Goal: Task Accomplishment & Management: Manage account settings

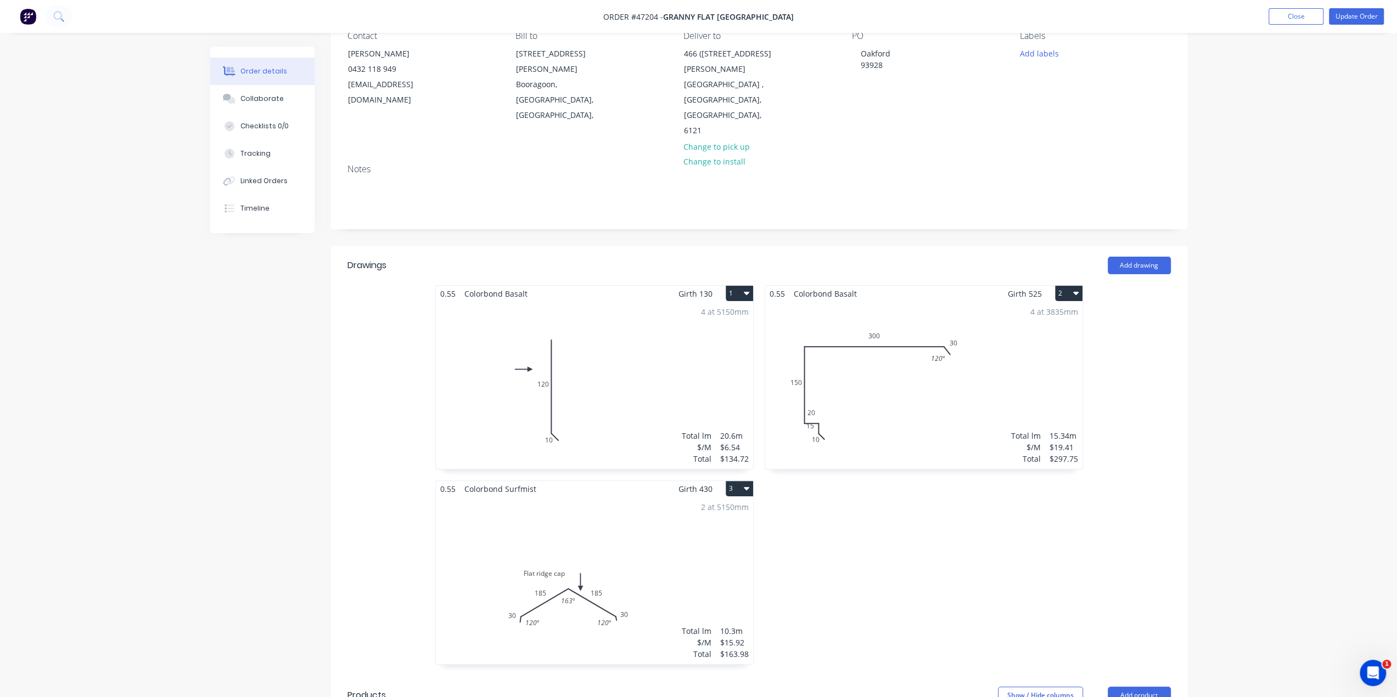
scroll to position [108, 0]
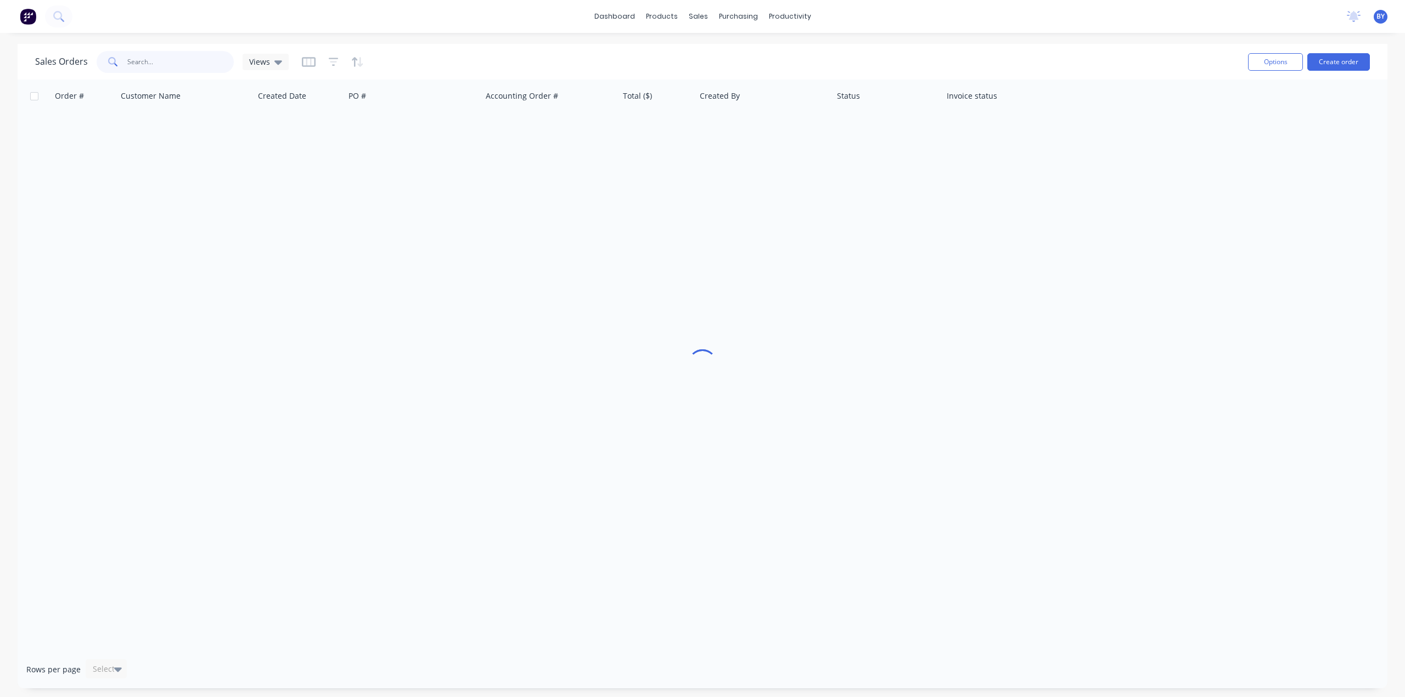
click at [145, 63] on input "text" at bounding box center [180, 62] width 107 height 22
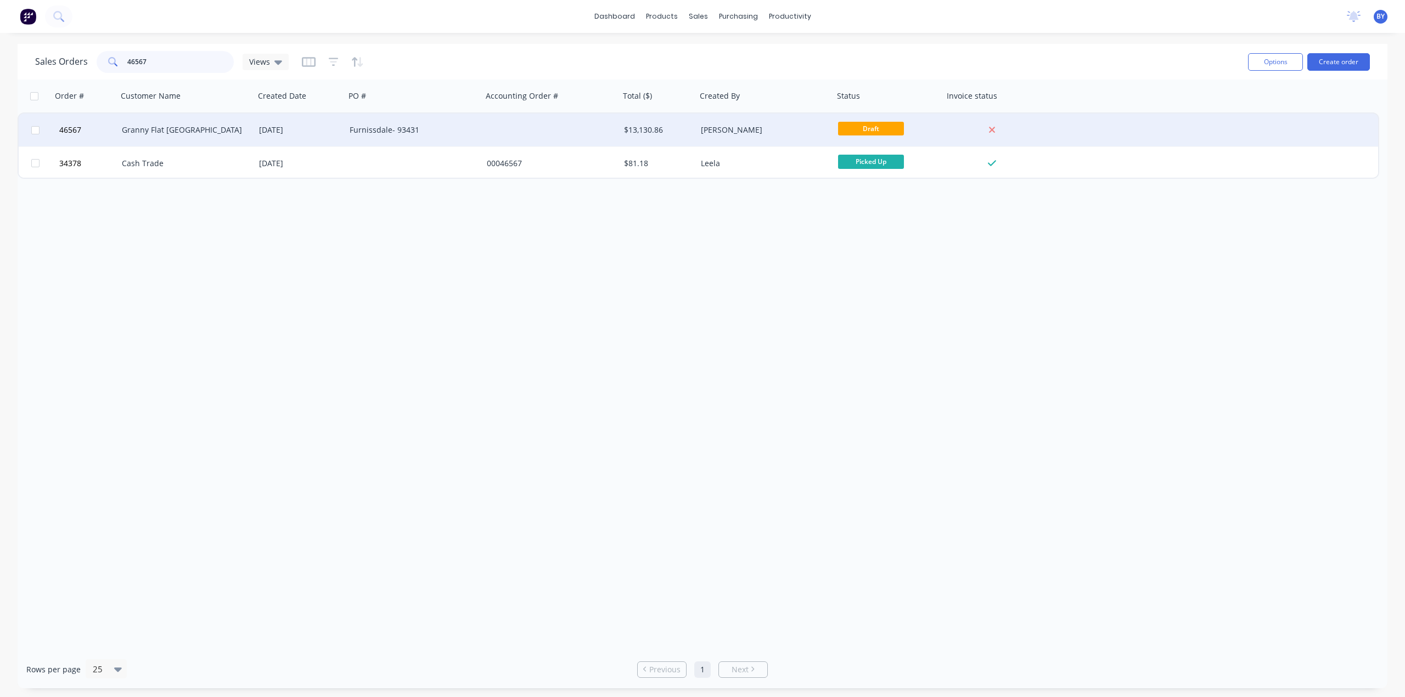
type input "46567"
click at [212, 128] on div "Granny Flat [GEOGRAPHIC_DATA]" at bounding box center [183, 130] width 122 height 11
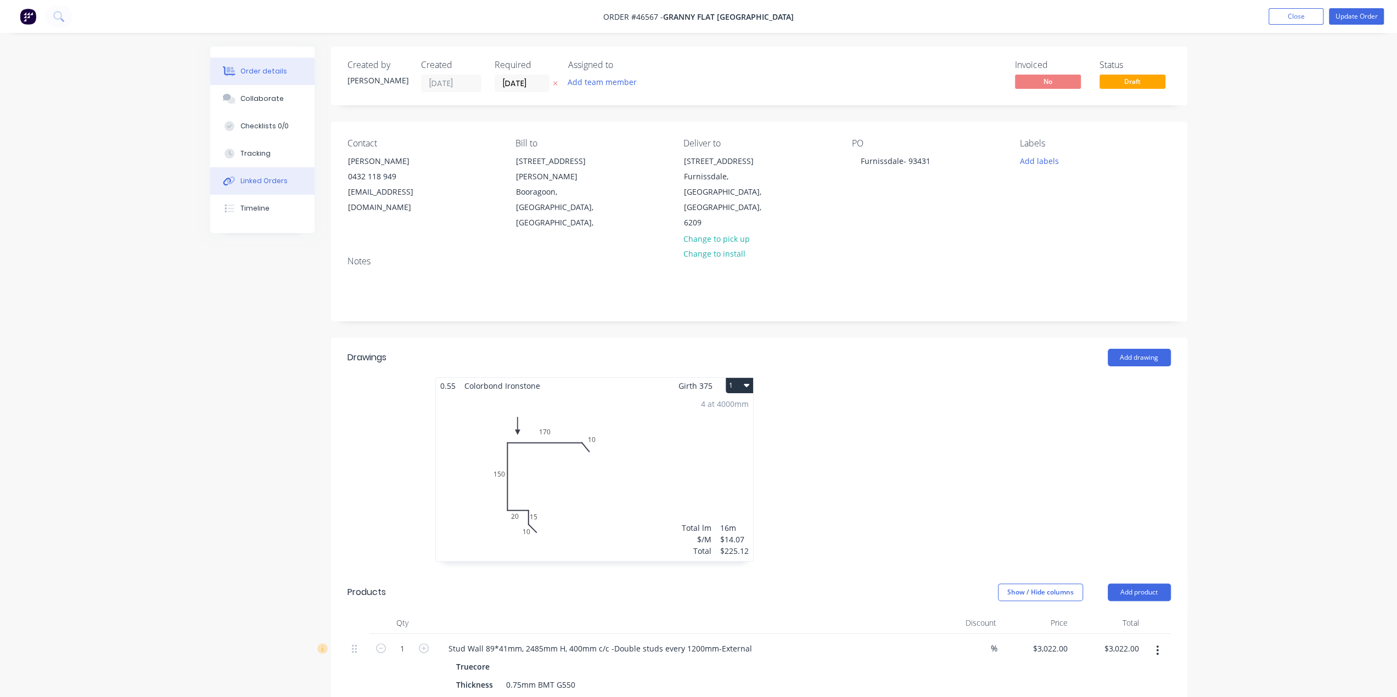
click at [241, 180] on div "Linked Orders" at bounding box center [263, 181] width 47 height 10
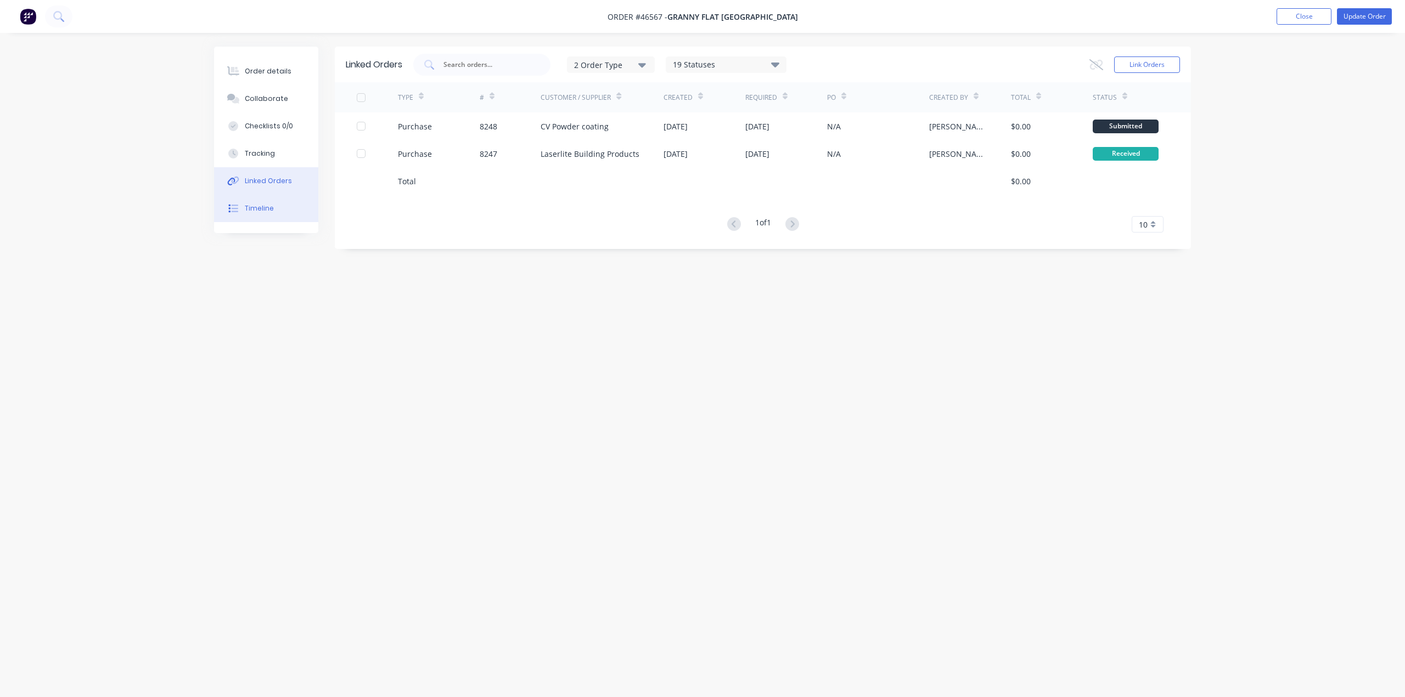
click at [255, 206] on div "Timeline" at bounding box center [259, 209] width 29 height 10
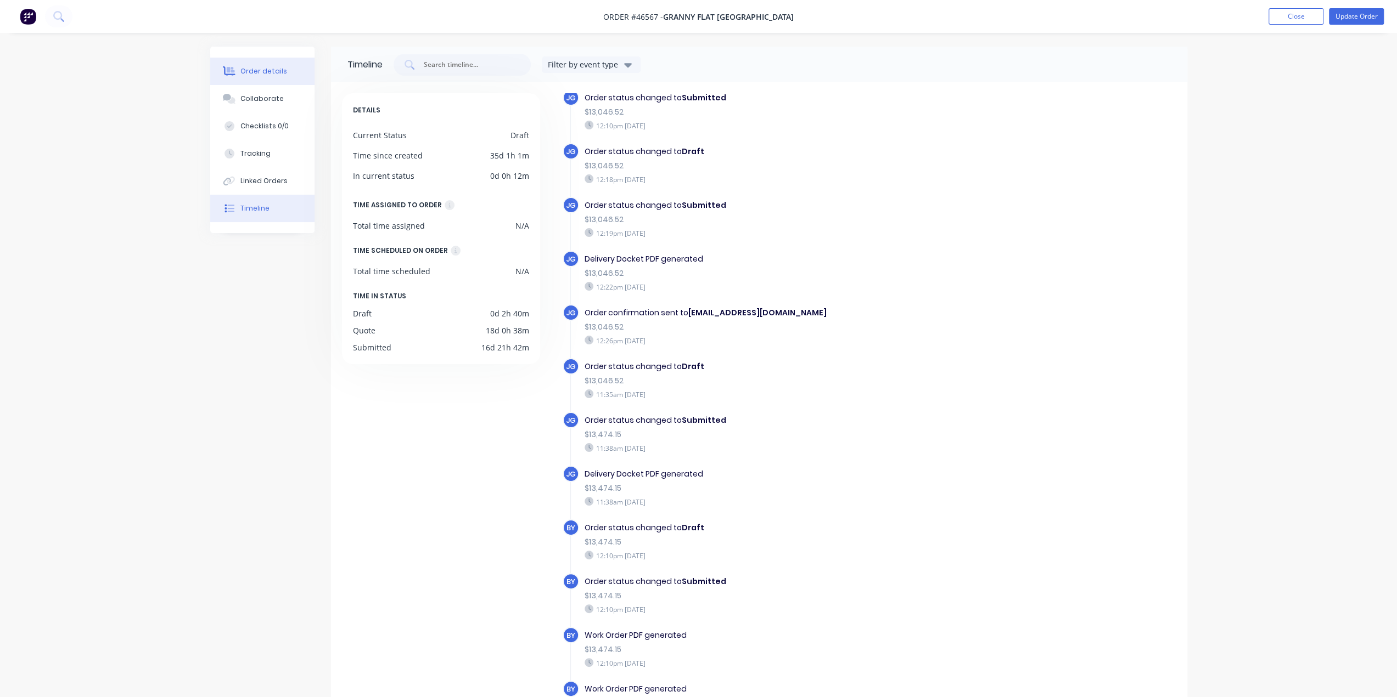
click at [256, 73] on div "Order details" at bounding box center [263, 71] width 47 height 10
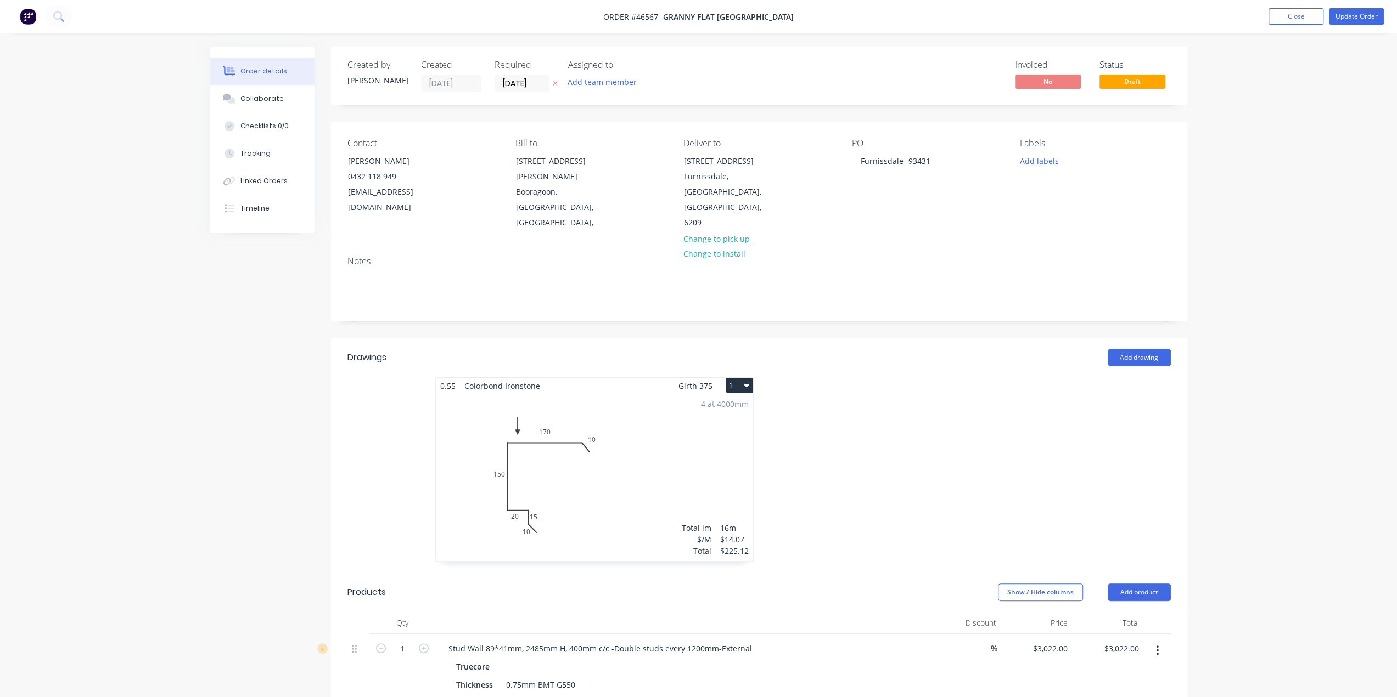
click at [496, 256] on div "Notes" at bounding box center [758, 261] width 823 height 10
click at [1348, 13] on button "Update Order" at bounding box center [1356, 16] width 55 height 16
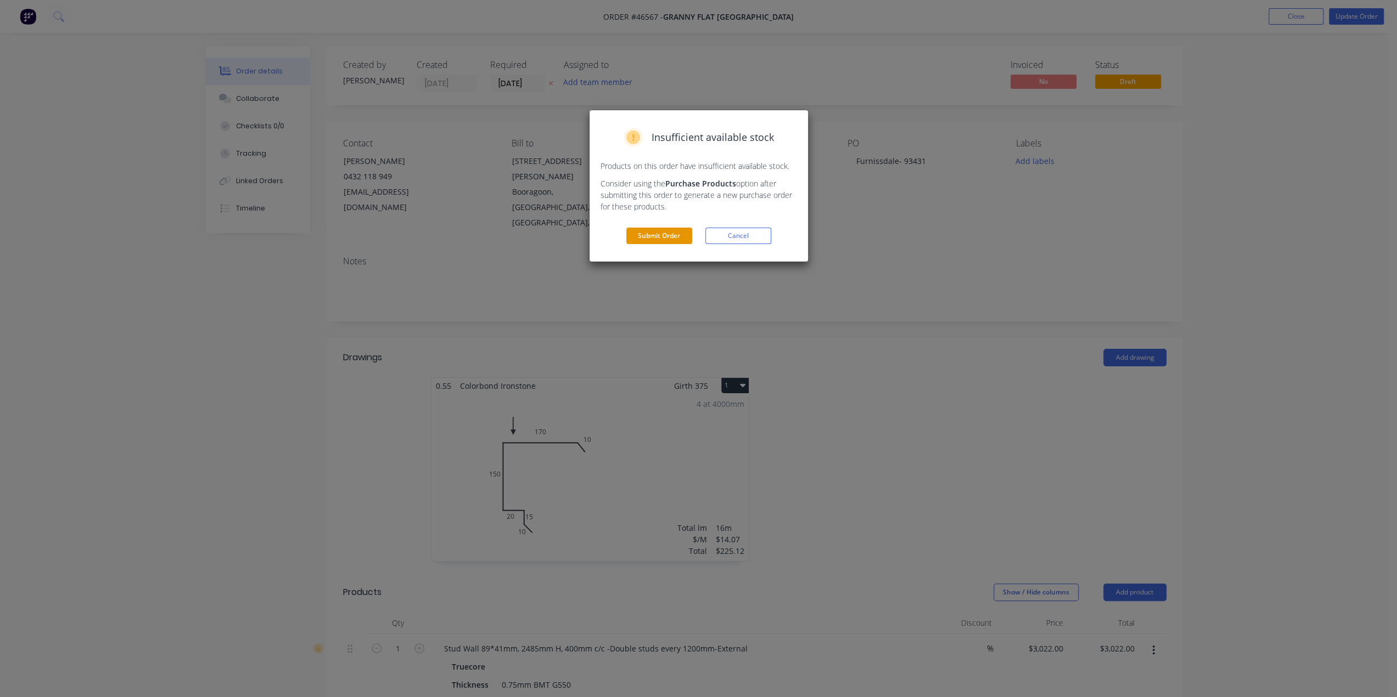
click at [659, 241] on button "Submit Order" at bounding box center [659, 236] width 66 height 16
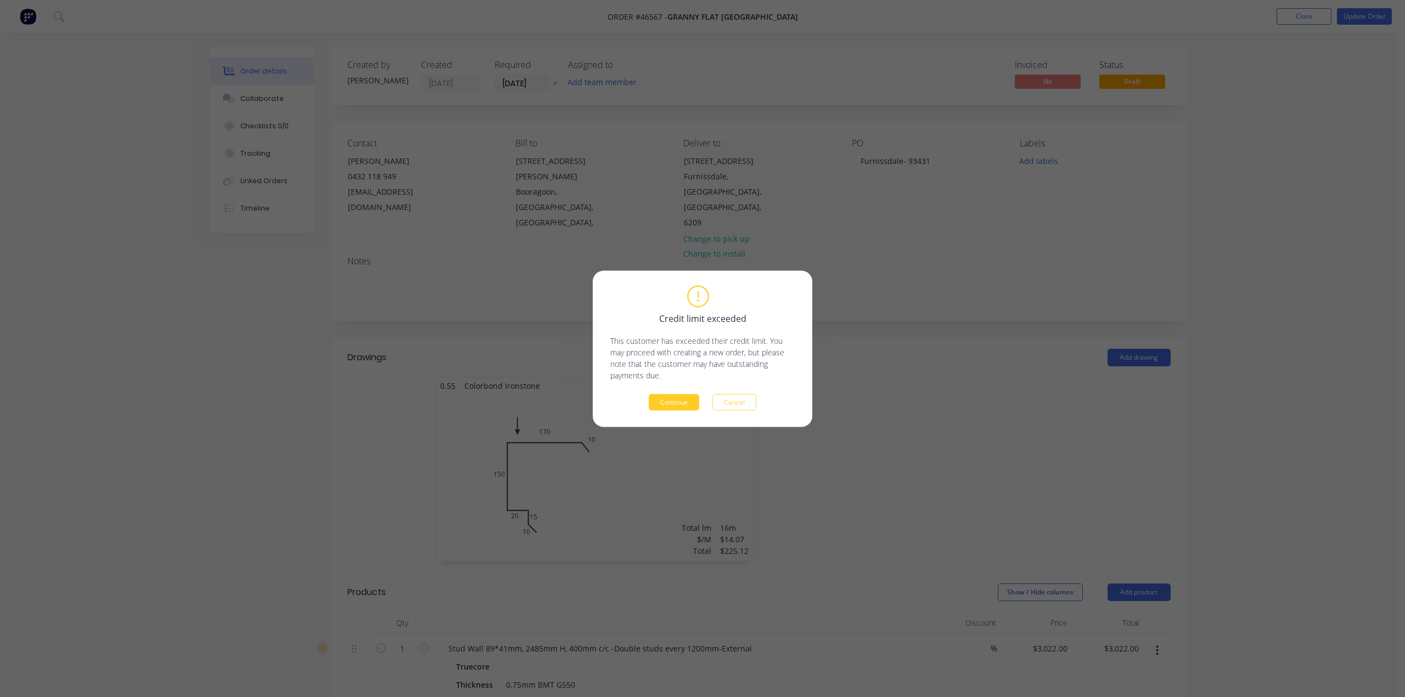
click at [687, 403] on button "Continue" at bounding box center [674, 402] width 50 height 16
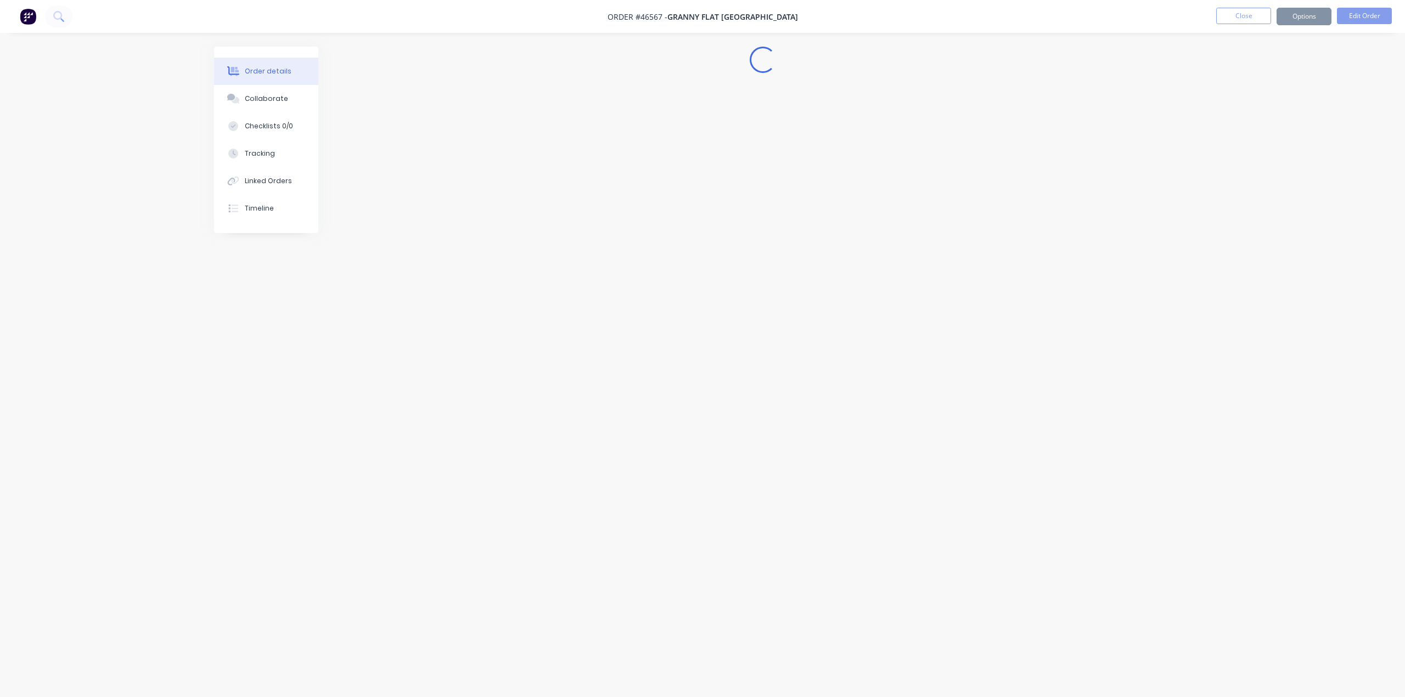
click at [1275, 137] on div "Order details Collaborate Checklists 0/0 Tracking Linked Orders Timeline Order …" at bounding box center [702, 348] width 1405 height 697
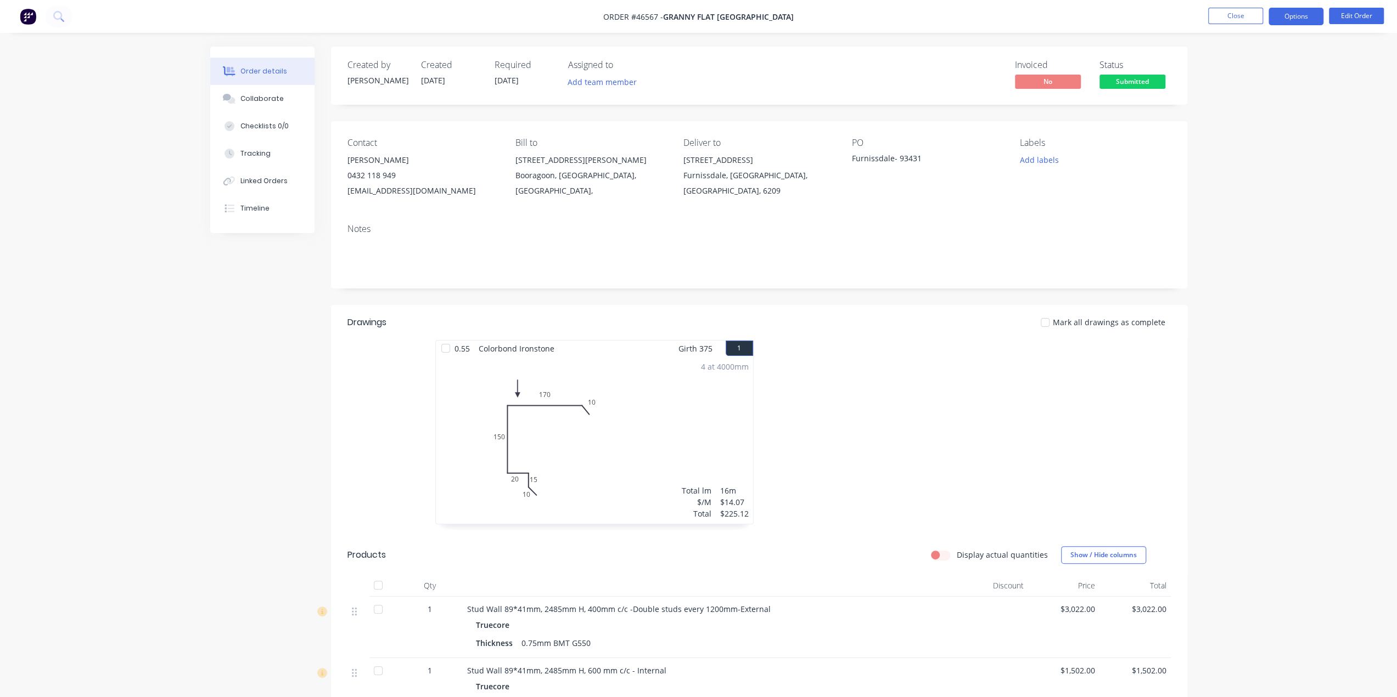
click at [1299, 17] on button "Options" at bounding box center [1295, 17] width 55 height 18
click at [1248, 127] on div "Work Order" at bounding box center [1262, 133] width 101 height 16
click at [1242, 132] on div "Custom" at bounding box center [1262, 133] width 101 height 16
click at [1245, 110] on div "Without pricing" at bounding box center [1262, 111] width 101 height 16
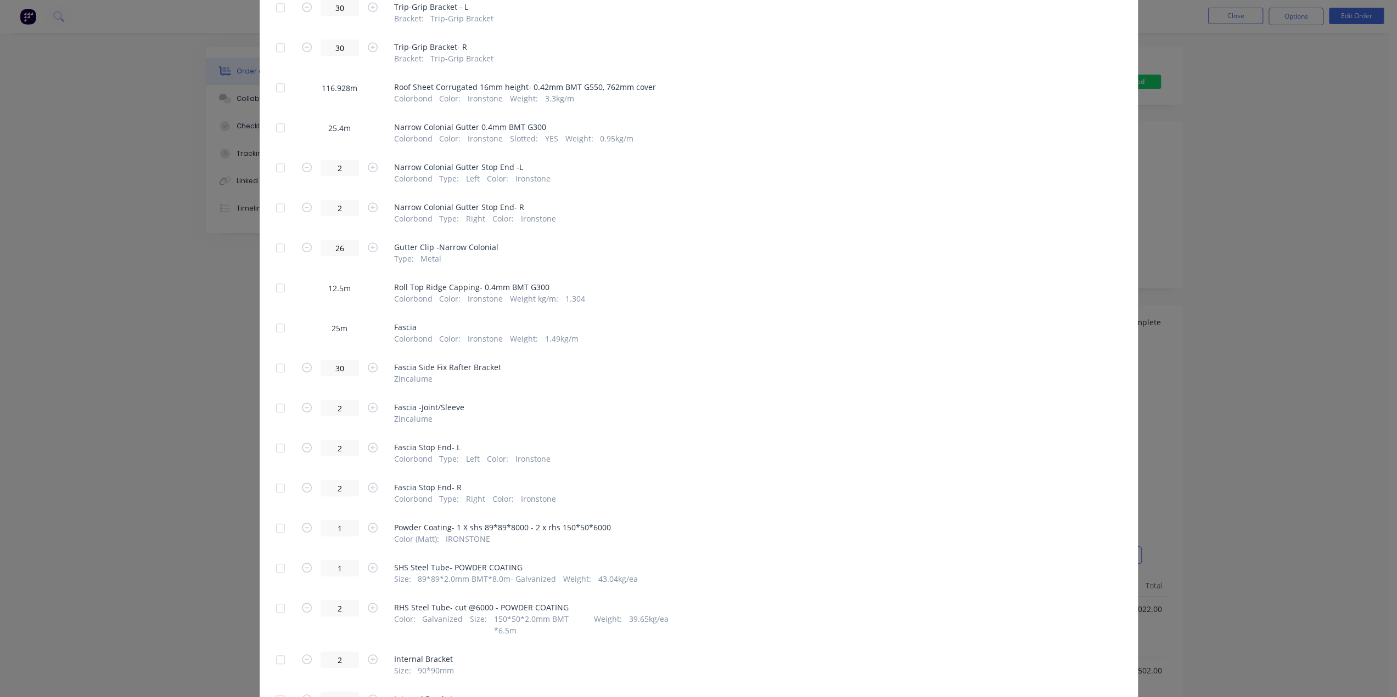
scroll to position [760, 0]
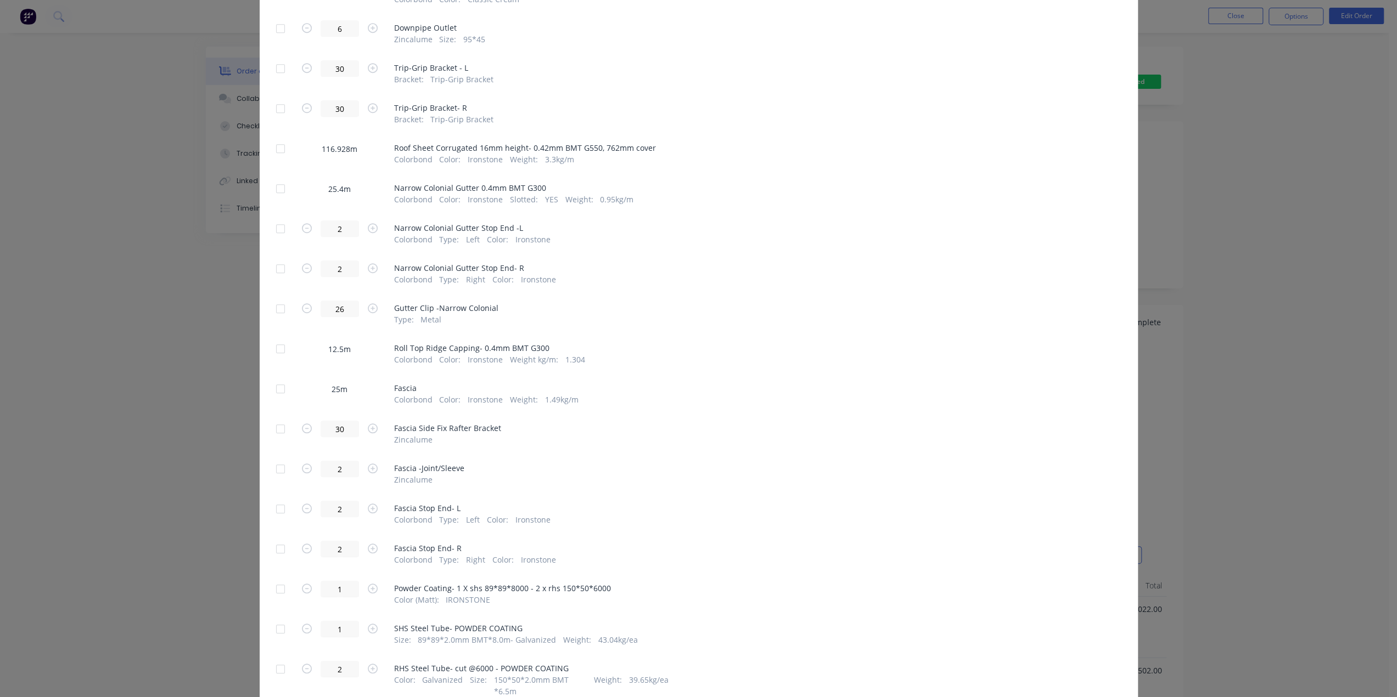
click at [278, 353] on div at bounding box center [280, 349] width 22 height 22
click at [1182, 204] on div "Generate custom Work Order Cancel Generate PDF Attachments to include add attac…" at bounding box center [698, 348] width 1397 height 697
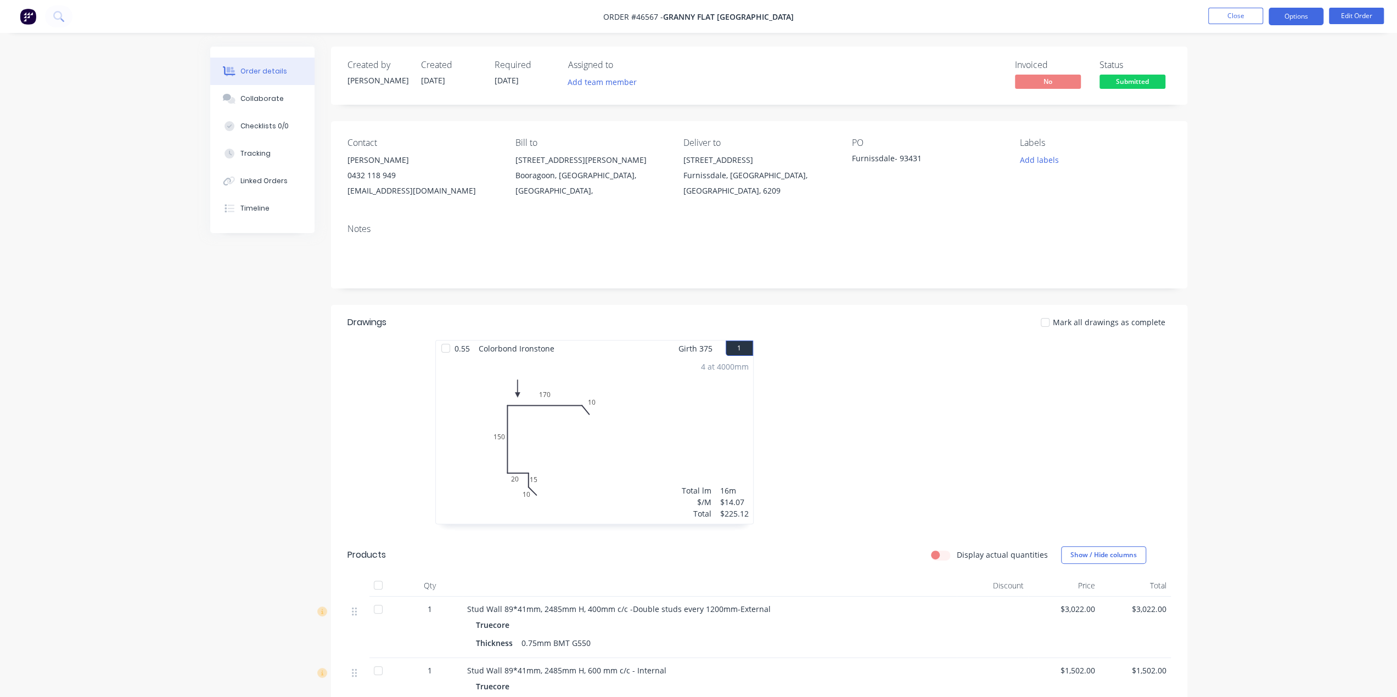
click at [1308, 16] on button "Options" at bounding box center [1295, 17] width 55 height 18
click at [1255, 127] on div "Work Order" at bounding box center [1262, 133] width 101 height 16
click at [1248, 129] on div "Custom" at bounding box center [1262, 133] width 101 height 16
click at [1251, 114] on div "Without pricing" at bounding box center [1262, 111] width 101 height 16
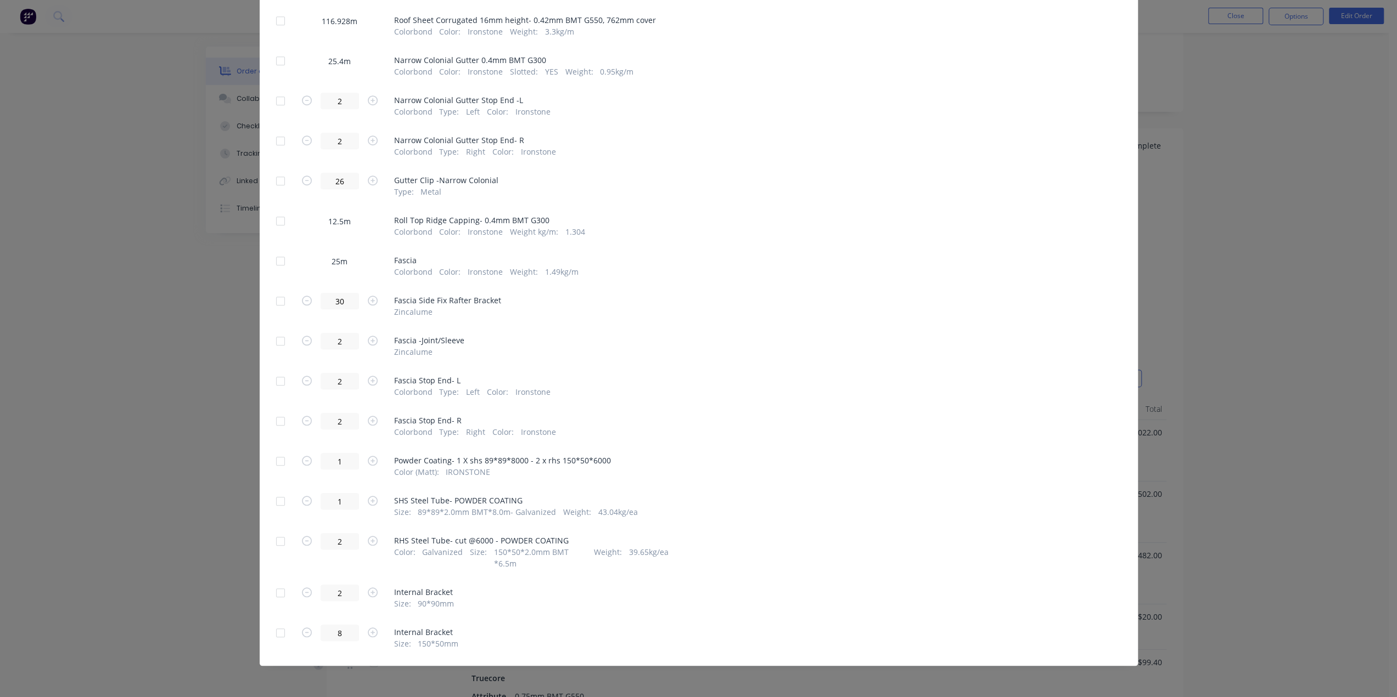
scroll to position [238, 0]
click at [276, 305] on div at bounding box center [280, 301] width 22 height 22
click at [276, 301] on div at bounding box center [280, 301] width 22 height 22
click at [277, 258] on div at bounding box center [280, 261] width 22 height 22
click at [273, 219] on div at bounding box center [280, 221] width 22 height 22
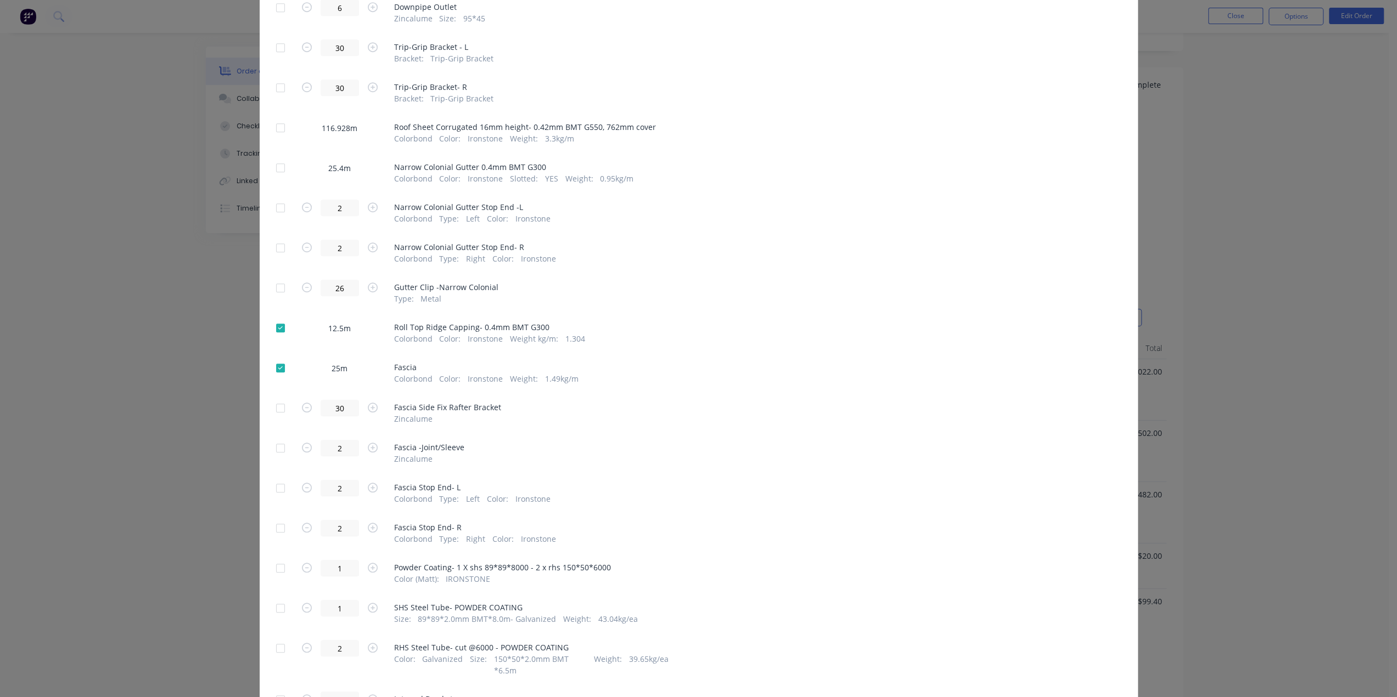
scroll to position [778, 0]
click at [274, 172] on div at bounding box center [280, 171] width 22 height 22
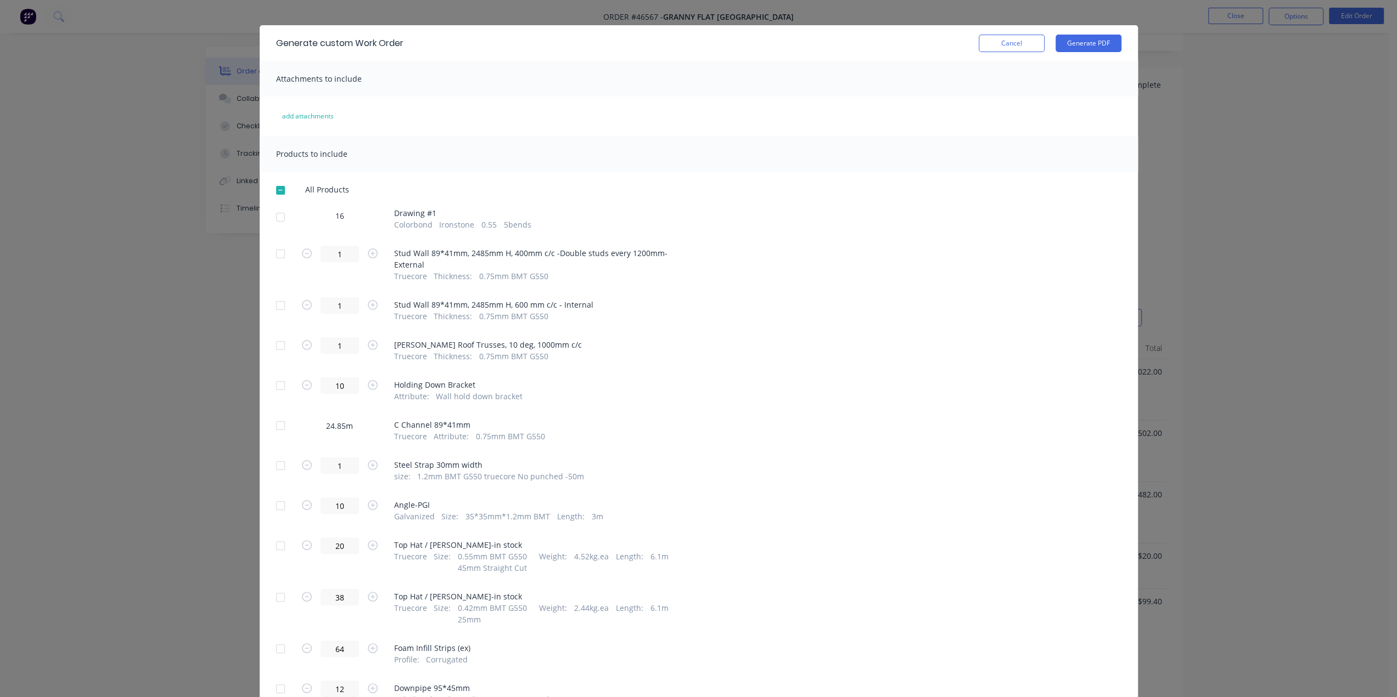
scroll to position [0, 0]
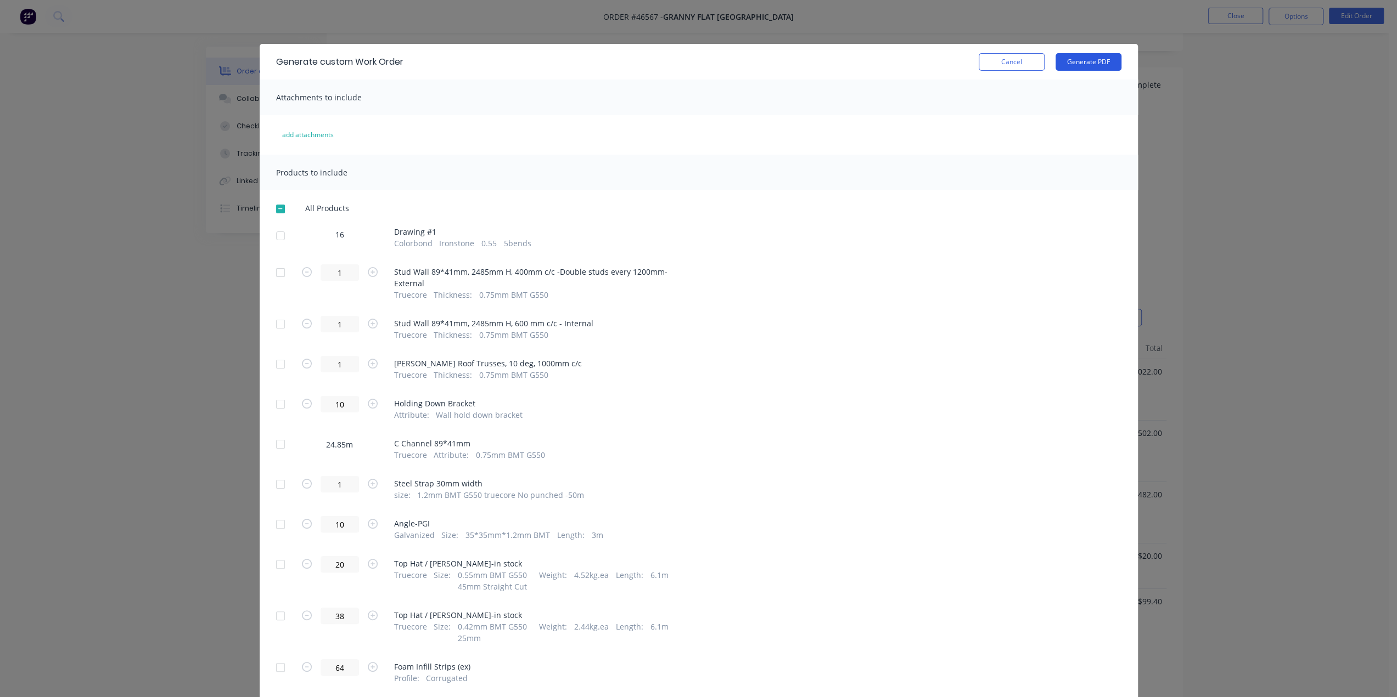
click at [1084, 63] on button "Generate PDF" at bounding box center [1088, 62] width 66 height 18
click at [1234, 327] on div "Generate custom Work Order Cancel Generate PDF Attachments to include add attac…" at bounding box center [698, 348] width 1397 height 697
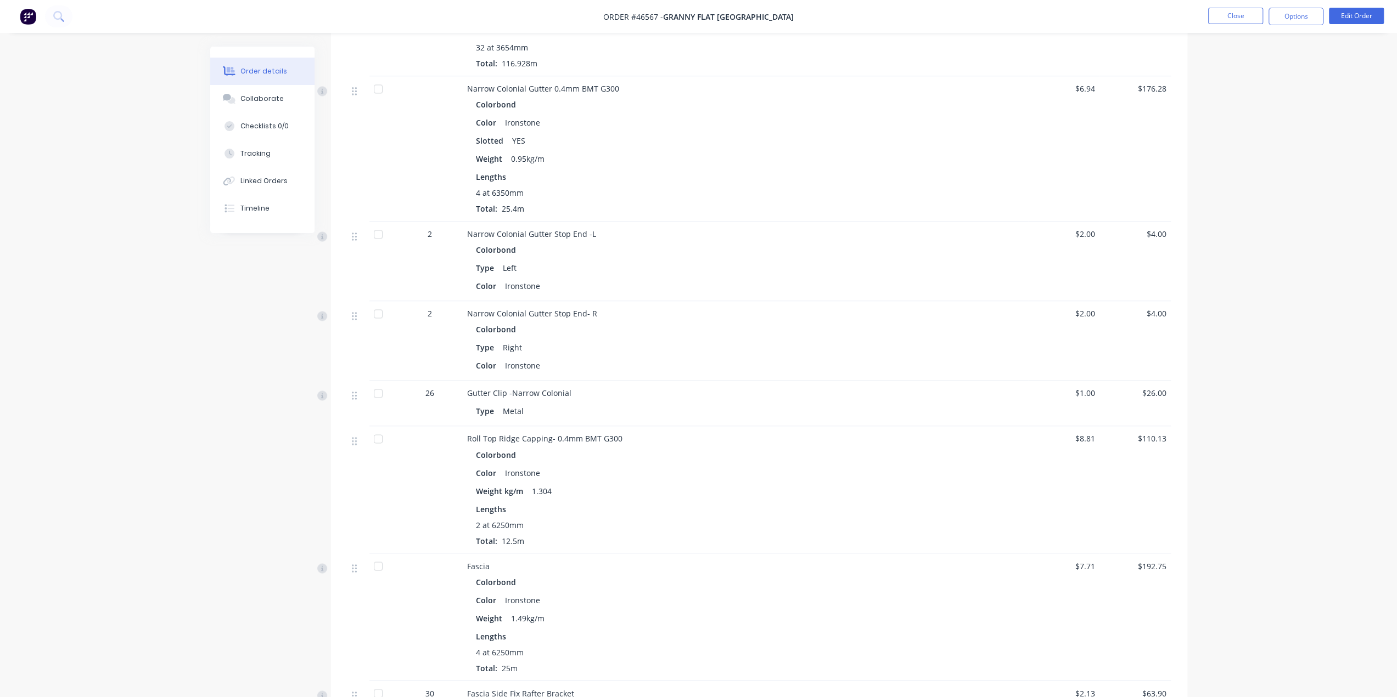
scroll to position [1555, 0]
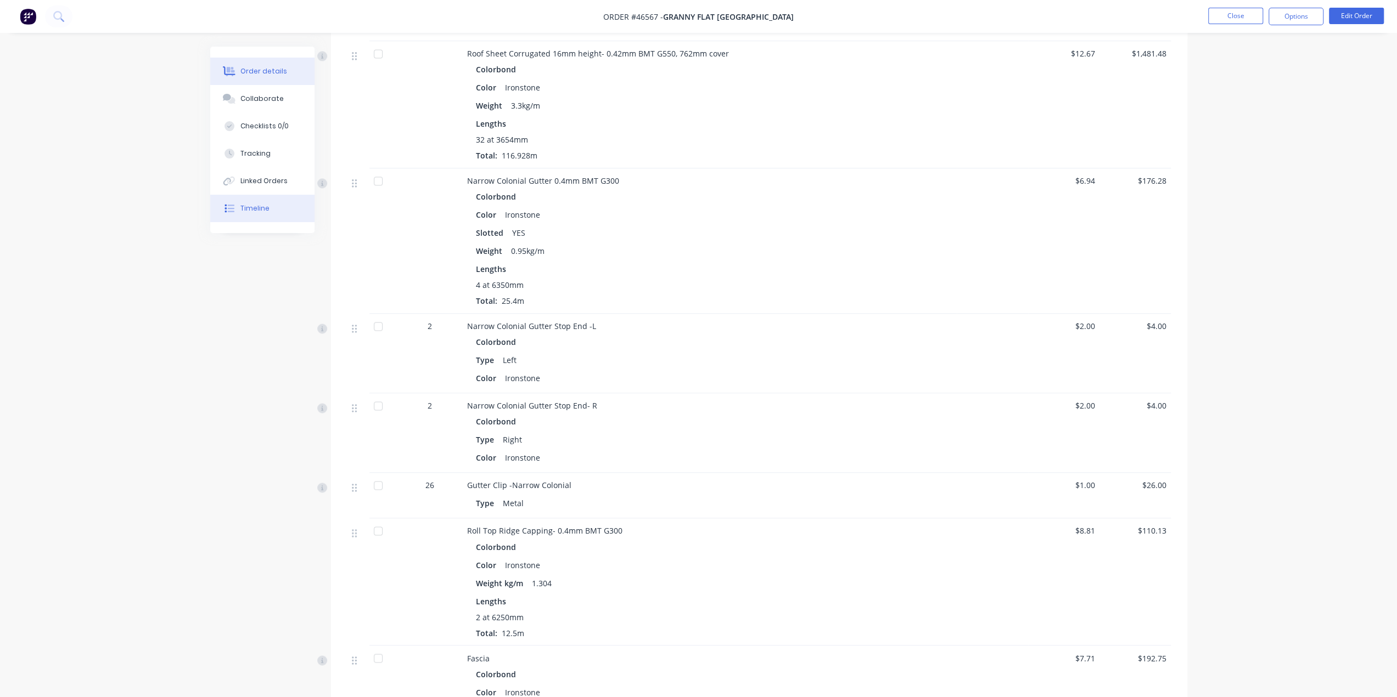
click at [262, 210] on div "Timeline" at bounding box center [254, 209] width 29 height 10
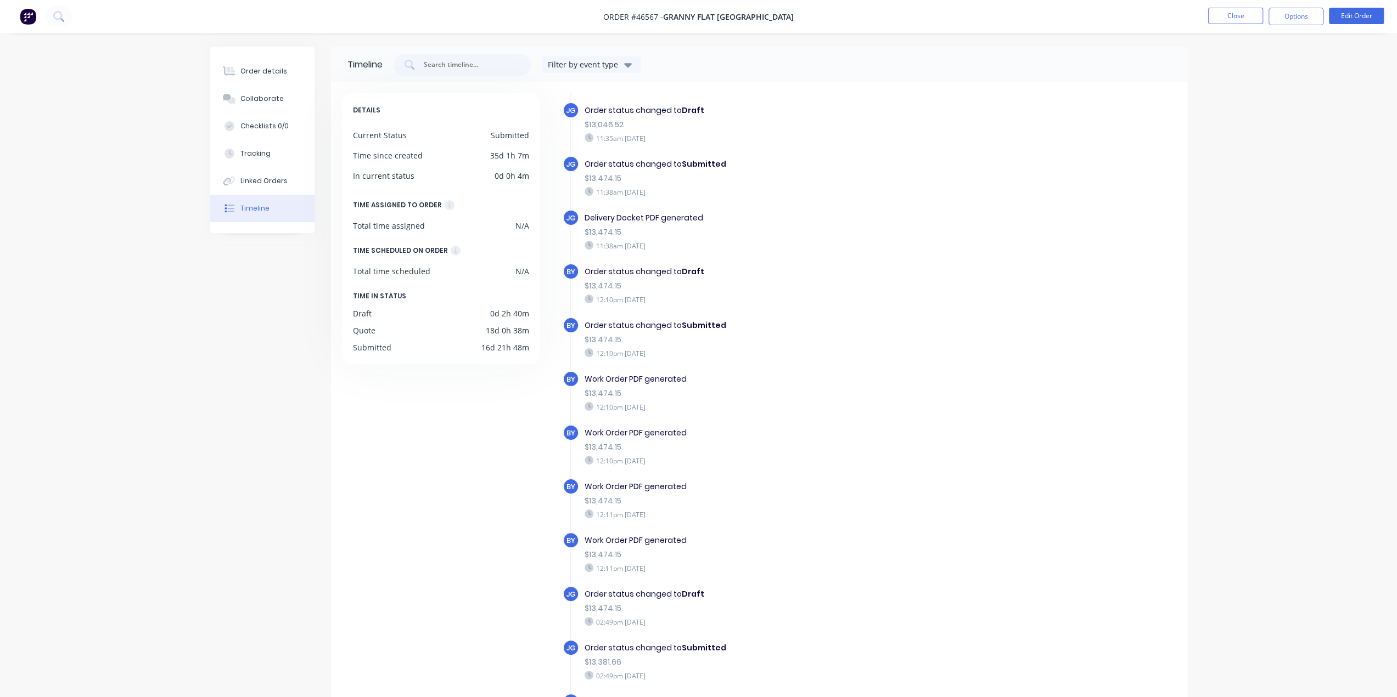
scroll to position [677, 0]
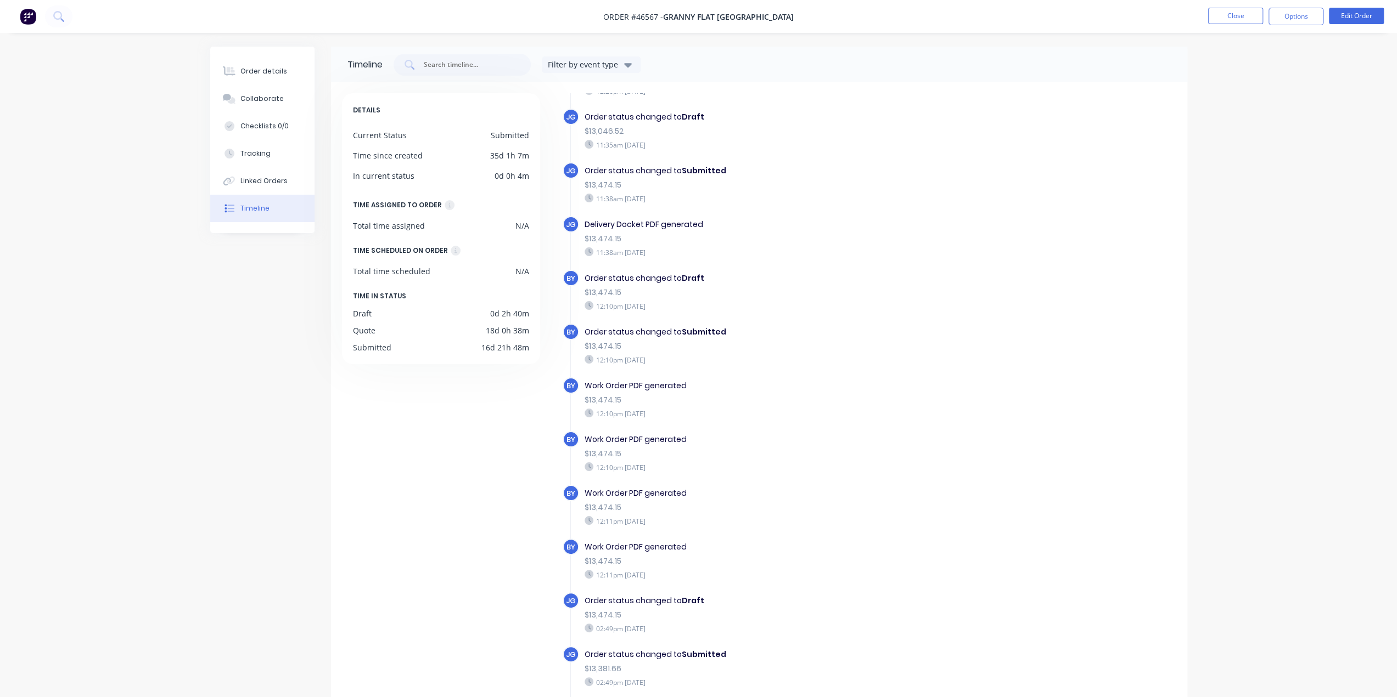
drag, startPoint x: 655, startPoint y: 398, endPoint x: 690, endPoint y: 400, distance: 35.1
click at [690, 409] on div "12:10pm Monday 28/07/25" at bounding box center [774, 414] width 380 height 10
click at [776, 414] on div "BY Work Order PDF generated $13,474.15 12:10pm Monday 28/07/25" at bounding box center [779, 405] width 434 height 54
click at [924, 463] on div "12:10pm Monday 28/07/25" at bounding box center [774, 468] width 380 height 10
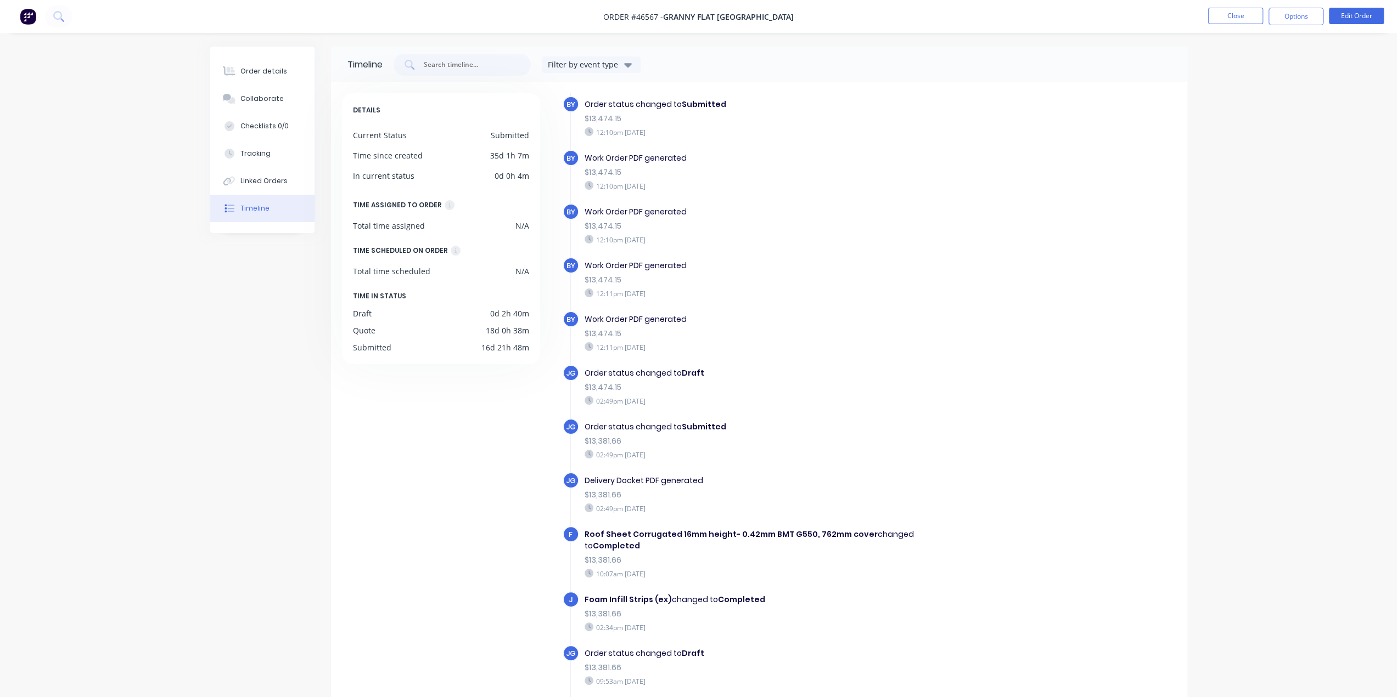
scroll to position [1061, 0]
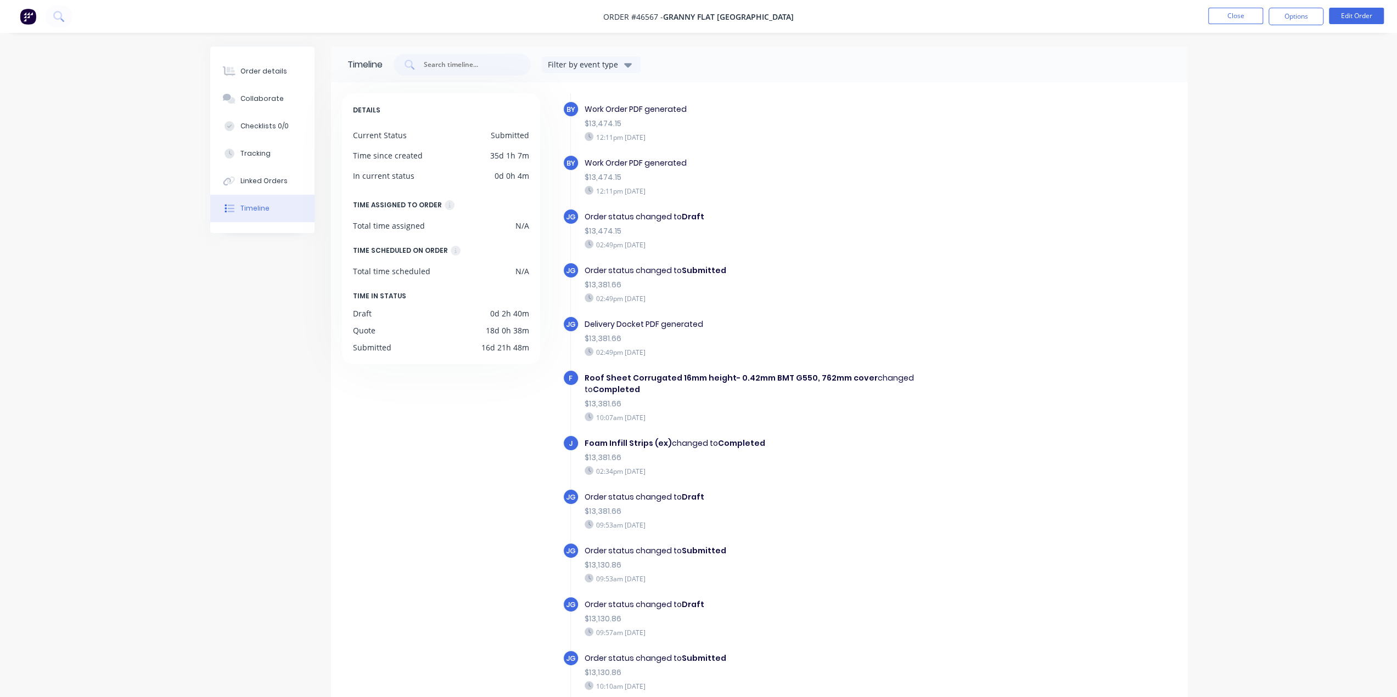
click at [1263, 94] on div "Order details Collaborate Checklists 0/0 Tracking Linked Orders Timeline Order …" at bounding box center [698, 386] width 1397 height 772
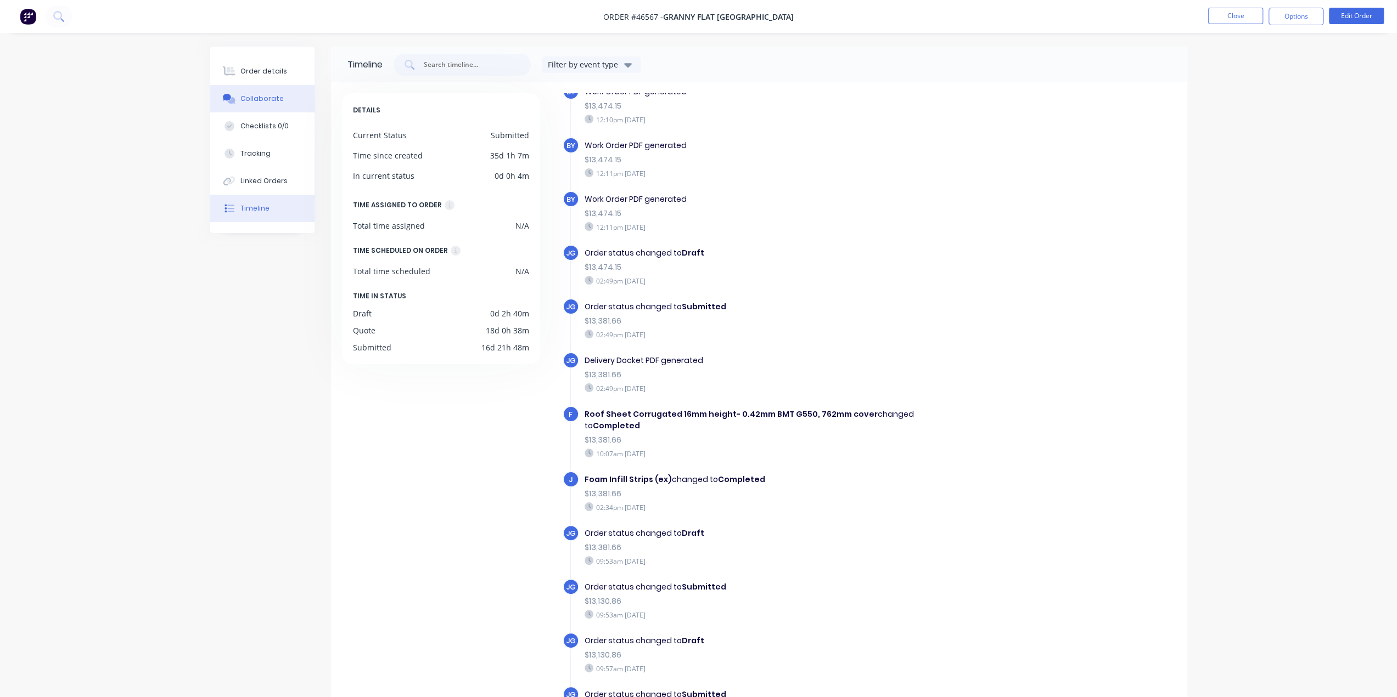
scroll to position [1025, 0]
click at [290, 73] on button "Order details" at bounding box center [262, 71] width 104 height 27
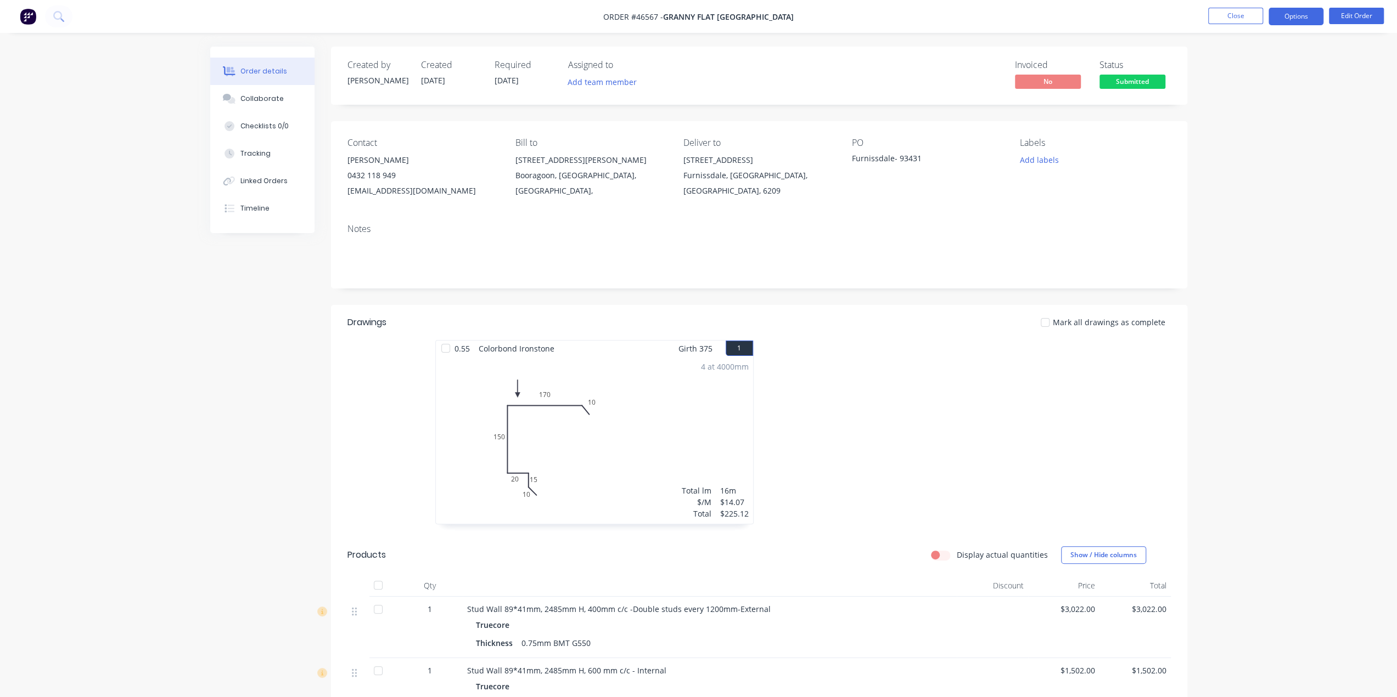
click at [1297, 16] on button "Options" at bounding box center [1295, 17] width 55 height 18
drag, startPoint x: 1298, startPoint y: 393, endPoint x: 1295, endPoint y: 388, distance: 6.4
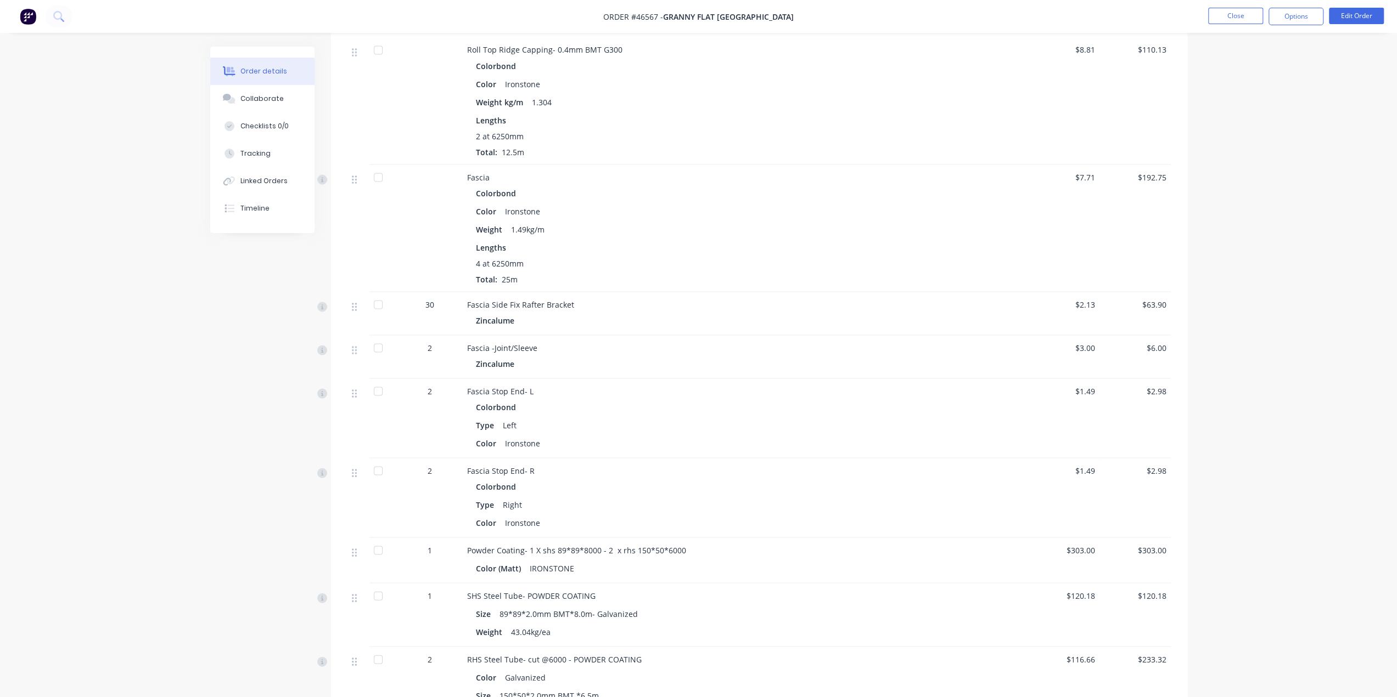
scroll to position [2195, 0]
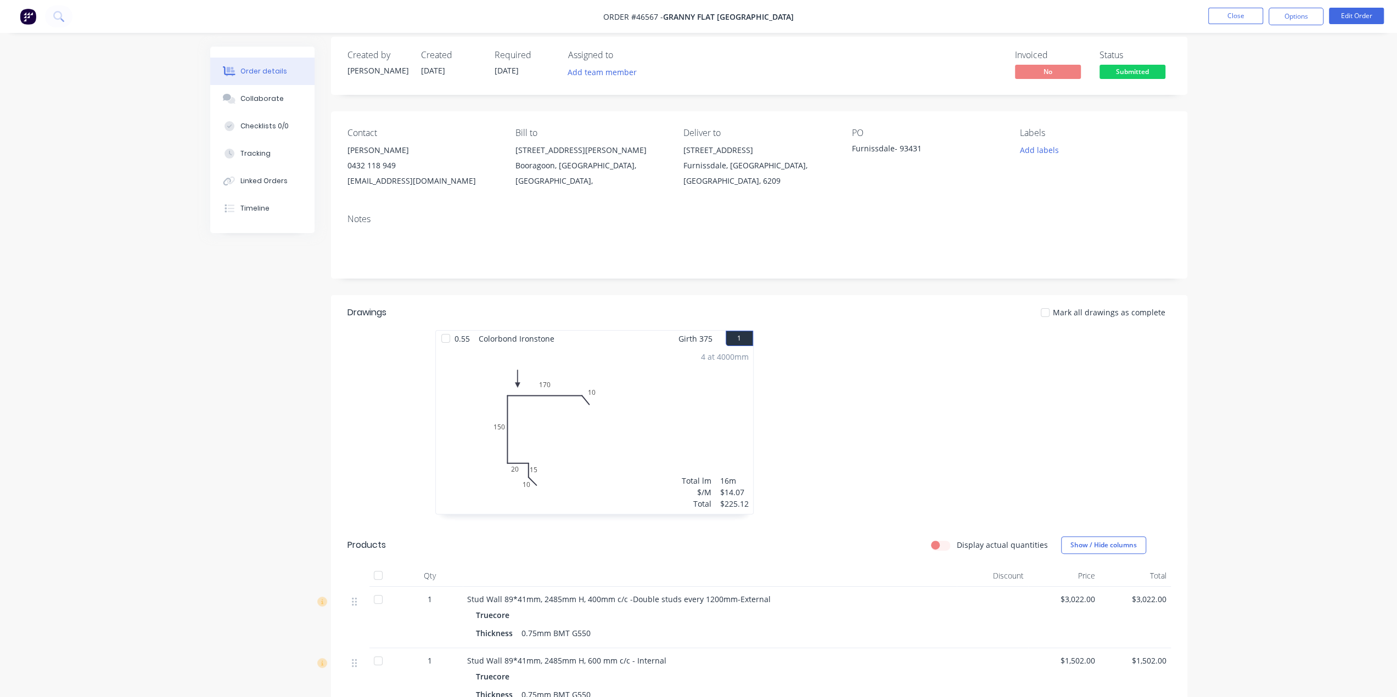
scroll to position [0, 0]
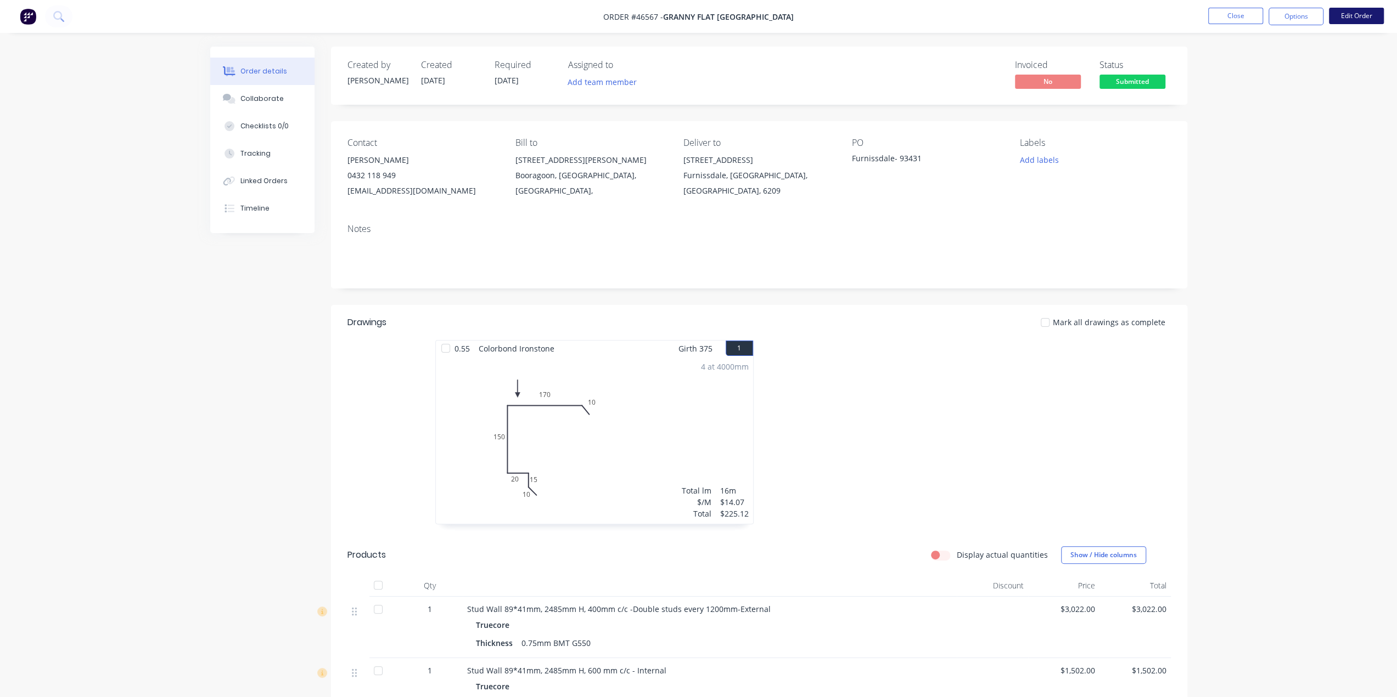
click at [1351, 15] on button "Edit Order" at bounding box center [1356, 16] width 55 height 16
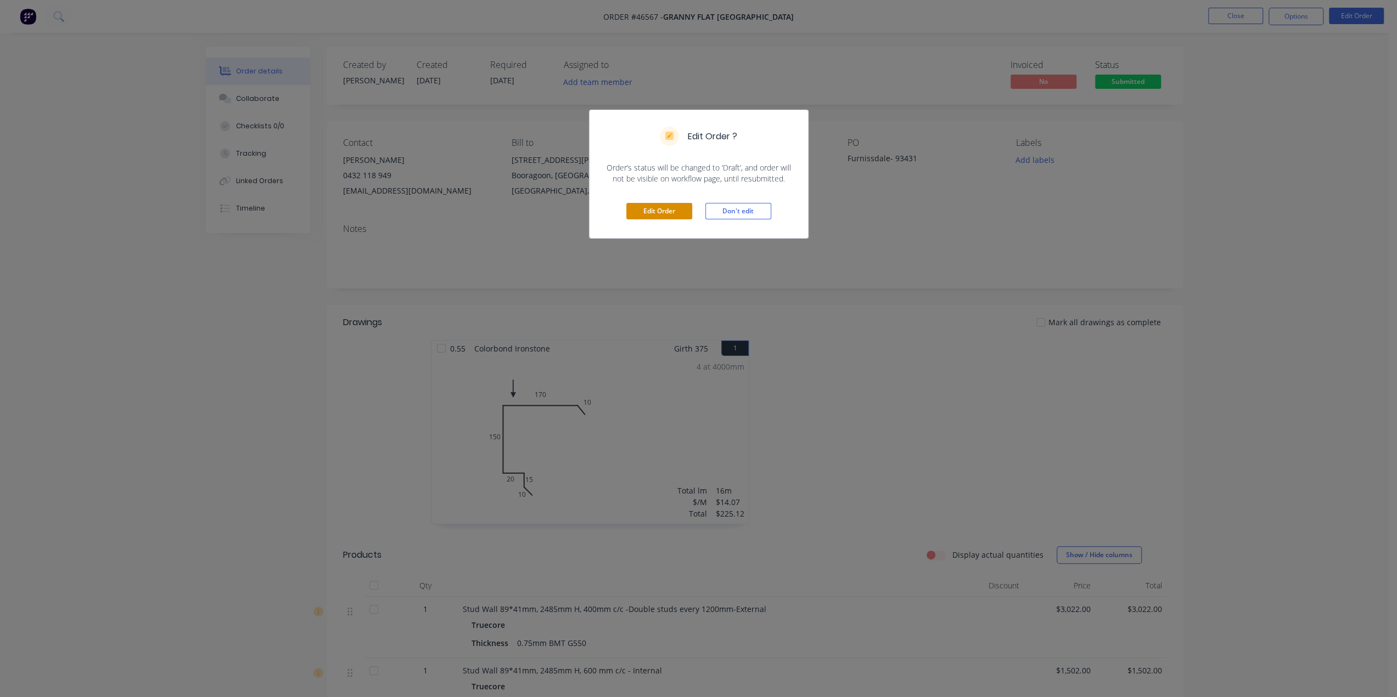
click at [645, 204] on button "Edit Order" at bounding box center [659, 211] width 66 height 16
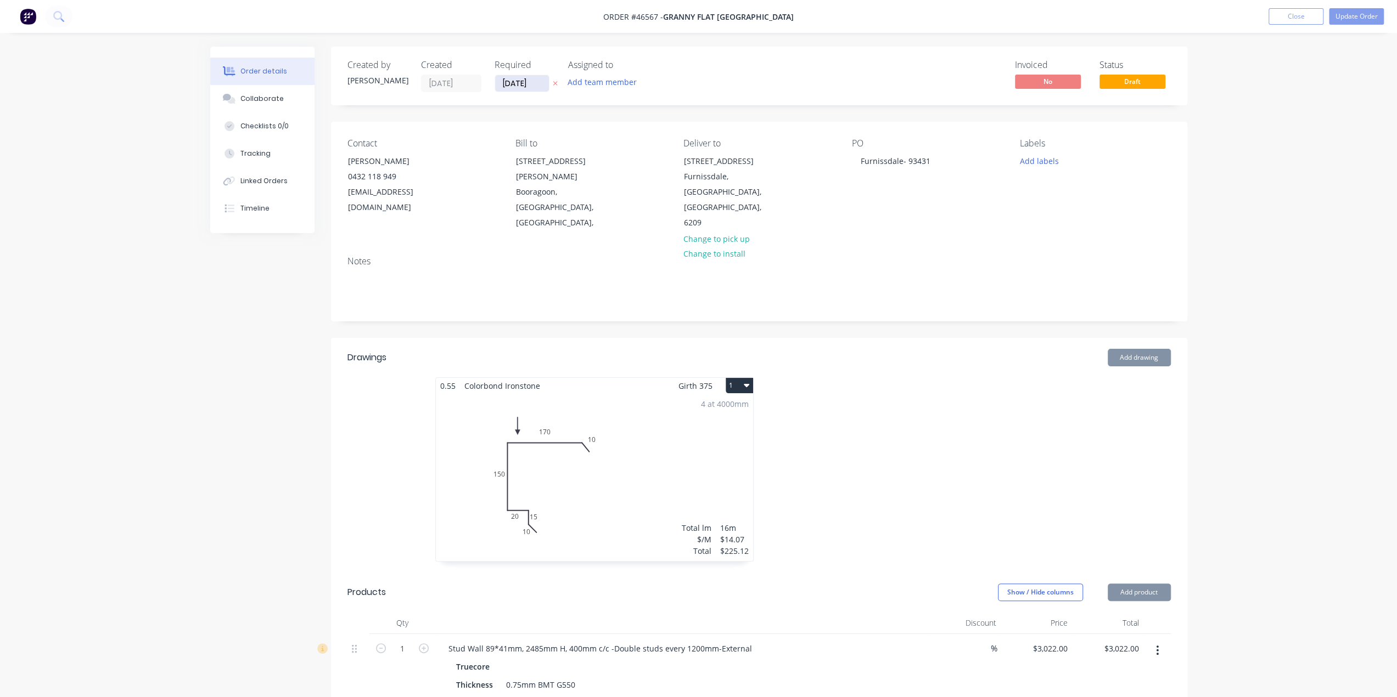
click at [501, 80] on input "25/07/25" at bounding box center [522, 83] width 54 height 16
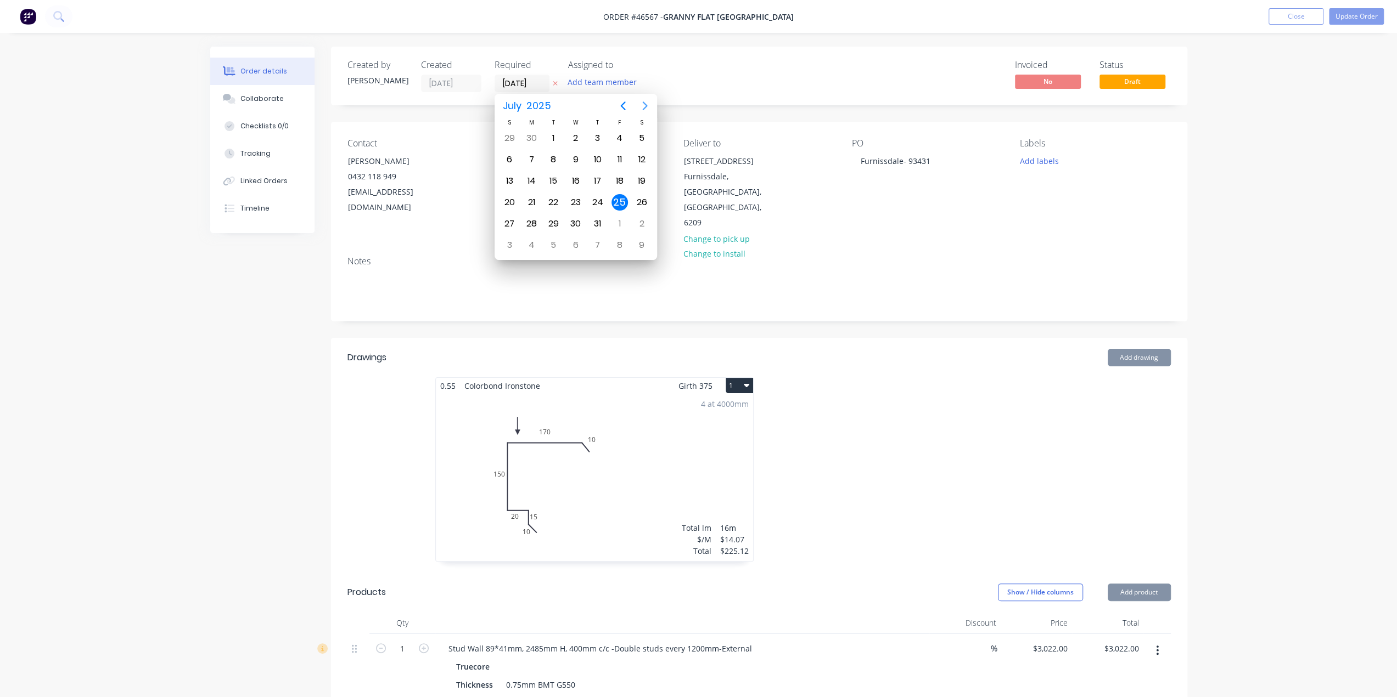
click at [643, 108] on icon "Next page" at bounding box center [644, 106] width 5 height 9
click at [615, 173] on div "15" at bounding box center [619, 181] width 16 height 16
type input "15/08/25"
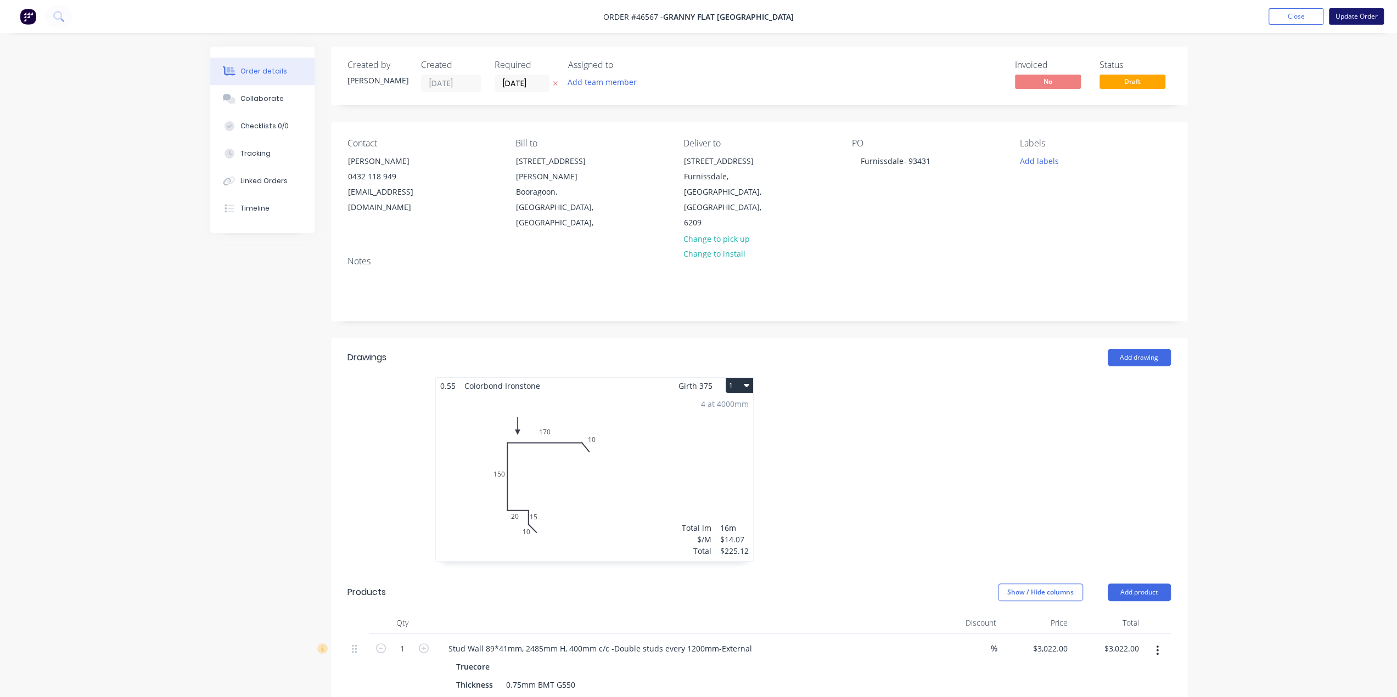
click at [1352, 18] on button "Update Order" at bounding box center [1356, 16] width 55 height 16
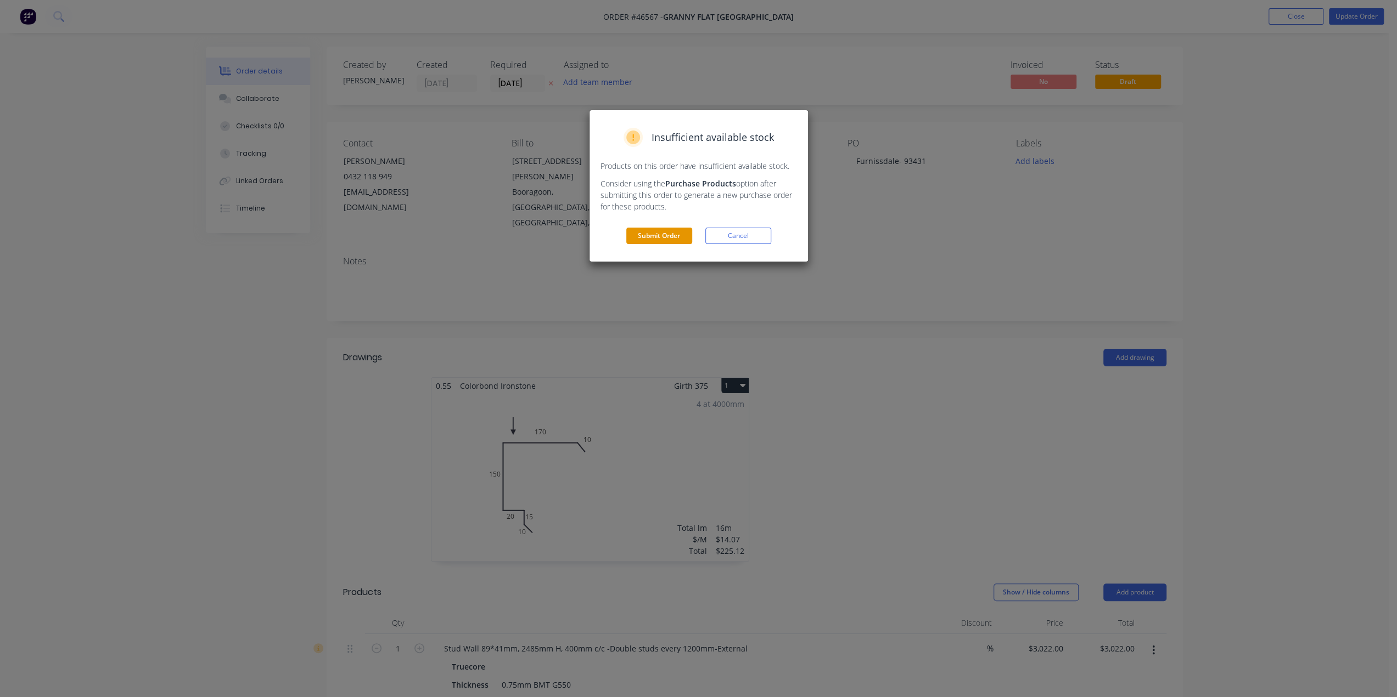
click at [656, 230] on button "Submit Order" at bounding box center [659, 236] width 66 height 16
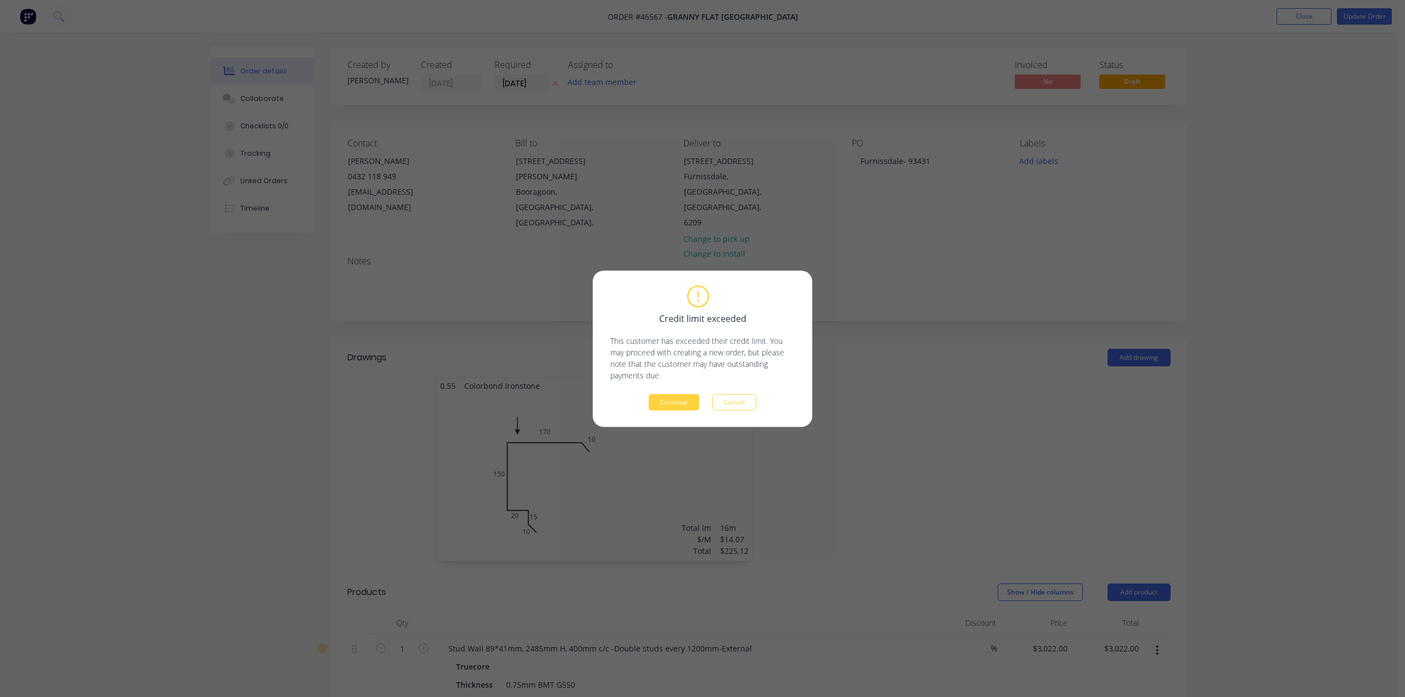
click at [679, 401] on button "Continue" at bounding box center [674, 402] width 50 height 16
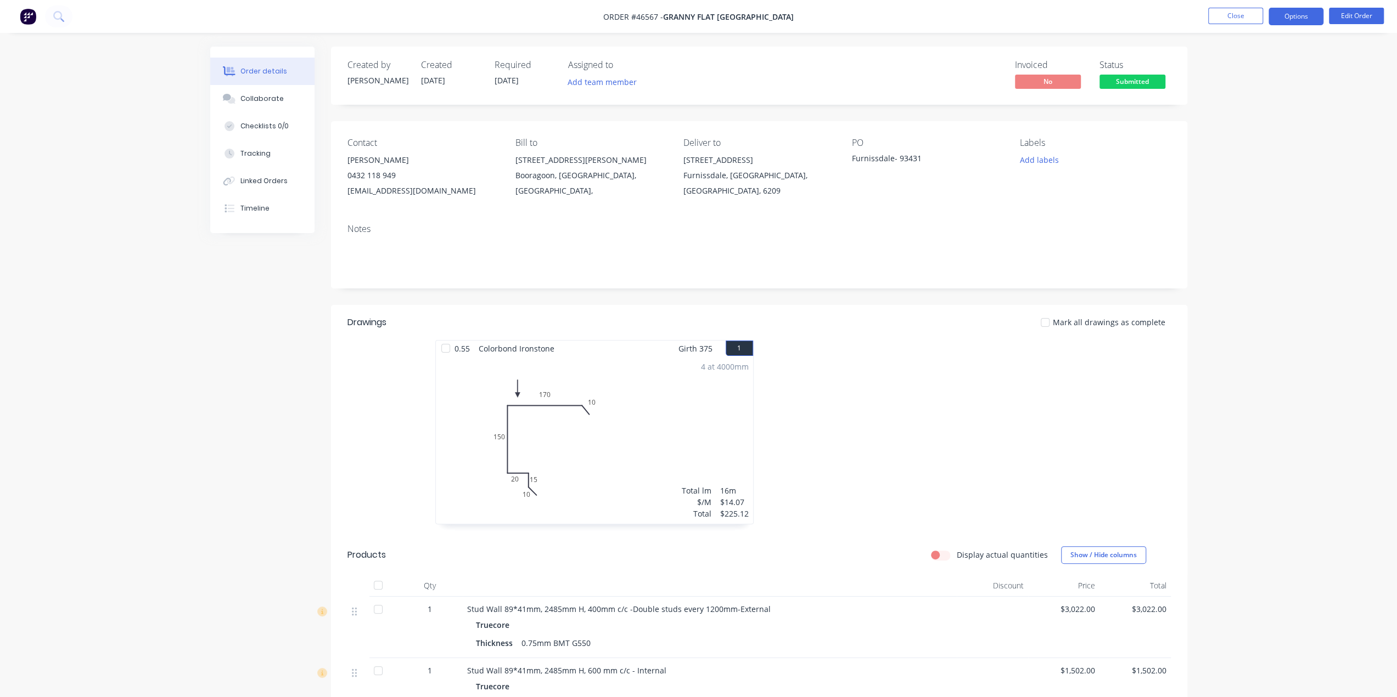
click at [1296, 16] on button "Options" at bounding box center [1295, 17] width 55 height 18
click at [1258, 130] on div "Work Order" at bounding box center [1262, 133] width 101 height 16
click at [1244, 136] on div "Custom" at bounding box center [1262, 133] width 101 height 16
click at [1251, 112] on div "Without pricing" at bounding box center [1262, 111] width 101 height 16
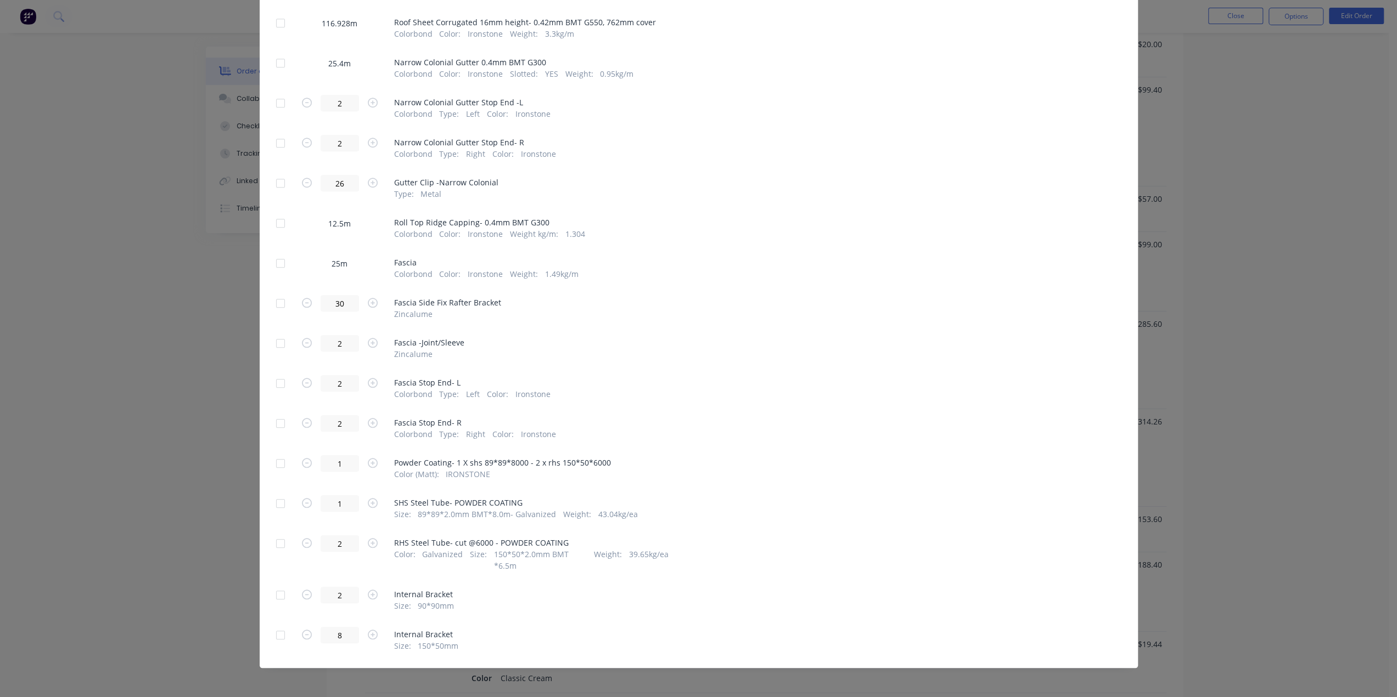
scroll to position [887, 0]
click at [278, 261] on div at bounding box center [280, 261] width 22 height 22
click at [273, 226] on div at bounding box center [280, 221] width 22 height 22
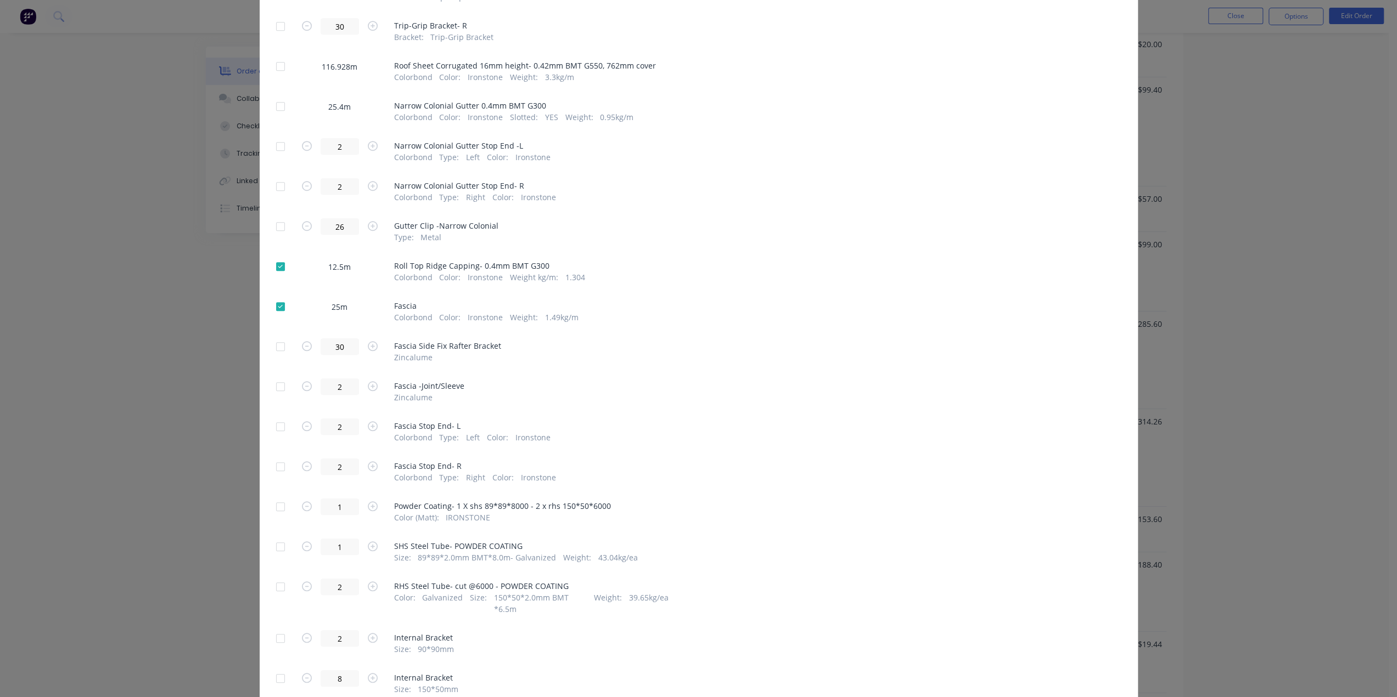
scroll to position [832, 0]
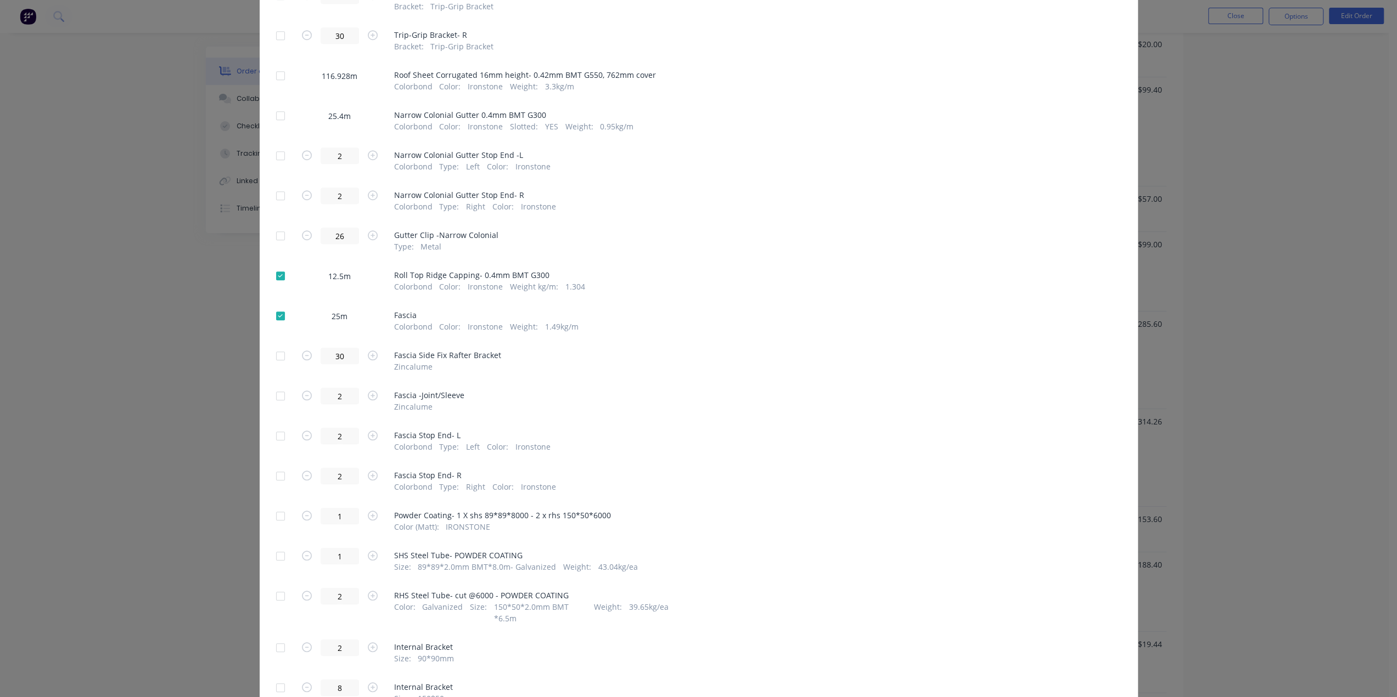
click at [282, 115] on div at bounding box center [280, 116] width 22 height 22
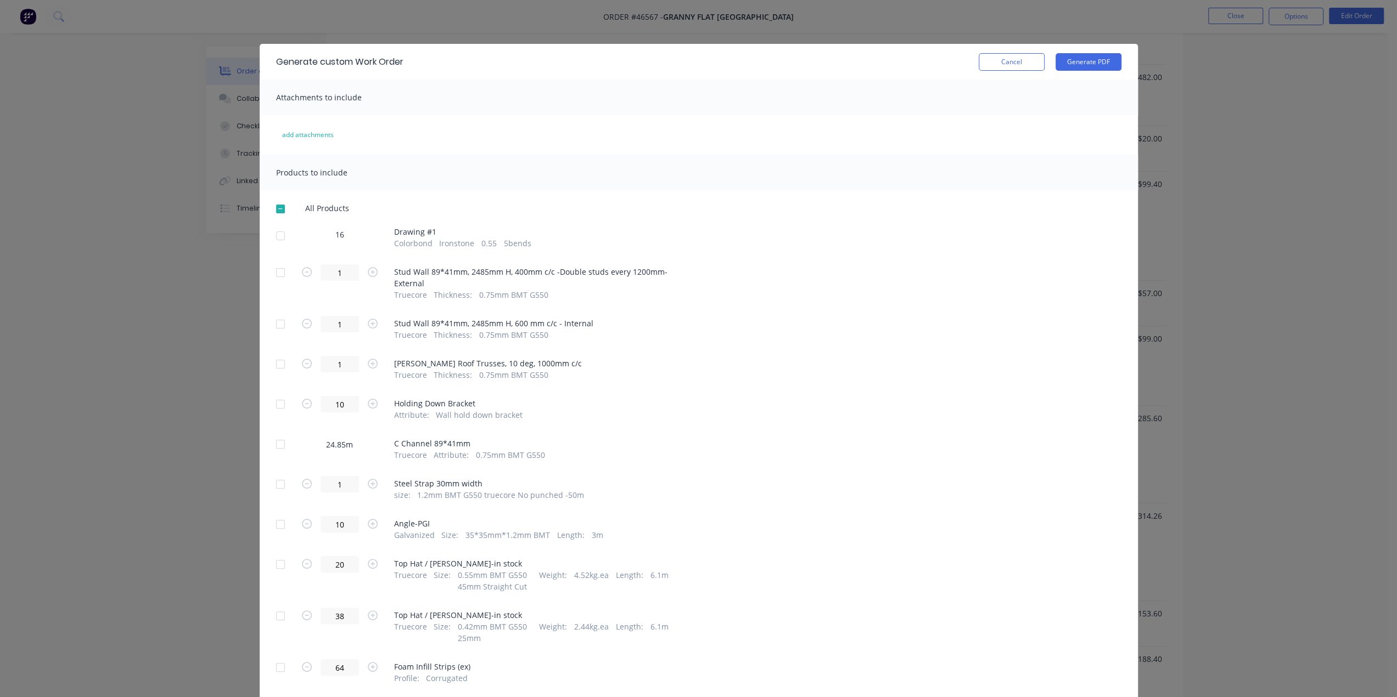
scroll to position [530, 0]
click at [1071, 63] on button "Generate PDF" at bounding box center [1088, 62] width 66 height 18
click at [521, 33] on div "Generate custom Work Order Cancel Generate PDF Attachments to include add attac…" at bounding box center [698, 348] width 1397 height 697
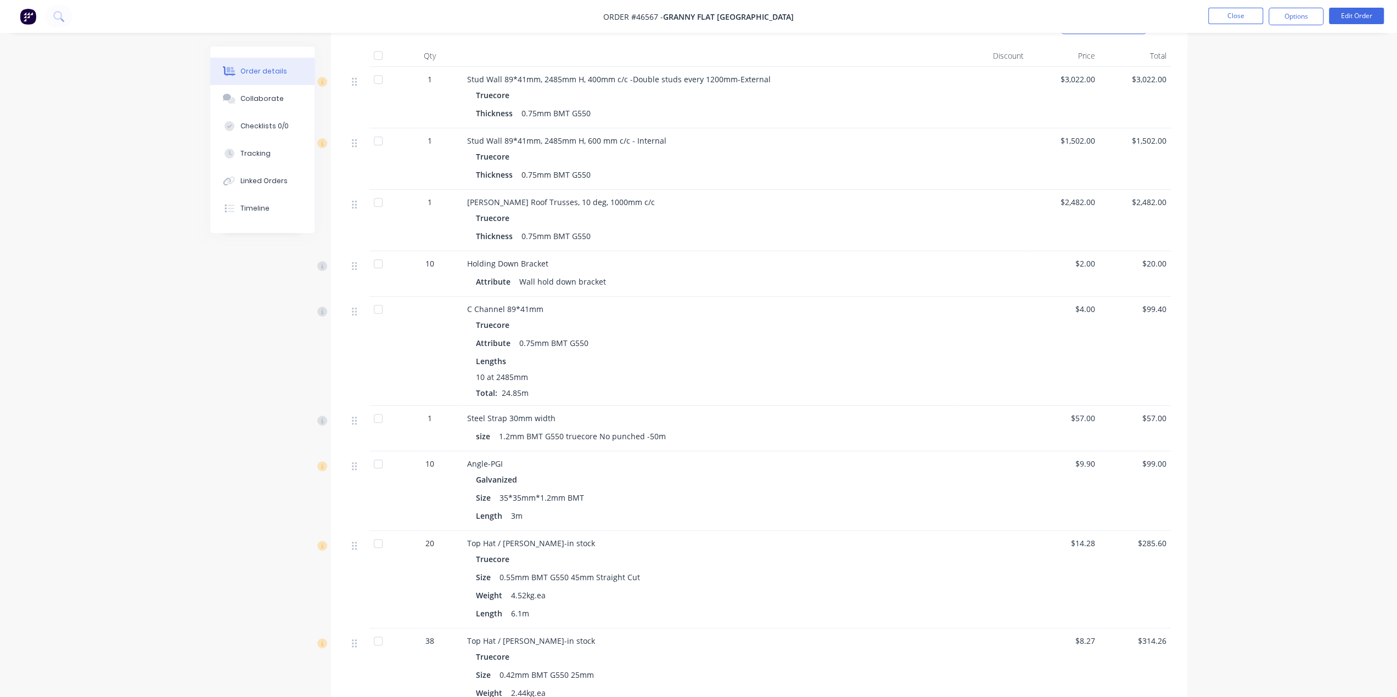
click at [25, 12] on img at bounding box center [28, 16] width 16 height 16
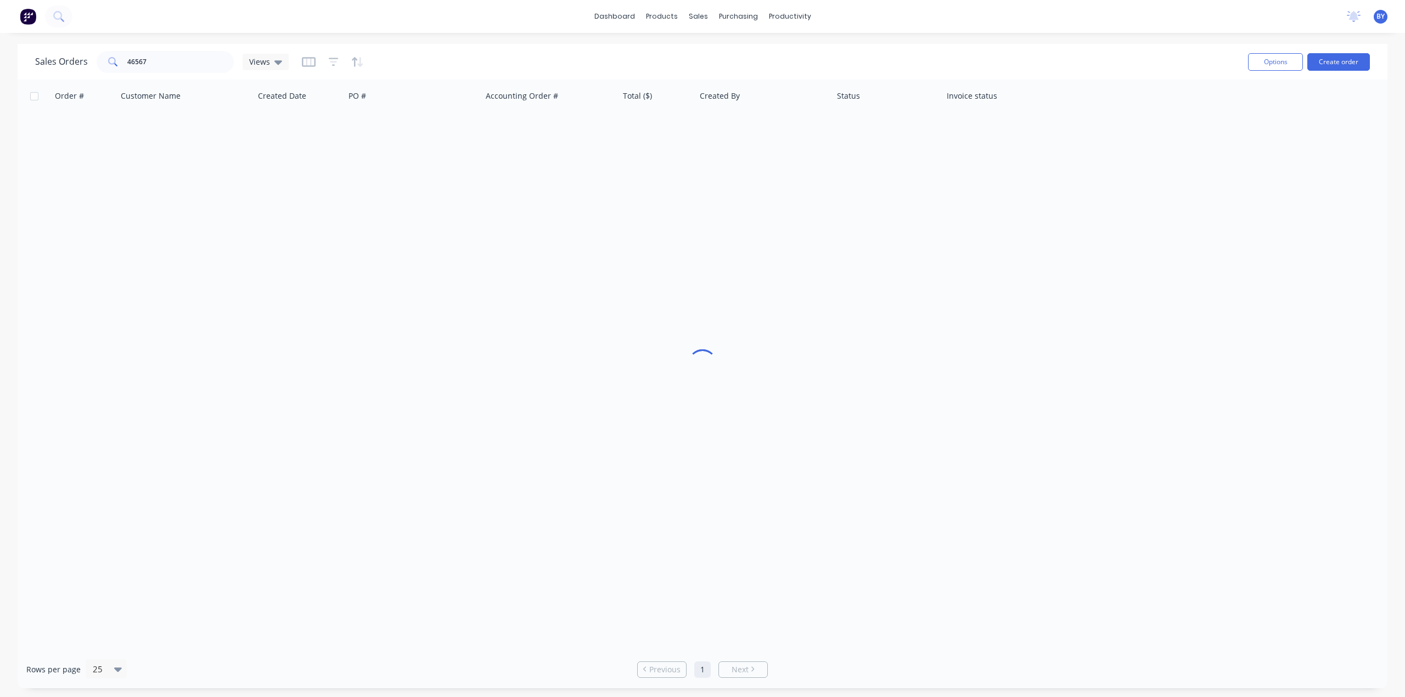
drag, startPoint x: 182, startPoint y: 74, endPoint x: 175, endPoint y: 66, distance: 10.9
click at [175, 66] on div "Sales Orders 46567 Views" at bounding box center [637, 61] width 1204 height 27
drag, startPoint x: 201, startPoint y: 57, endPoint x: 60, endPoint y: 58, distance: 141.0
click at [60, 58] on div "Sales Orders 46567 Views" at bounding box center [162, 62] width 254 height 22
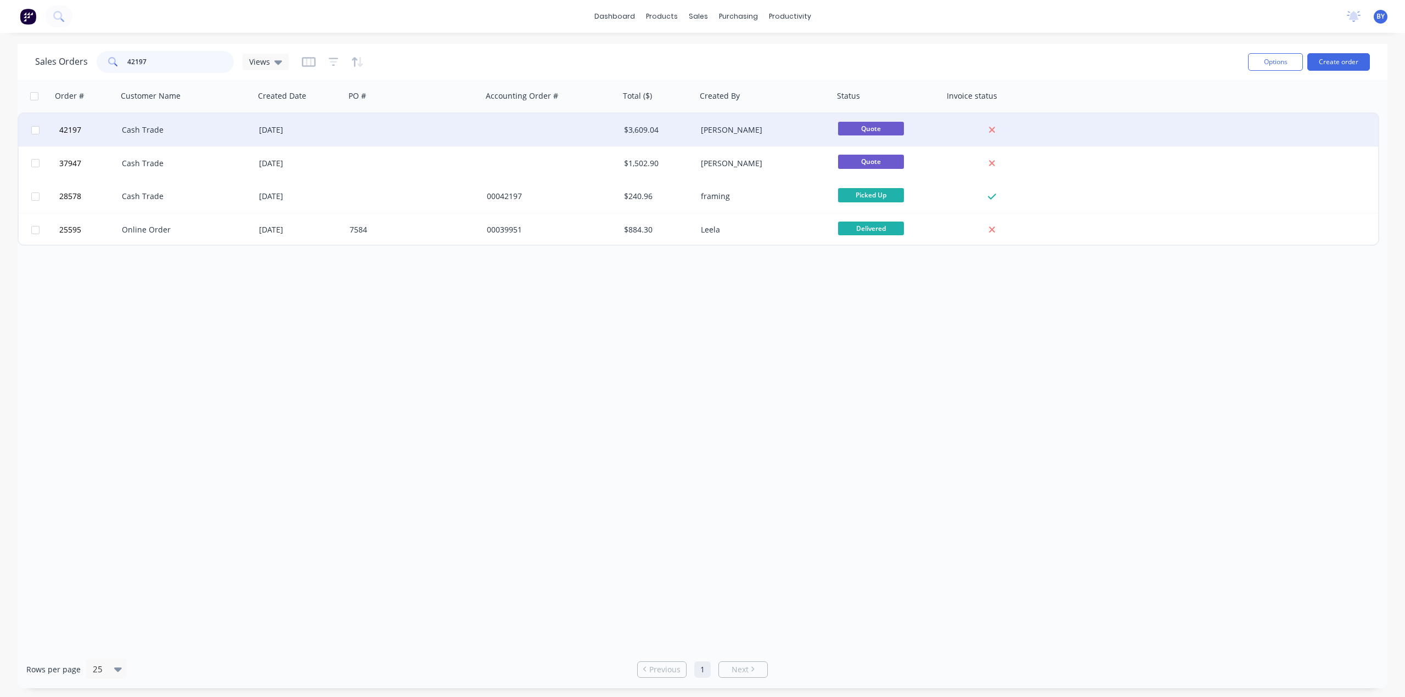
type input "42197"
click at [400, 132] on div at bounding box center [413, 130] width 137 height 33
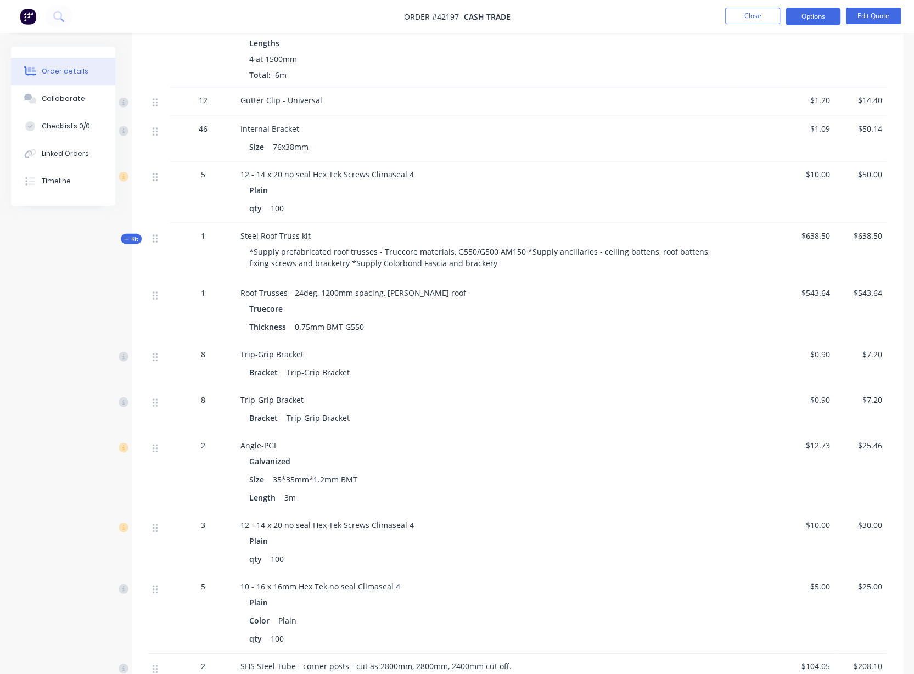
scroll to position [1683, 0]
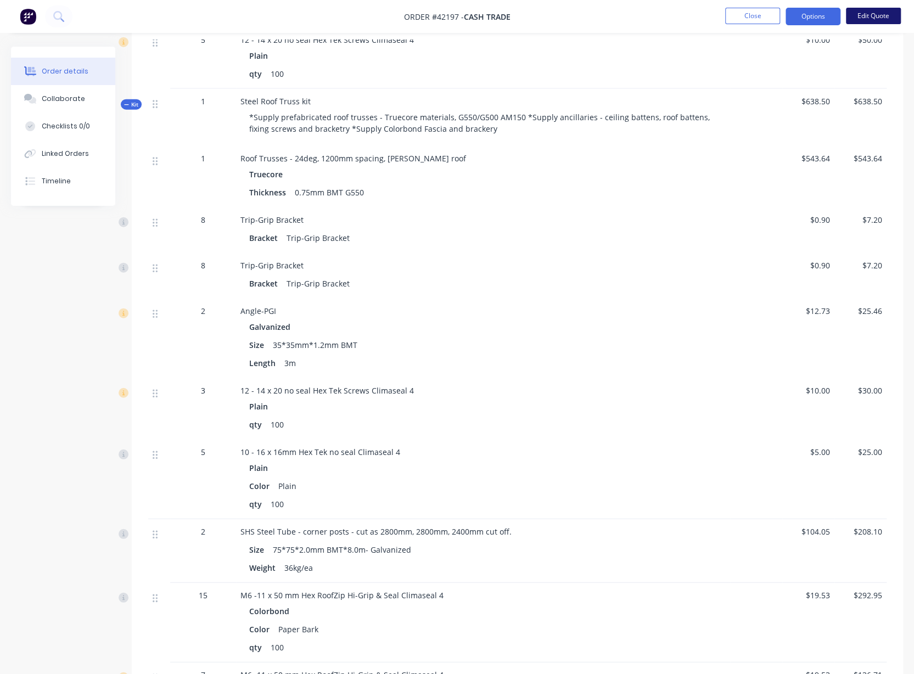
click at [864, 10] on button "Edit Quote" at bounding box center [873, 16] width 55 height 16
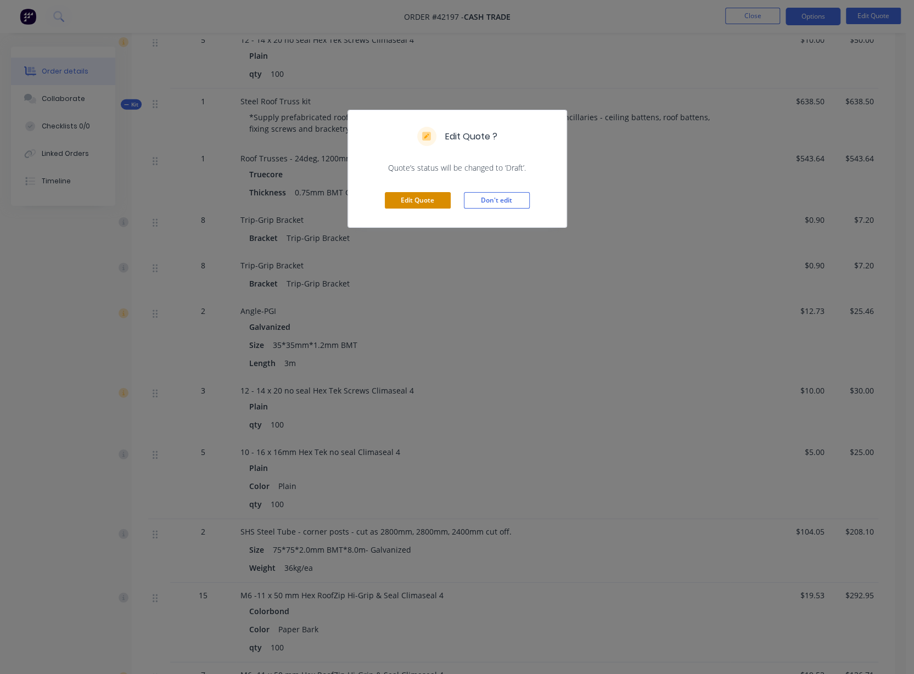
click at [405, 197] on button "Edit Quote" at bounding box center [418, 200] width 66 height 16
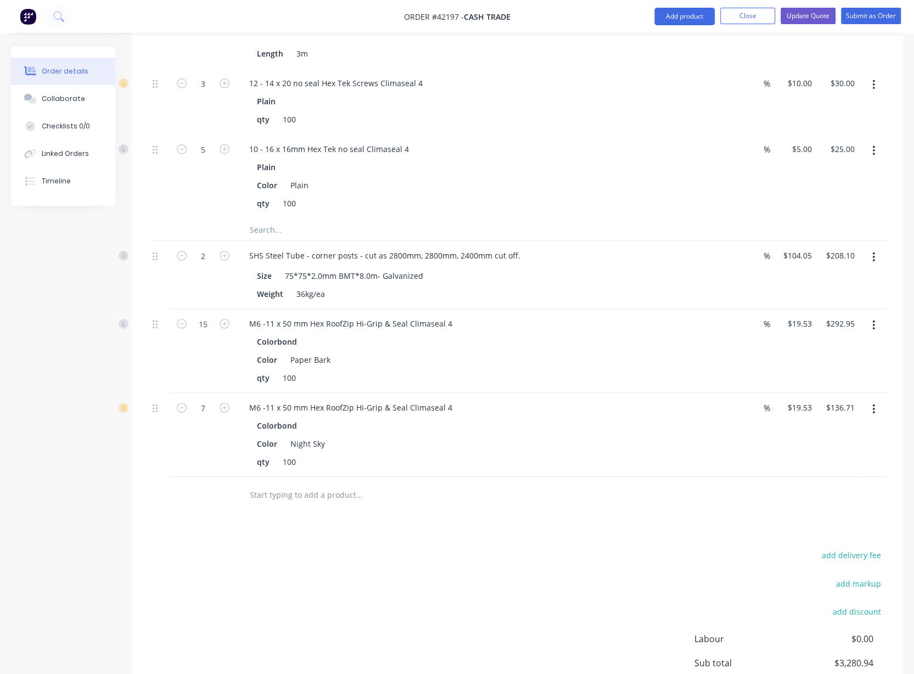
scroll to position [2185, 0]
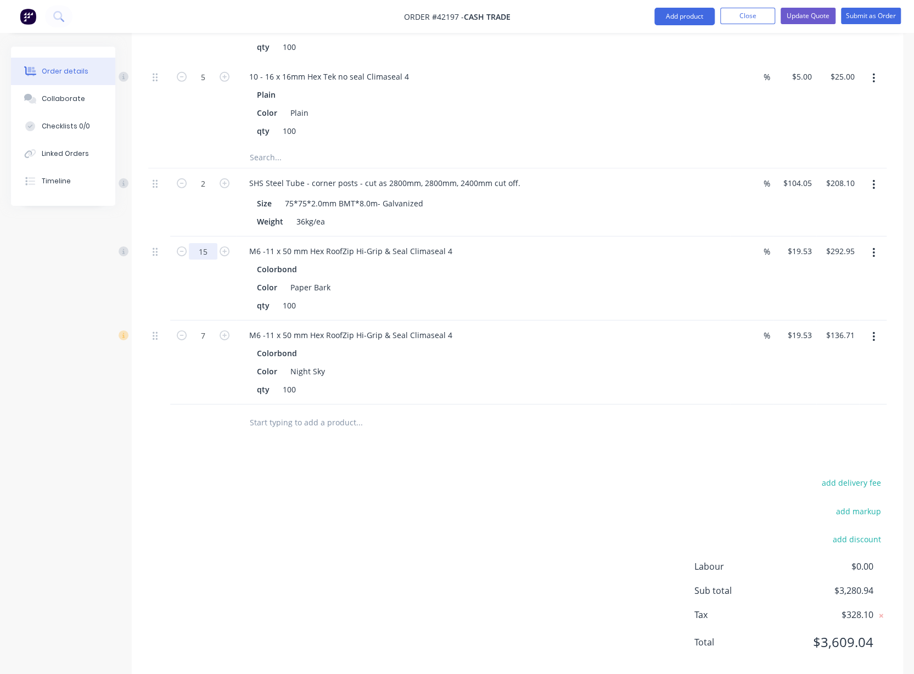
type input "3"
type input "$58.59"
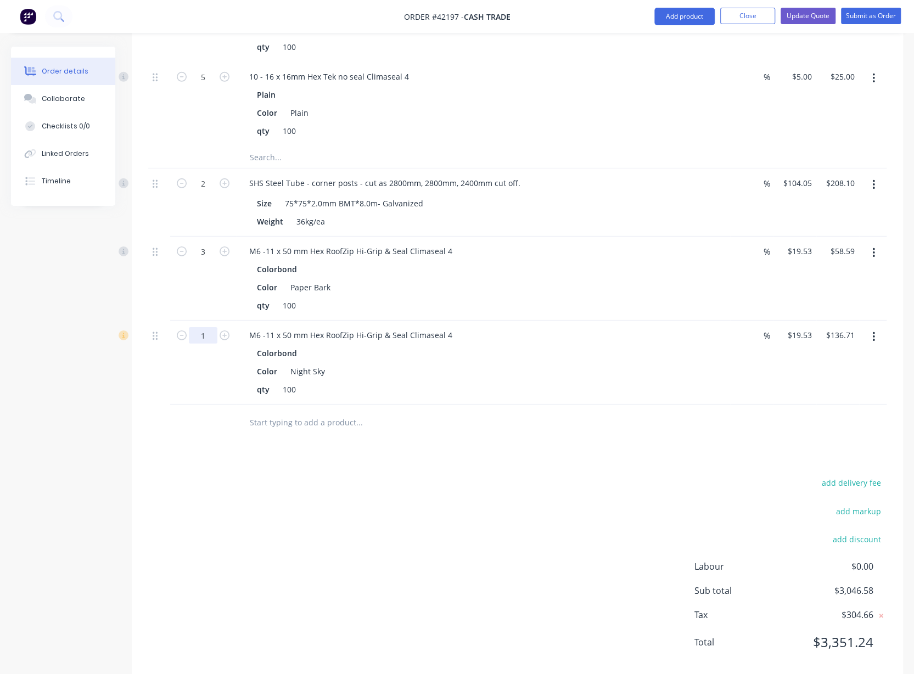
type input "1"
type input "$19.53"
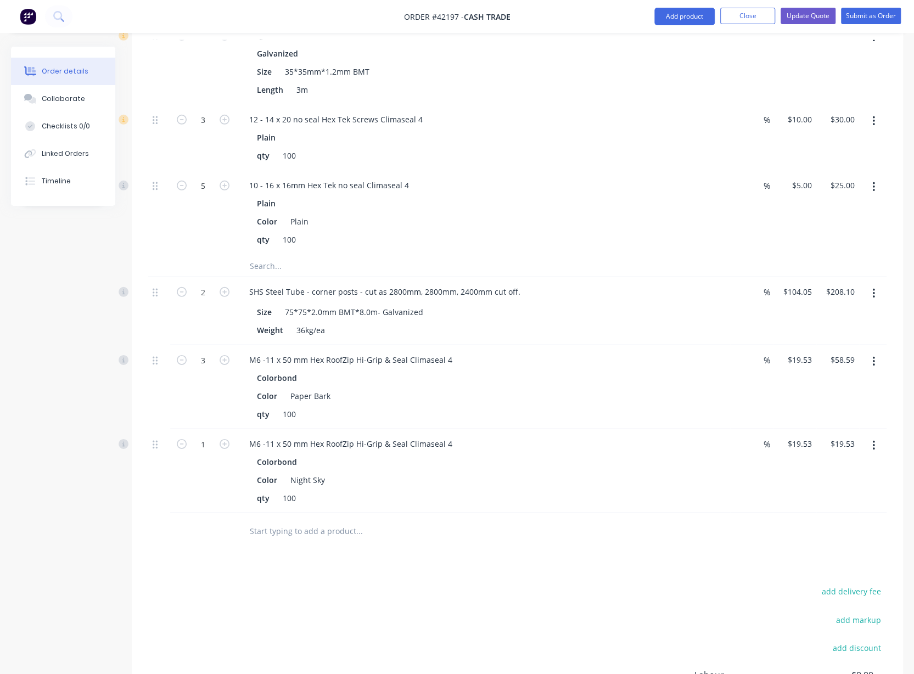
scroll to position [2075, 0]
type input "4"
type input "$40.00"
click at [154, 229] on div at bounding box center [159, 214] width 22 height 84
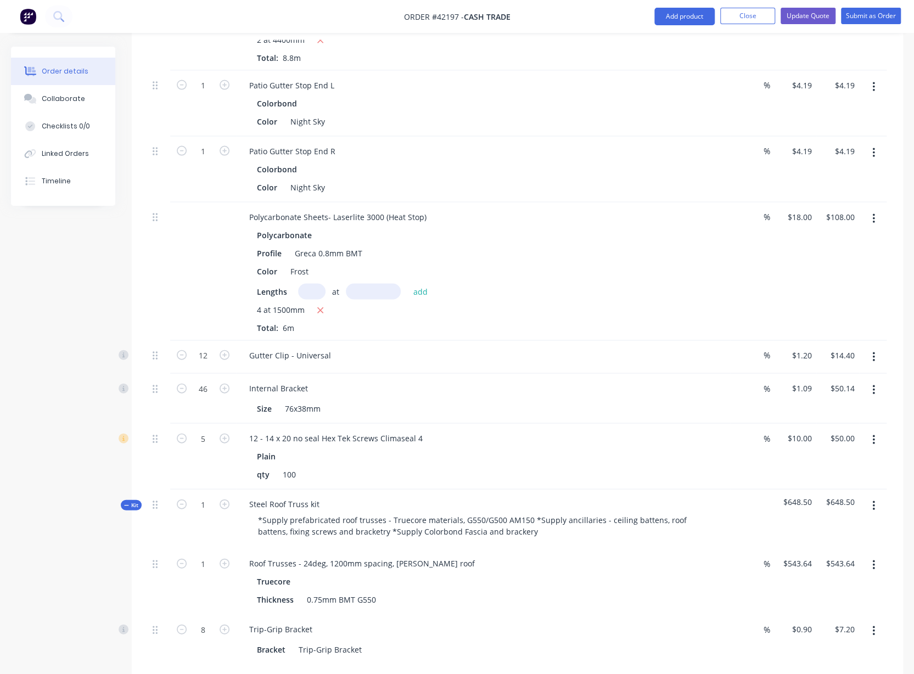
scroll to position [1381, 0]
type input "4"
type input "$40.00"
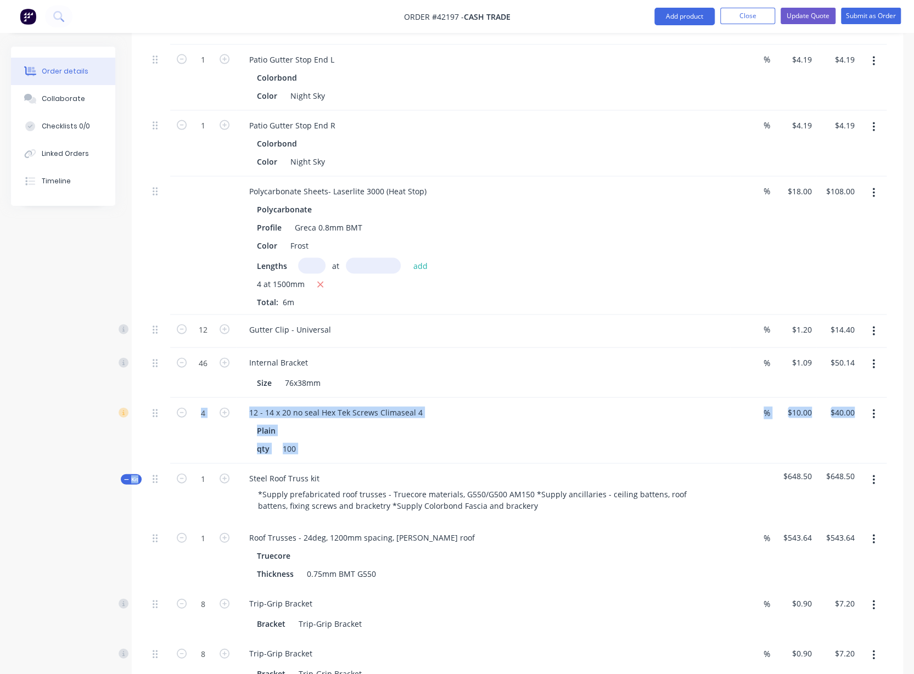
click at [69, 459] on div "Created by Sue Created 07/08/25 Required 12/03/25 Assigned to Add team member I…" at bounding box center [457, 55] width 892 height 2834
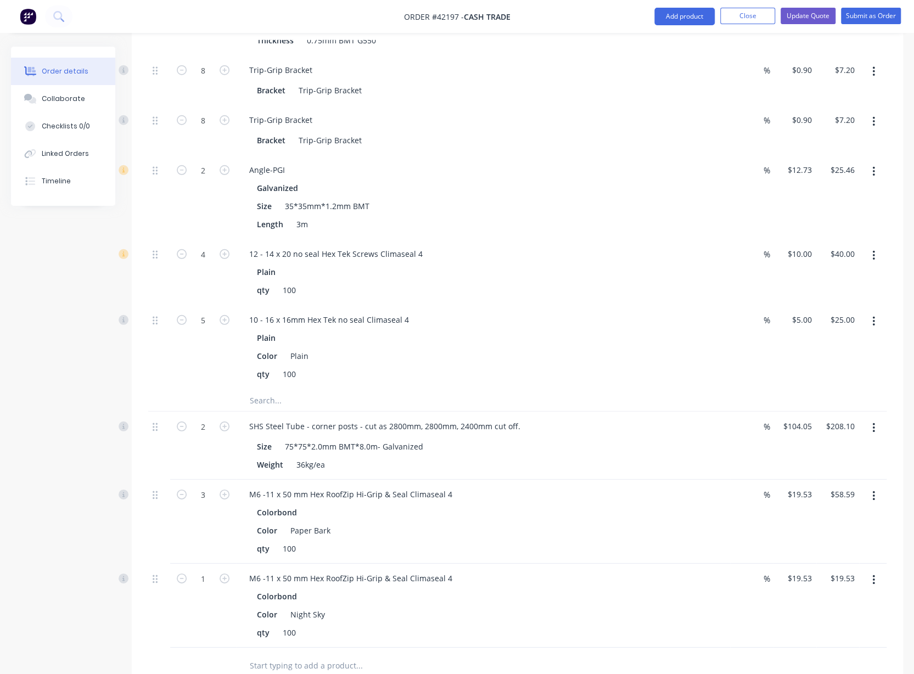
scroll to position [1948, 0]
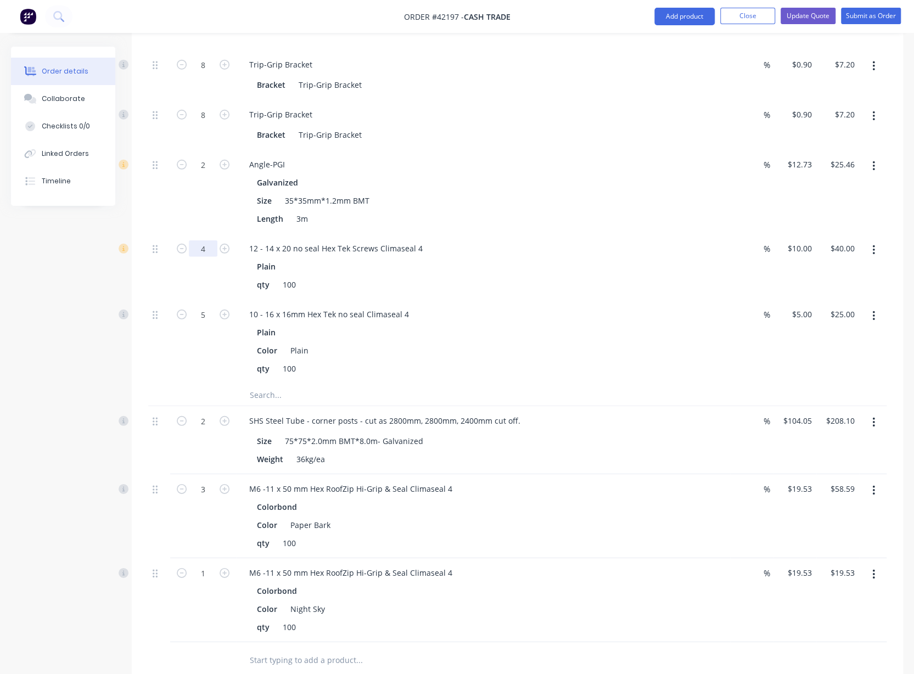
type input "3"
type input "$30.00"
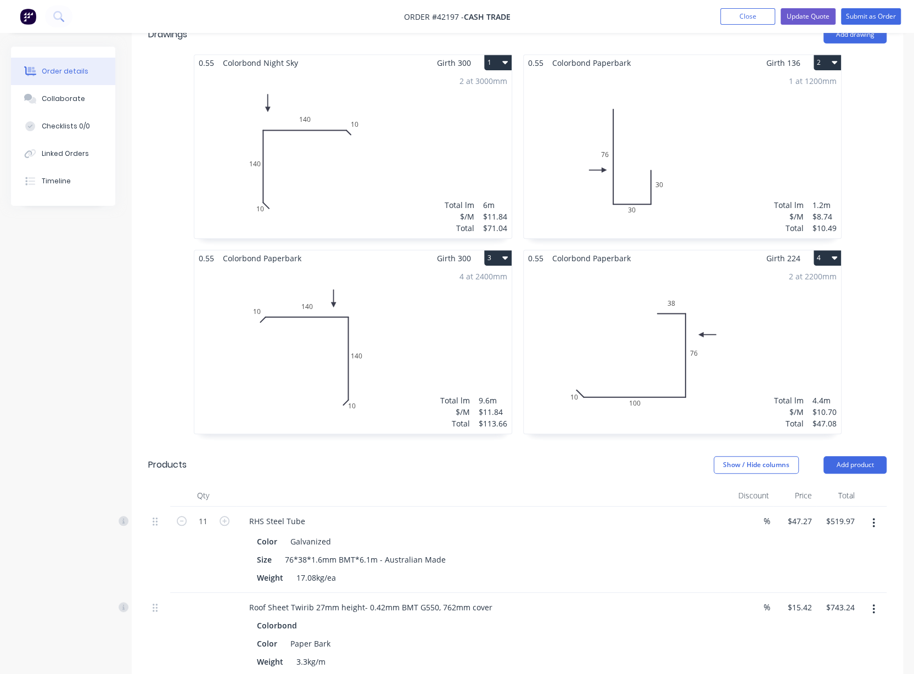
scroll to position [265, 0]
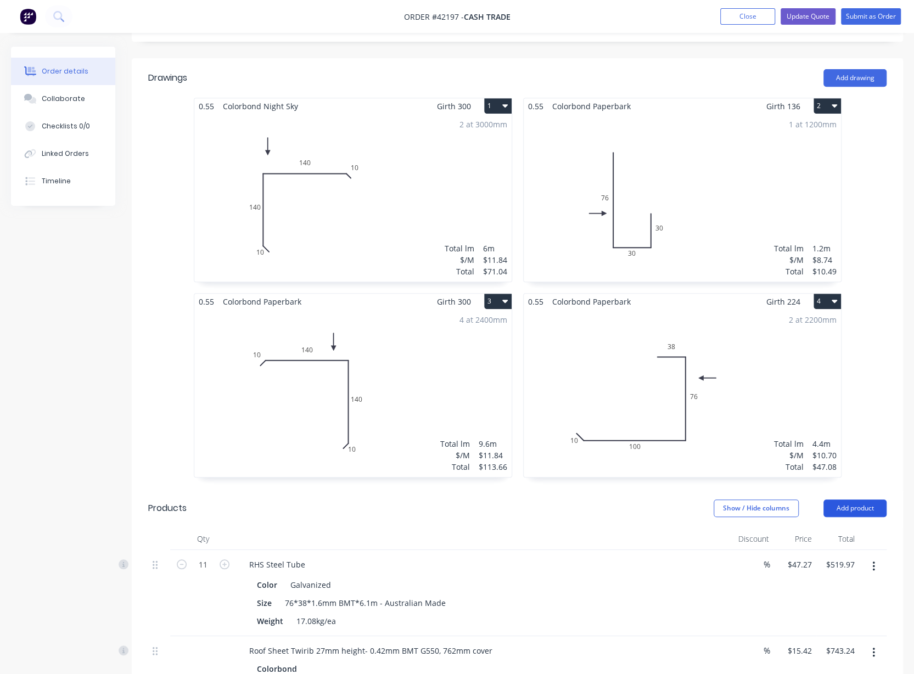
click at [840, 499] on button "Add product" at bounding box center [854, 508] width 63 height 18
click at [813, 528] on div "Product catalogue" at bounding box center [834, 536] width 85 height 16
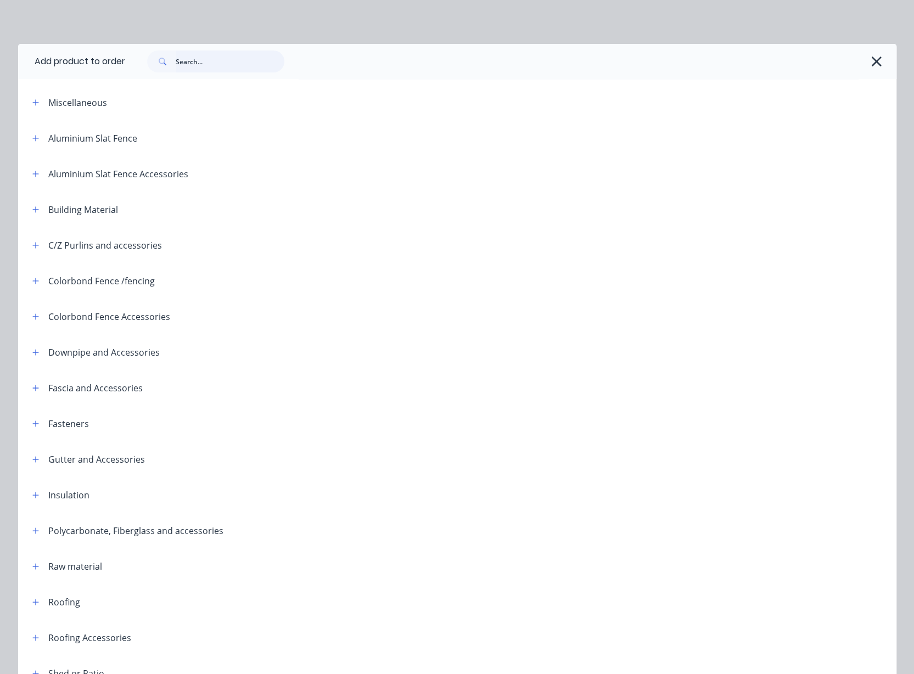
click at [200, 65] on input "text" at bounding box center [230, 61] width 109 height 22
click at [29, 424] on button "button" at bounding box center [36, 424] width 14 height 14
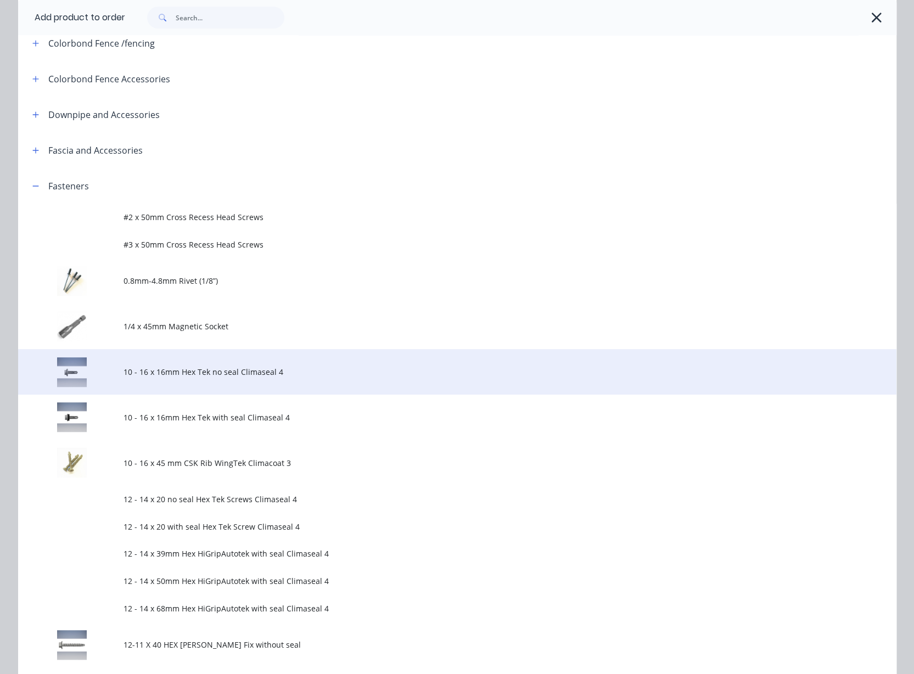
scroll to position [457, 0]
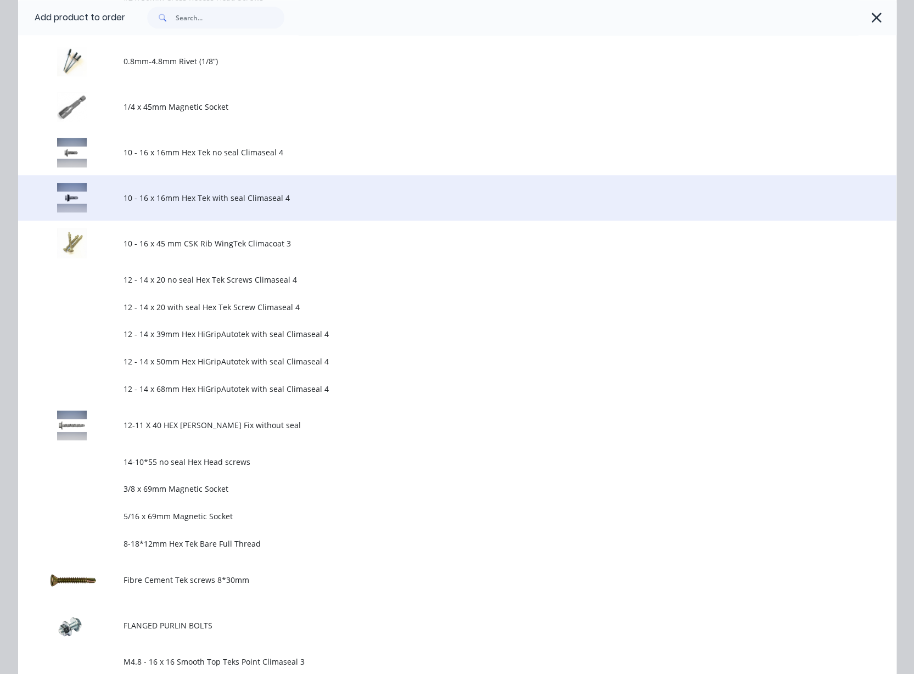
click at [253, 200] on span "10 - 16 x 16mm Hex Tek with seal Climaseal 4" at bounding box center [432, 198] width 618 height 12
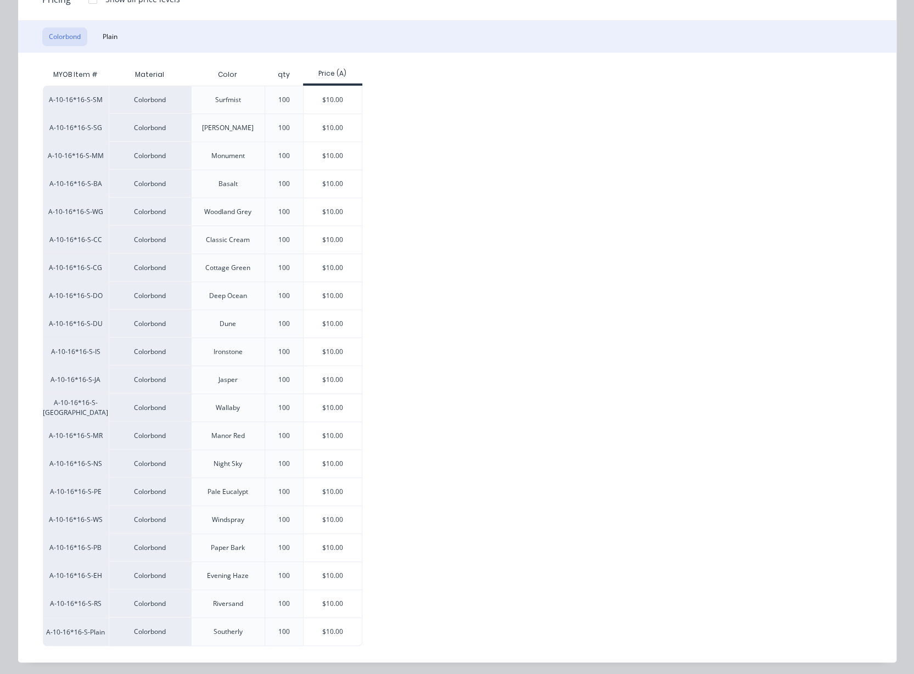
scroll to position [429, 0]
click at [317, 545] on div "$10.00" at bounding box center [332, 547] width 59 height 27
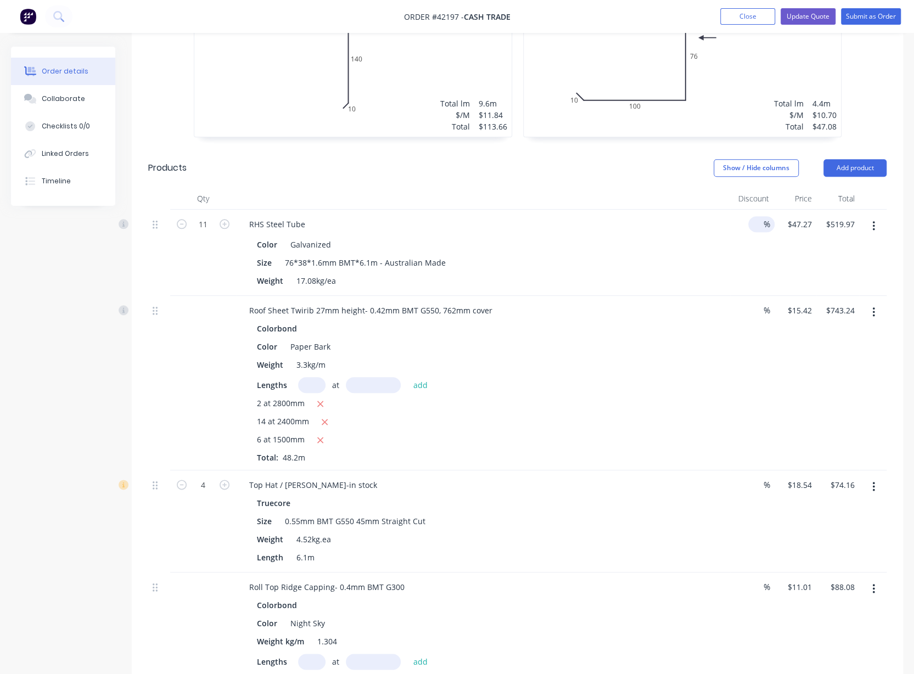
scroll to position [448, 0]
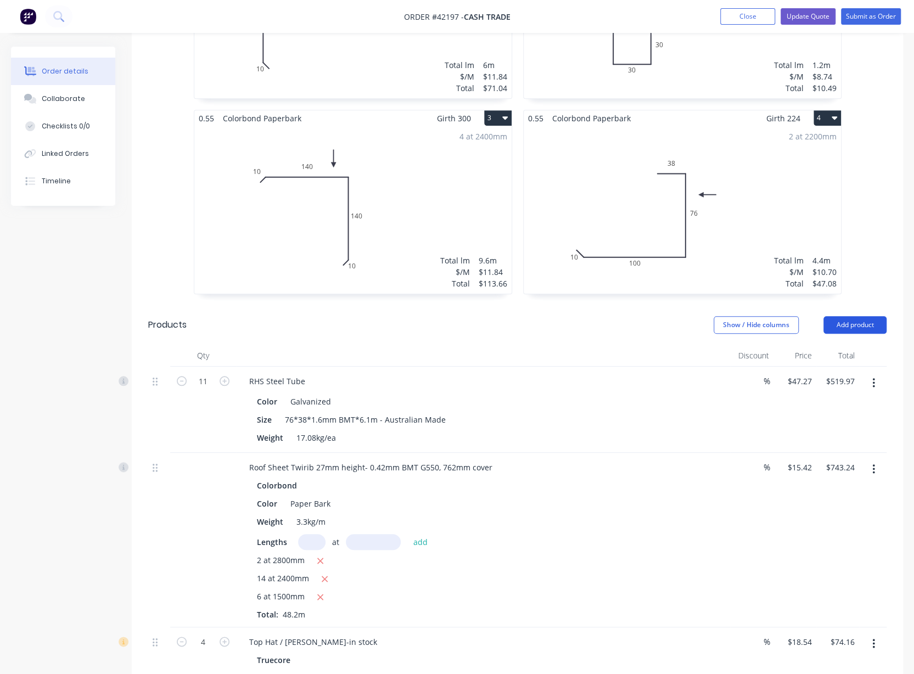
click at [854, 316] on button "Add product" at bounding box center [854, 325] width 63 height 18
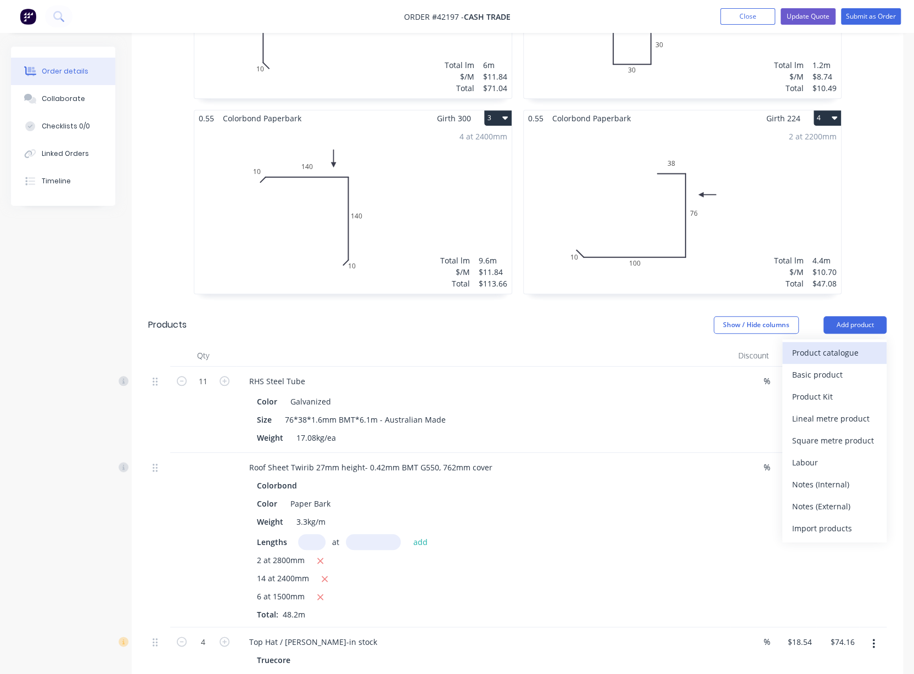
click at [842, 345] on div "Product catalogue" at bounding box center [834, 353] width 85 height 16
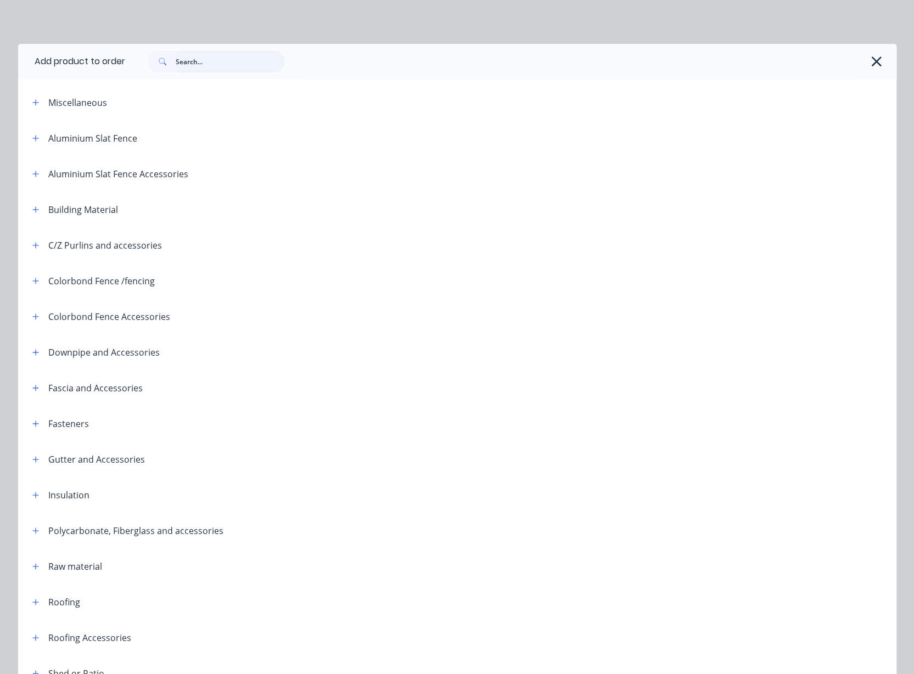
click at [221, 61] on input "text" at bounding box center [230, 61] width 109 height 22
click at [35, 420] on button "button" at bounding box center [36, 424] width 14 height 14
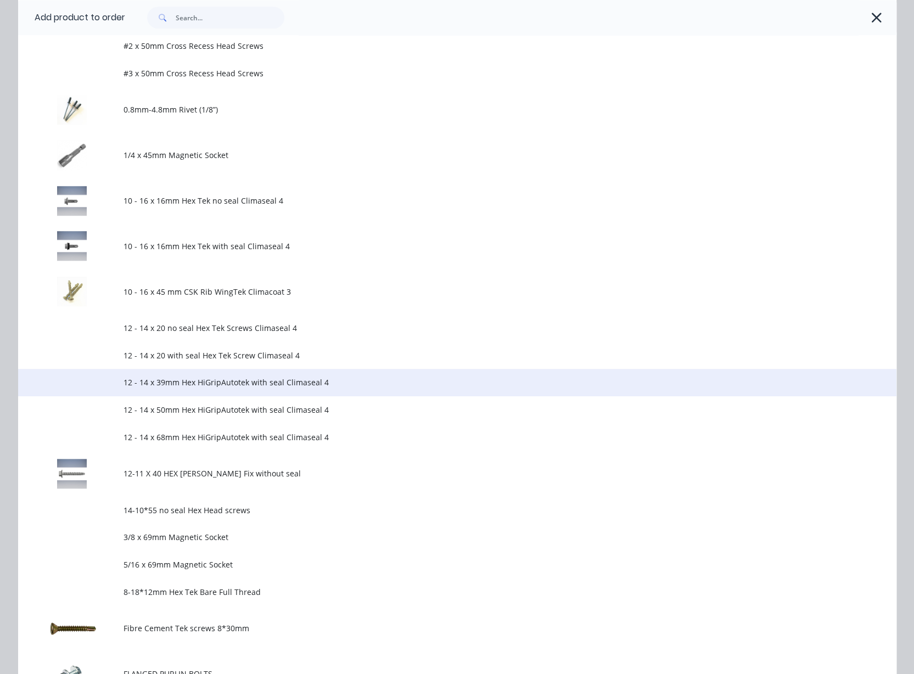
scroll to position [439, 0]
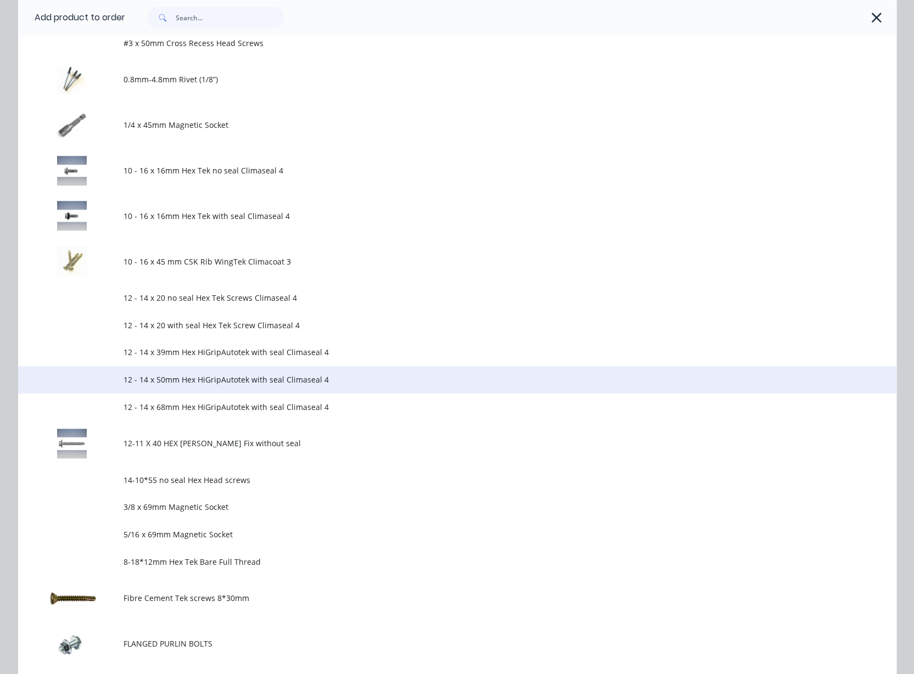
click at [292, 381] on span "12 - 14 x 50mm Hex HiGripAutotek with seal Climaseal 4" at bounding box center [432, 380] width 618 height 12
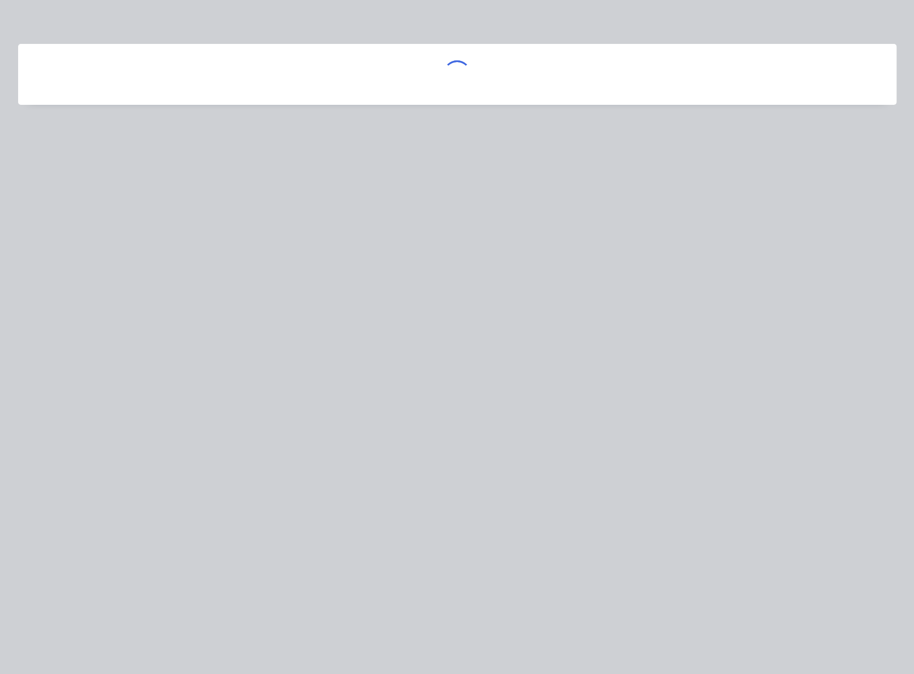
scroll to position [0, 0]
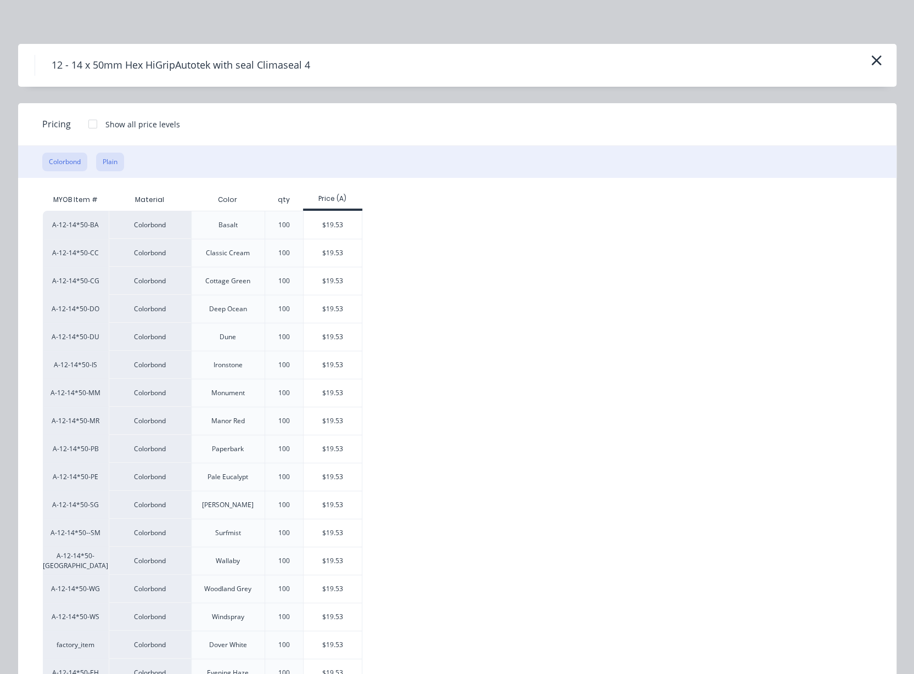
click at [101, 162] on button "Plain" at bounding box center [110, 162] width 28 height 19
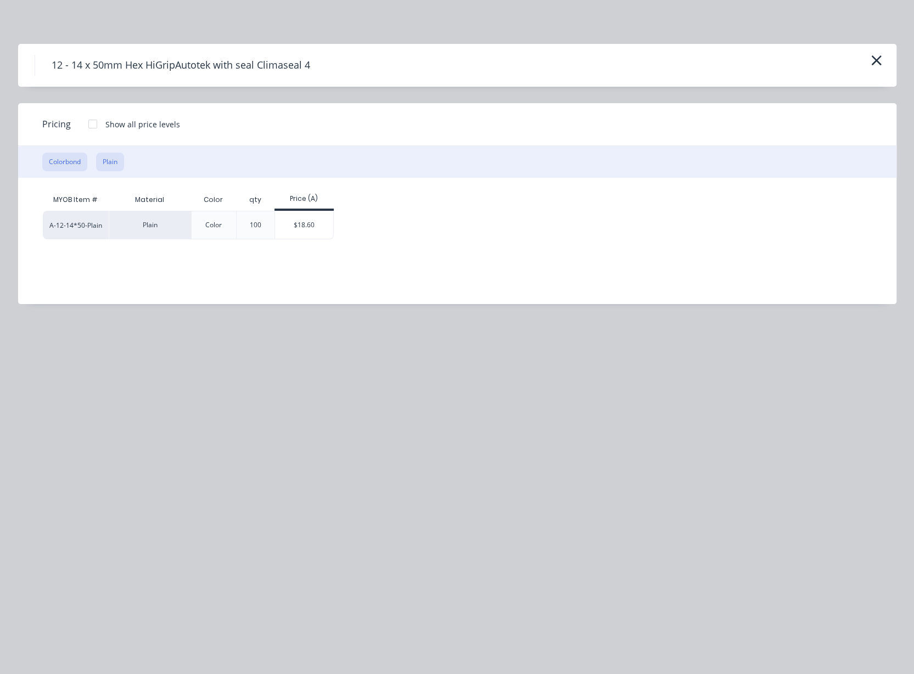
click at [71, 164] on button "Colorbond" at bounding box center [64, 162] width 45 height 19
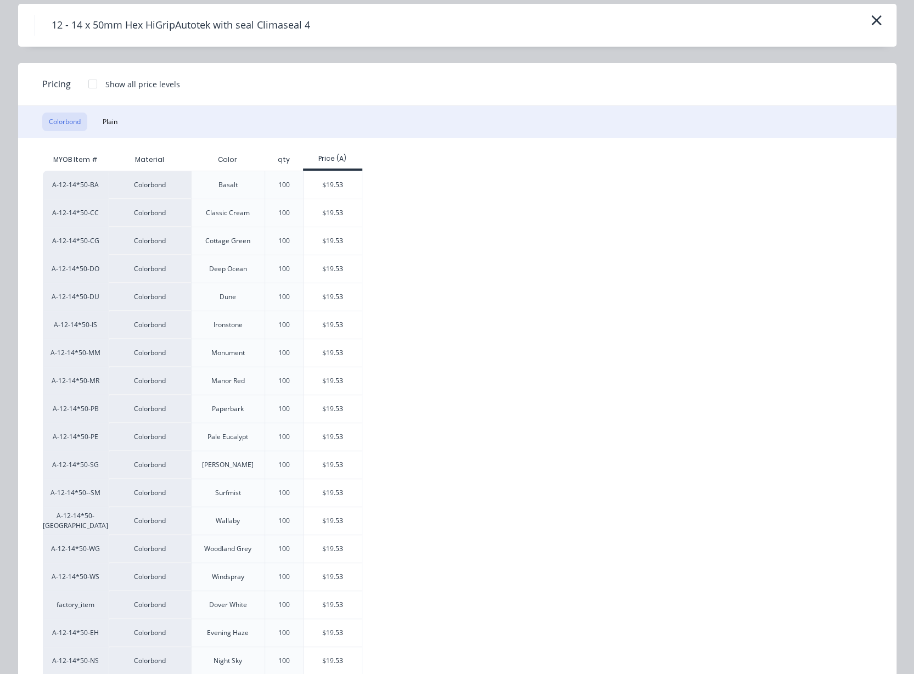
scroll to position [33, 0]
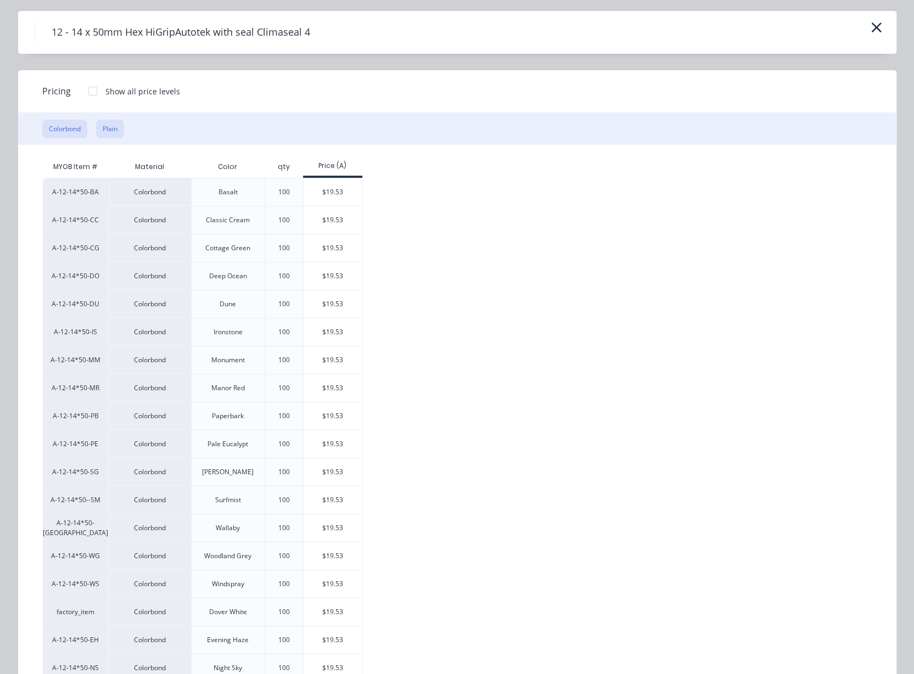
click at [111, 128] on button "Plain" at bounding box center [110, 129] width 28 height 19
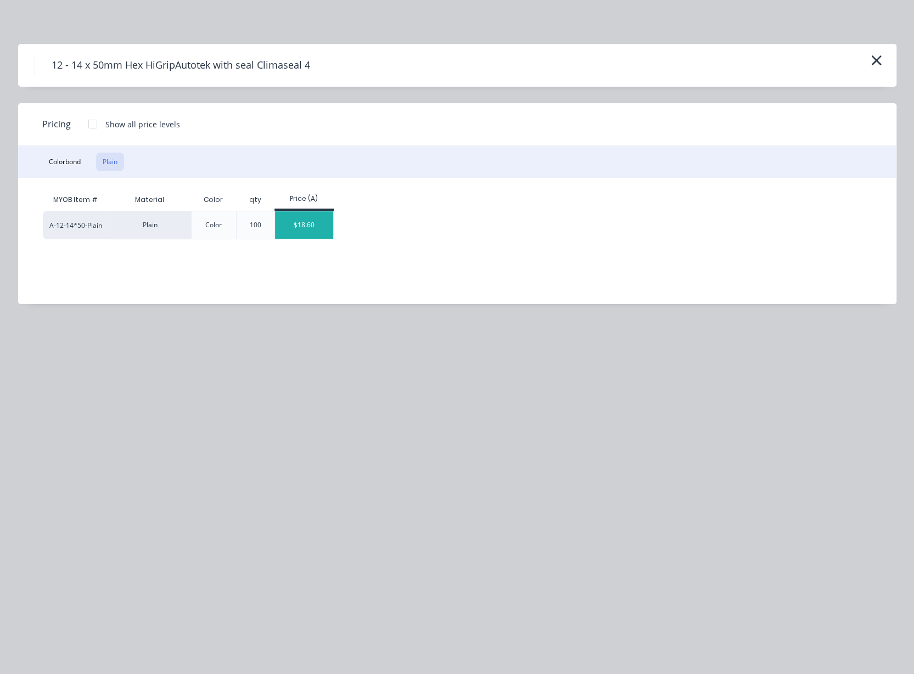
click at [323, 224] on div "$18.60" at bounding box center [304, 224] width 59 height 27
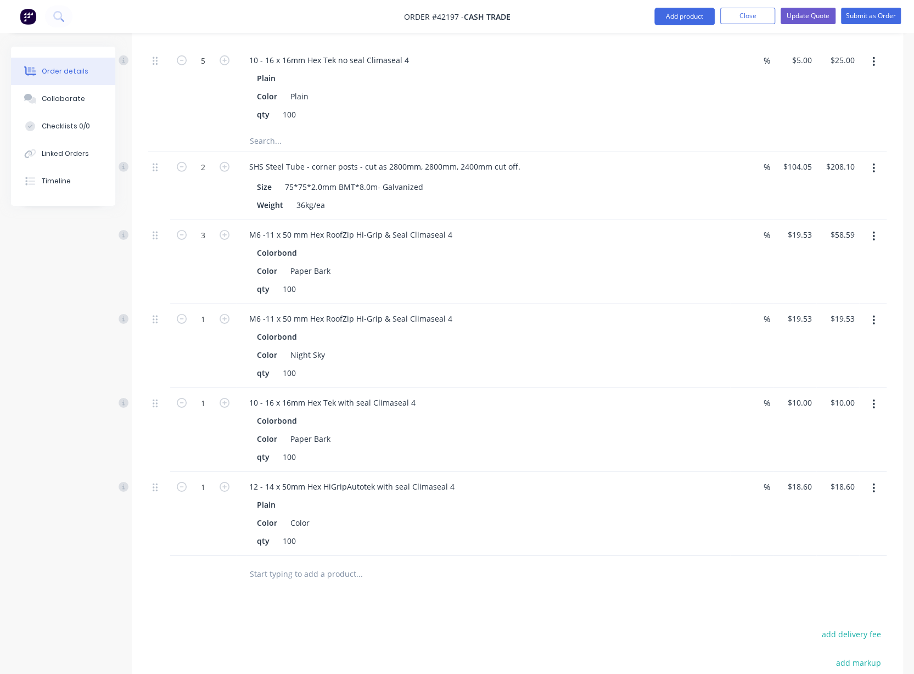
scroll to position [2353, 0]
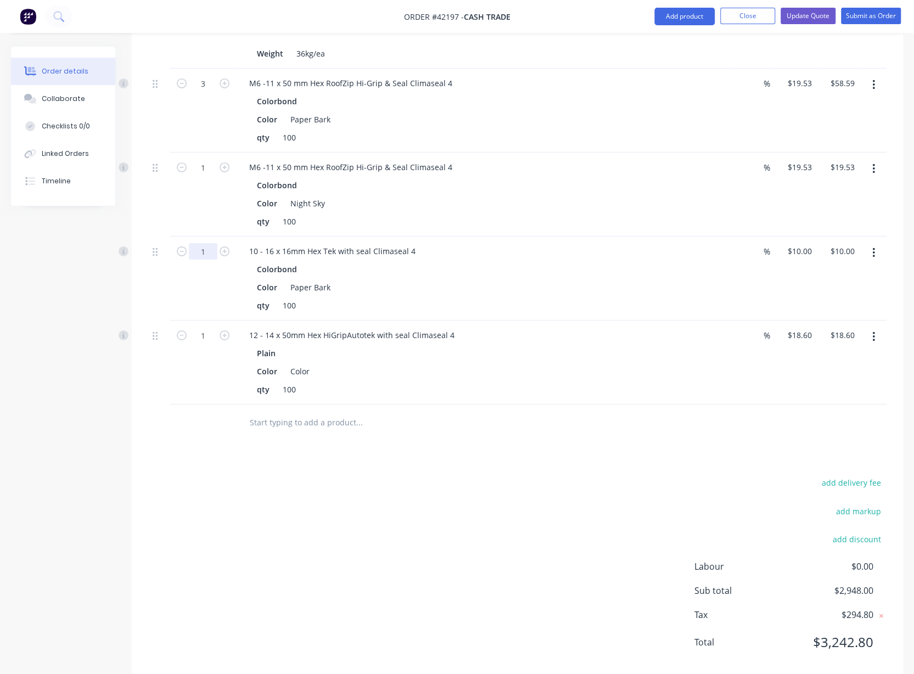
type input "6"
type input "$60.00"
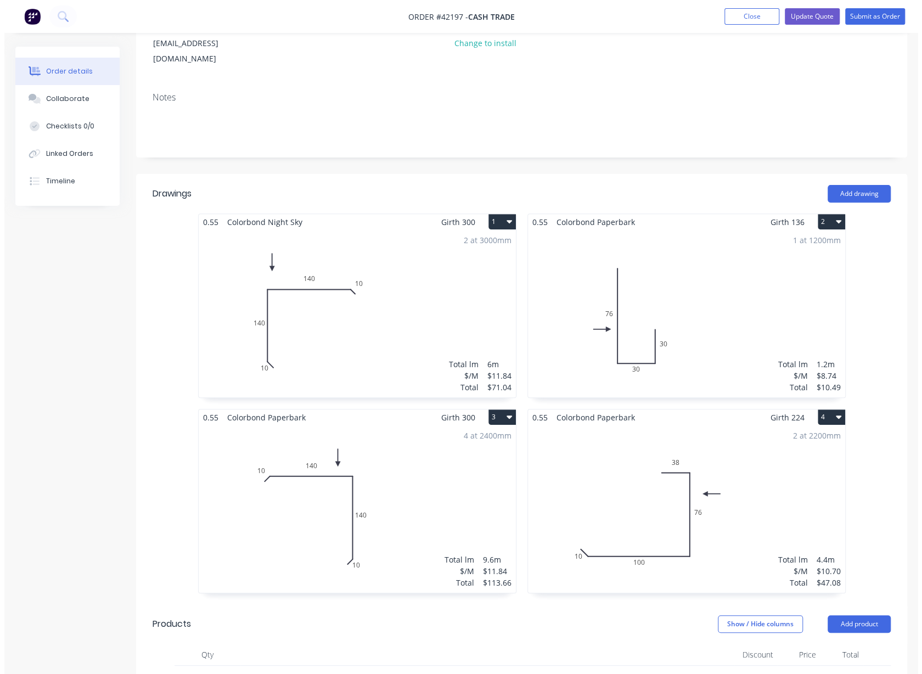
scroll to position [103, 0]
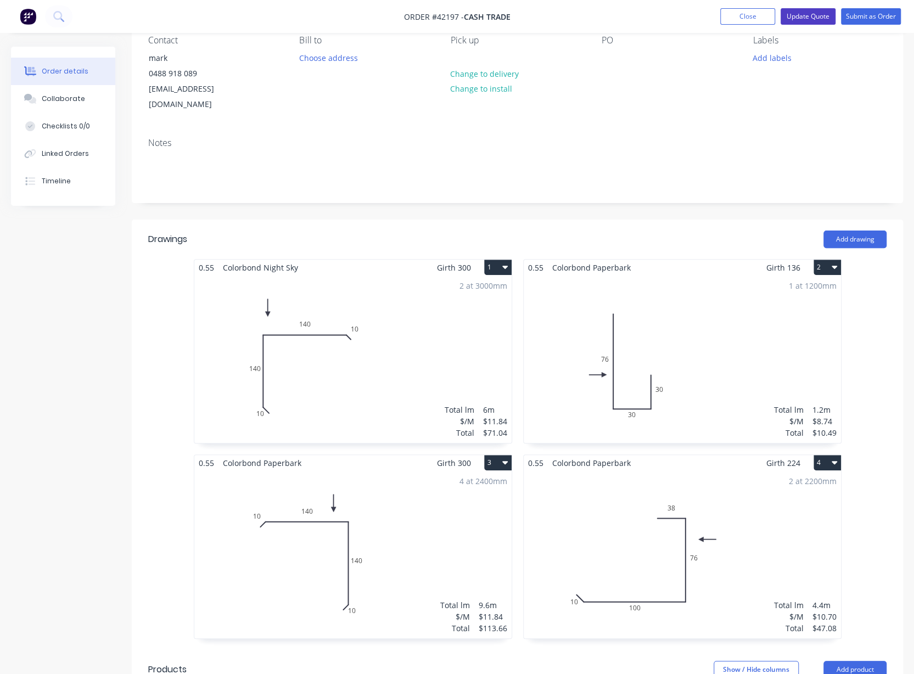
click at [807, 20] on button "Update Quote" at bounding box center [807, 16] width 55 height 16
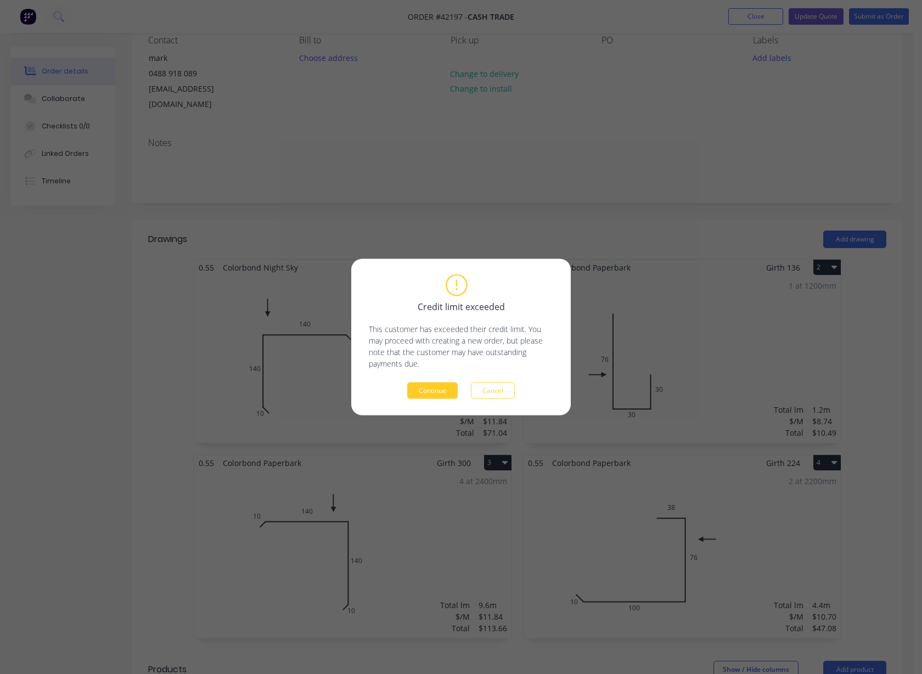
click at [419, 384] on button "Continue" at bounding box center [432, 390] width 50 height 16
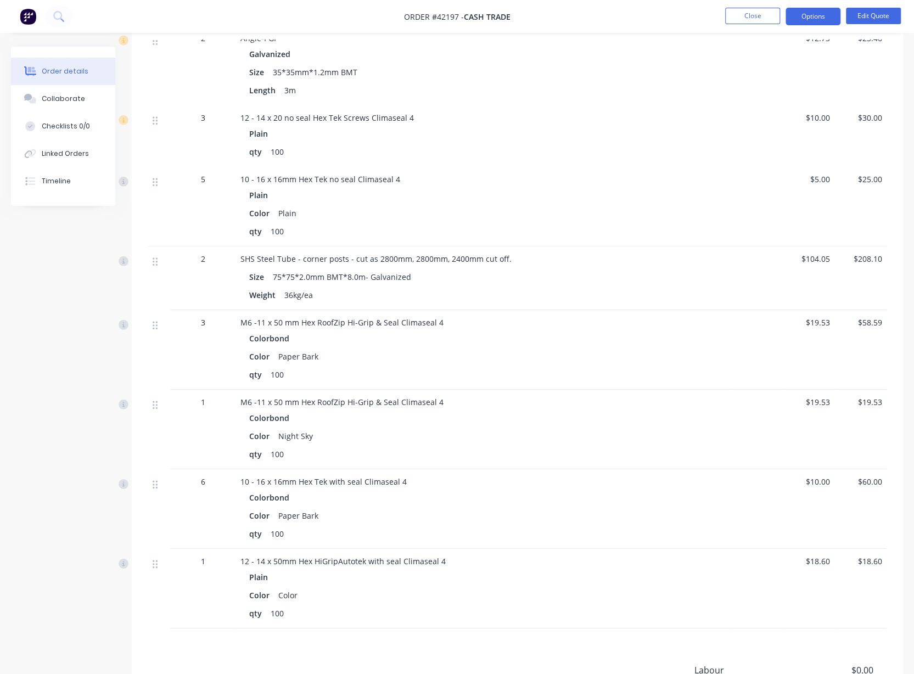
scroll to position [1949, 0]
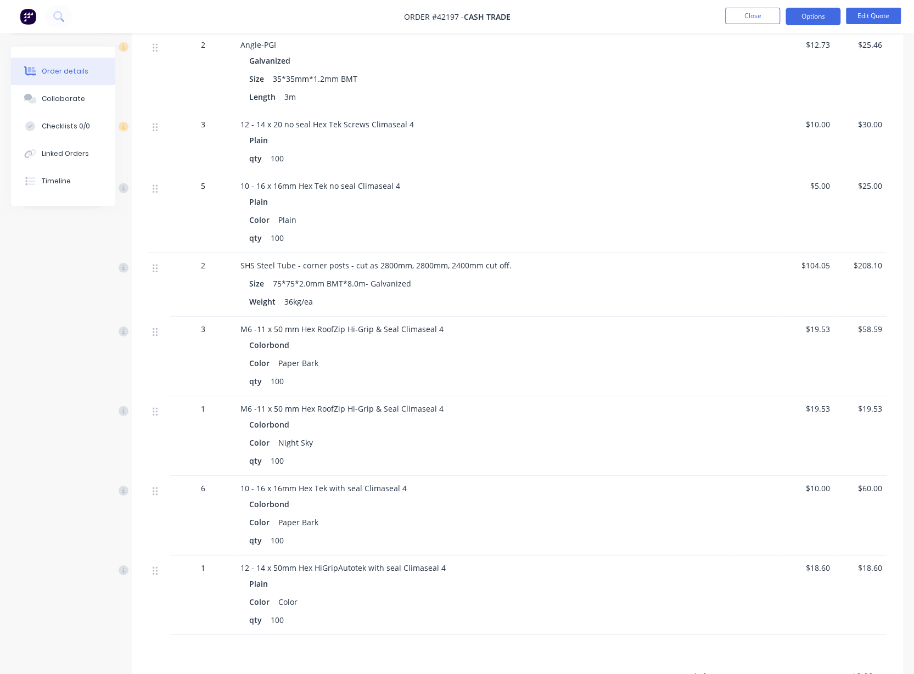
click at [622, 24] on nav "Order #42197 - Cash Trade Close Options Edit Quote" at bounding box center [457, 16] width 914 height 33
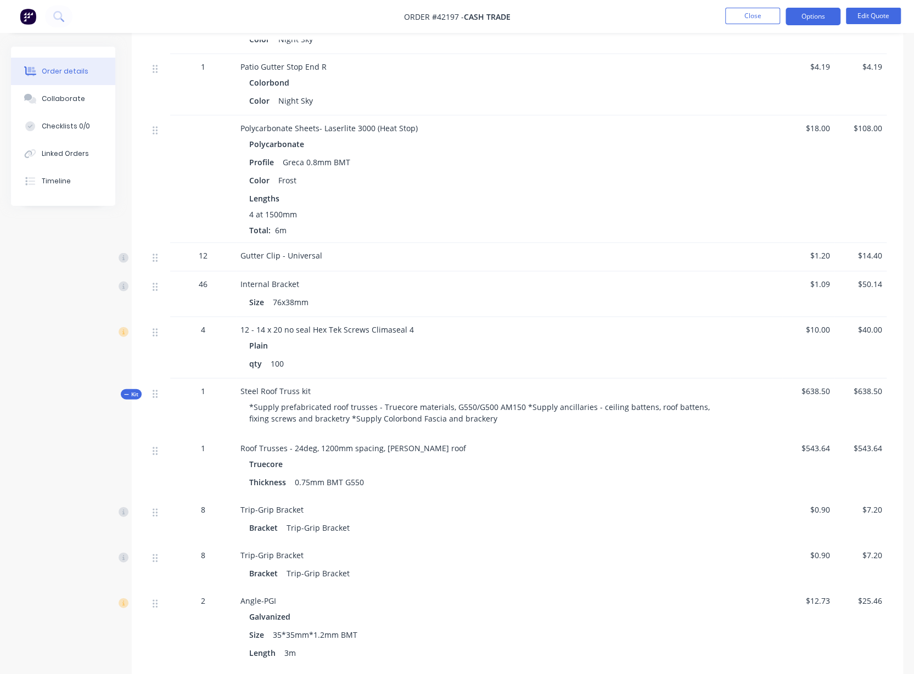
scroll to position [1492, 0]
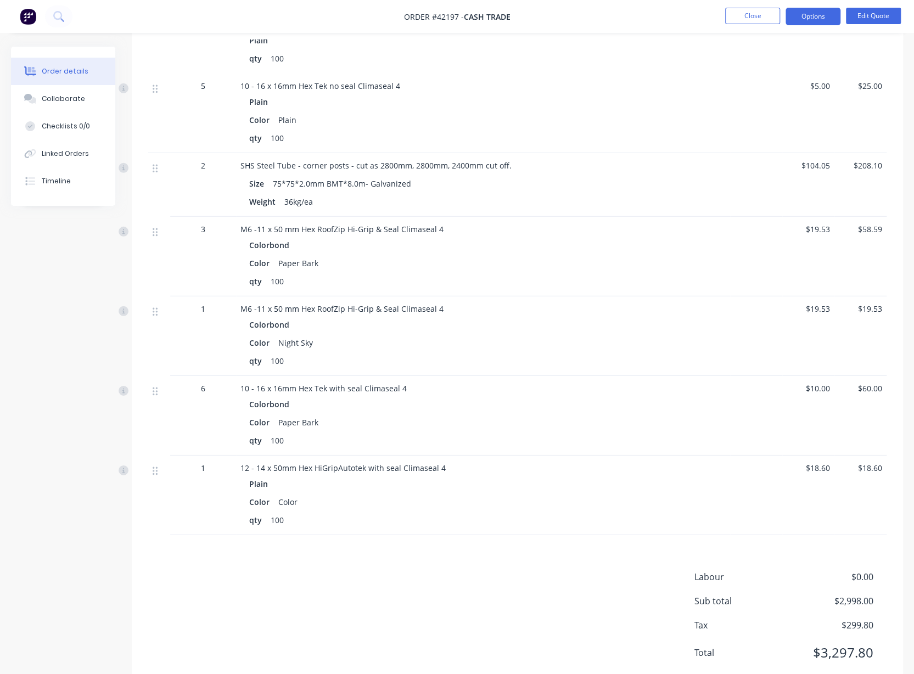
scroll to position [2077, 0]
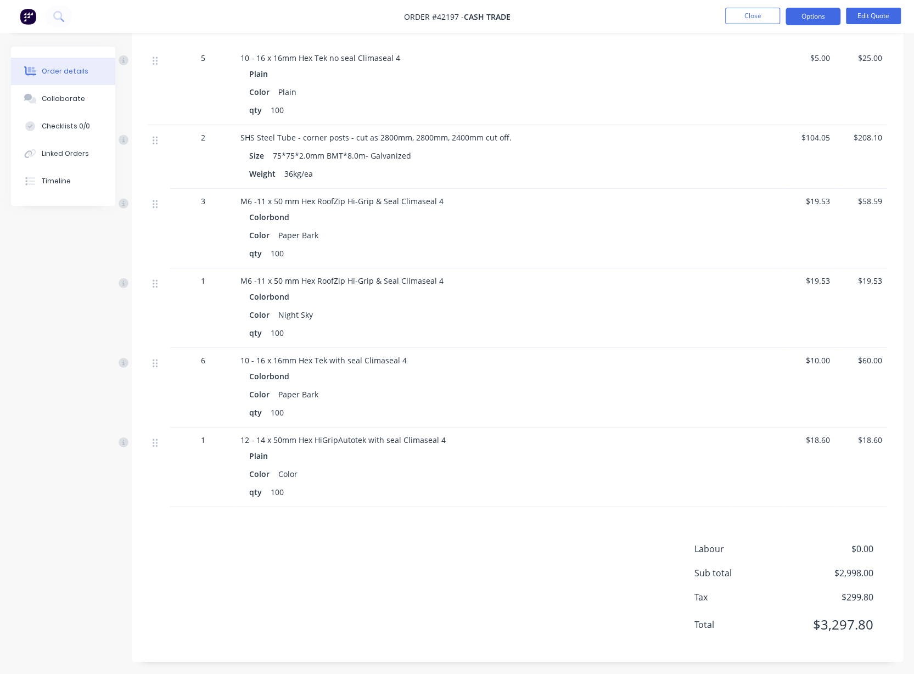
drag, startPoint x: 116, startPoint y: 538, endPoint x: 111, endPoint y: 542, distance: 6.7
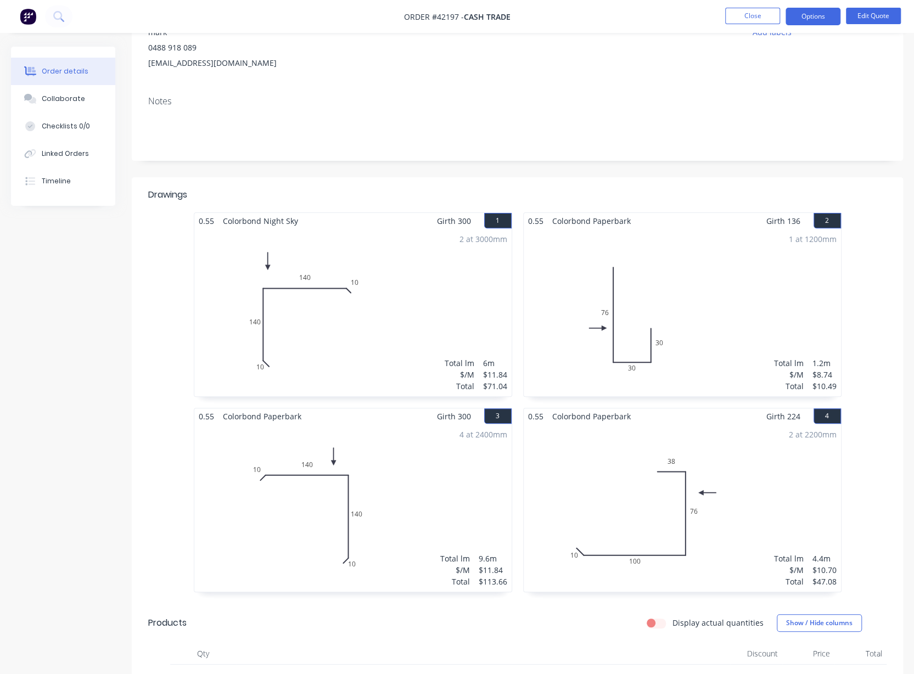
scroll to position [0, 0]
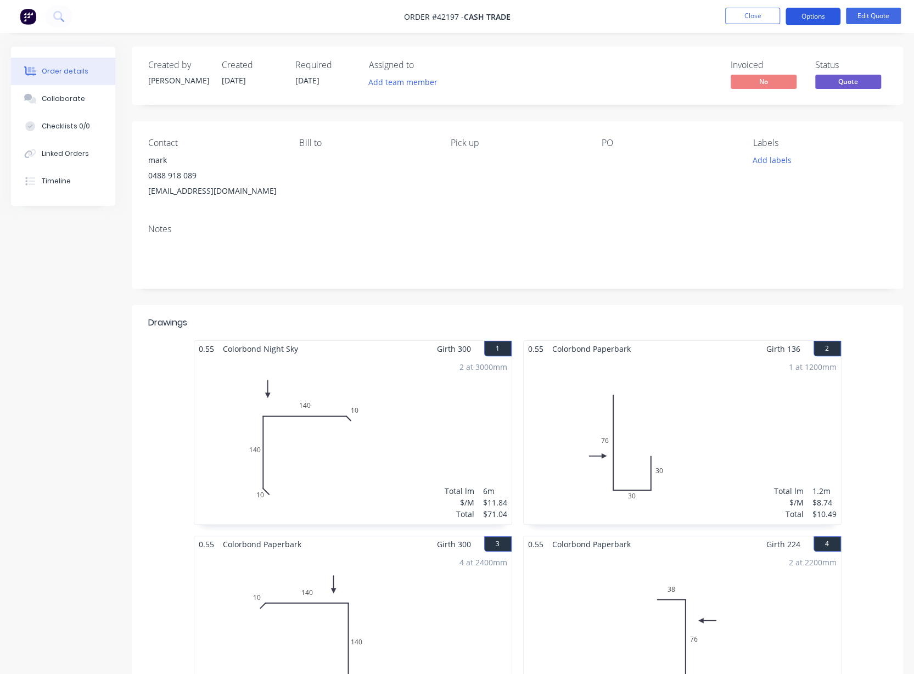
click at [809, 16] on button "Options" at bounding box center [812, 17] width 55 height 18
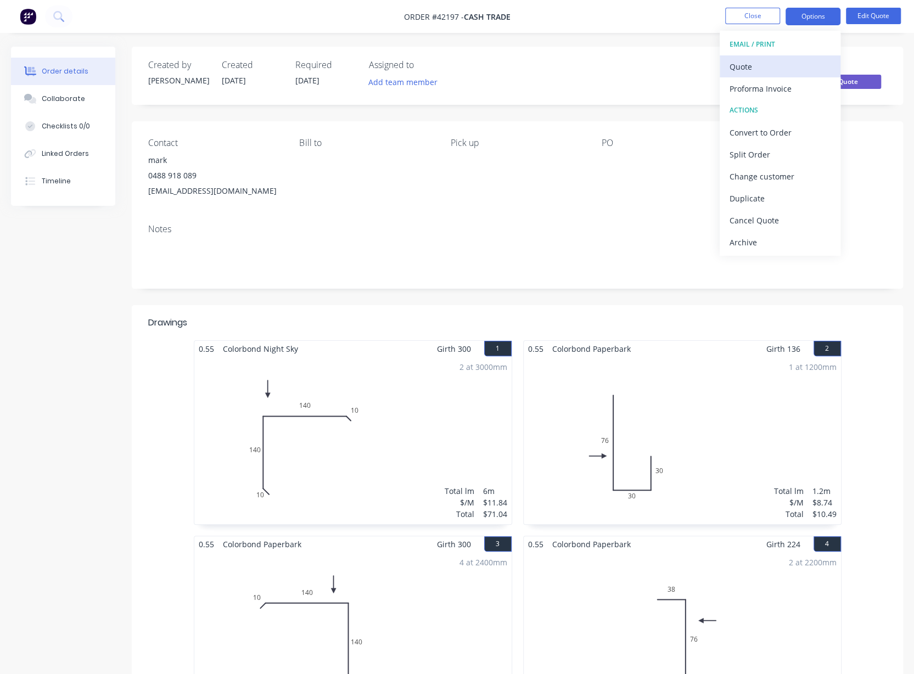
click at [763, 68] on div "Quote" at bounding box center [779, 67] width 101 height 16
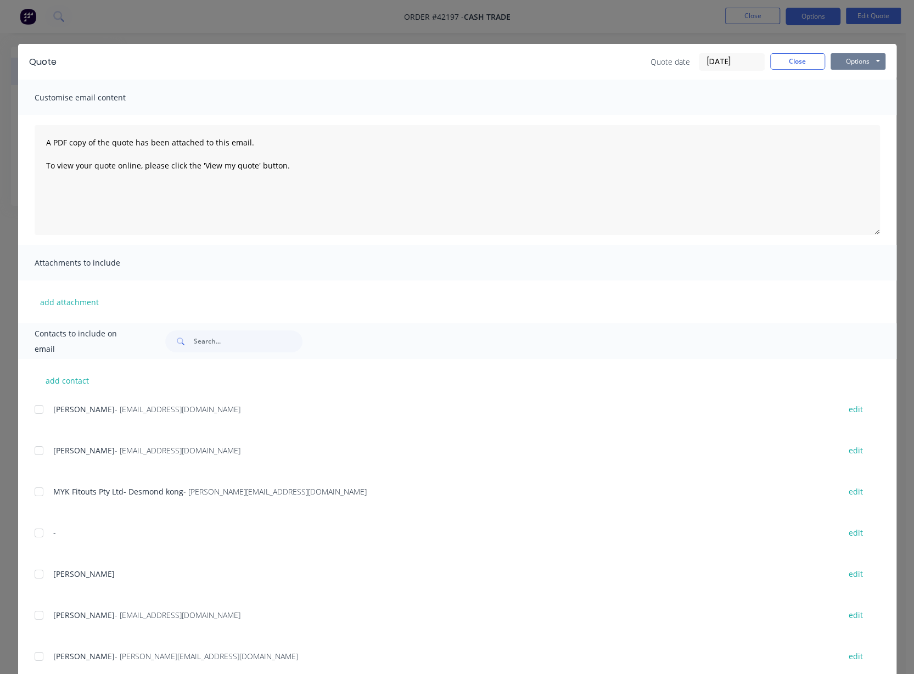
click at [853, 59] on button "Options" at bounding box center [857, 61] width 55 height 16
click at [841, 97] on button "Print" at bounding box center [865, 99] width 70 height 18
click at [358, 27] on div "Quote Quote date 11/08/25 Close Options Preview Print Email Customise email con…" at bounding box center [457, 337] width 914 height 674
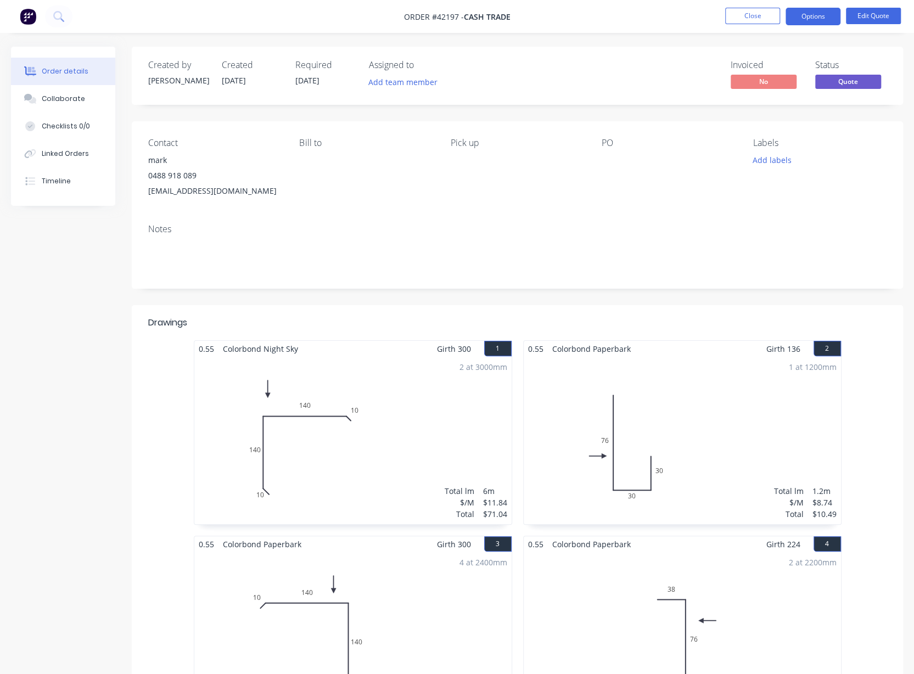
click at [29, 19] on img at bounding box center [28, 16] width 16 height 16
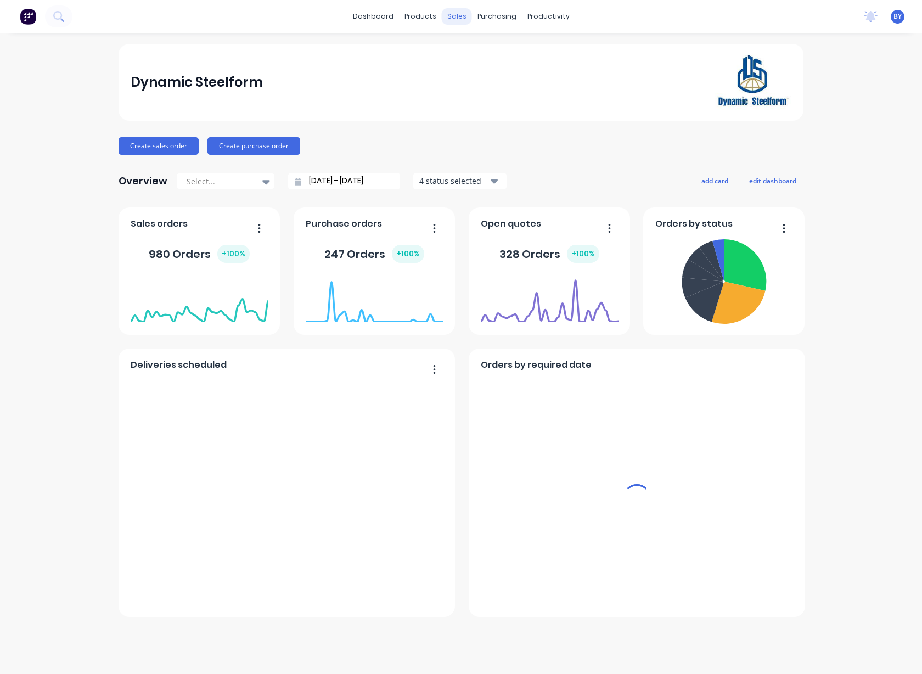
click at [454, 18] on div "sales" at bounding box center [457, 16] width 30 height 16
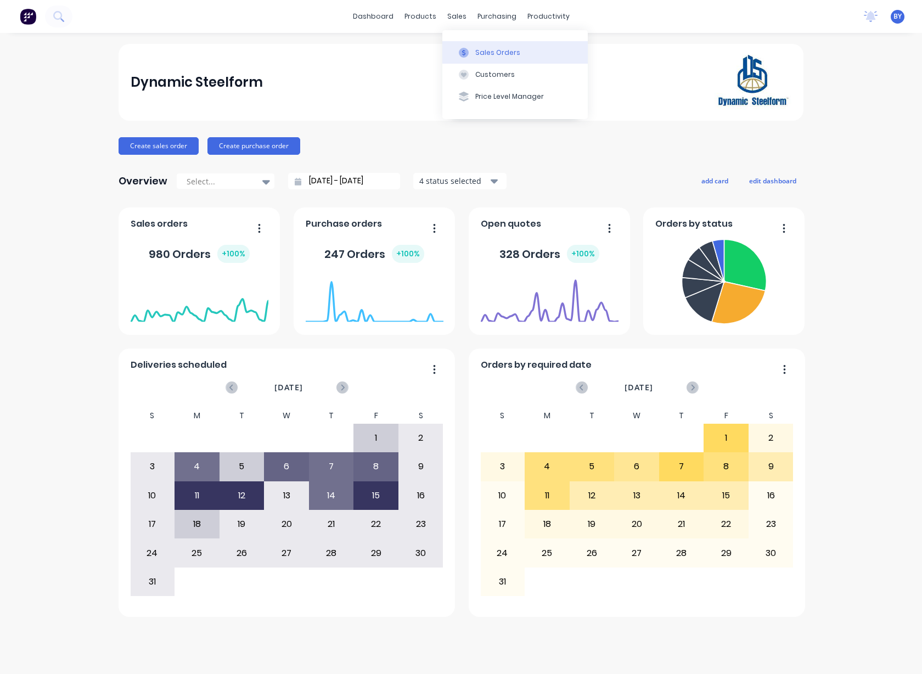
click at [467, 49] on icon at bounding box center [464, 53] width 10 height 10
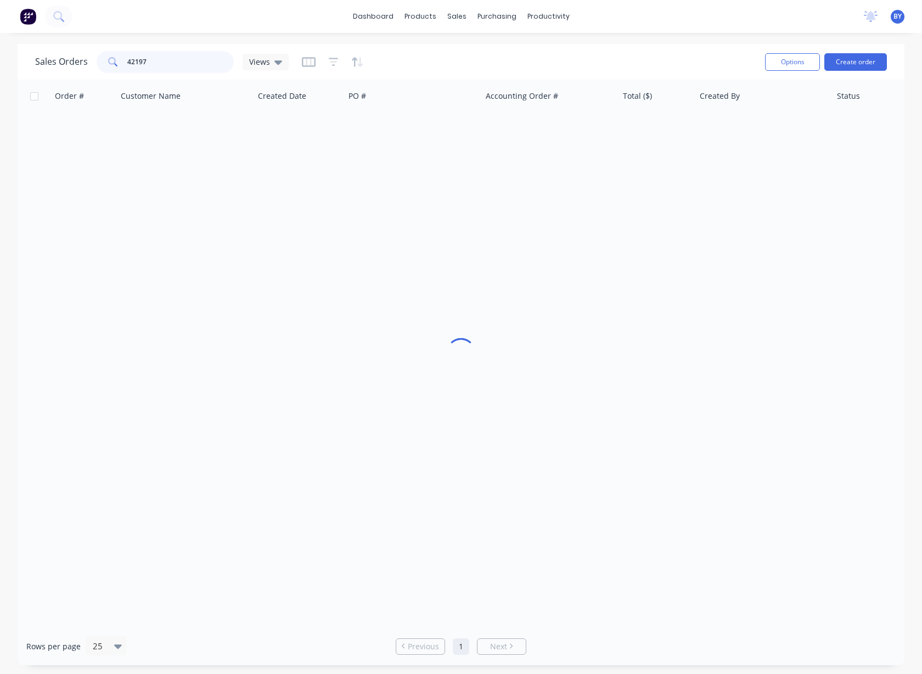
drag, startPoint x: 152, startPoint y: 63, endPoint x: 94, endPoint y: 60, distance: 57.7
click at [94, 60] on div "Sales Orders 42197 Views" at bounding box center [162, 62] width 254 height 22
type input "41667"
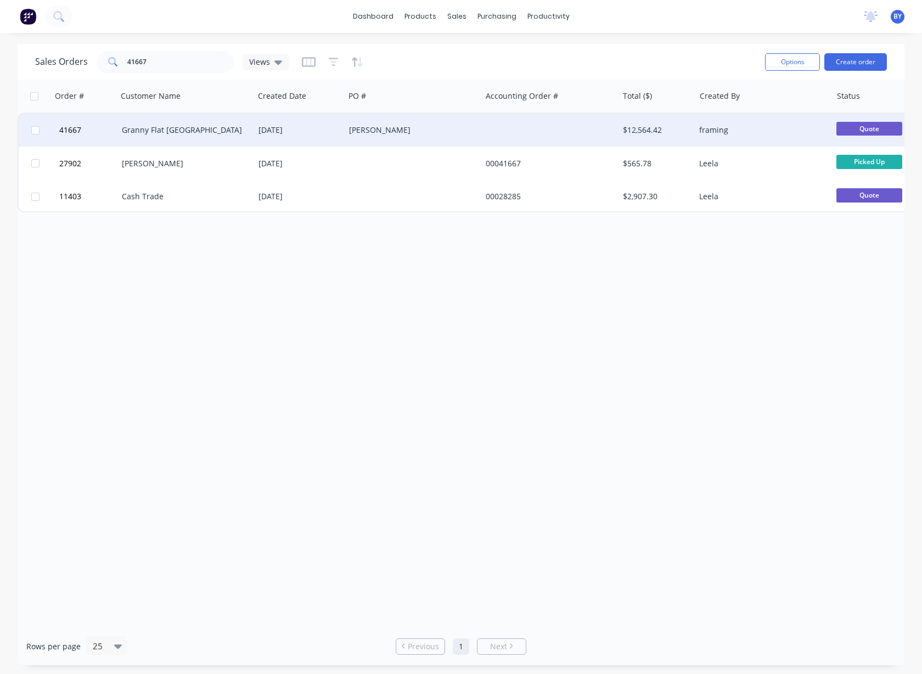
click at [196, 121] on div "Granny Flat [GEOGRAPHIC_DATA]" at bounding box center [185, 130] width 137 height 33
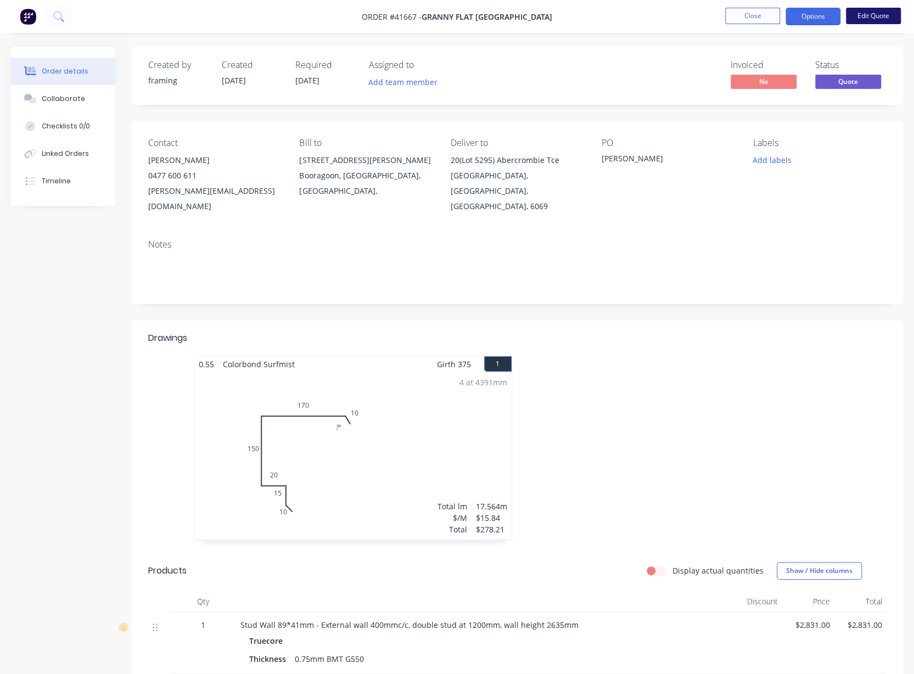
click at [887, 10] on button "Edit Quote" at bounding box center [873, 16] width 55 height 16
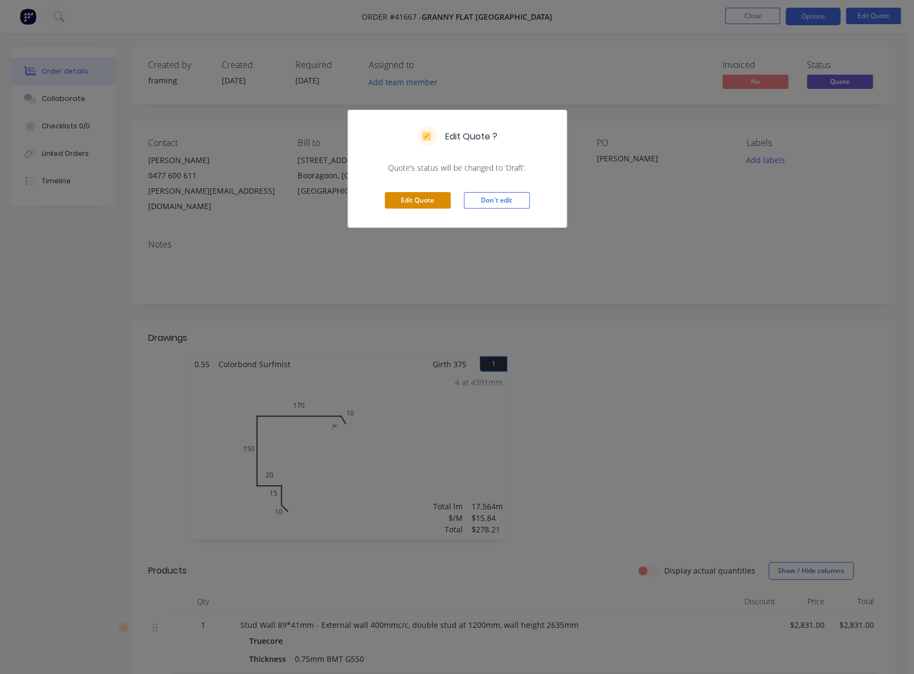
click at [398, 198] on button "Edit Quote" at bounding box center [418, 200] width 66 height 16
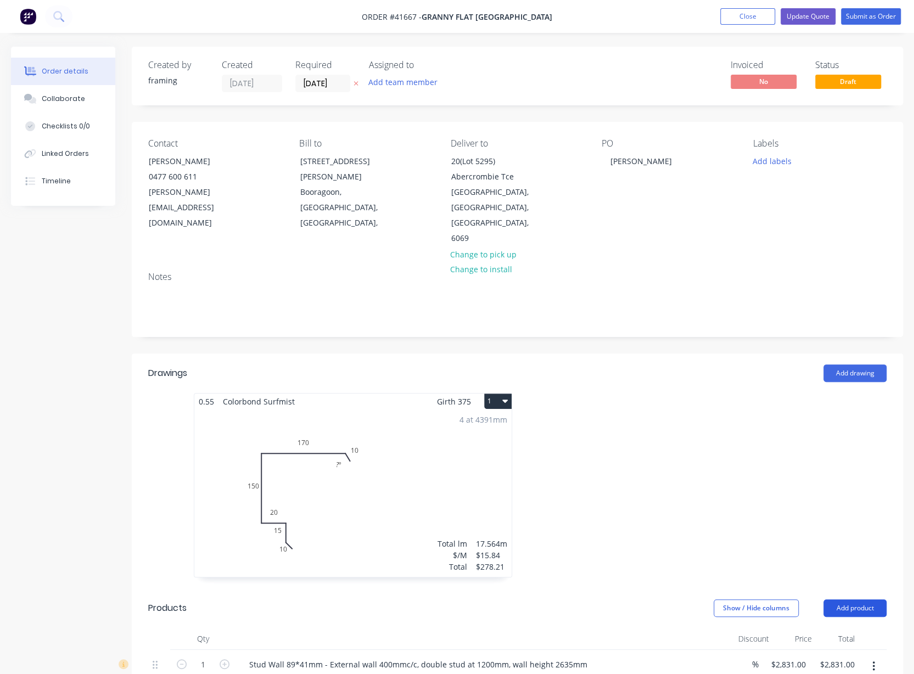
click at [849, 599] on button "Add product" at bounding box center [854, 608] width 63 height 18
click at [809, 628] on div "Product catalogue" at bounding box center [834, 636] width 85 height 16
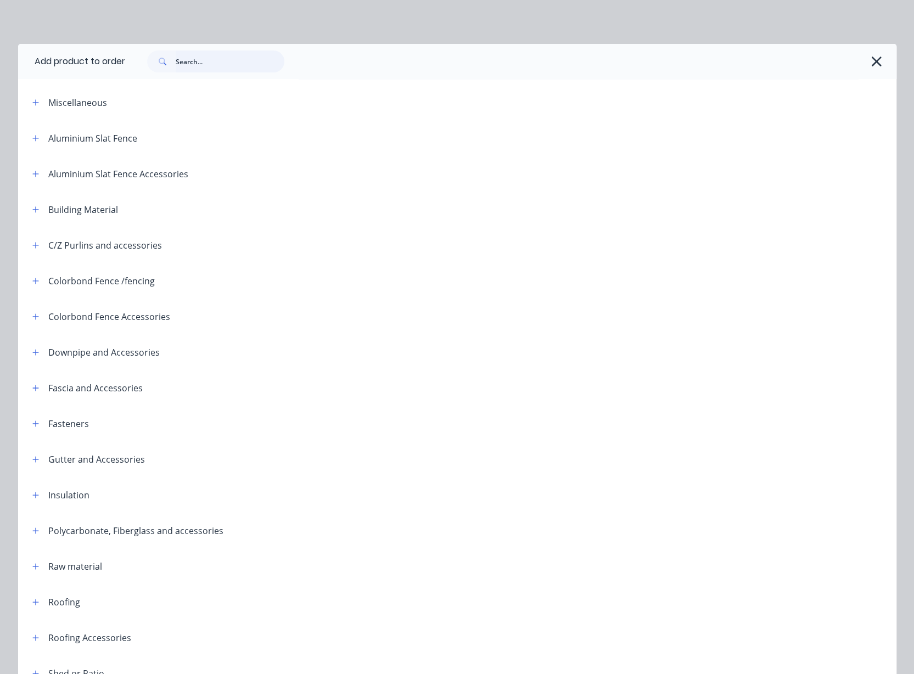
click at [218, 66] on input "text" at bounding box center [230, 61] width 109 height 22
type input "g"
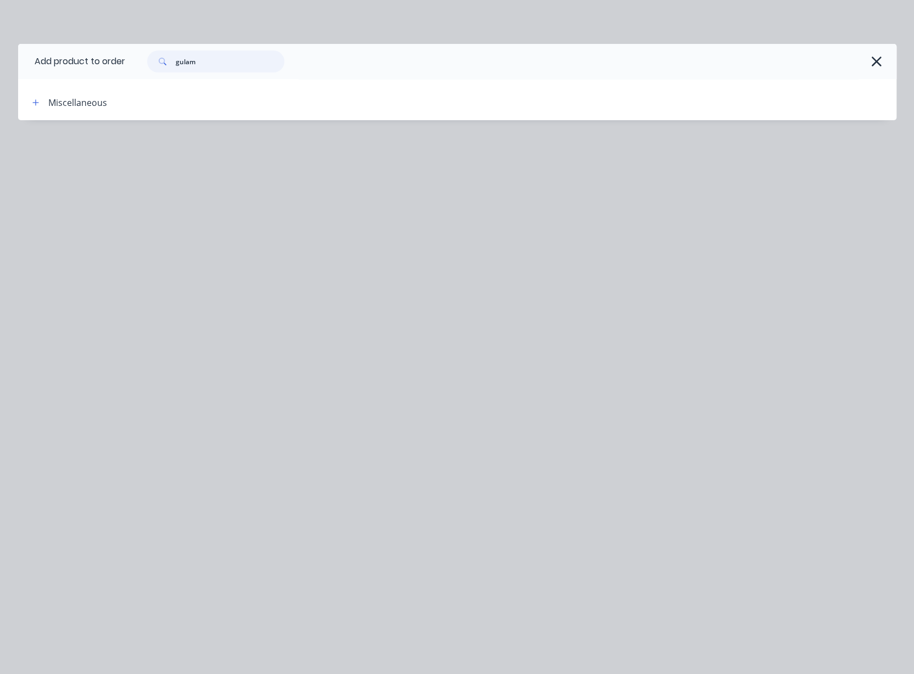
drag, startPoint x: 221, startPoint y: 63, endPoint x: -52, endPoint y: 32, distance: 274.5
type input "glulam"
click at [212, 18] on div "Add product to order glulam Miscellaneous" at bounding box center [457, 337] width 914 height 674
click at [881, 56] on icon "button" at bounding box center [876, 61] width 12 height 15
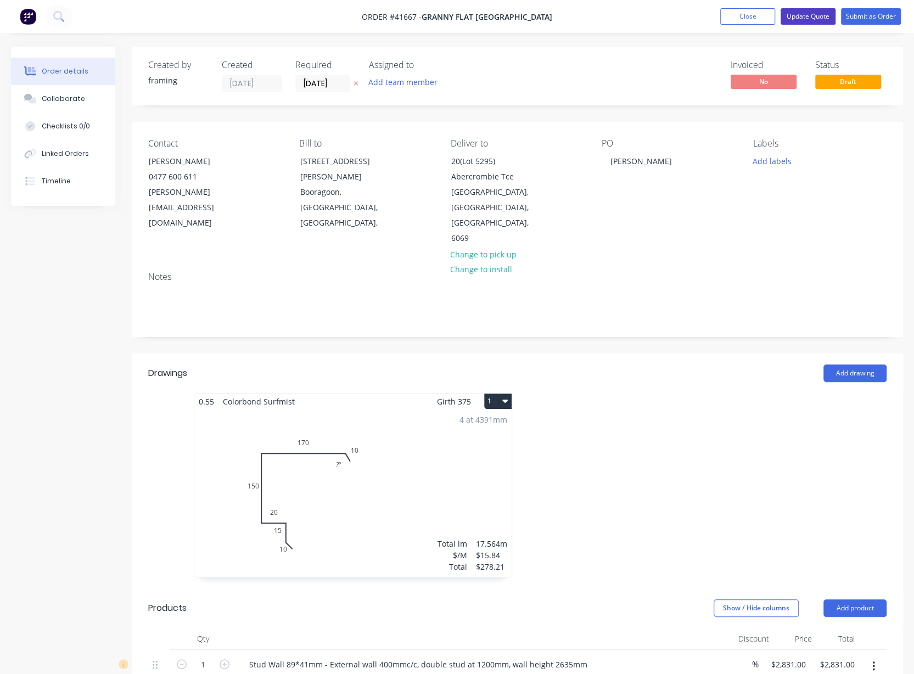
click at [801, 17] on button "Update Quote" at bounding box center [807, 16] width 55 height 16
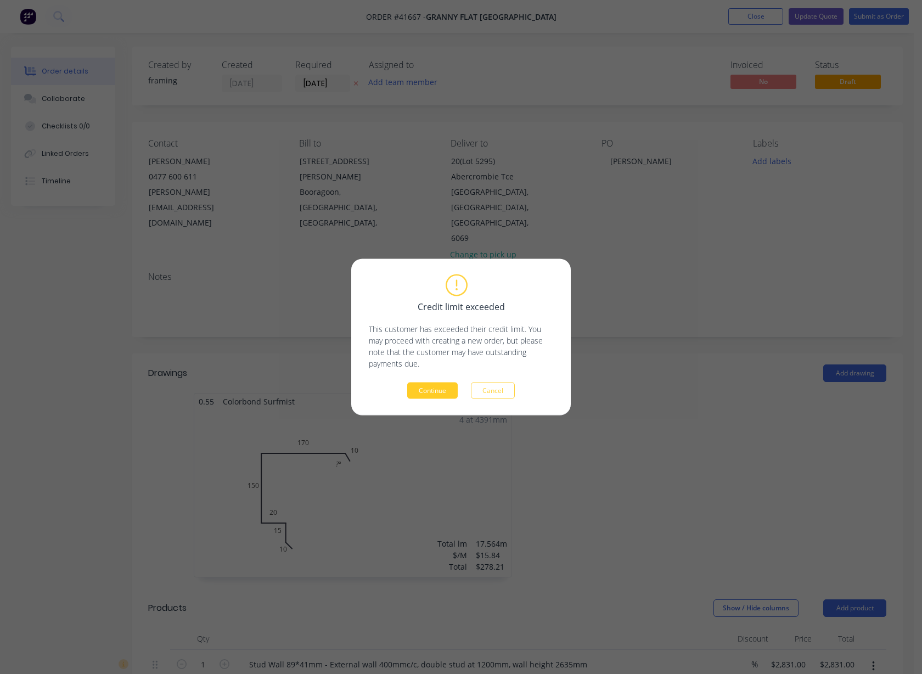
click at [429, 393] on button "Continue" at bounding box center [432, 390] width 50 height 16
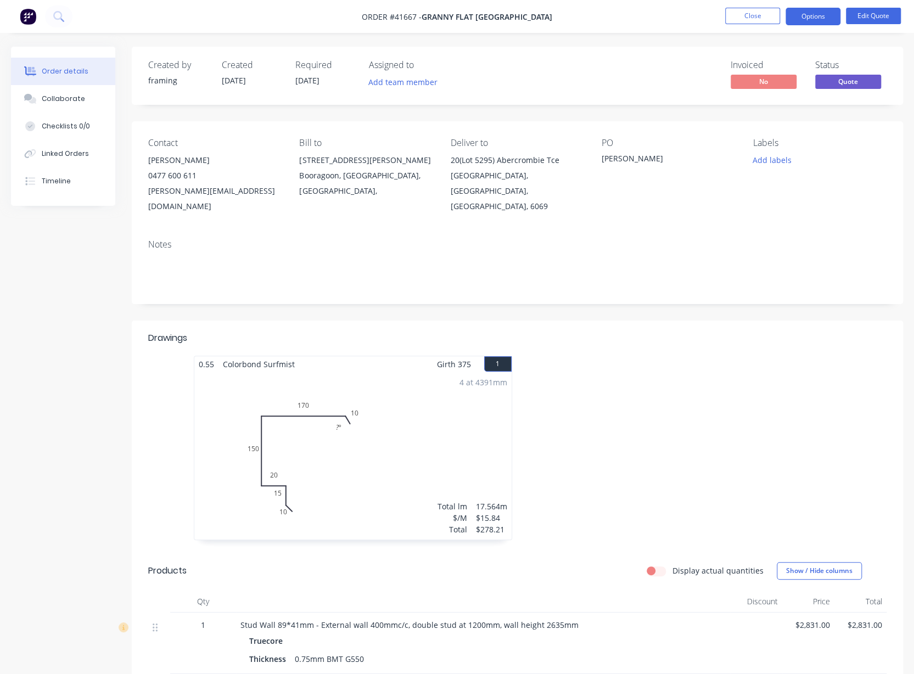
click at [662, 159] on div "Ellenbrook - Ewing" at bounding box center [667, 160] width 133 height 15
click at [871, 18] on button "Edit Quote" at bounding box center [873, 16] width 55 height 16
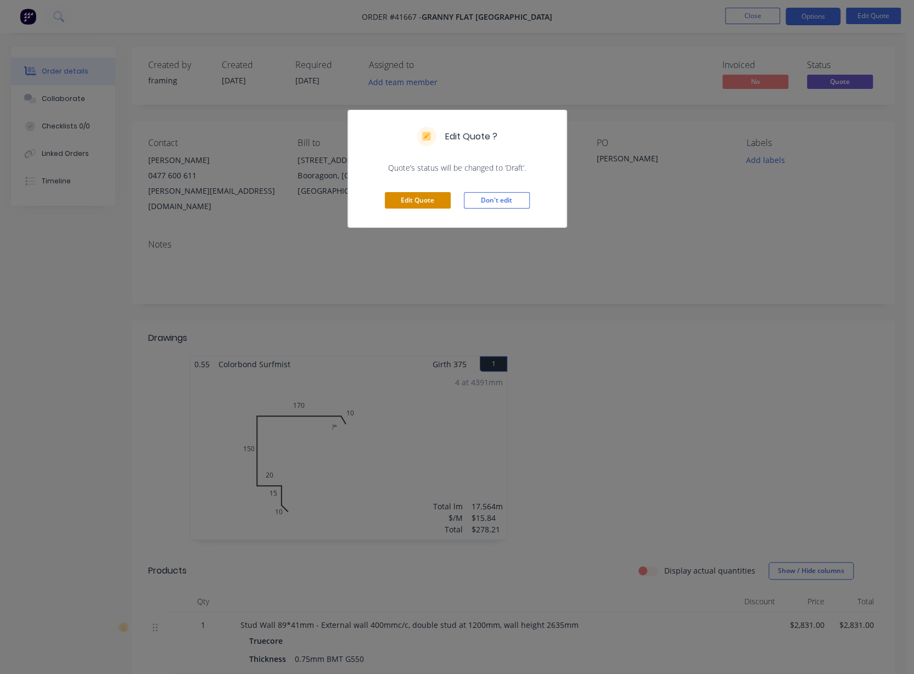
click at [406, 199] on button "Edit Quote" at bounding box center [418, 200] width 66 height 16
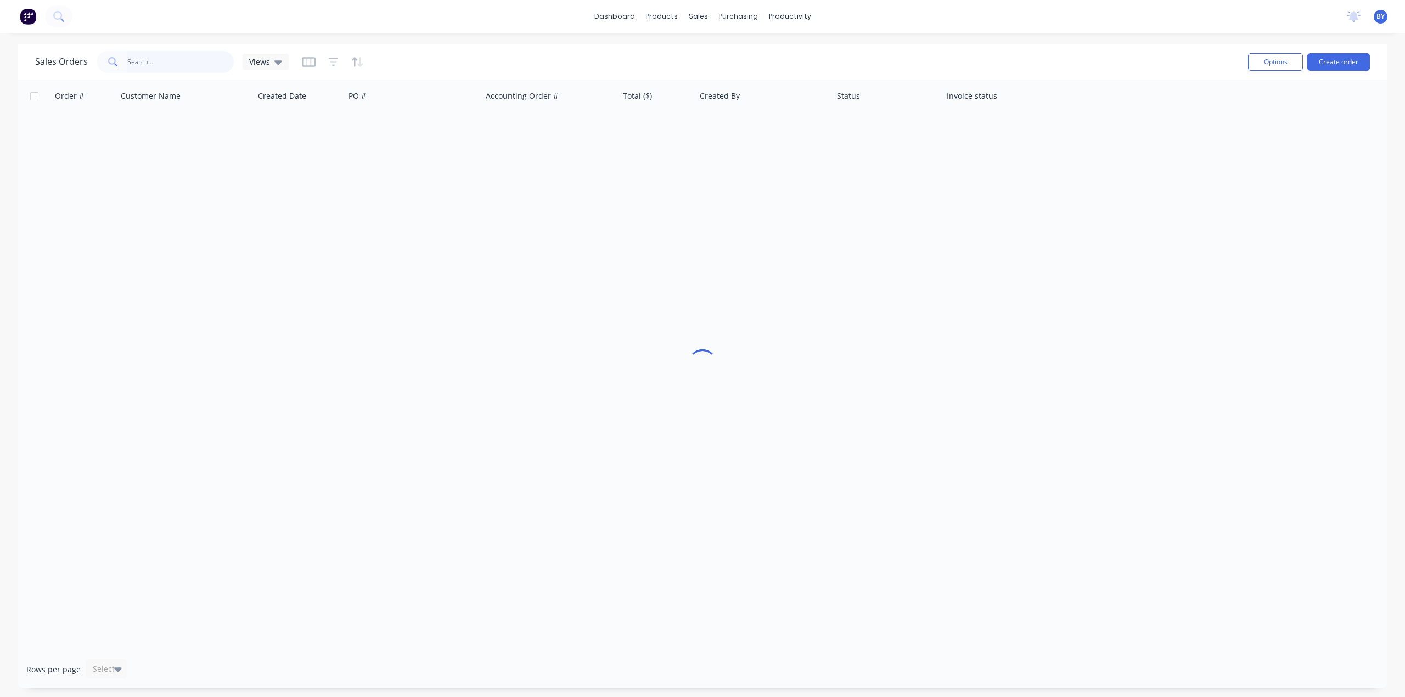
click at [168, 64] on input "text" at bounding box center [180, 62] width 107 height 22
type input "41667"
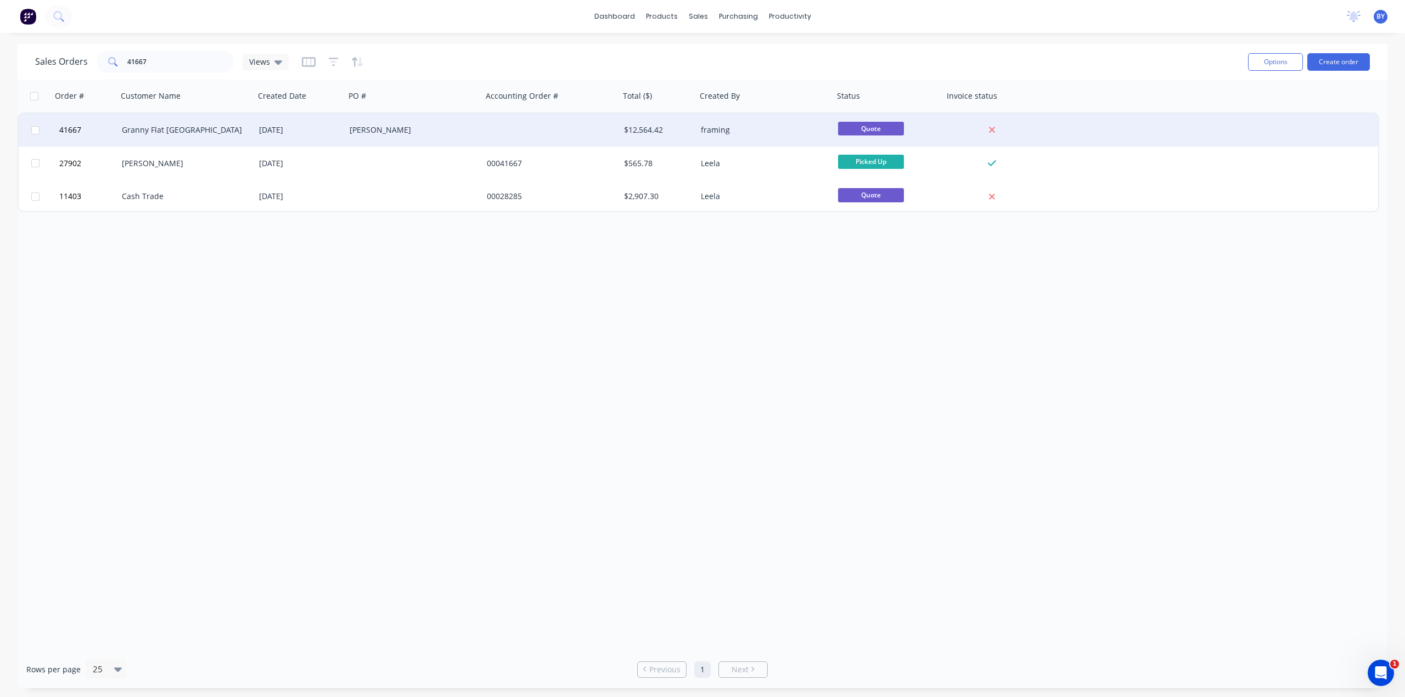
click at [226, 133] on div "Granny Flat [GEOGRAPHIC_DATA]" at bounding box center [183, 130] width 122 height 11
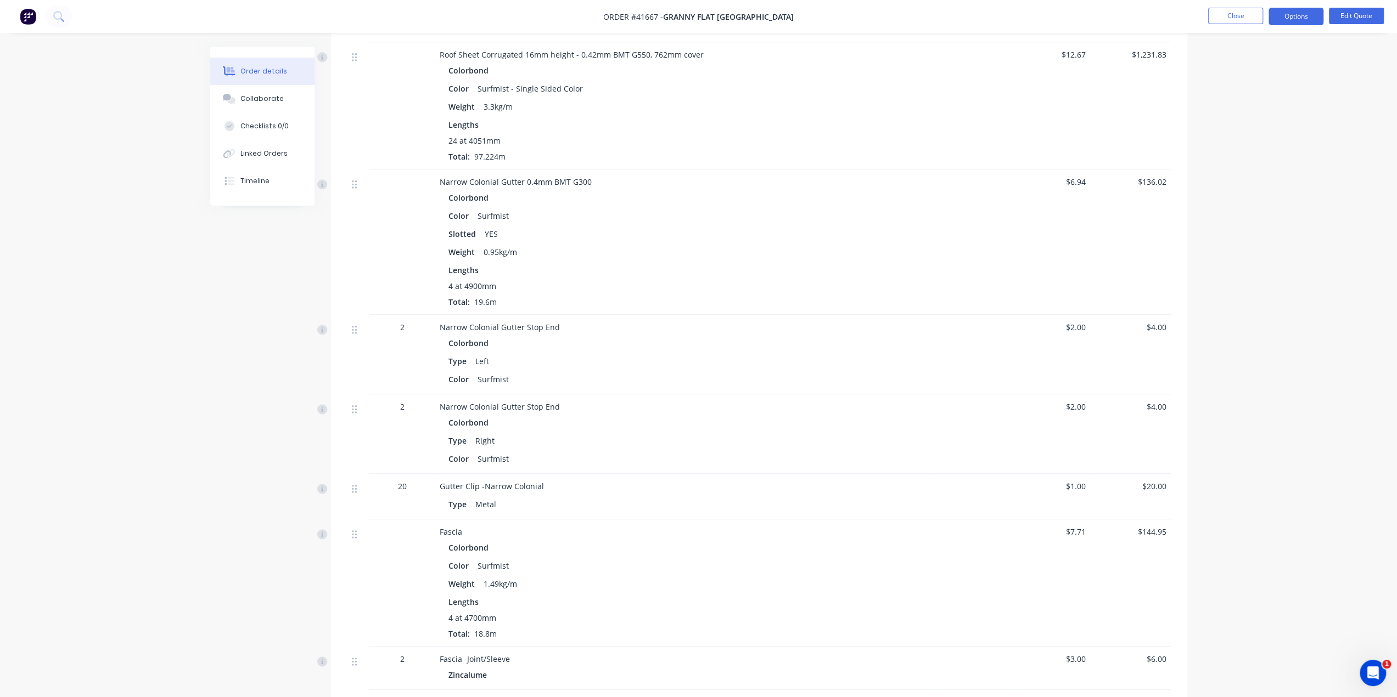
scroll to position [1427, 0]
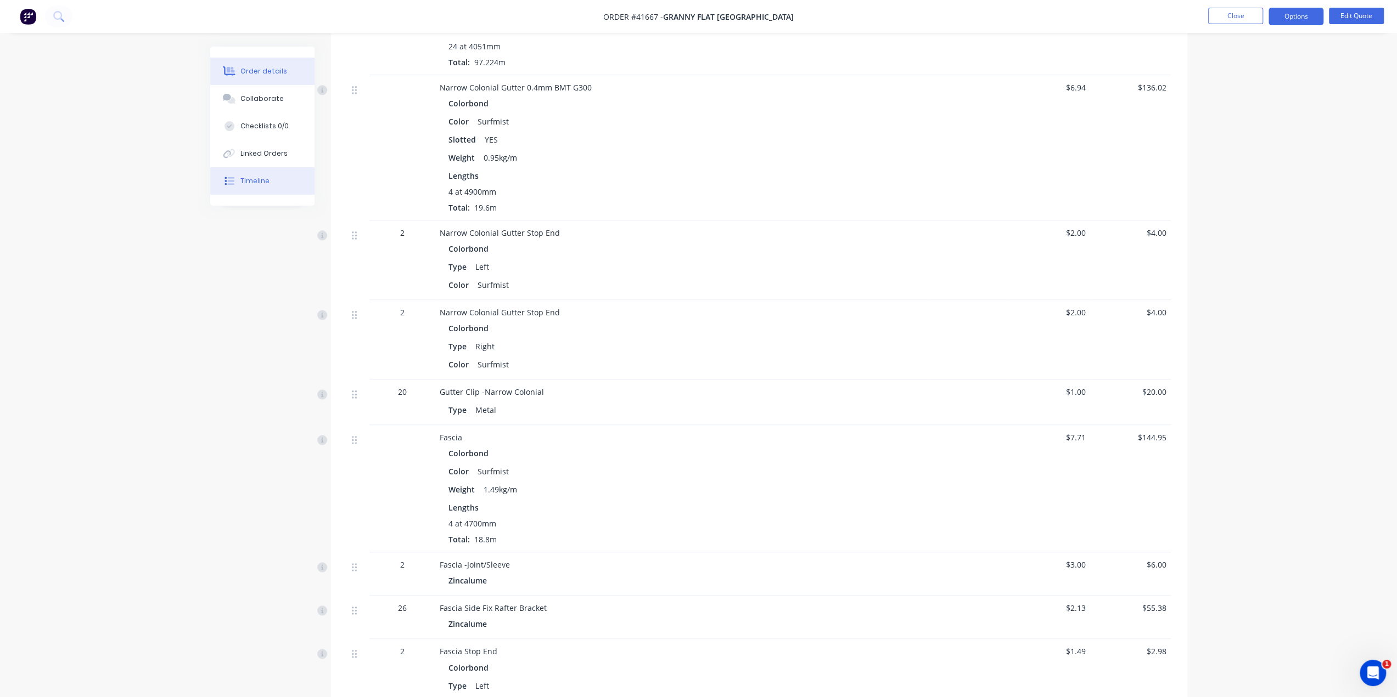
click at [262, 192] on button "Timeline" at bounding box center [262, 180] width 104 height 27
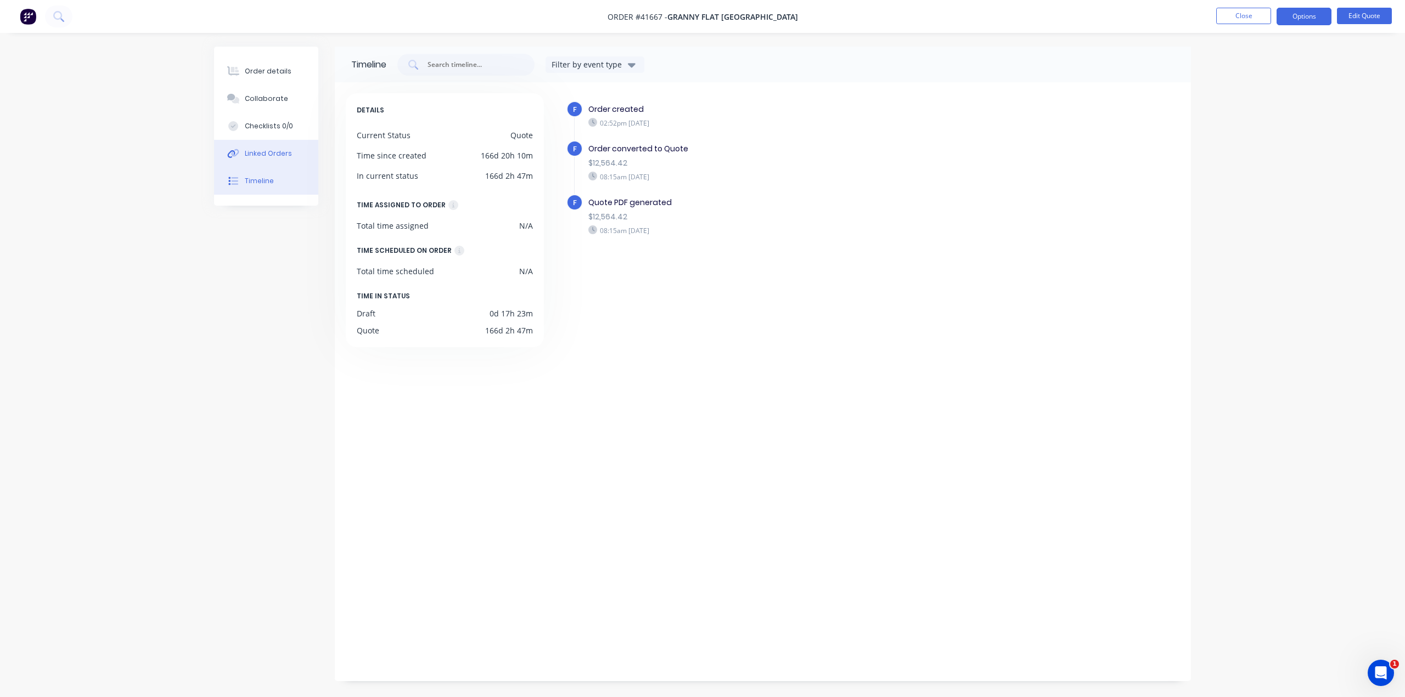
click at [271, 153] on div "Linked Orders" at bounding box center [268, 154] width 47 height 10
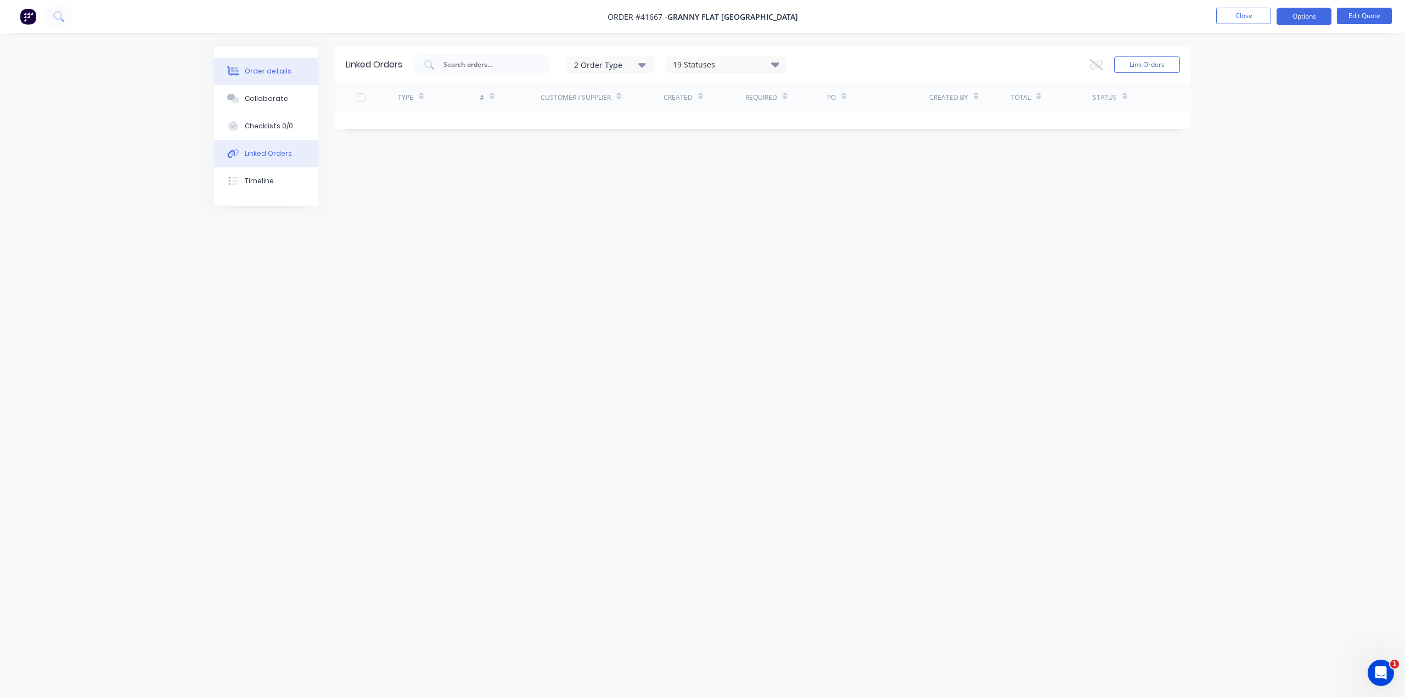
click at [258, 69] on div "Order details" at bounding box center [268, 71] width 47 height 10
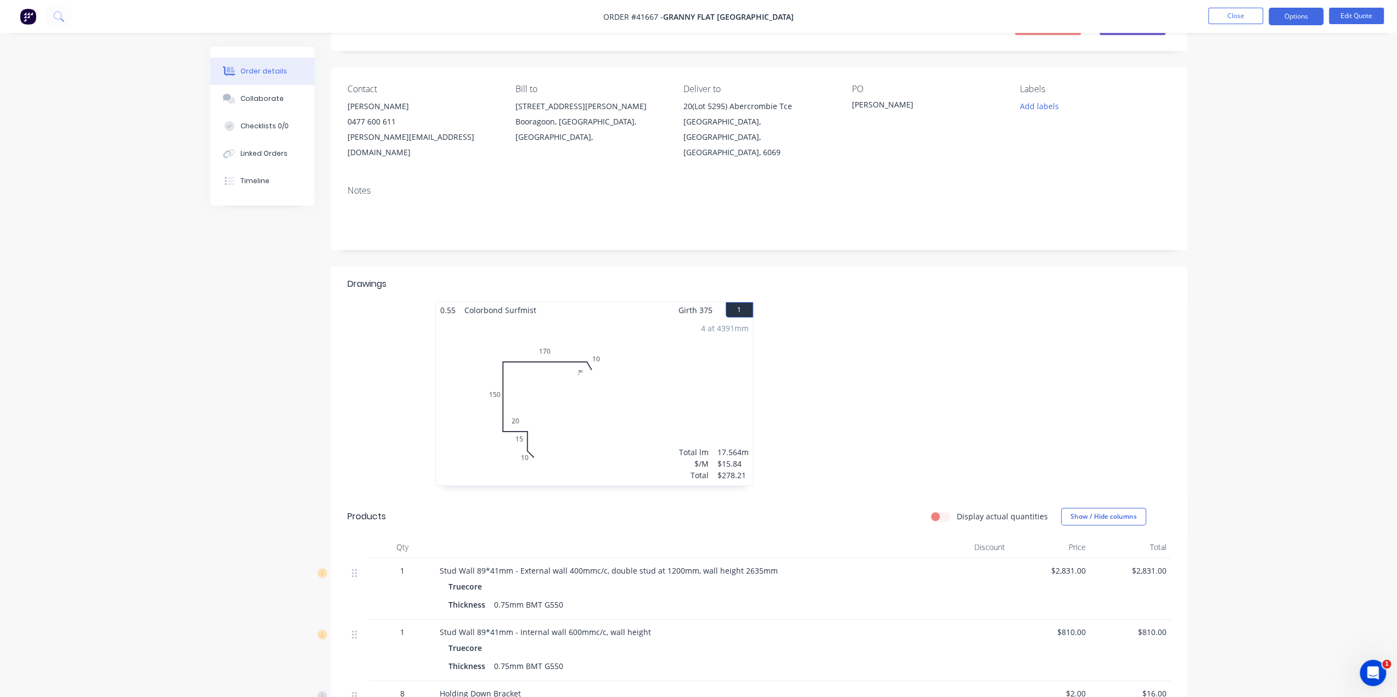
scroll to position [6, 0]
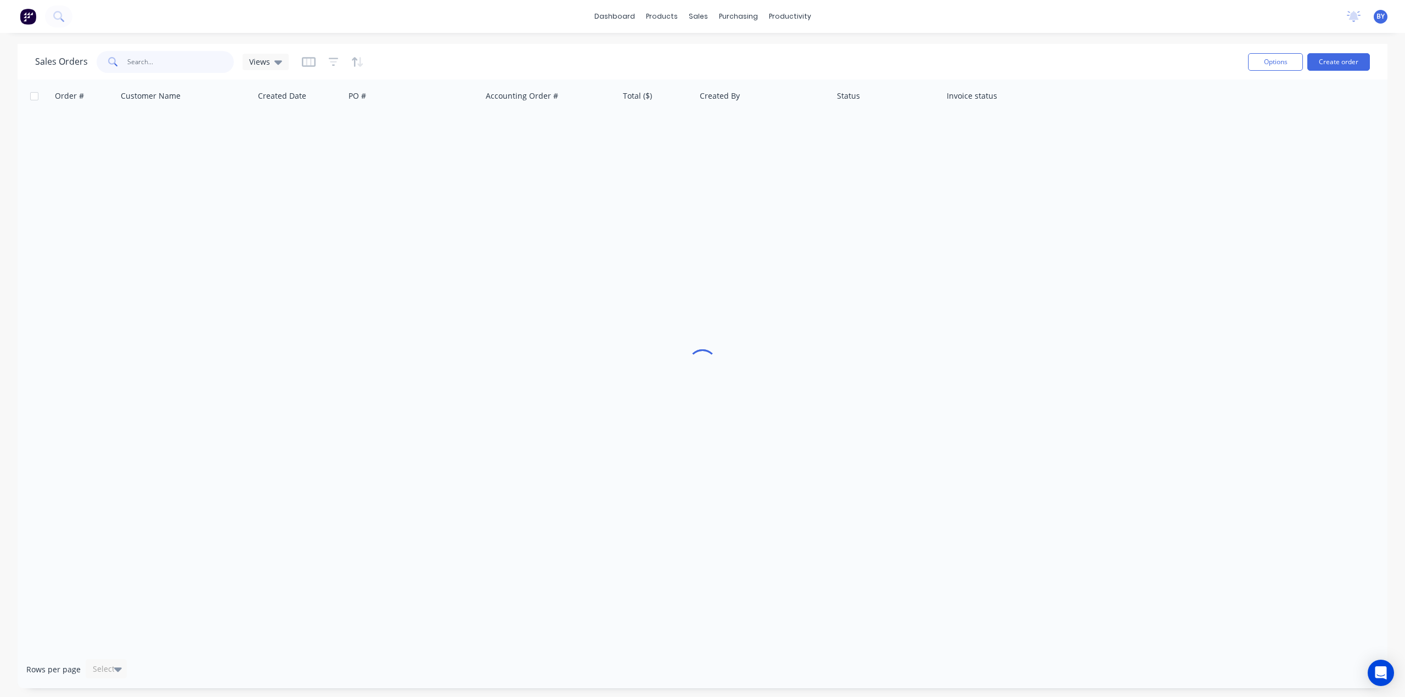
click at [153, 61] on input "text" at bounding box center [180, 62] width 107 height 22
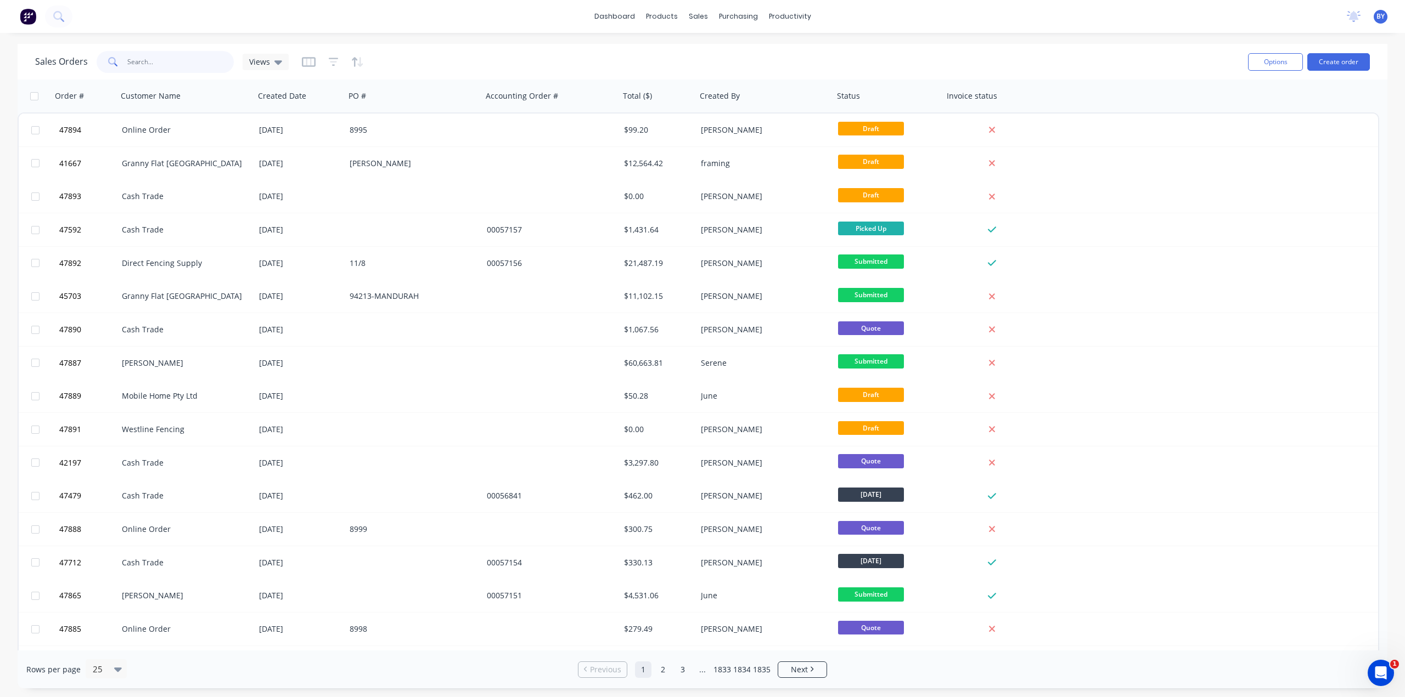
click at [150, 59] on input "text" at bounding box center [180, 62] width 107 height 22
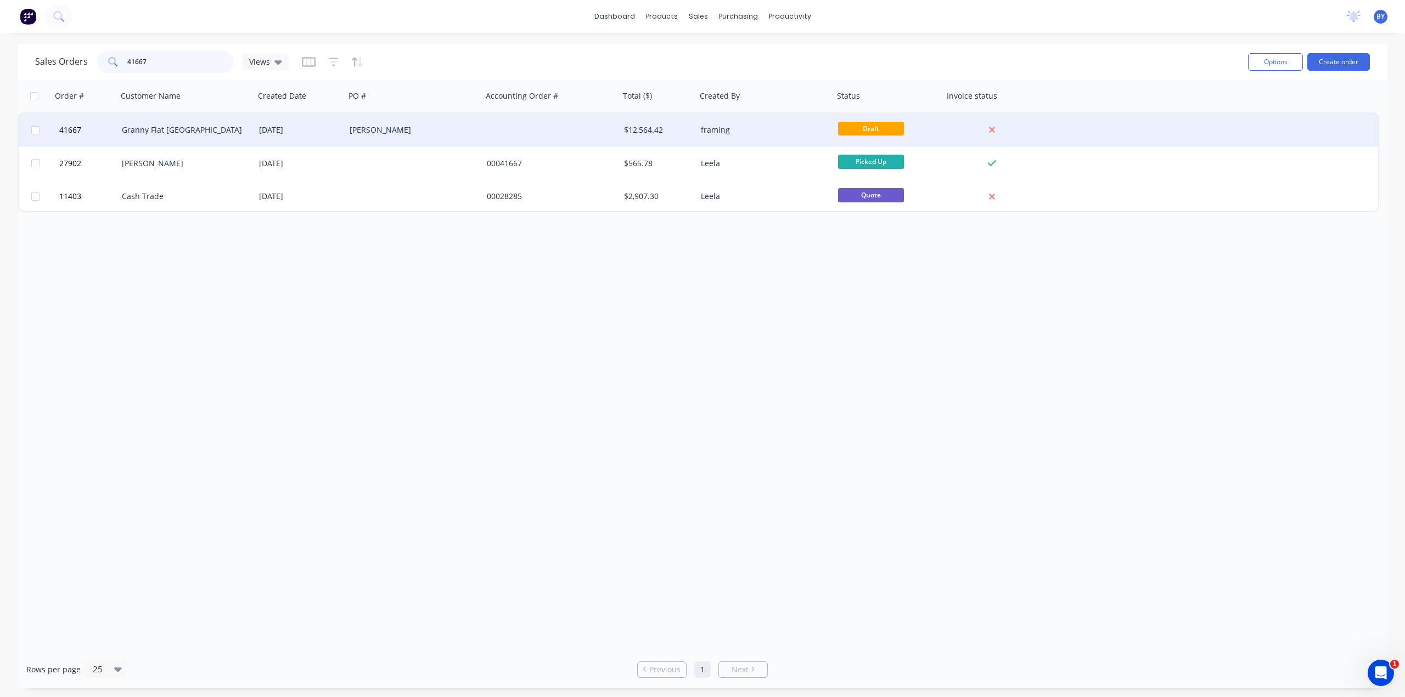
type input "41667"
click at [214, 125] on div "Granny Flat [GEOGRAPHIC_DATA]" at bounding box center [183, 130] width 122 height 11
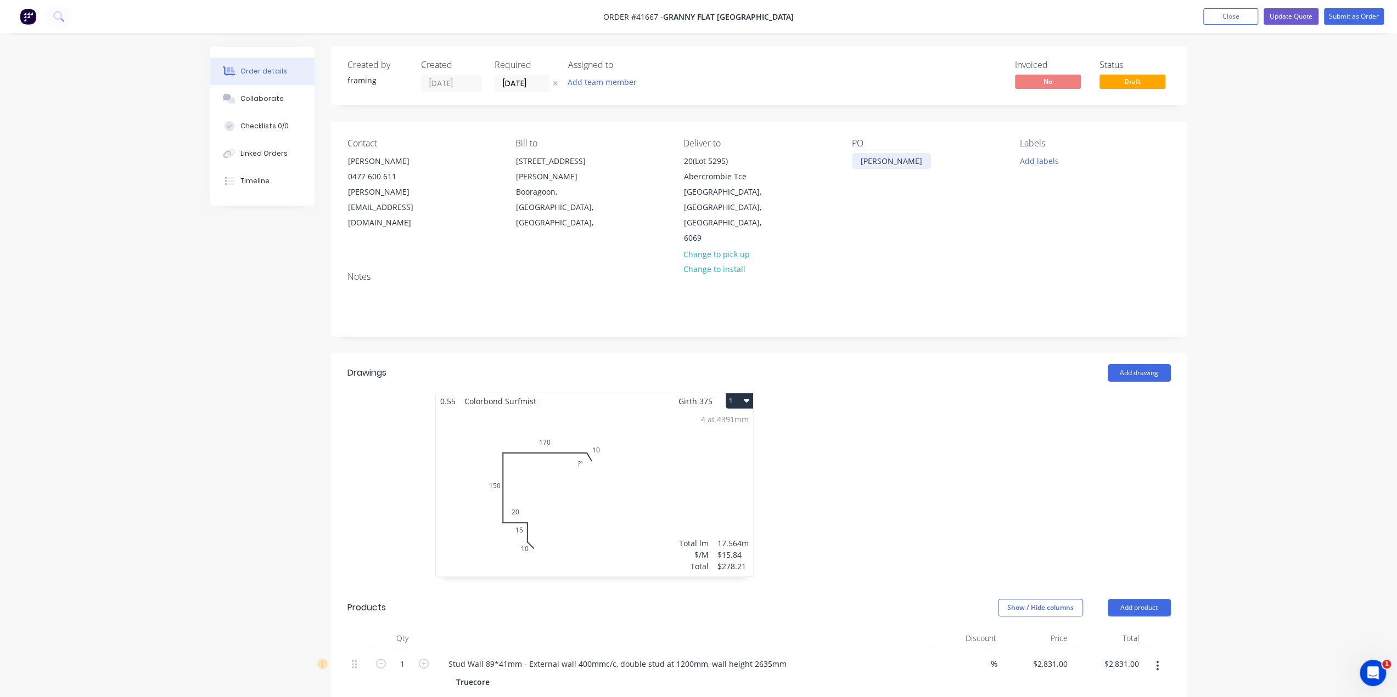
click at [887, 161] on div "Ellenbrook - Ewing" at bounding box center [891, 161] width 79 height 16
click at [923, 160] on div "Ellenbrook - Ewing" at bounding box center [891, 161] width 79 height 16
click at [930, 157] on div "[PERSON_NAME]" at bounding box center [891, 161] width 79 height 16
click at [918, 220] on div "Contact Karl Chandler 0477 600 611 karl@grannyflatswa.com Bill to 92 McCoy st B…" at bounding box center [759, 192] width 856 height 141
drag, startPoint x: 899, startPoint y: 160, endPoint x: 925, endPoint y: 161, distance: 25.8
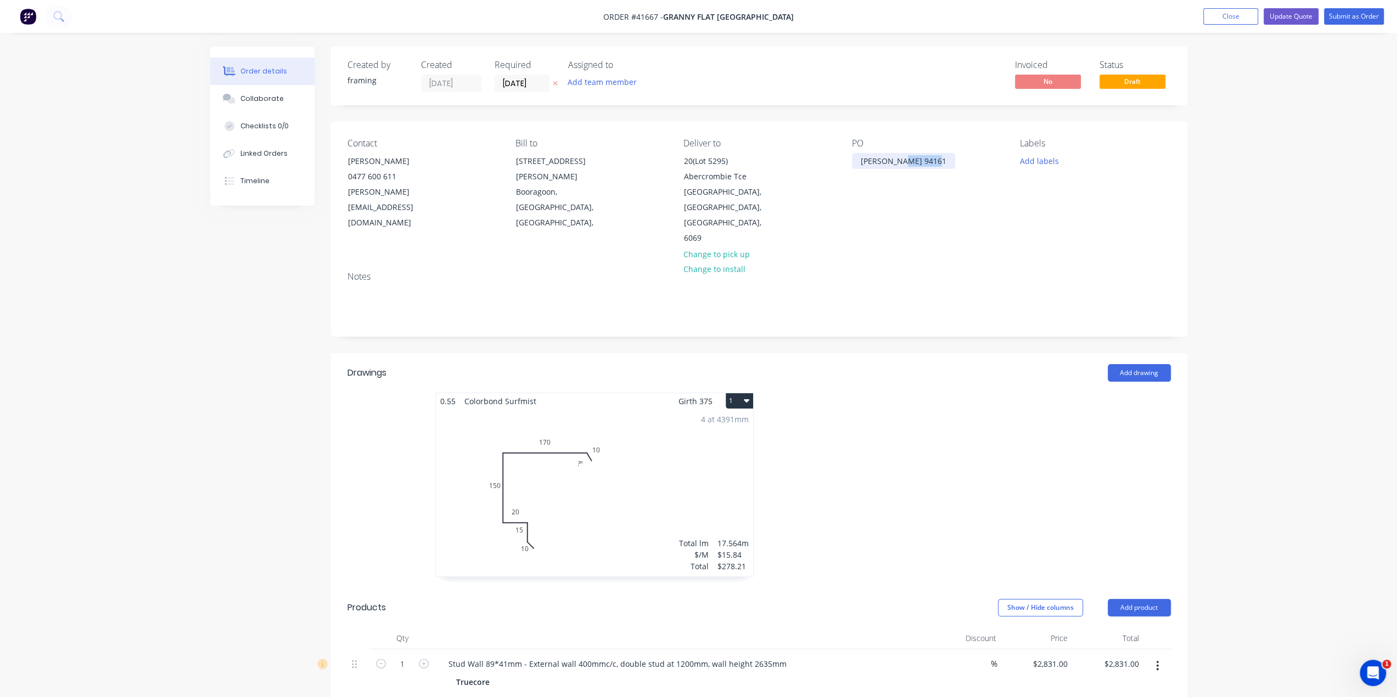
click at [925, 161] on div "Ellenbrook - Ewing 94161" at bounding box center [903, 161] width 103 height 16
click at [923, 222] on div "Contact Karl Chandler 0477 600 611 karl@grannyflatswa.com Bill to 92 McCoy st B…" at bounding box center [759, 192] width 856 height 141
click at [1301, 14] on button "Update Quote" at bounding box center [1290, 16] width 55 height 16
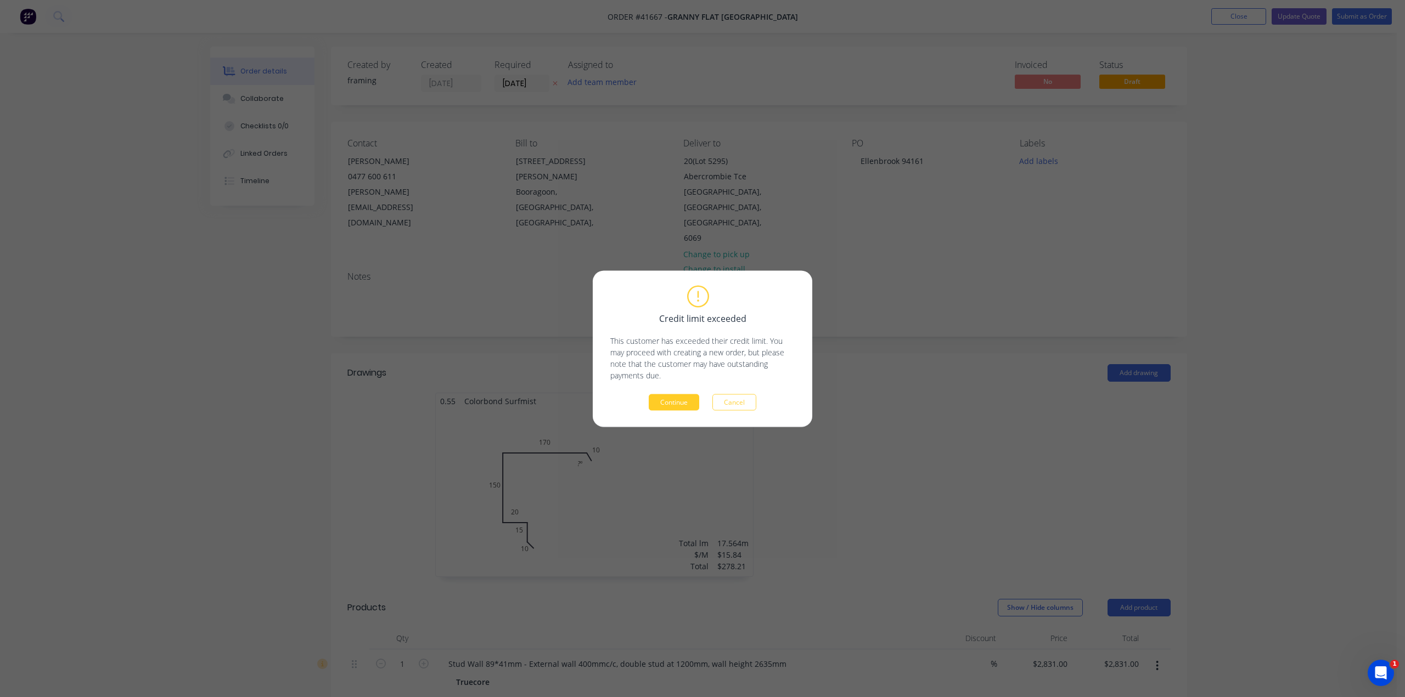
drag, startPoint x: 672, startPoint y: 401, endPoint x: 700, endPoint y: 397, distance: 28.3
click at [672, 401] on button "Continue" at bounding box center [674, 402] width 50 height 16
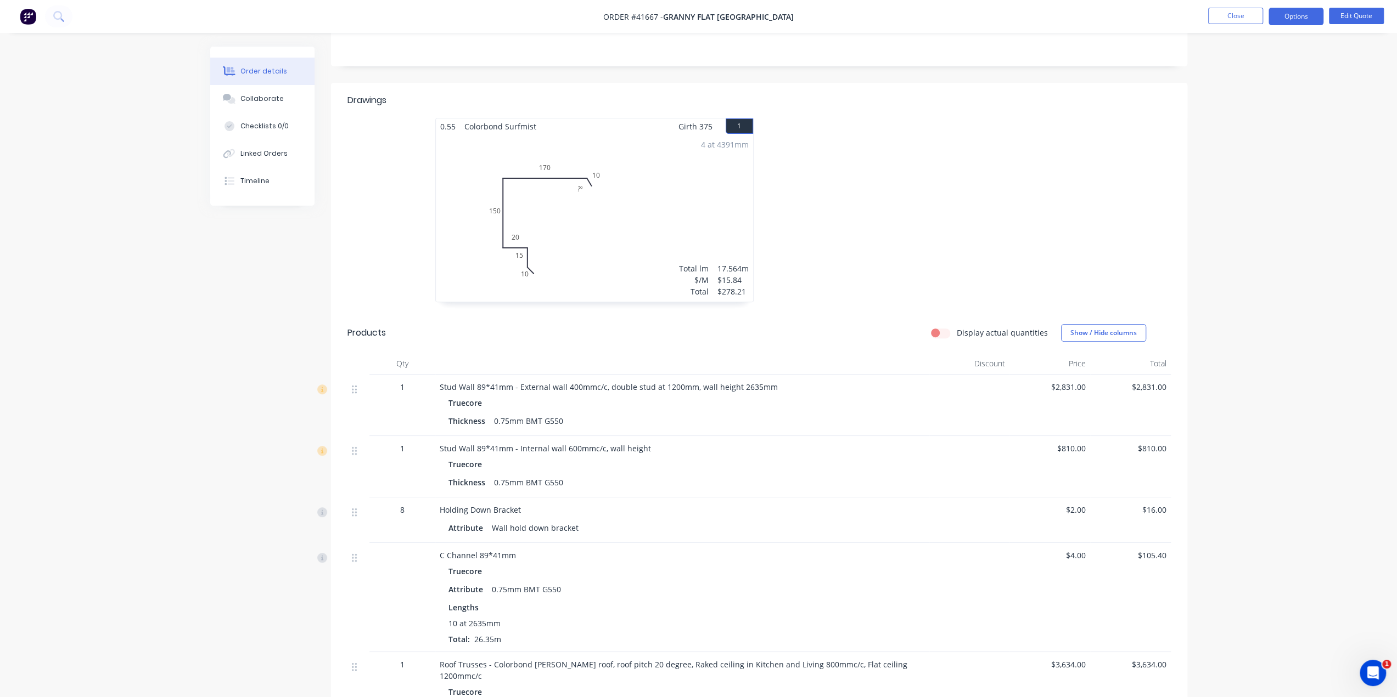
scroll to position [475, 0]
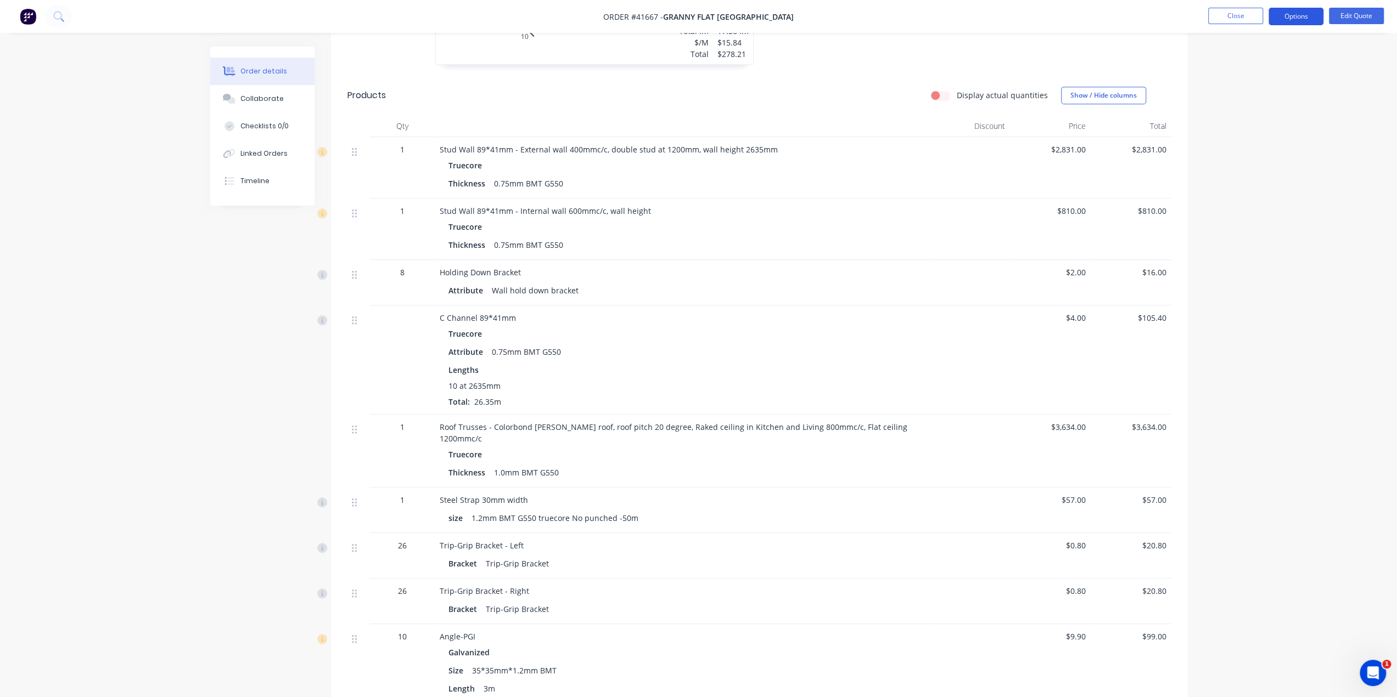
click at [1301, 17] on button "Options" at bounding box center [1295, 17] width 55 height 18
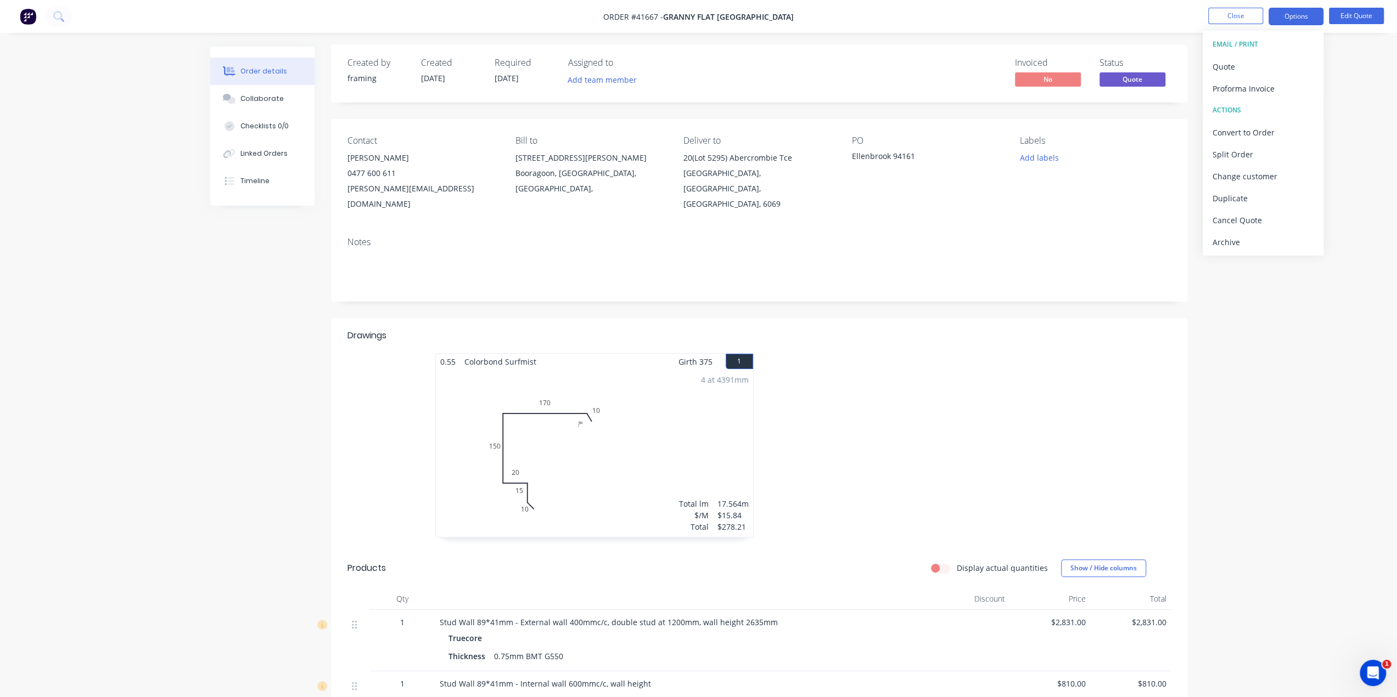
scroll to position [0, 0]
click at [1258, 130] on div "Convert to Order" at bounding box center [1262, 133] width 101 height 16
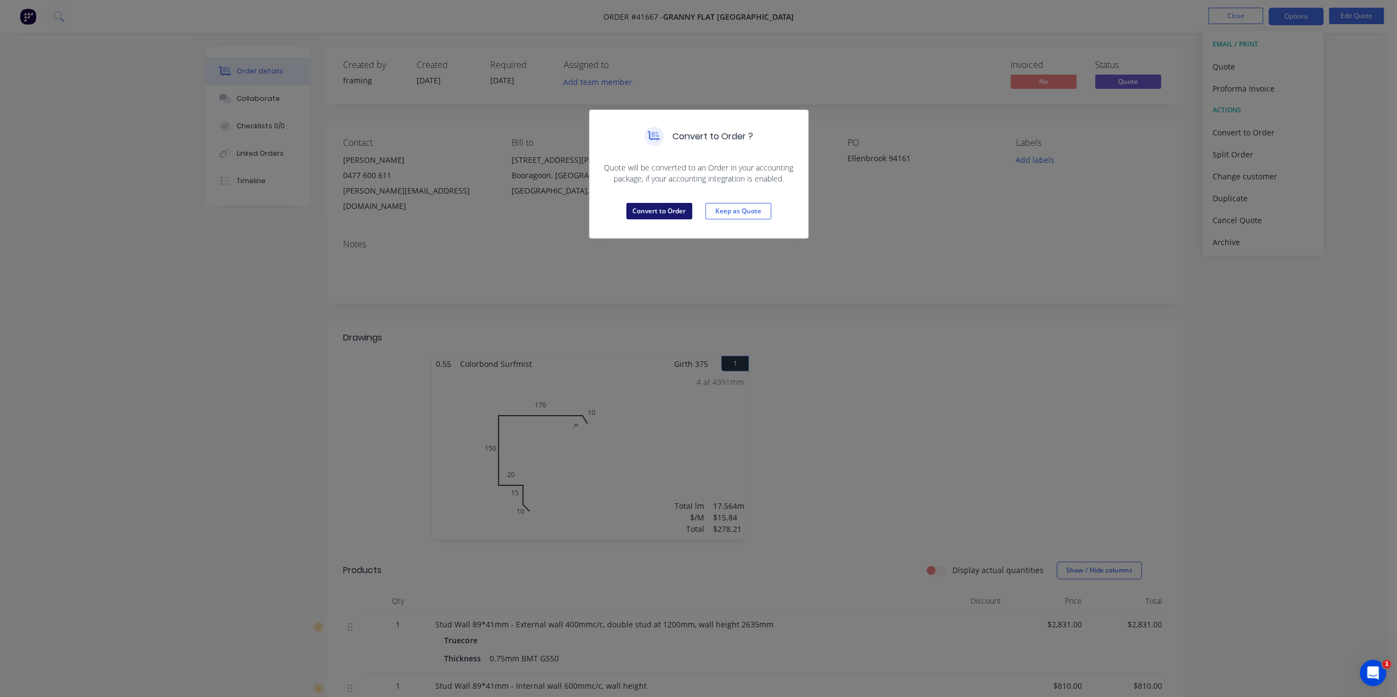
click at [646, 207] on button "Convert to Order" at bounding box center [659, 211] width 66 height 16
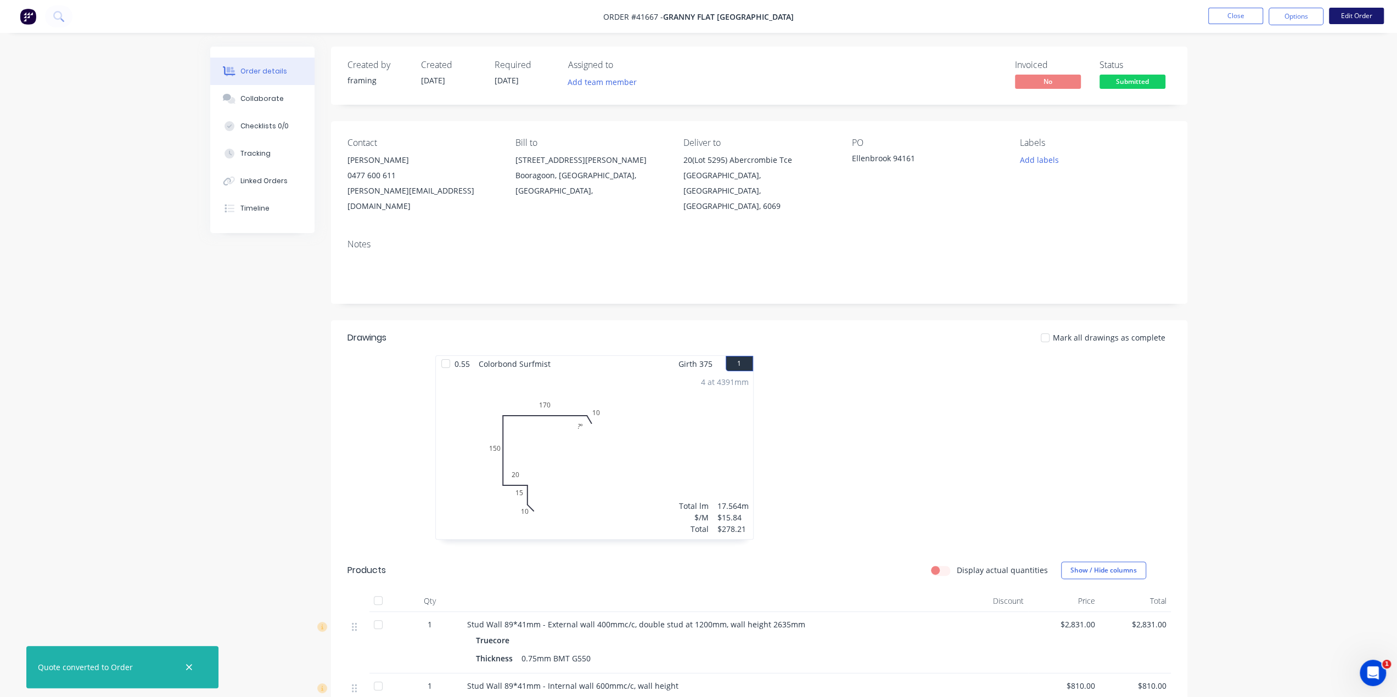
click at [1368, 16] on button "Edit Order" at bounding box center [1356, 16] width 55 height 16
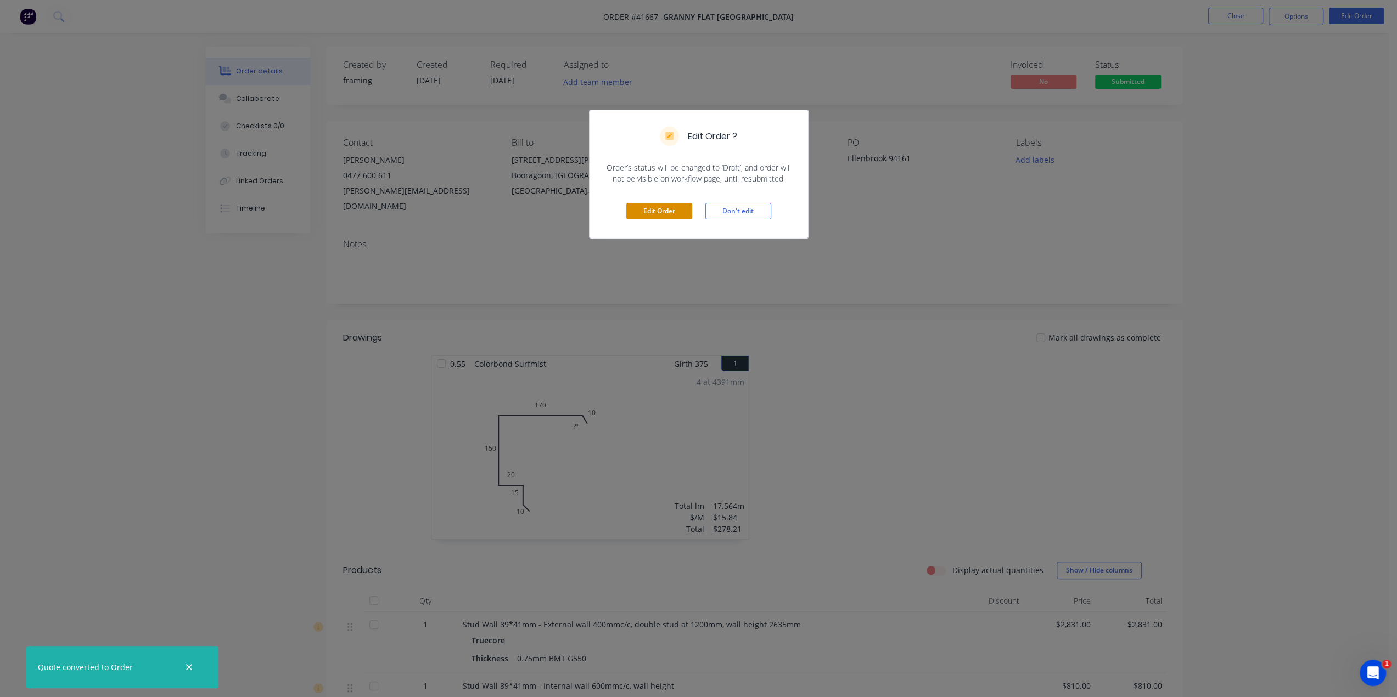
click at [655, 205] on button "Edit Order" at bounding box center [659, 211] width 66 height 16
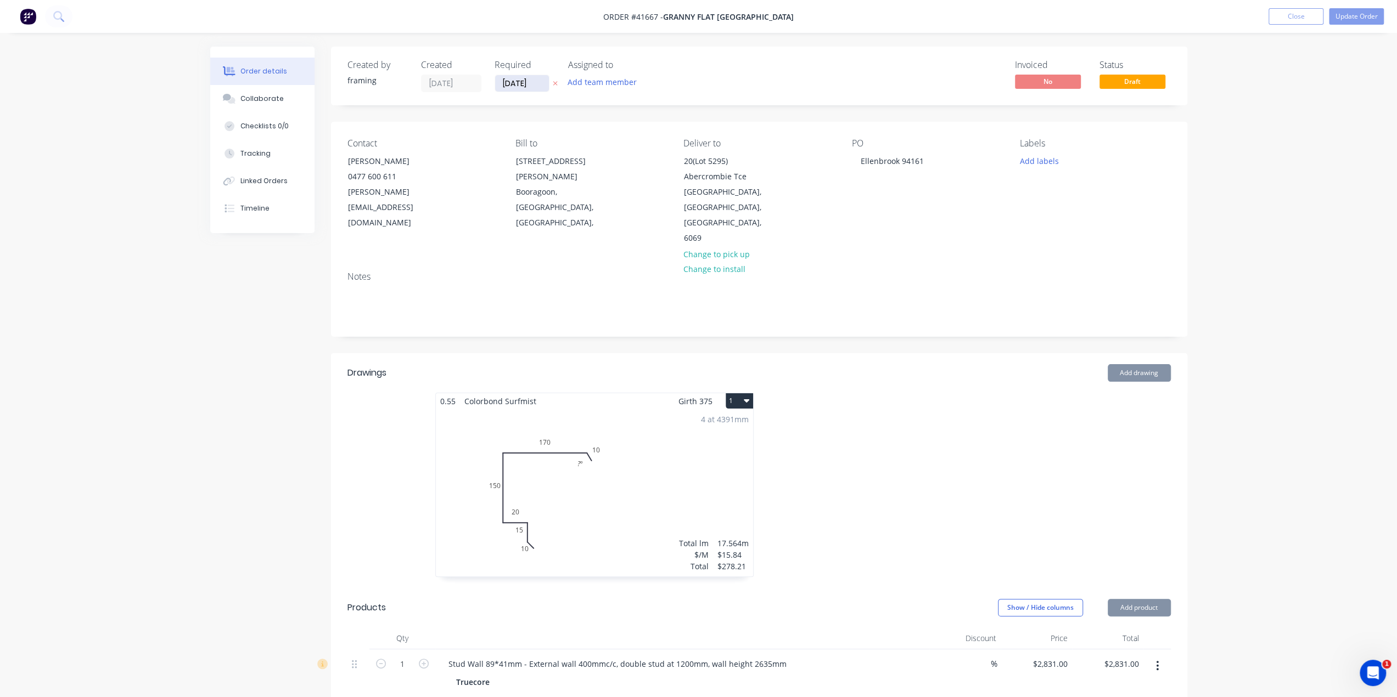
click at [517, 80] on input "25/02/25" at bounding box center [522, 83] width 54 height 16
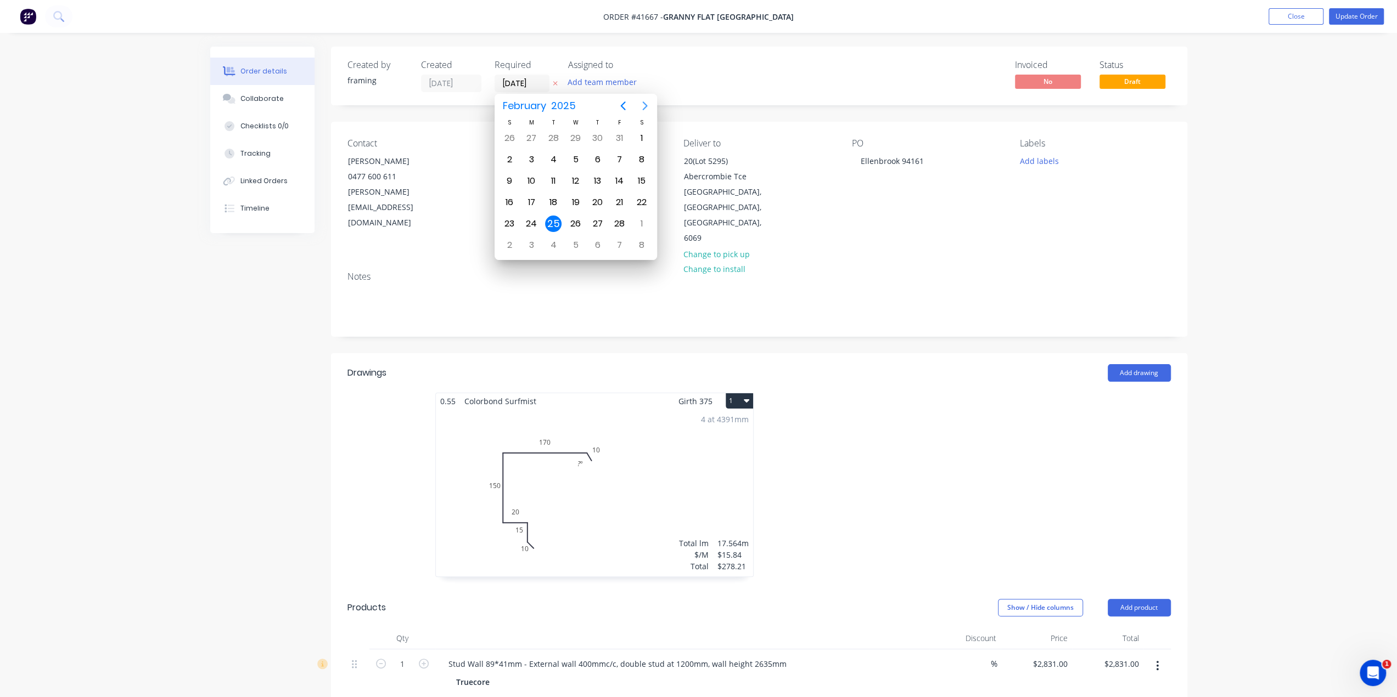
click at [646, 107] on icon "Next page" at bounding box center [644, 105] width 13 height 13
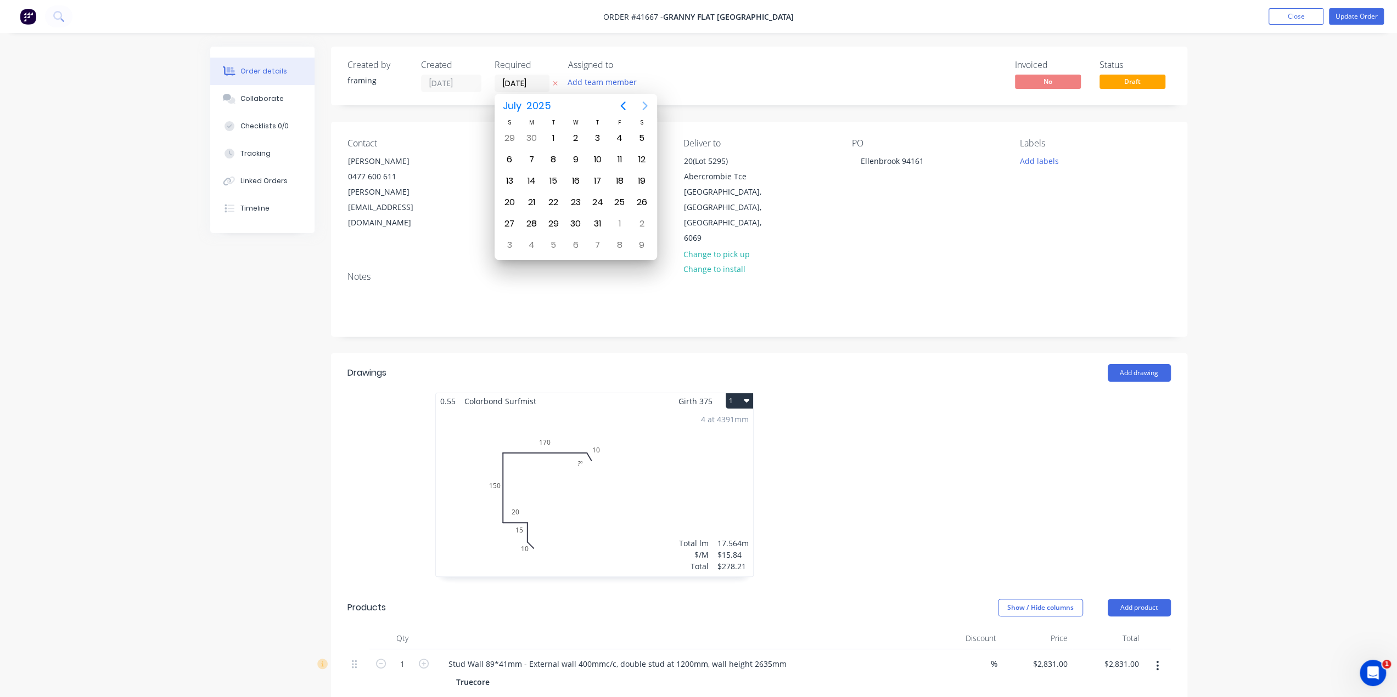
click at [646, 107] on icon "Next page" at bounding box center [644, 105] width 13 height 13
click at [621, 197] on div "22" at bounding box center [619, 202] width 16 height 16
type input "22/08/25"
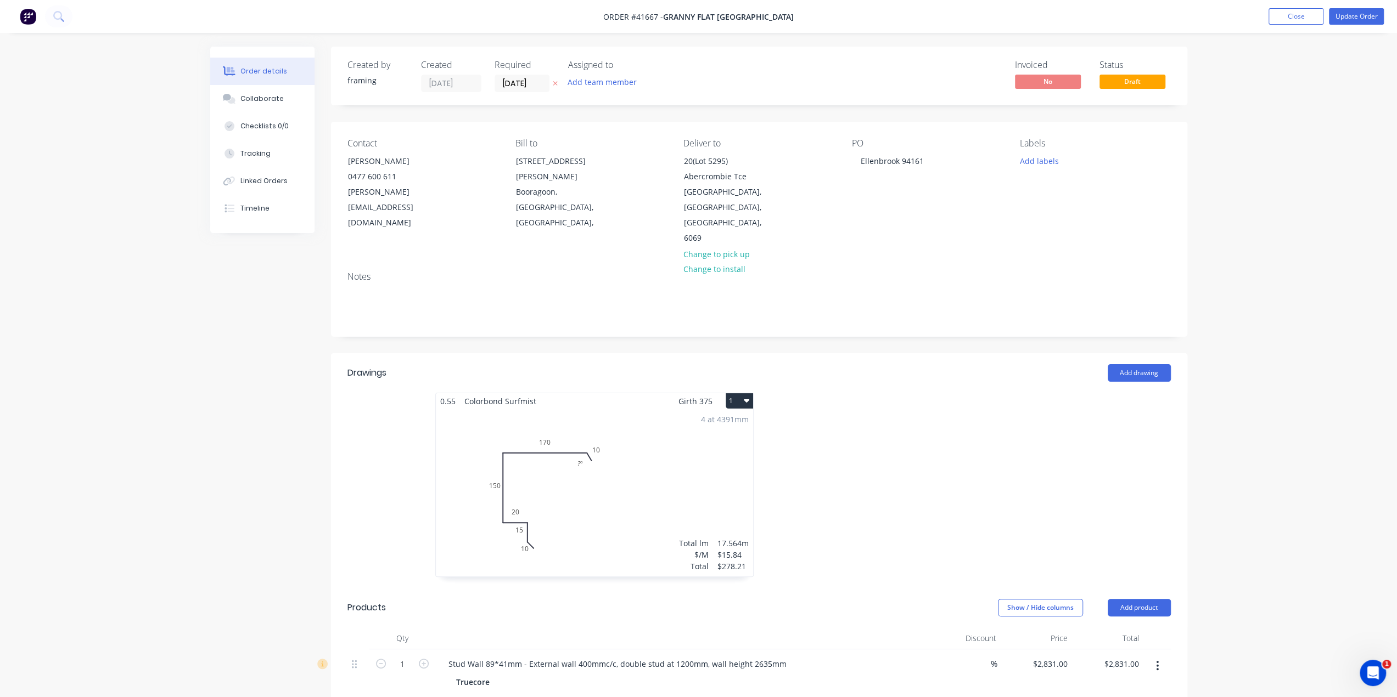
click at [1353, 17] on button "Update Order" at bounding box center [1356, 16] width 55 height 16
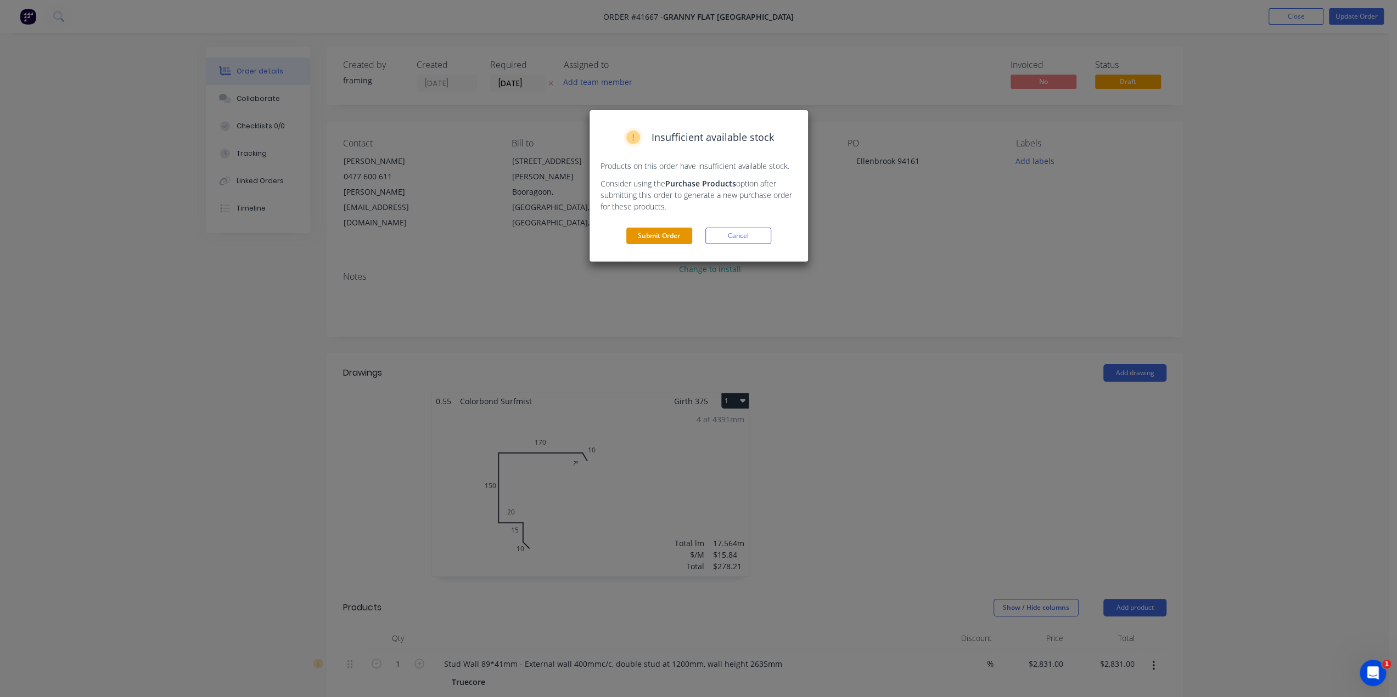
click at [656, 232] on button "Submit Order" at bounding box center [659, 236] width 66 height 16
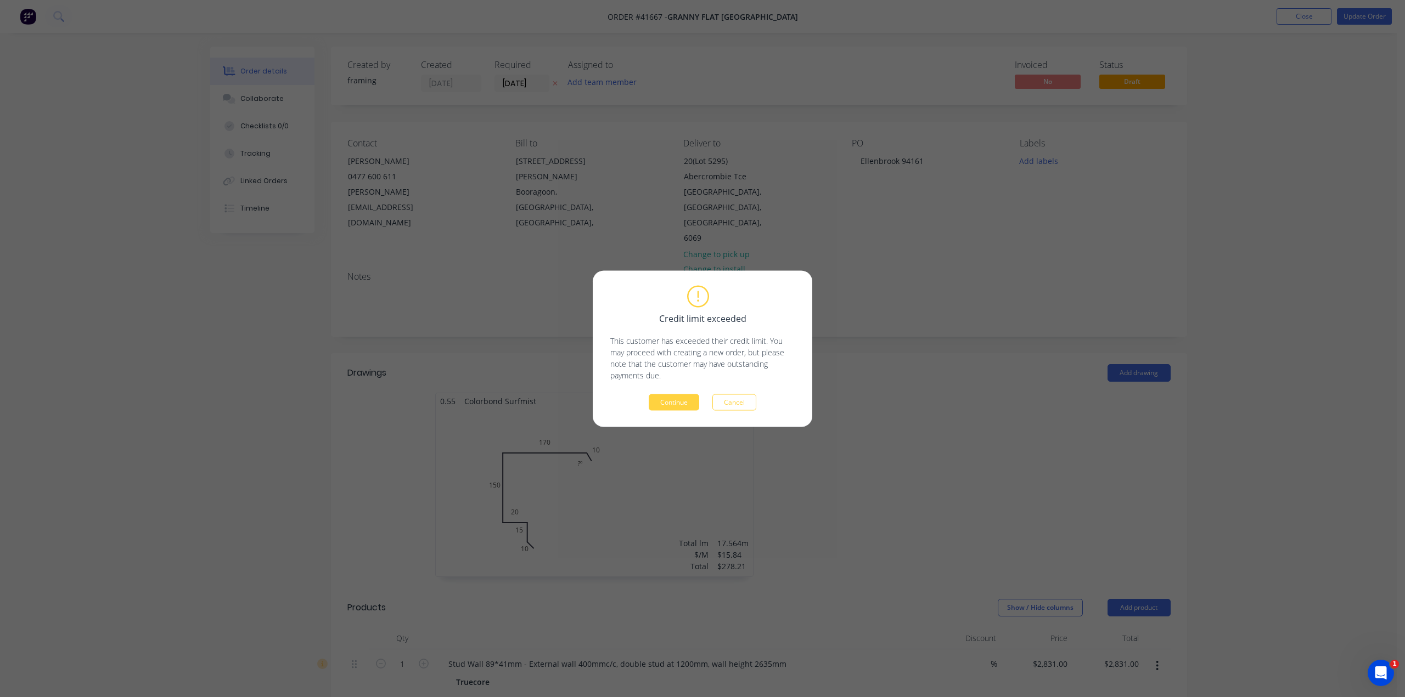
click at [685, 398] on button "Continue" at bounding box center [674, 402] width 50 height 16
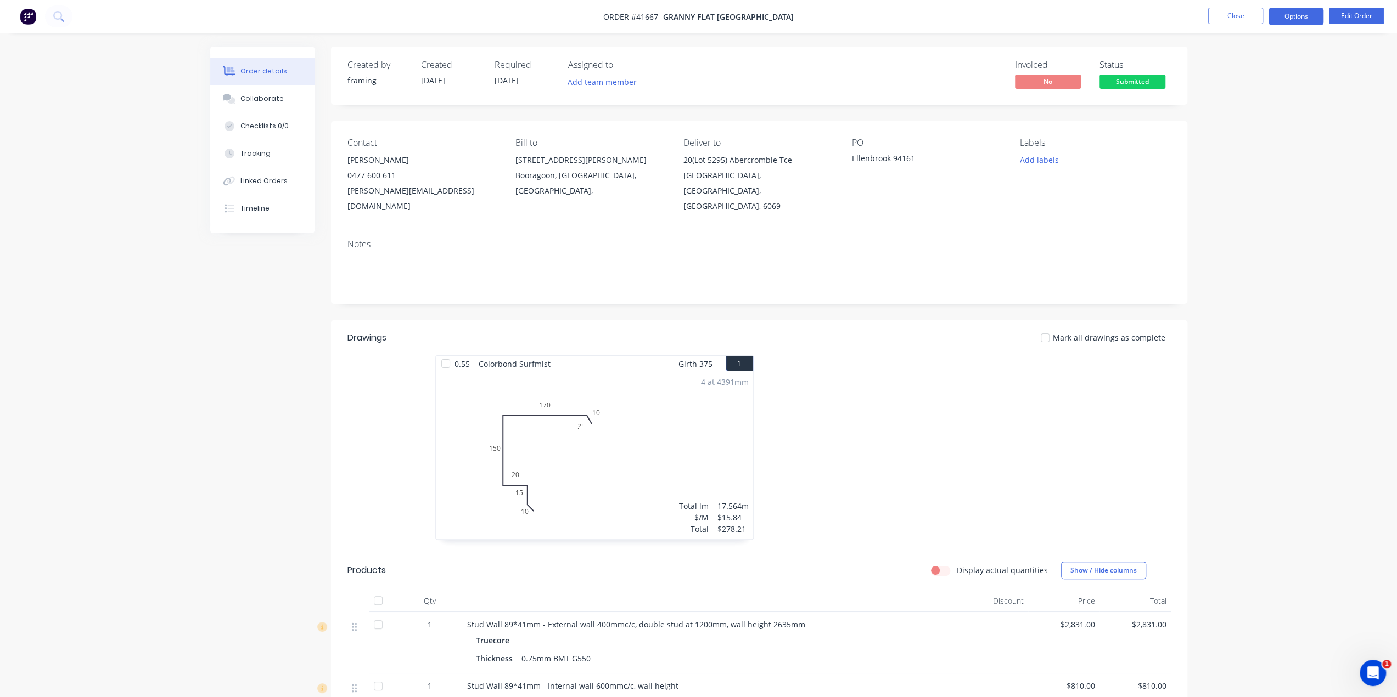
click at [1295, 17] on button "Options" at bounding box center [1295, 17] width 55 height 18
click at [1292, 14] on button "Options" at bounding box center [1295, 17] width 55 height 18
click at [1263, 136] on div "Work Order" at bounding box center [1262, 133] width 101 height 16
click at [1238, 131] on div "Custom" at bounding box center [1262, 133] width 101 height 16
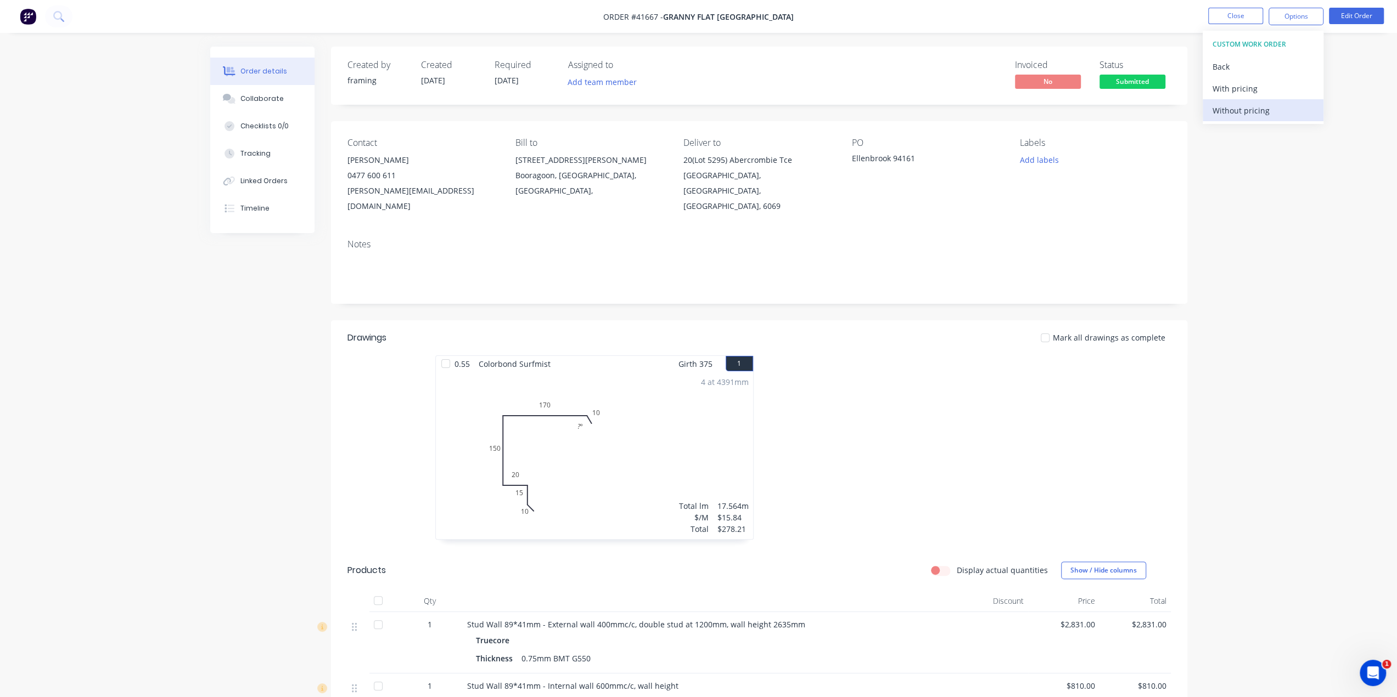
click at [1240, 108] on div "Without pricing" at bounding box center [1262, 111] width 101 height 16
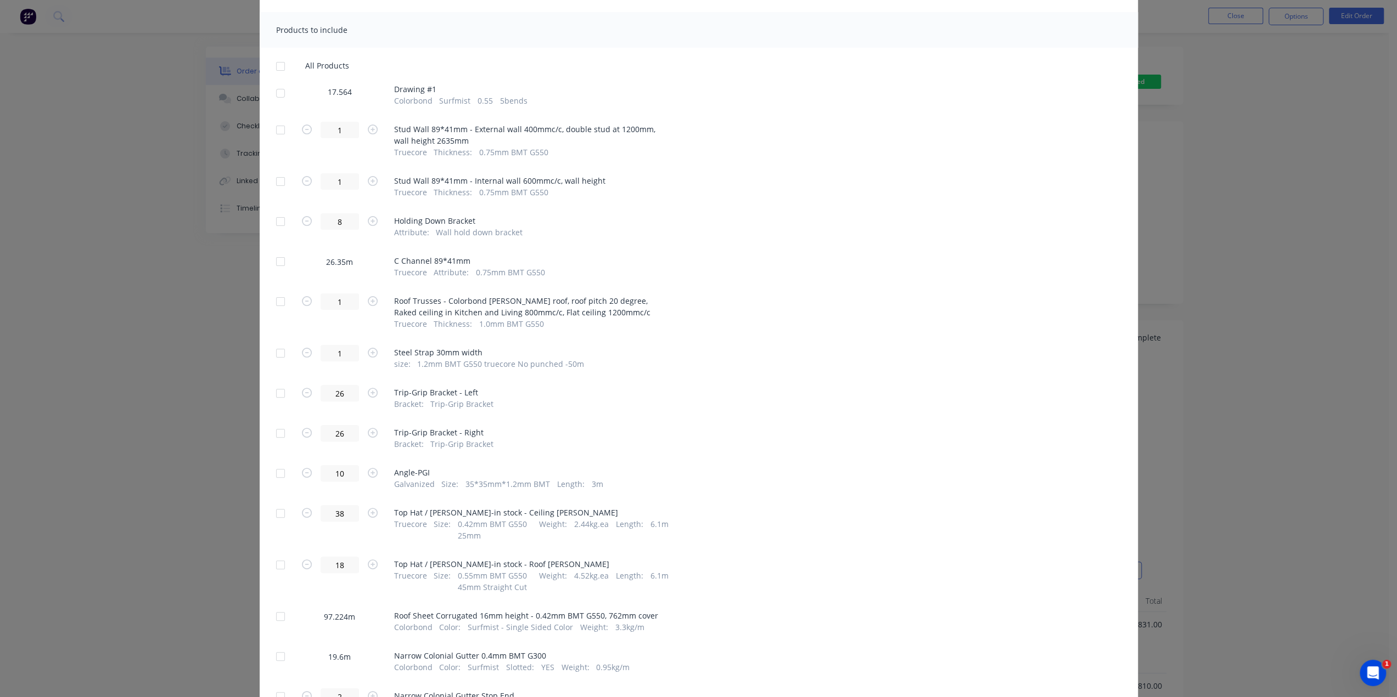
scroll to position [238, 0]
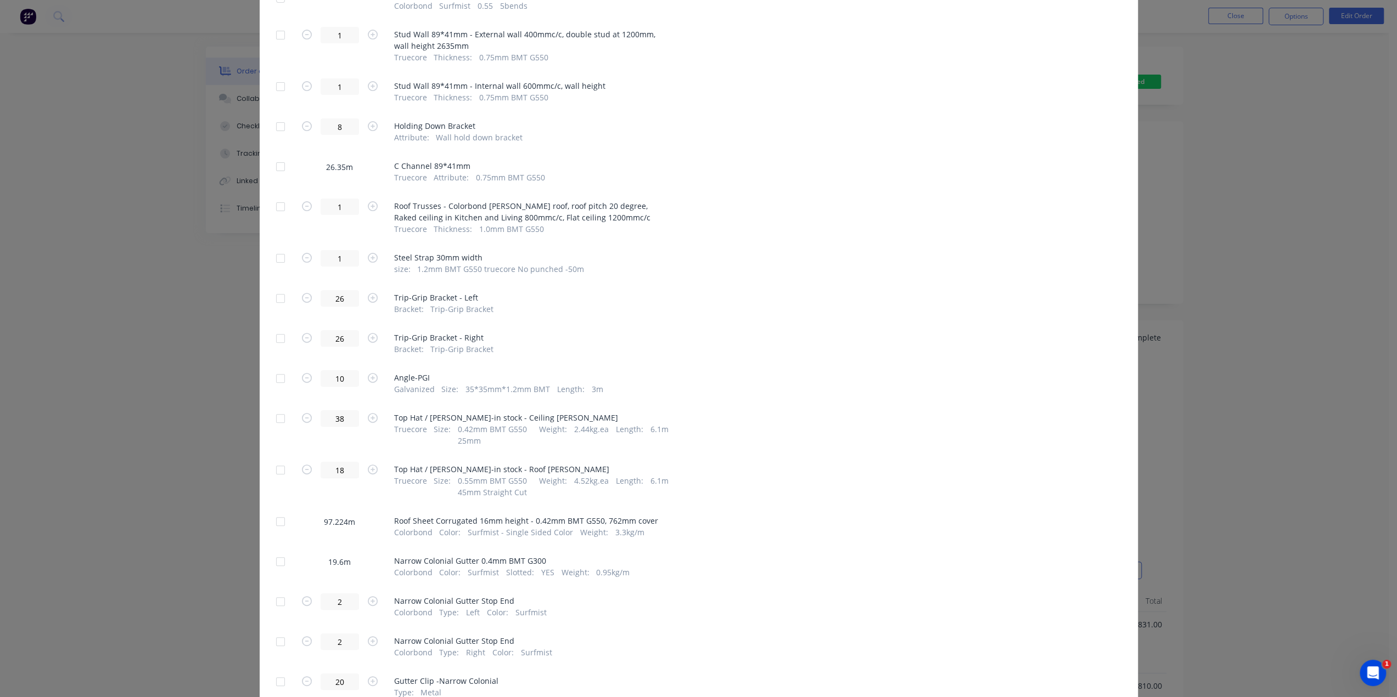
click at [1313, 268] on div "Generate custom Work Order Cancel Generate PDF Attachments to include add attac…" at bounding box center [698, 348] width 1397 height 697
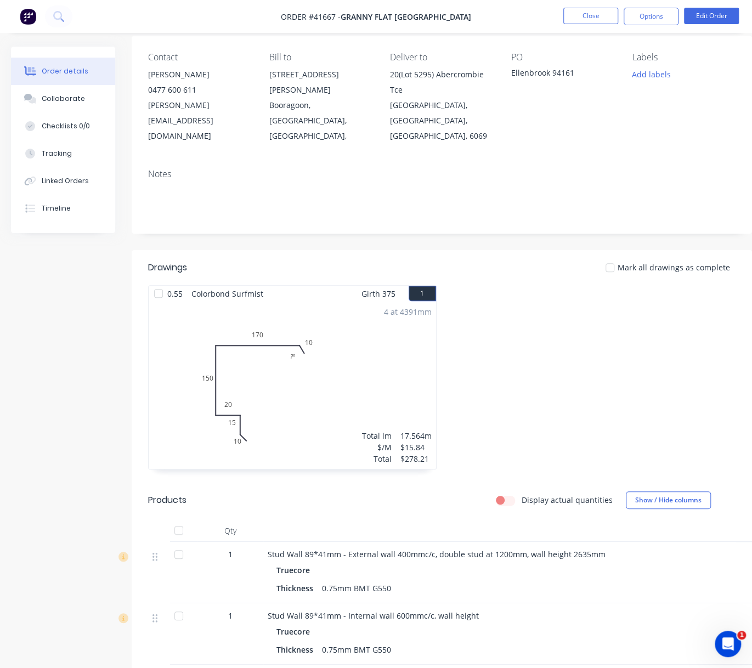
scroll to position [91, 0]
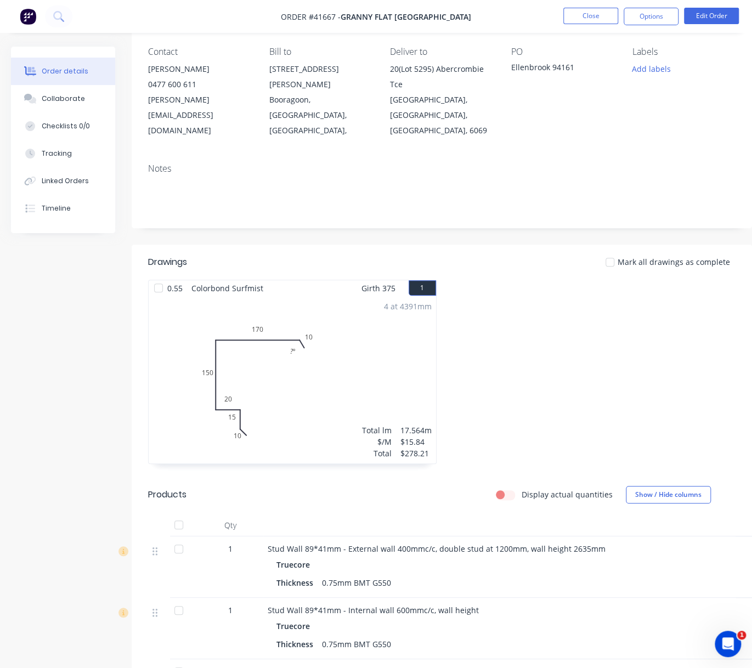
click at [532, 359] on div at bounding box center [592, 377] width 300 height 195
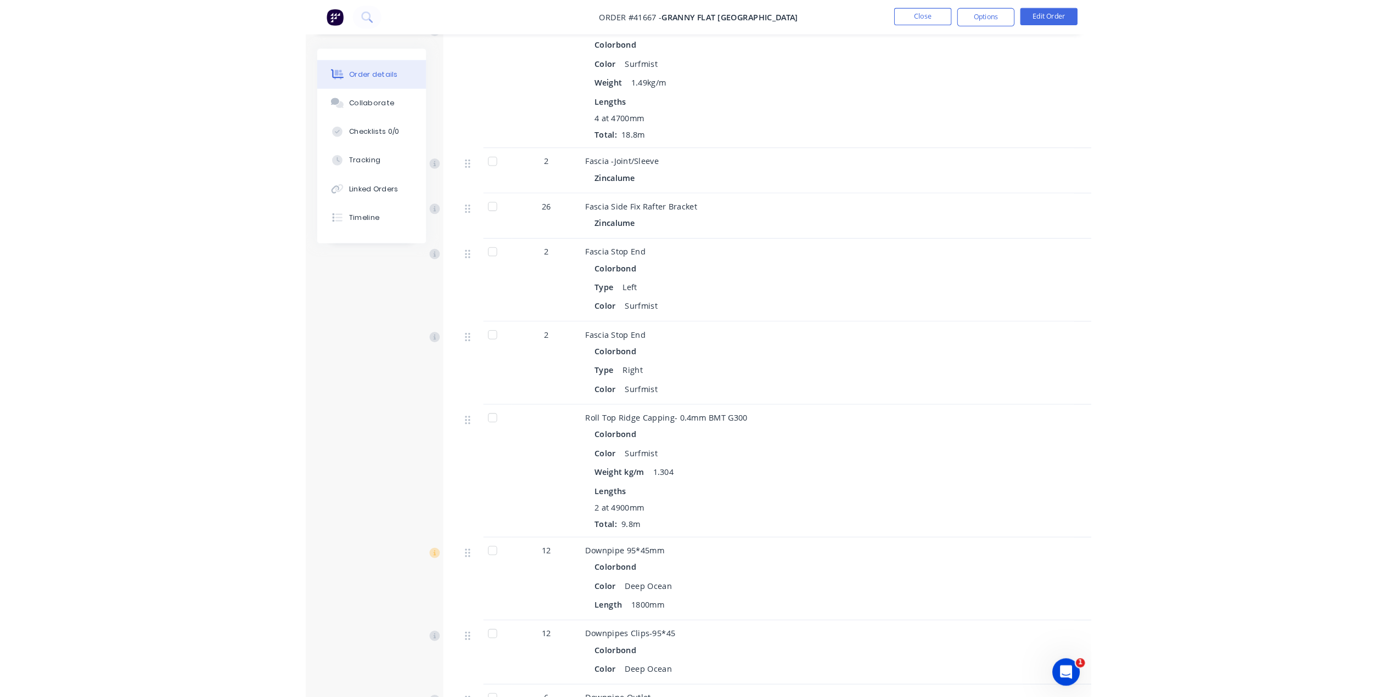
scroll to position [1847, 0]
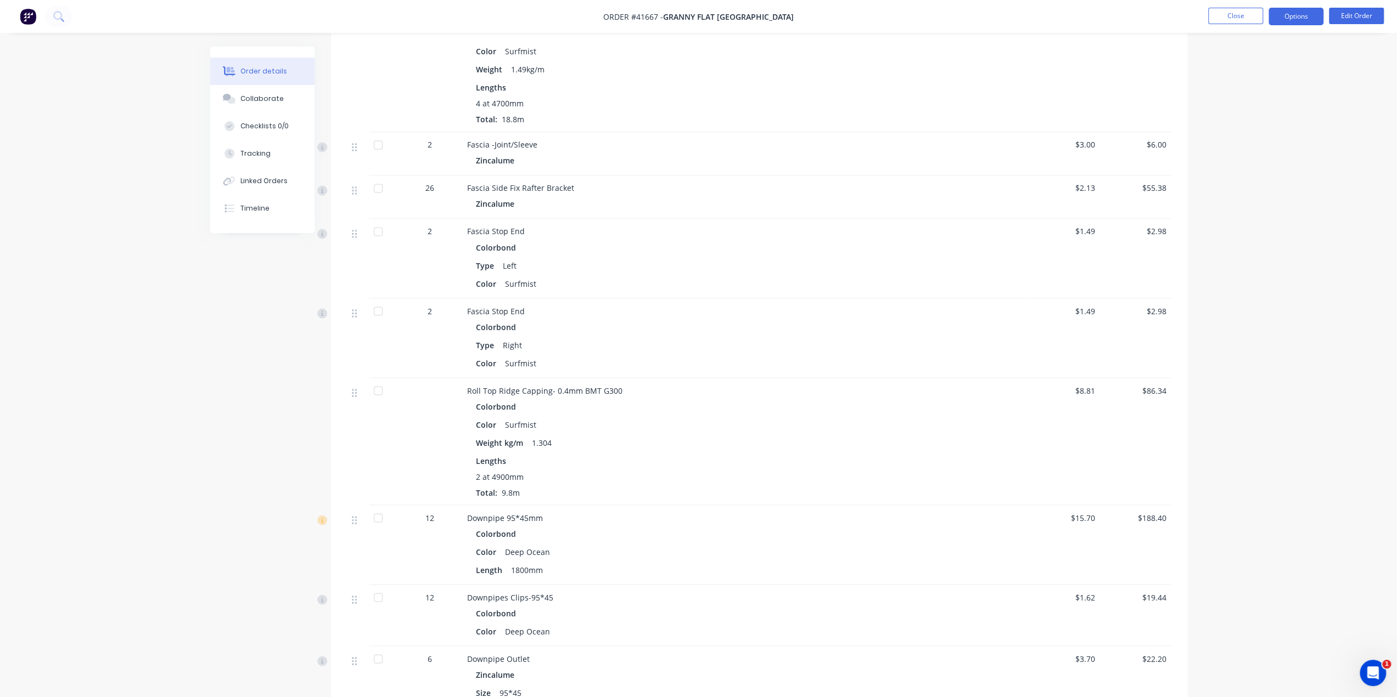
click at [1295, 18] on button "Options" at bounding box center [1295, 17] width 55 height 18
click at [1252, 130] on div "Work Order" at bounding box center [1262, 133] width 101 height 16
click at [1247, 136] on div "Custom" at bounding box center [1262, 133] width 101 height 16
click at [1251, 114] on div "Without pricing" at bounding box center [1262, 111] width 101 height 16
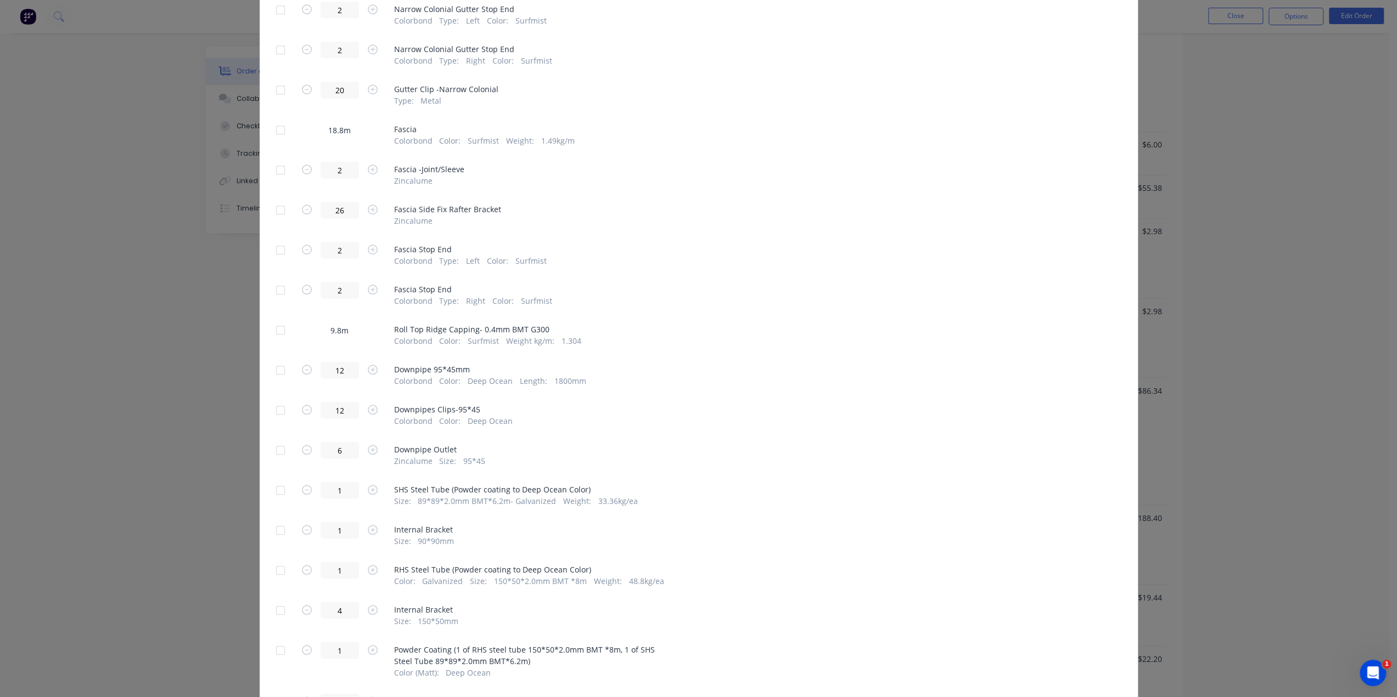
scroll to position [825, 0]
click at [277, 134] on div at bounding box center [280, 134] width 22 height 22
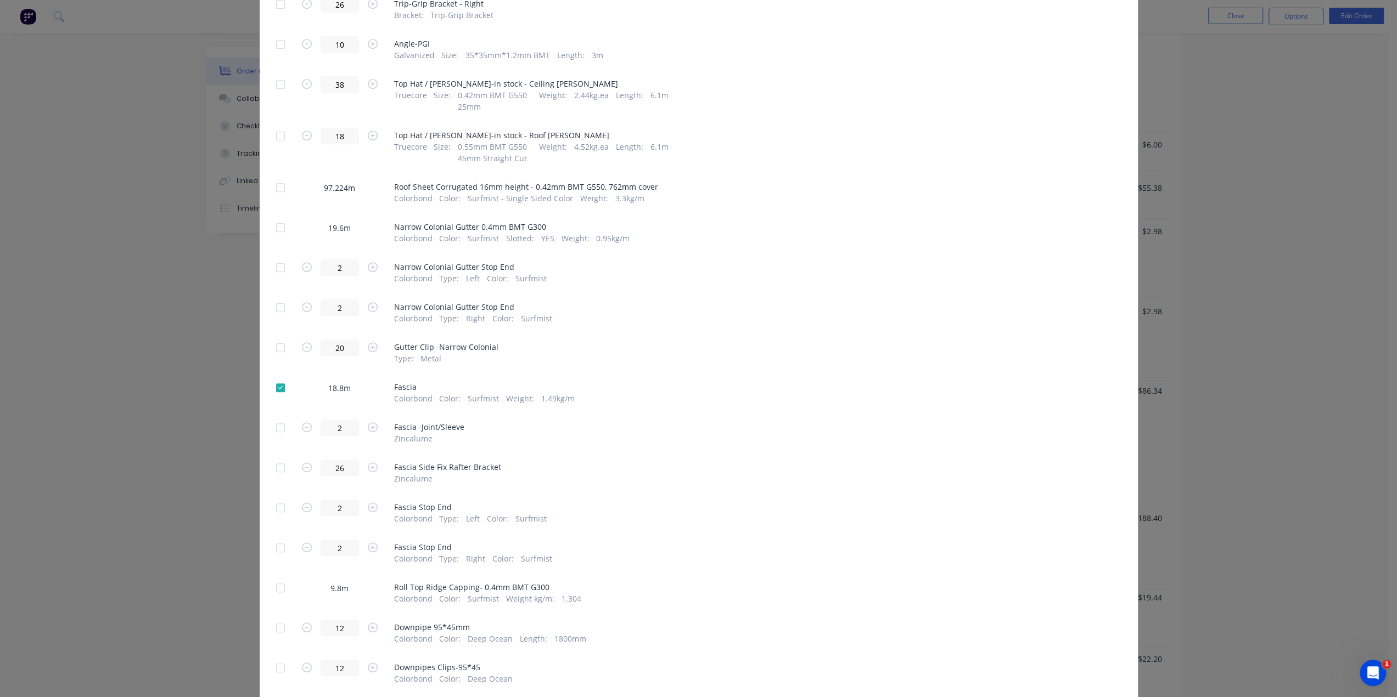
scroll to position [570, 0]
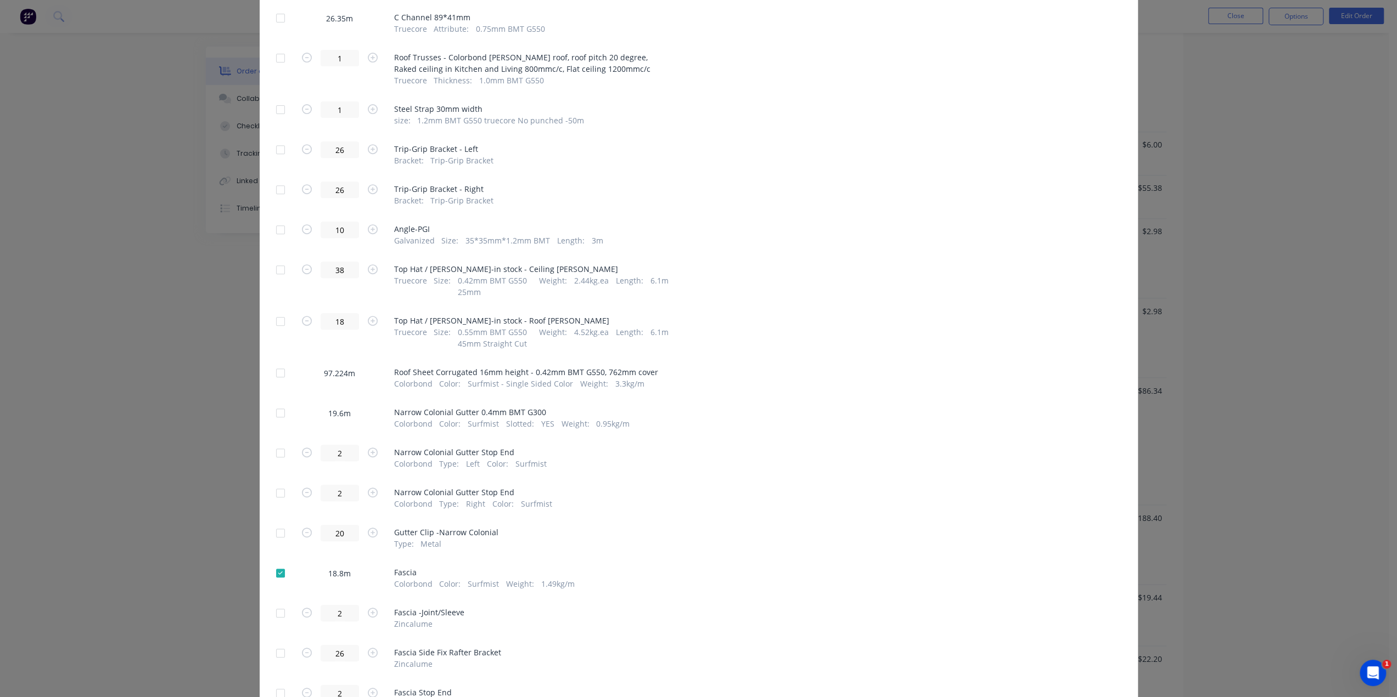
click at [273, 577] on div at bounding box center [280, 573] width 22 height 22
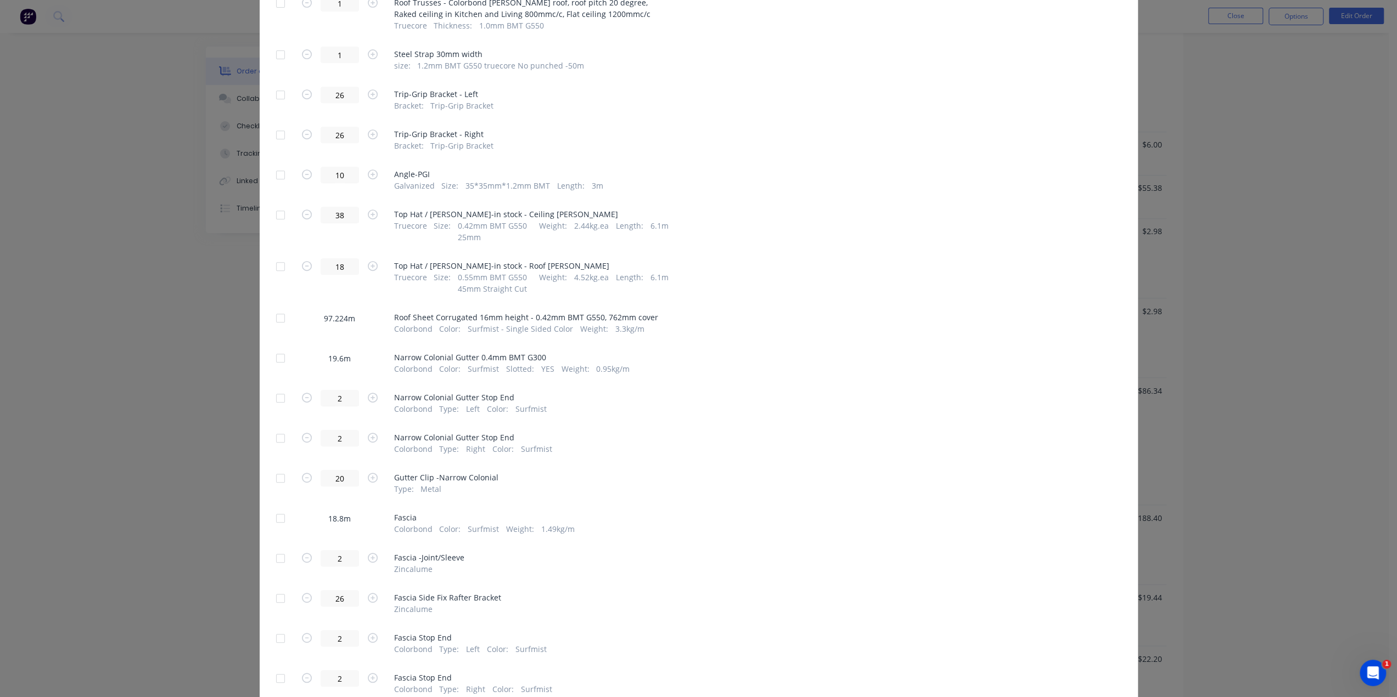
drag, startPoint x: 279, startPoint y: 319, endPoint x: 274, endPoint y: 322, distance: 5.6
click at [279, 320] on div at bounding box center [280, 318] width 22 height 22
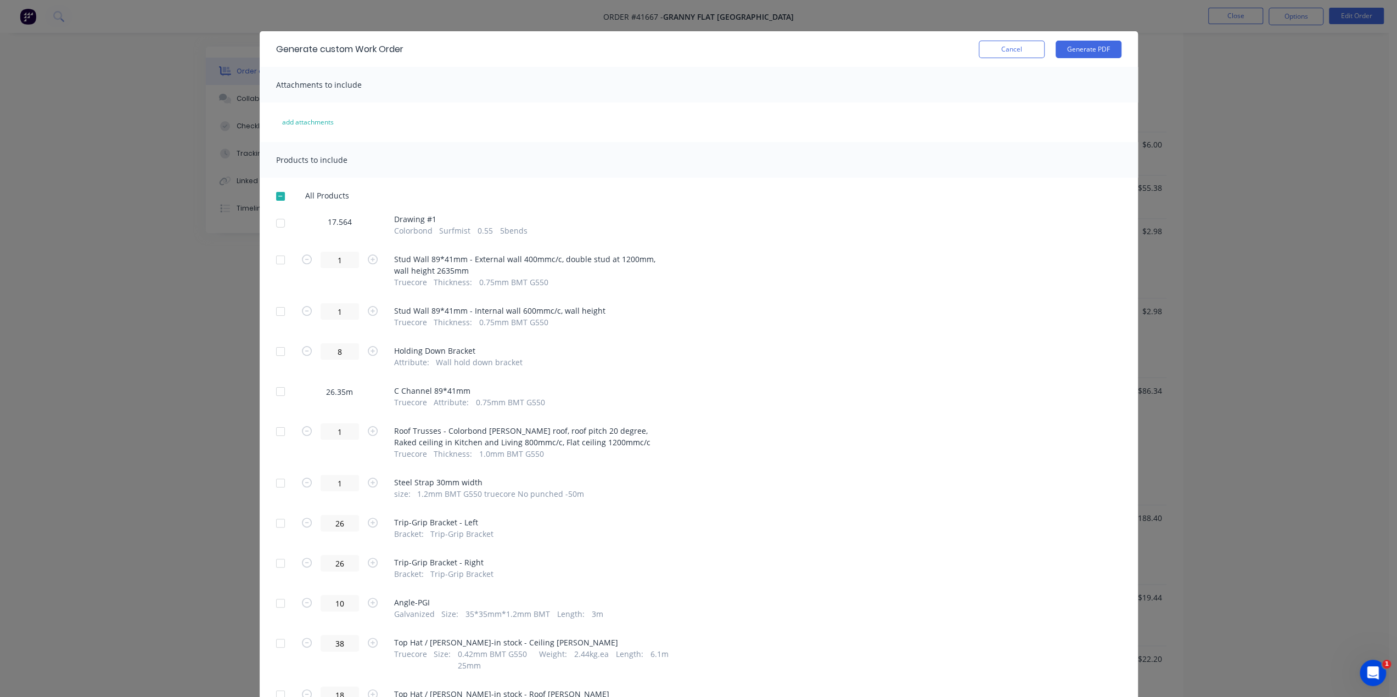
scroll to position [0, 0]
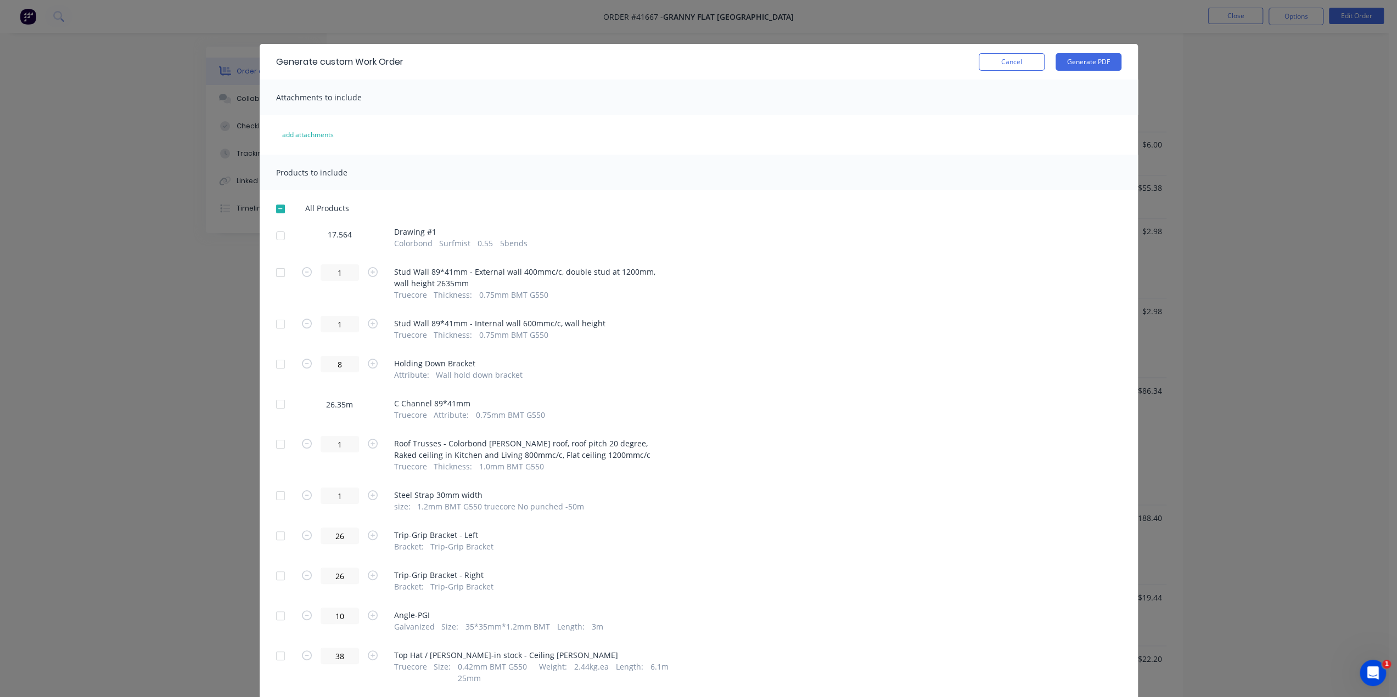
click at [1073, 50] on div "Generate custom Work Order Cancel Generate PDF" at bounding box center [699, 62] width 878 height 36
click at [1079, 61] on button "Generate PDF" at bounding box center [1088, 62] width 66 height 18
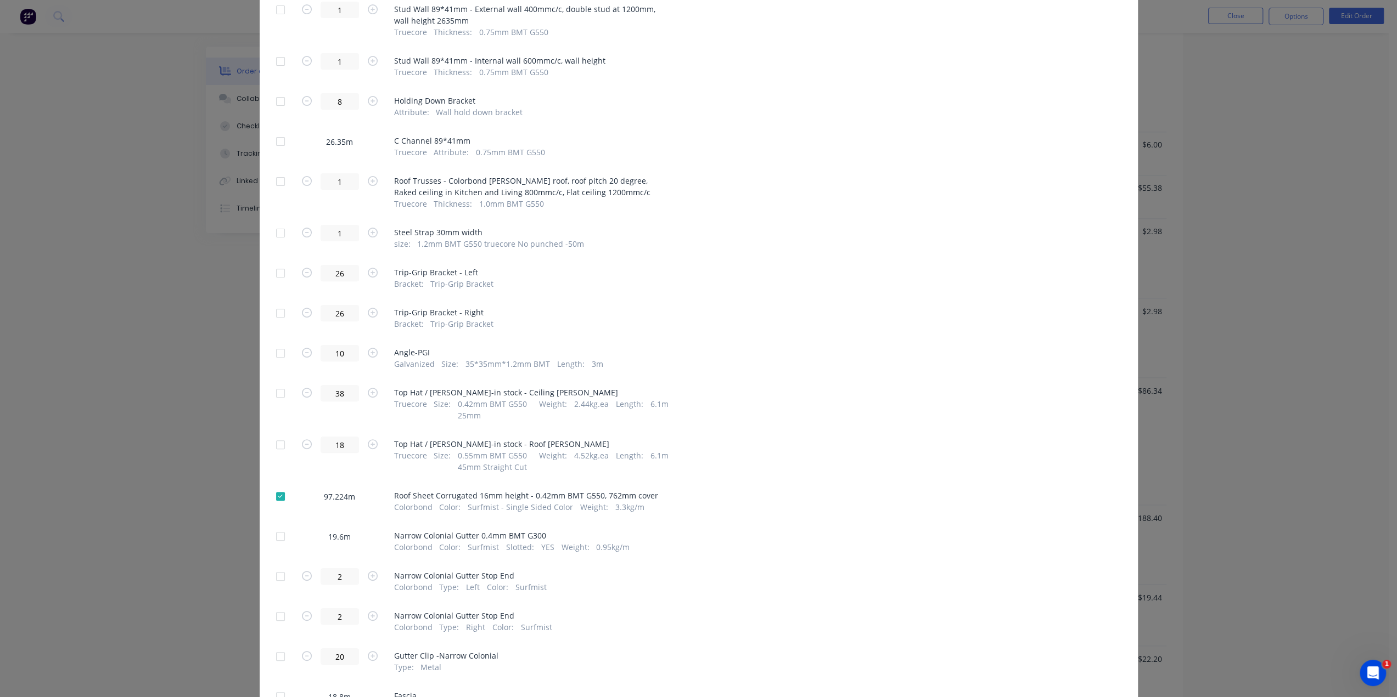
scroll to position [420, 0]
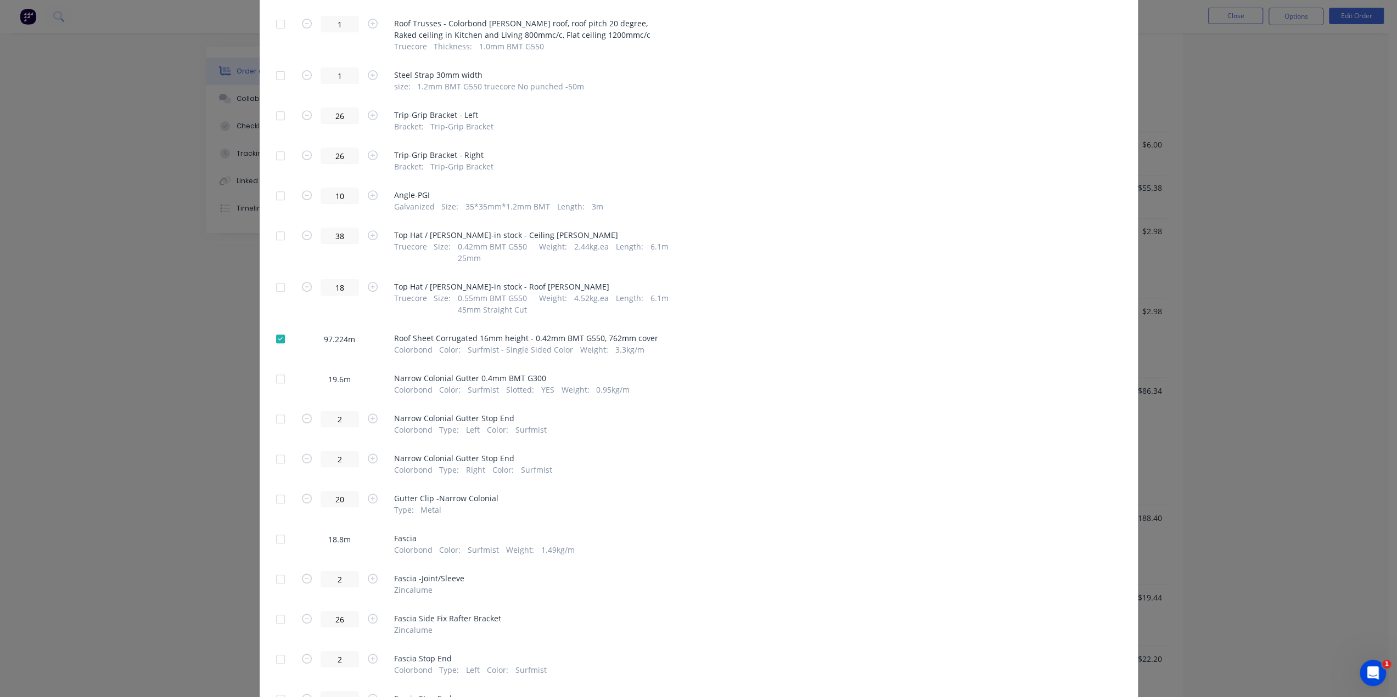
click at [275, 340] on div at bounding box center [280, 339] width 22 height 22
click at [277, 379] on div at bounding box center [280, 379] width 22 height 22
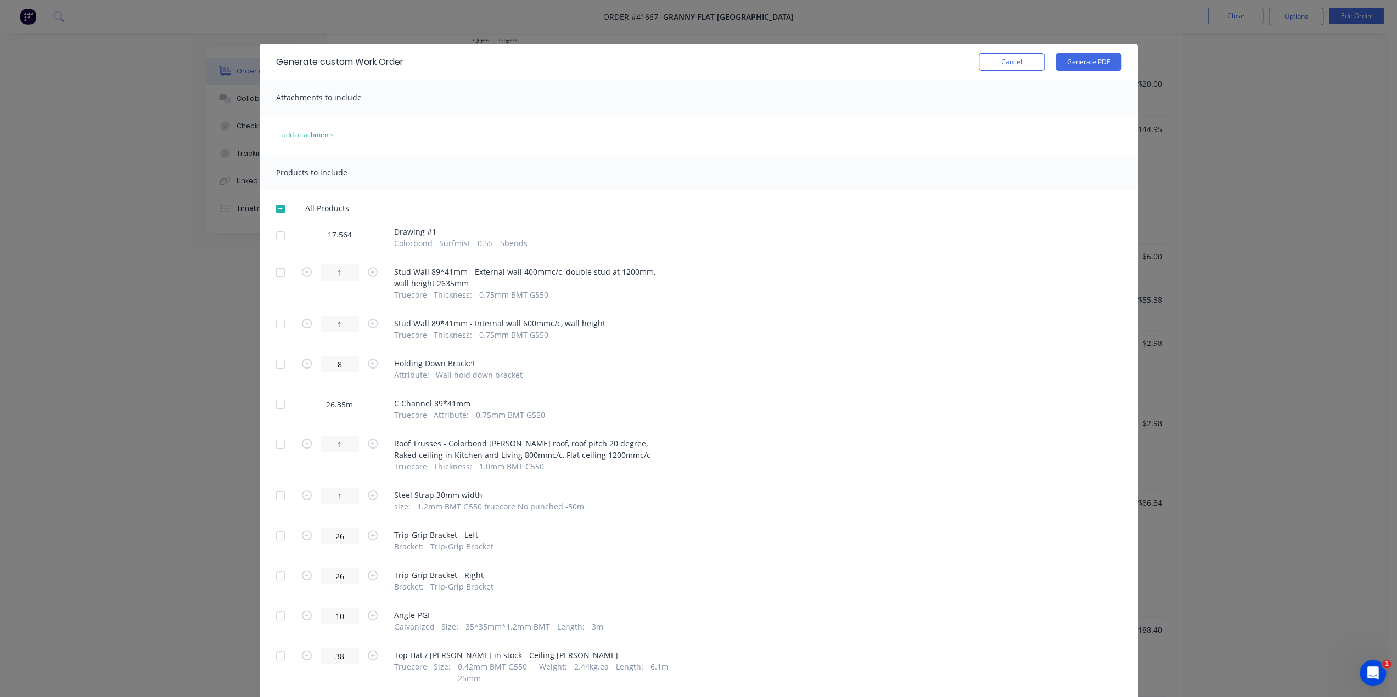
scroll to position [1646, 0]
click at [1083, 67] on button "Generate PDF" at bounding box center [1088, 62] width 66 height 18
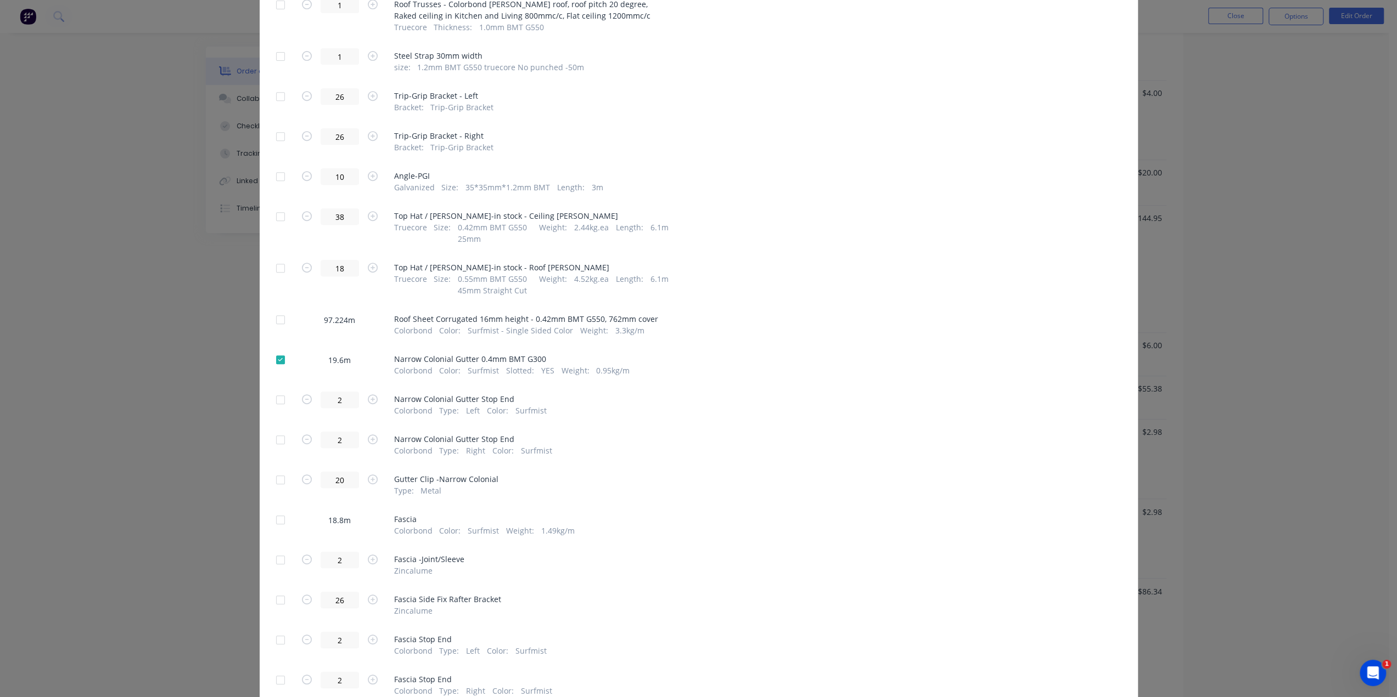
scroll to position [512, 0]
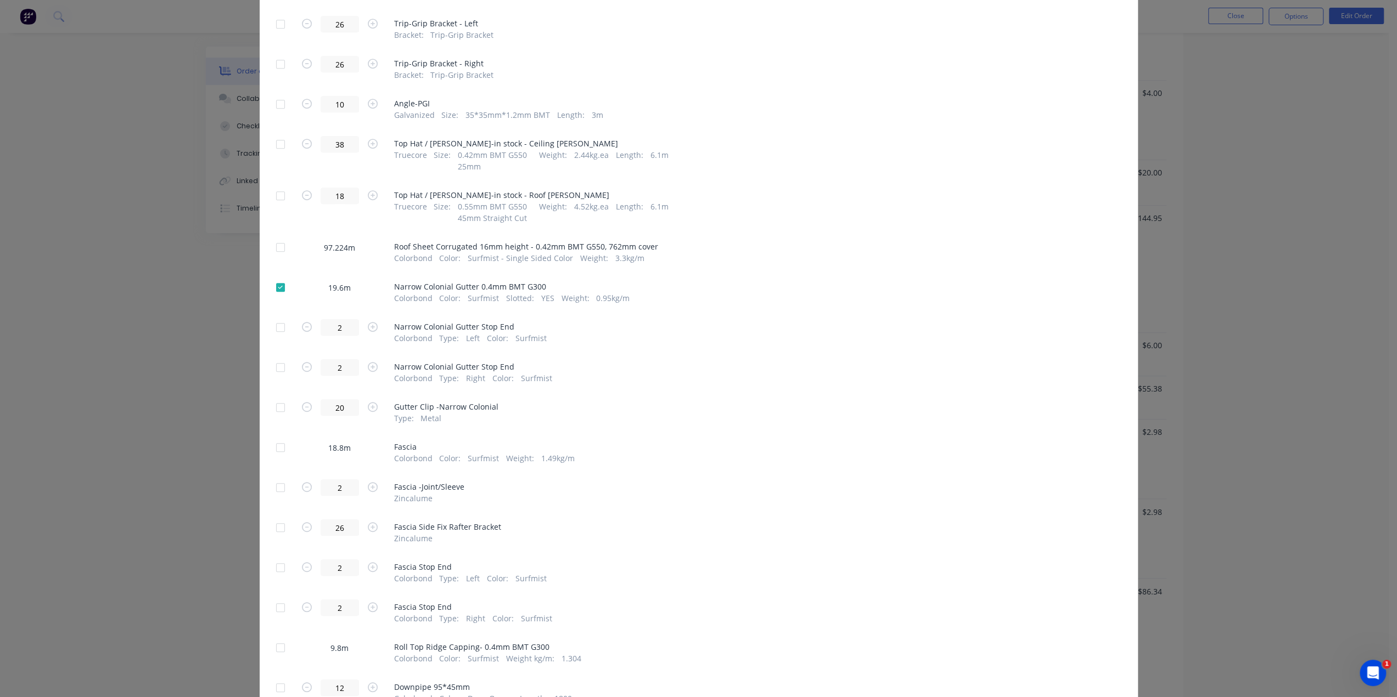
click at [273, 286] on div at bounding box center [280, 288] width 22 height 22
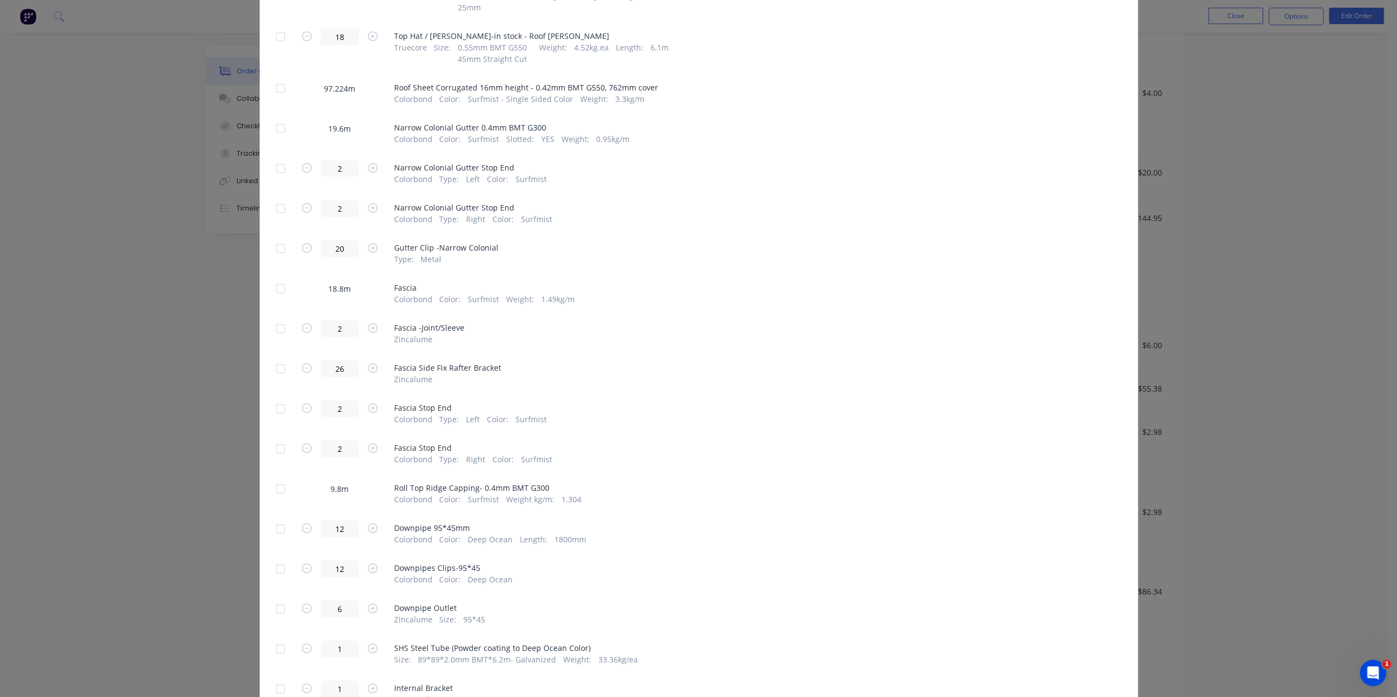
scroll to position [677, 0]
click at [279, 282] on div at bounding box center [280, 283] width 22 height 22
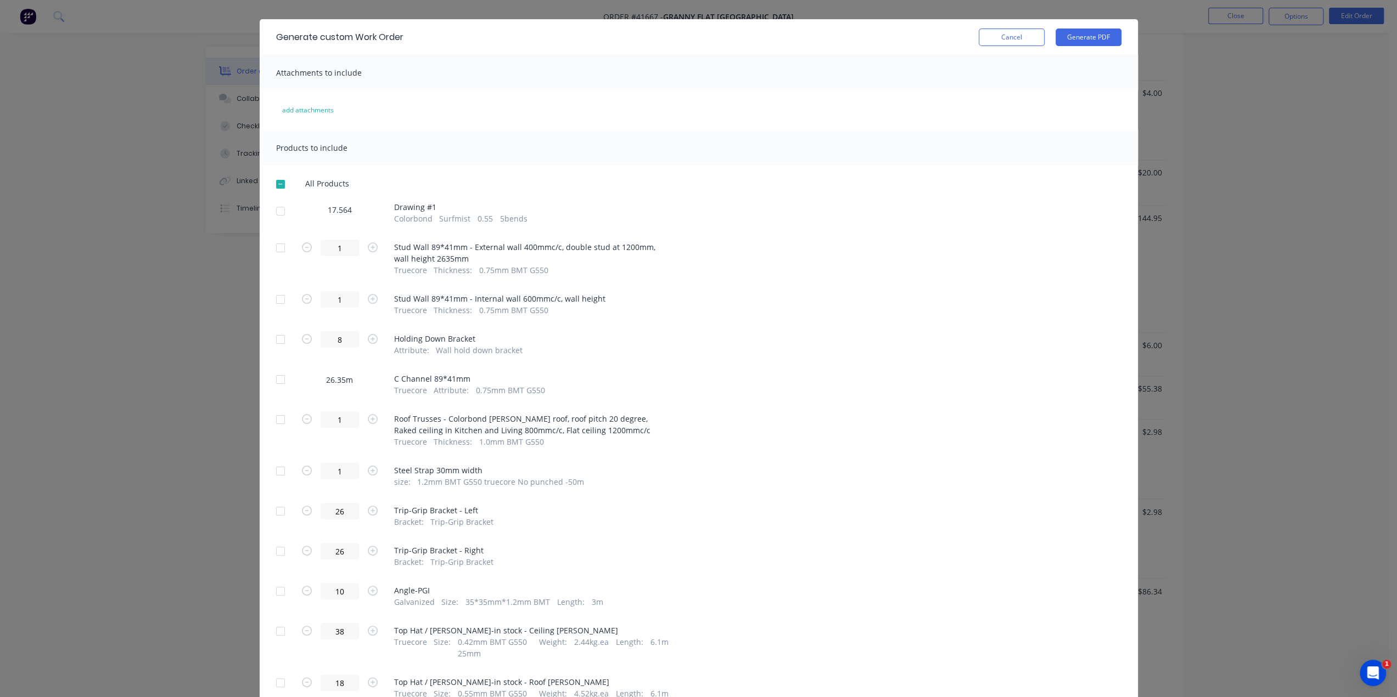
scroll to position [0, 0]
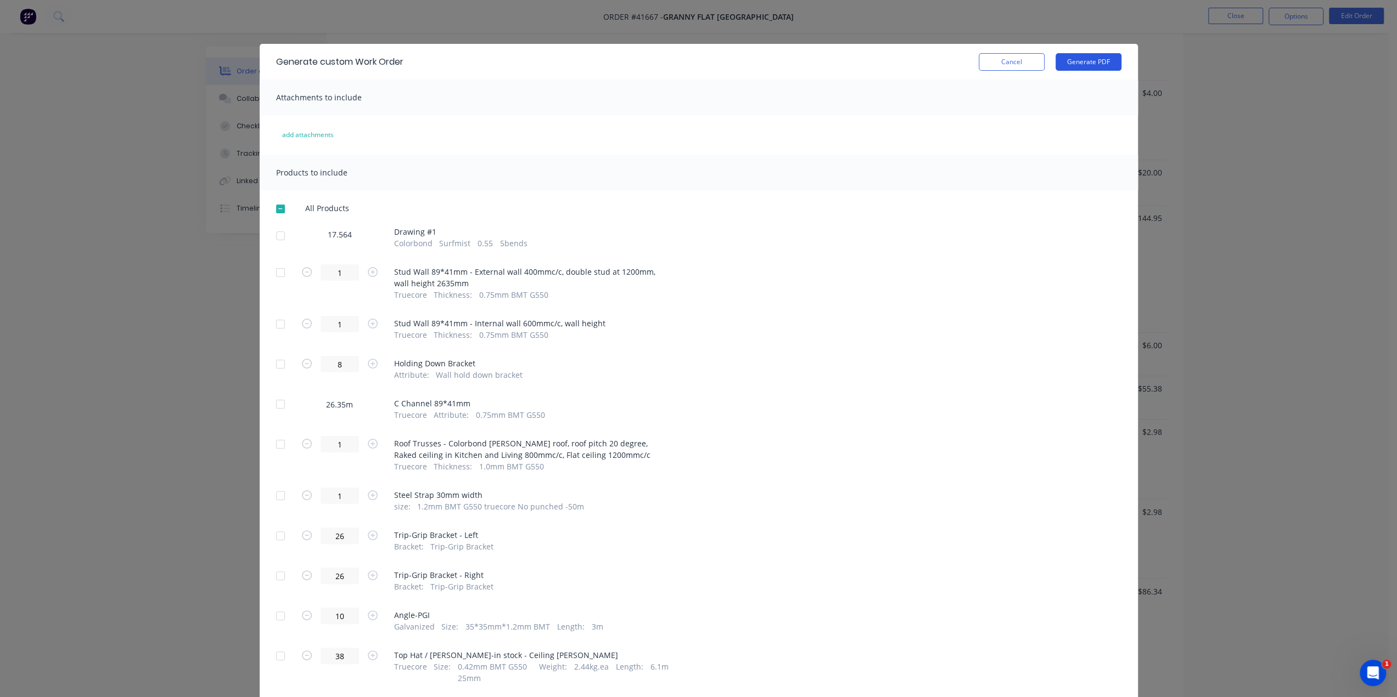
click at [1079, 55] on button "Generate PDF" at bounding box center [1088, 62] width 66 height 18
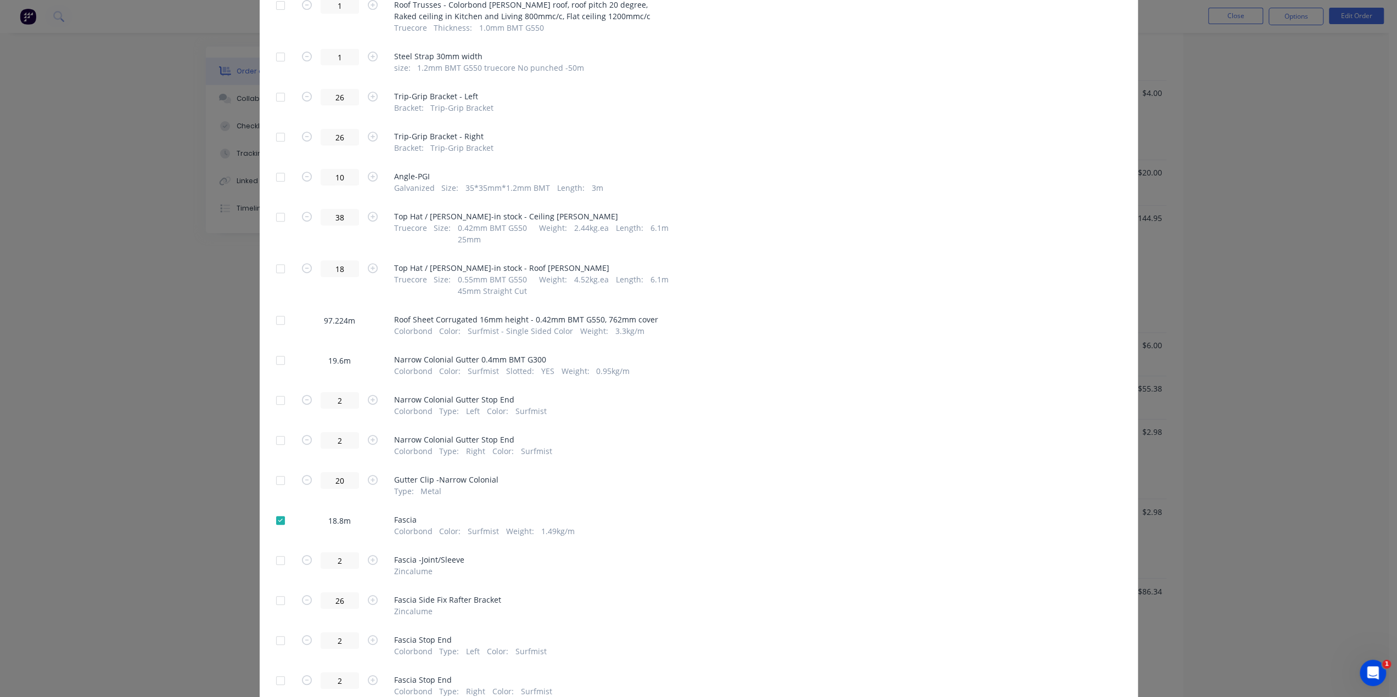
click at [280, 520] on div at bounding box center [280, 521] width 22 height 22
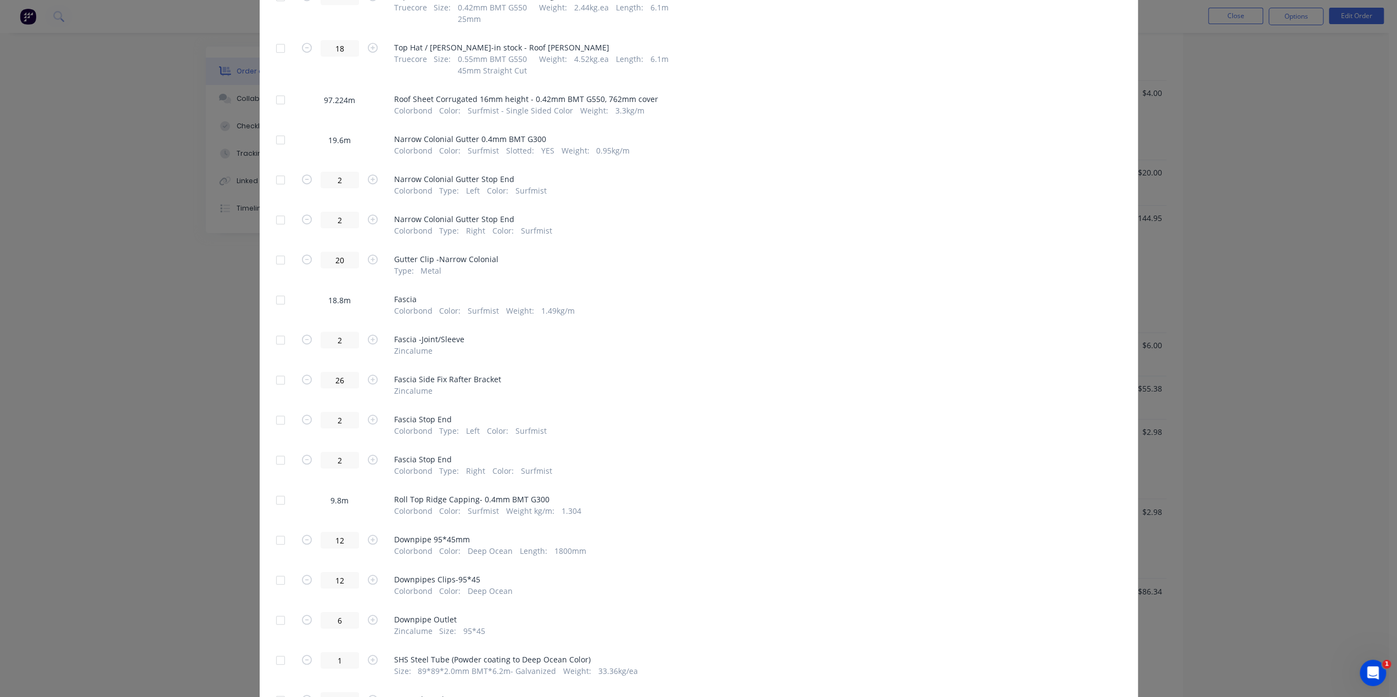
scroll to position [750, 0]
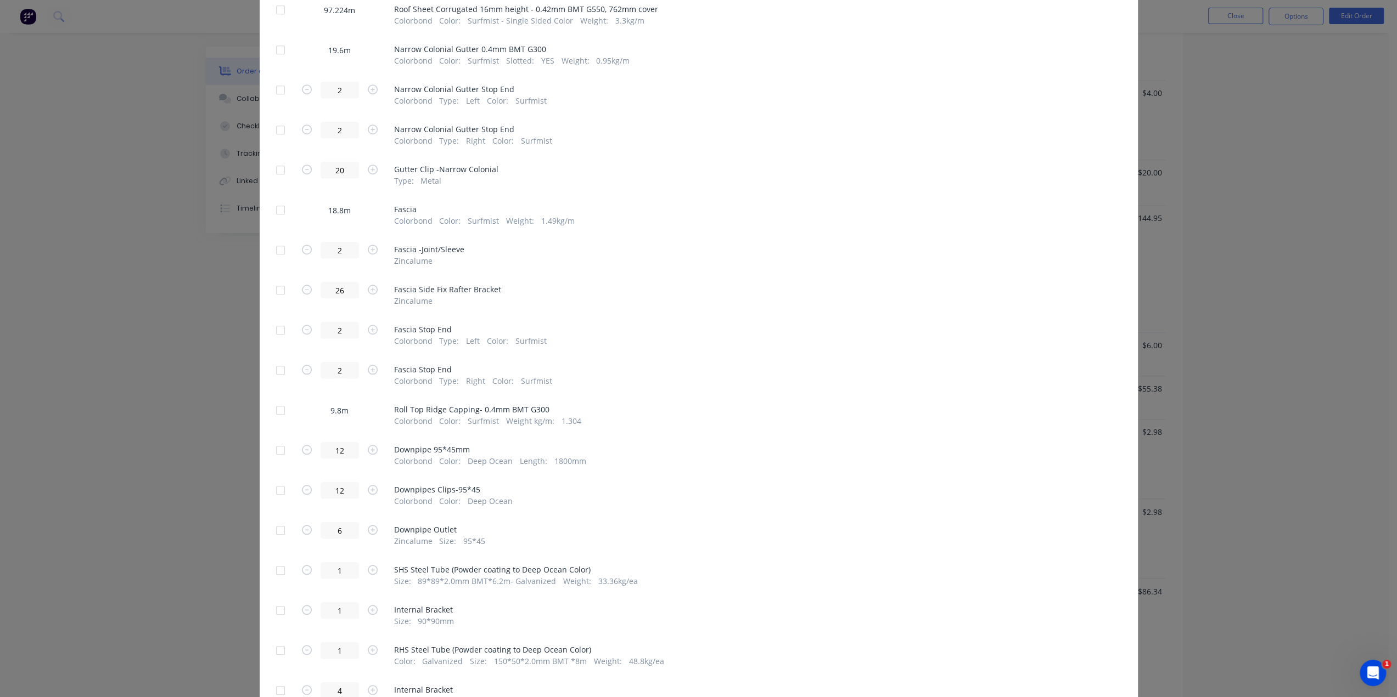
click at [273, 410] on div at bounding box center [280, 411] width 22 height 22
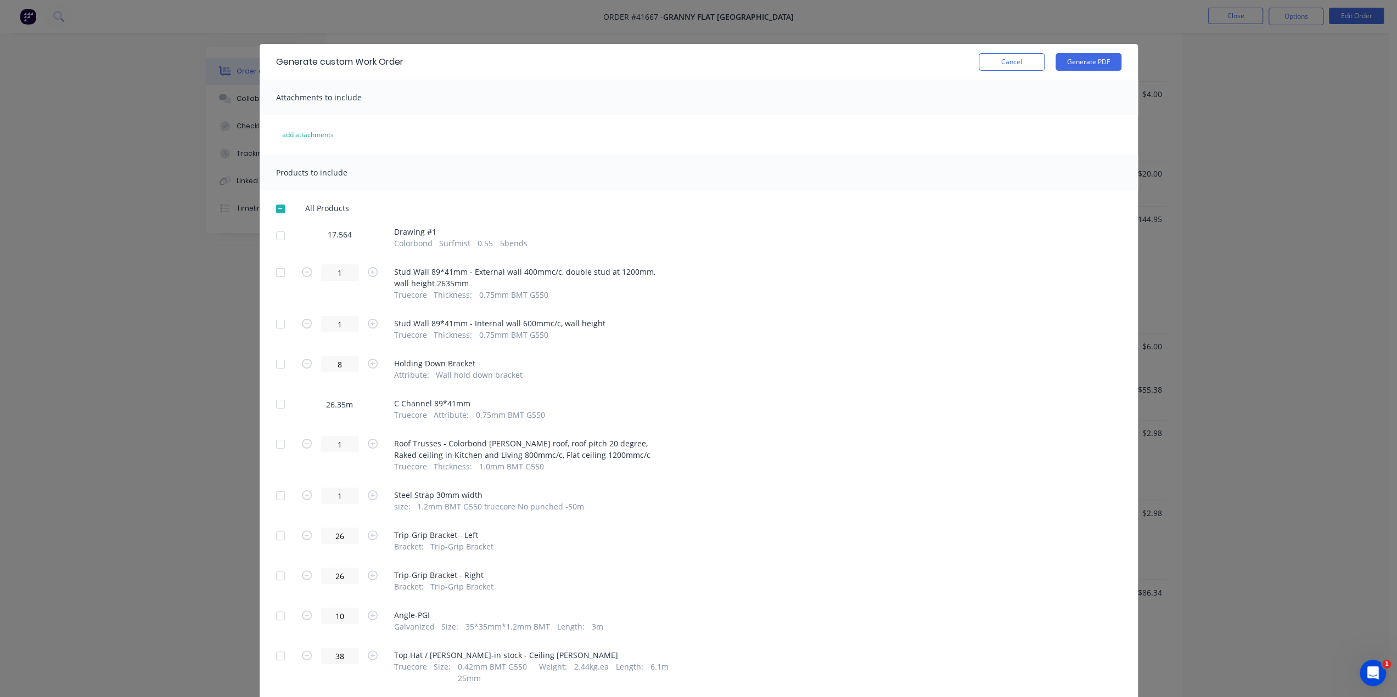
scroll to position [1482, 0]
click at [1083, 66] on button "Generate PDF" at bounding box center [1088, 62] width 66 height 18
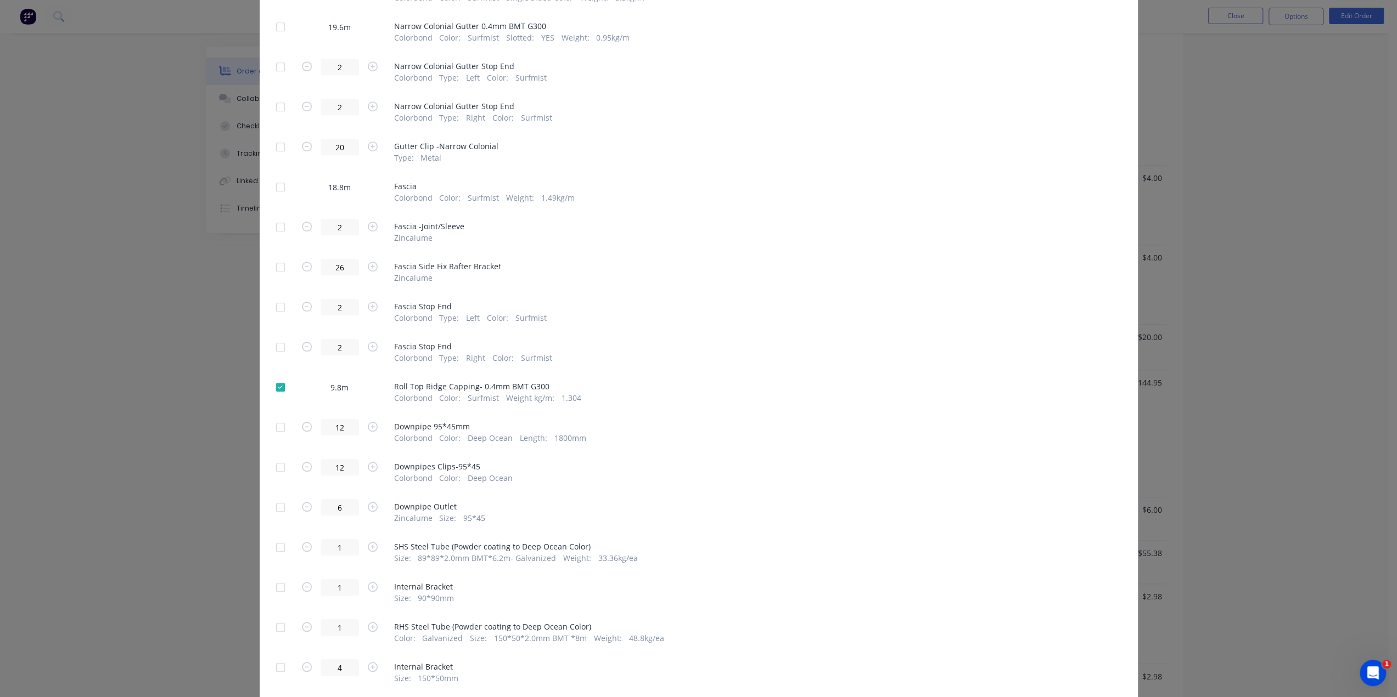
scroll to position [770, 0]
click at [274, 390] on div at bounding box center [280, 390] width 22 height 22
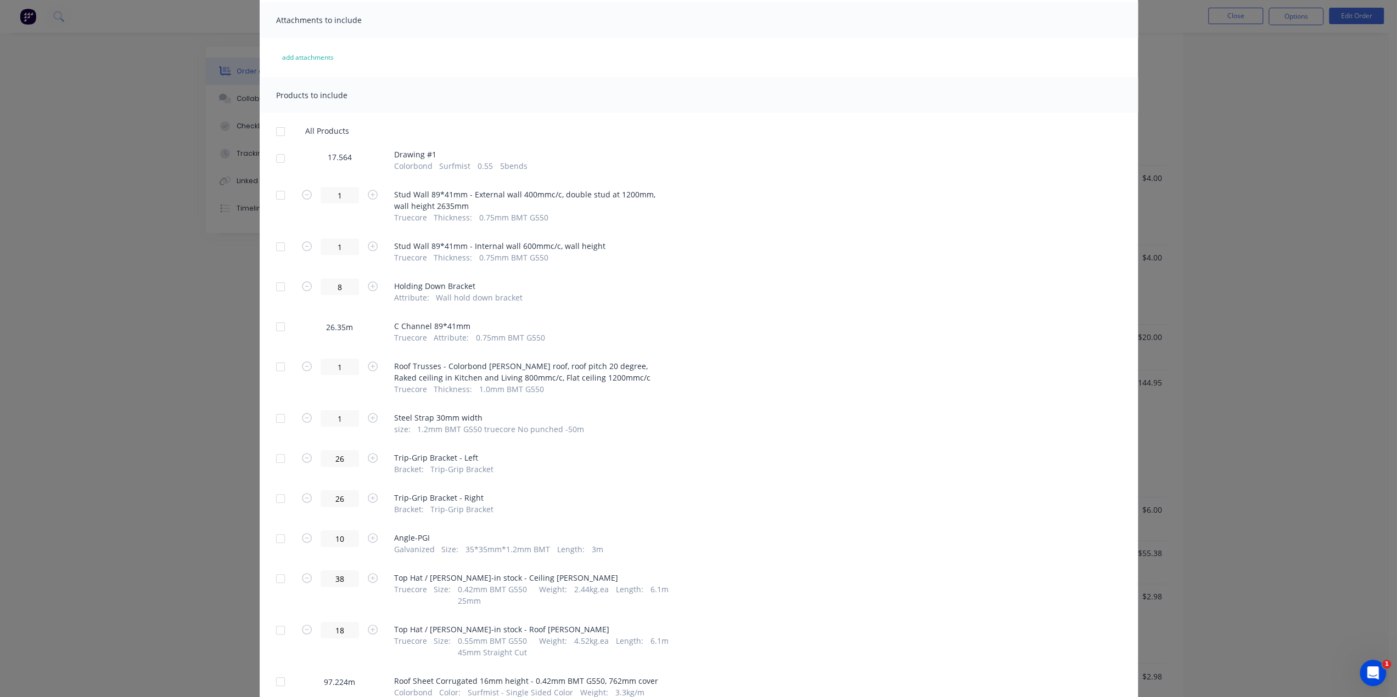
scroll to position [76, 0]
click at [275, 159] on div at bounding box center [280, 160] width 22 height 22
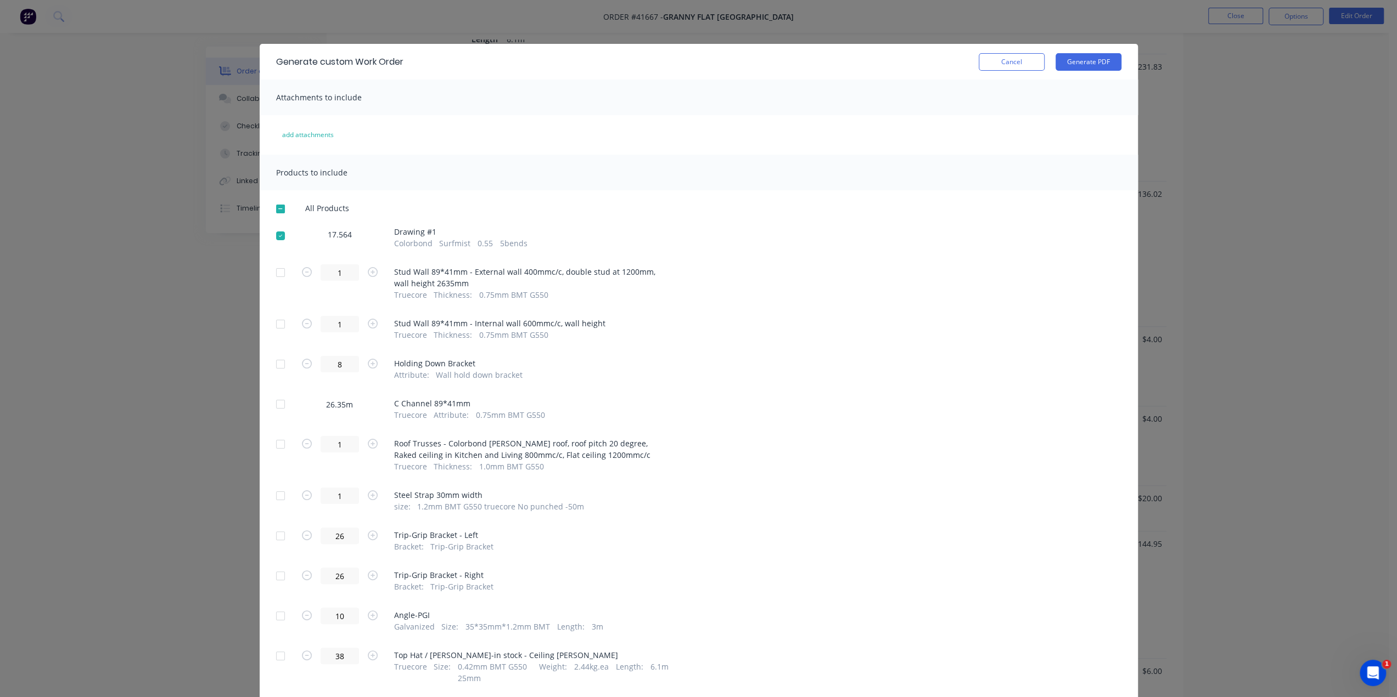
scroll to position [1317, 0]
click at [1071, 69] on button "Generate PDF" at bounding box center [1088, 62] width 66 height 18
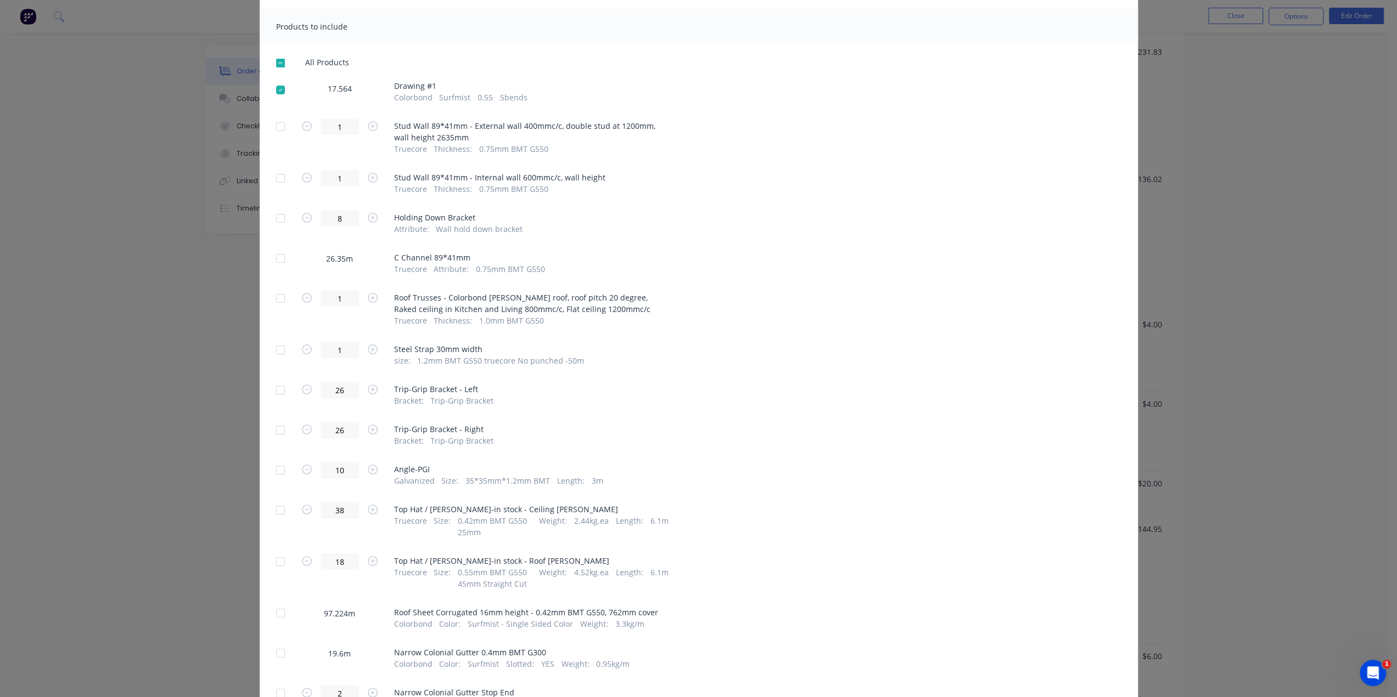
scroll to position [146, 0]
click at [1170, 292] on div "Generate custom Work Order Cancel Generate PDF Attachments to include add attac…" at bounding box center [698, 348] width 1397 height 697
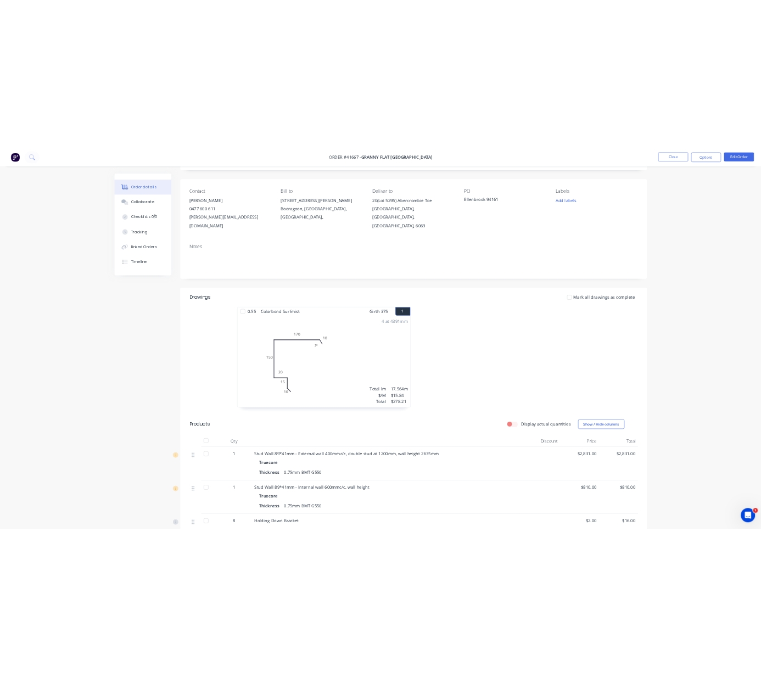
scroll to position [0, 0]
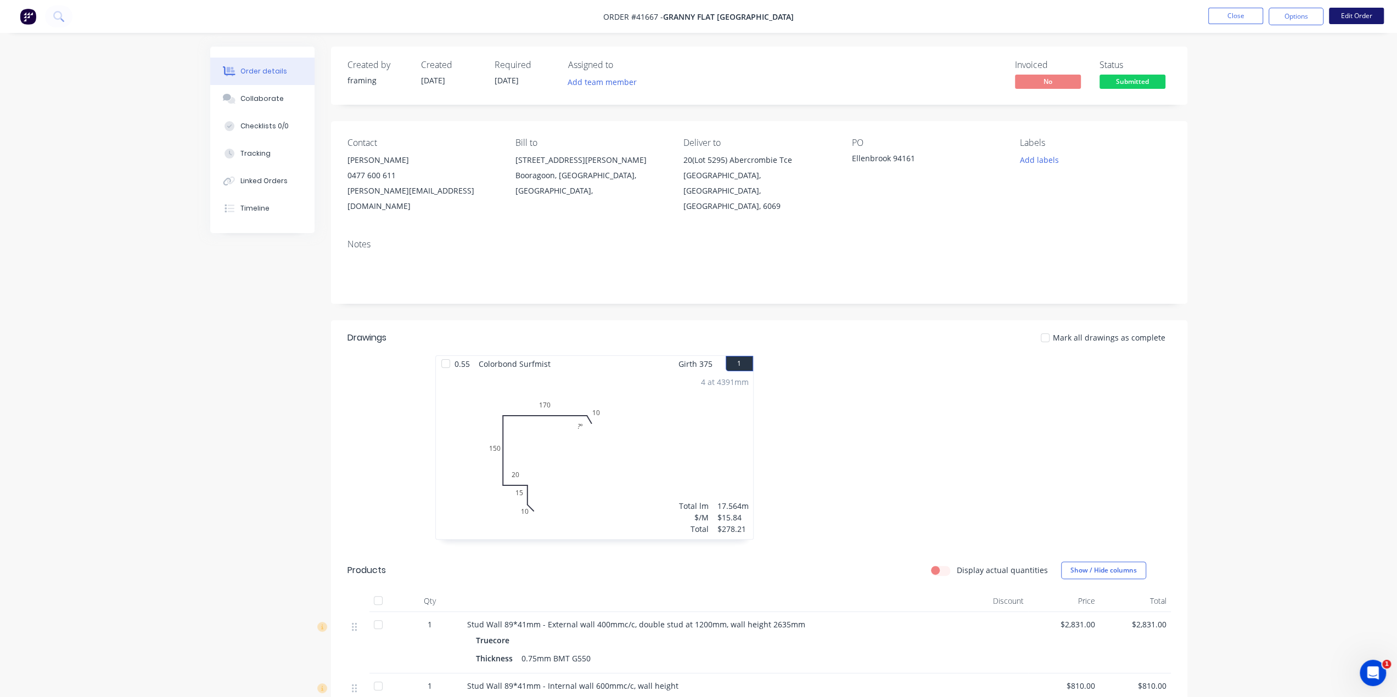
click at [1349, 16] on button "Edit Order" at bounding box center [1356, 16] width 55 height 16
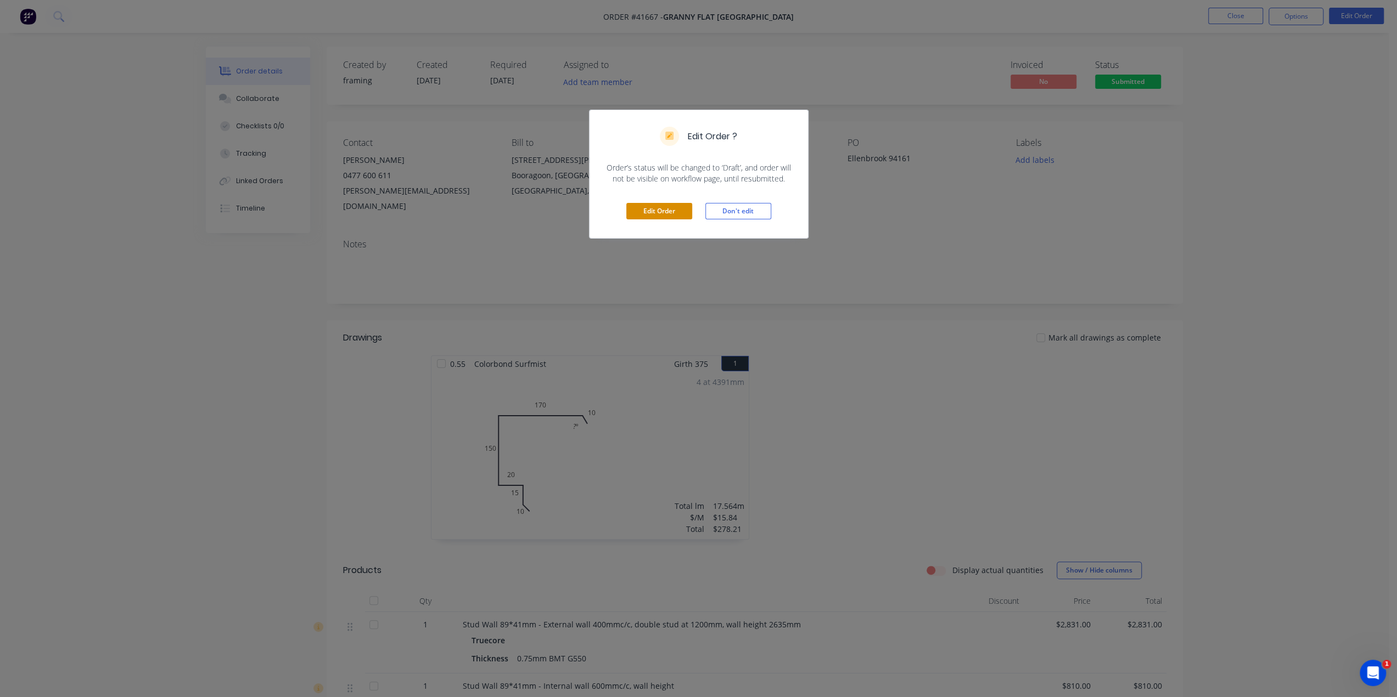
click at [665, 209] on button "Edit Order" at bounding box center [659, 211] width 66 height 16
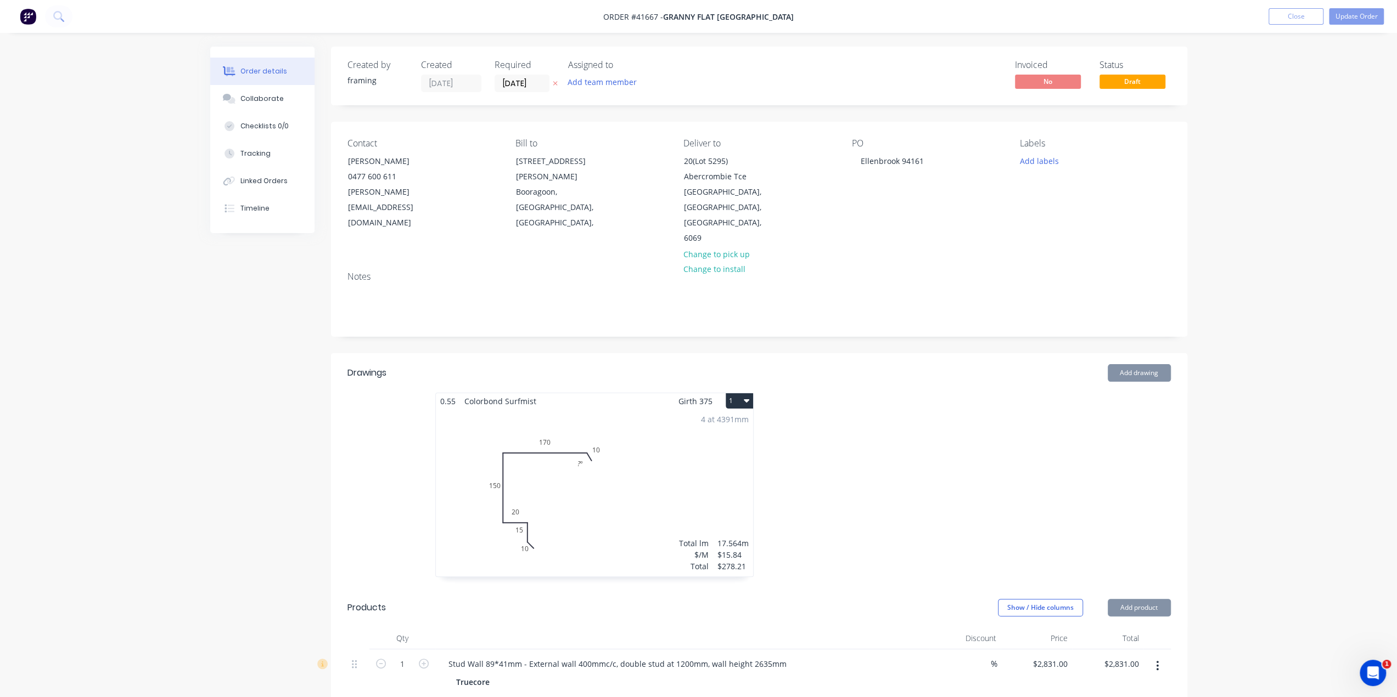
click at [568, 423] on div "4 at 4391mm Total lm $/M Total 17.564m $15.84 $278.21" at bounding box center [594, 492] width 317 height 167
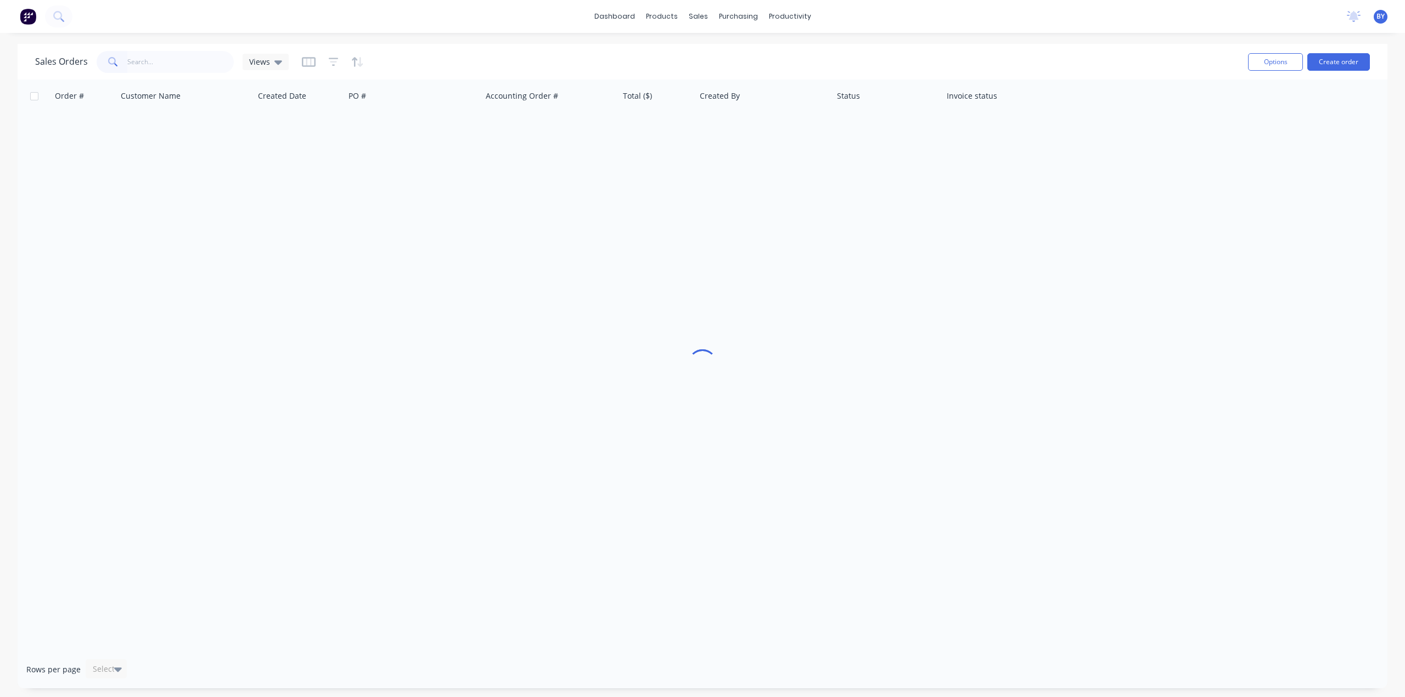
click at [159, 67] on input "text" at bounding box center [180, 62] width 107 height 22
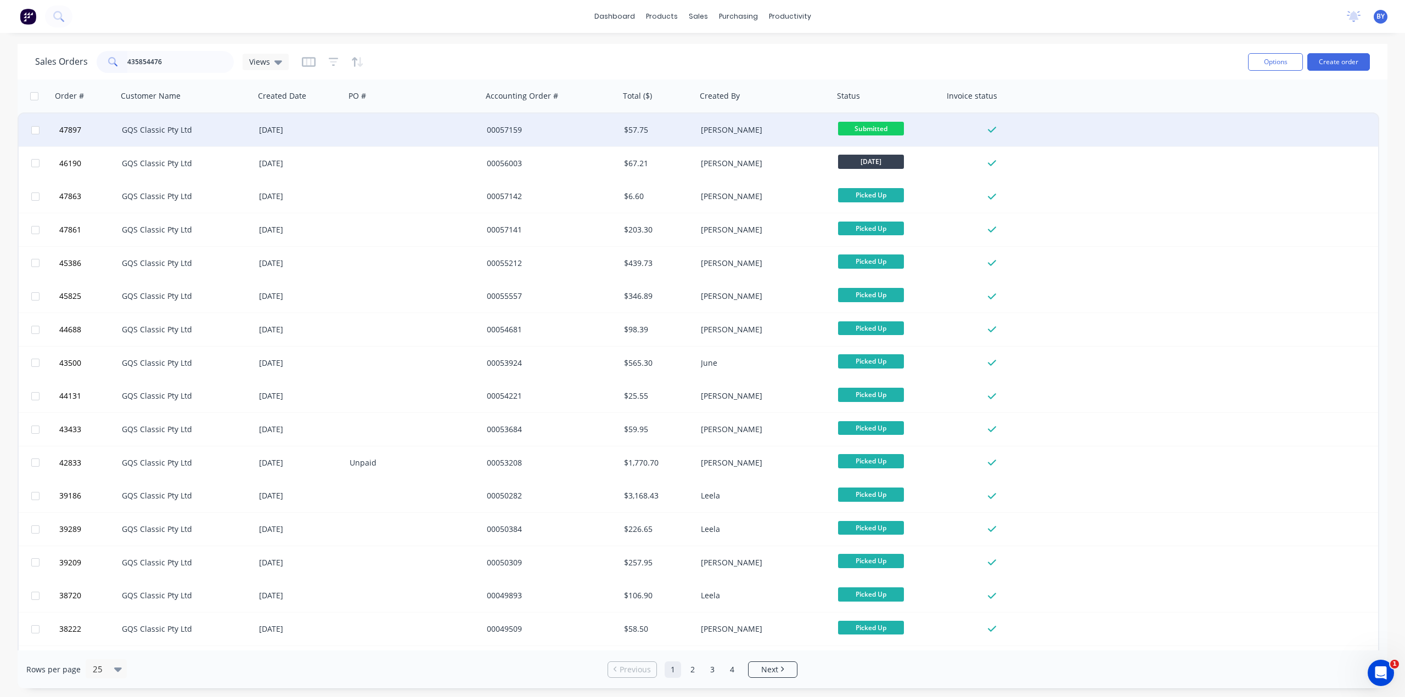
type input "435854476"
click at [221, 136] on div "GQS Classic Pty Ltd" at bounding box center [185, 130] width 137 height 33
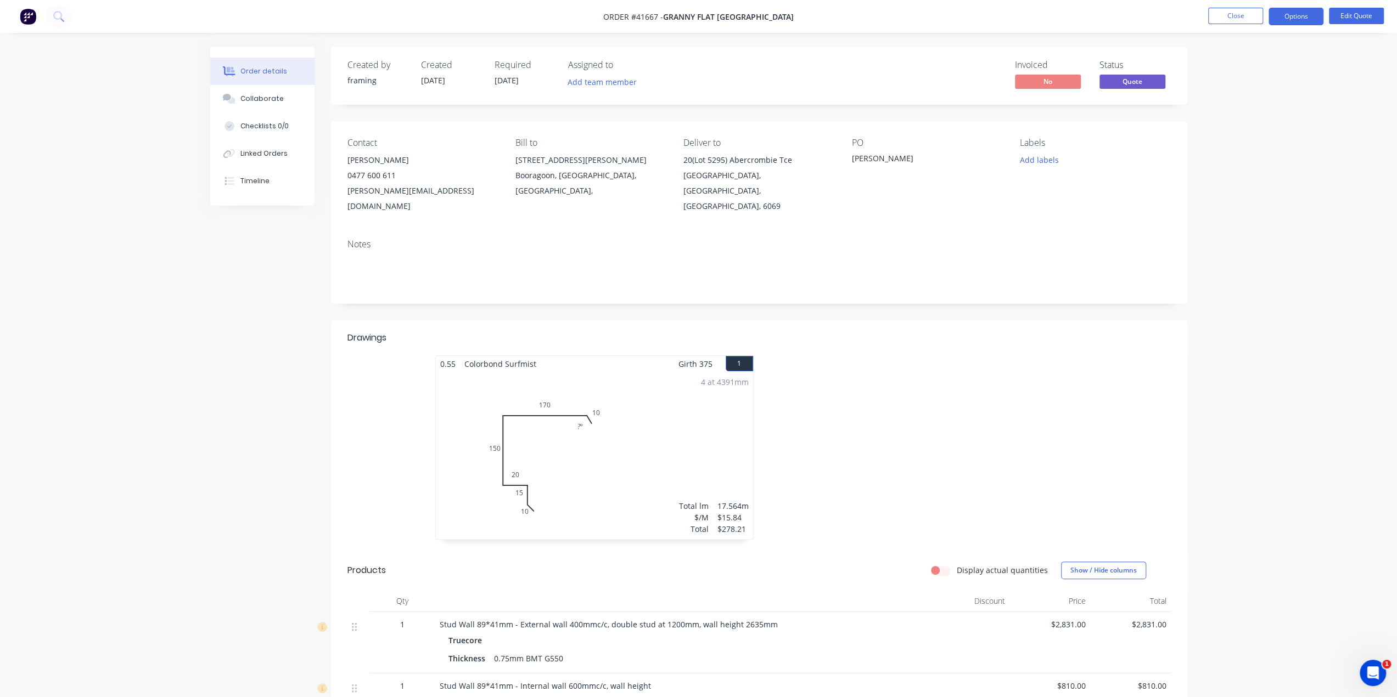
click at [27, 20] on img at bounding box center [28, 16] width 16 height 16
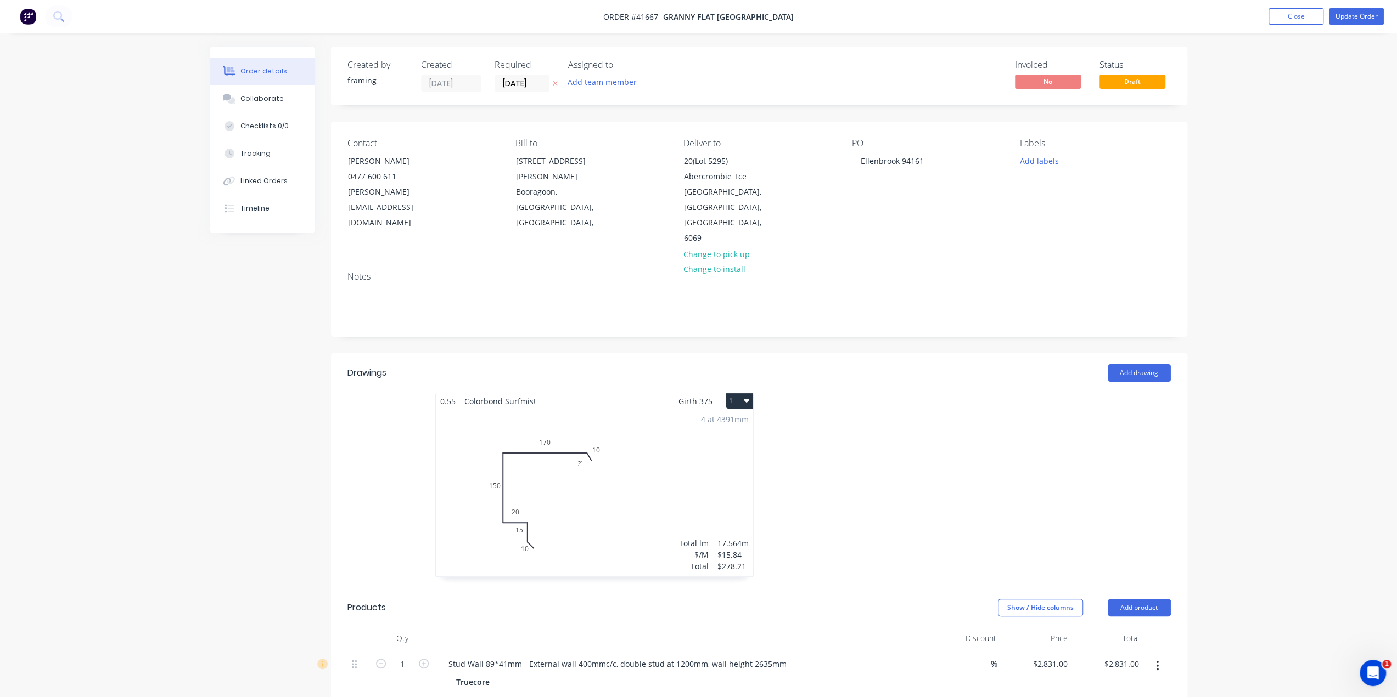
click at [616, 427] on div "4 at 4391mm Total lm $/M Total 17.564m $15.84 $278.21" at bounding box center [594, 492] width 317 height 167
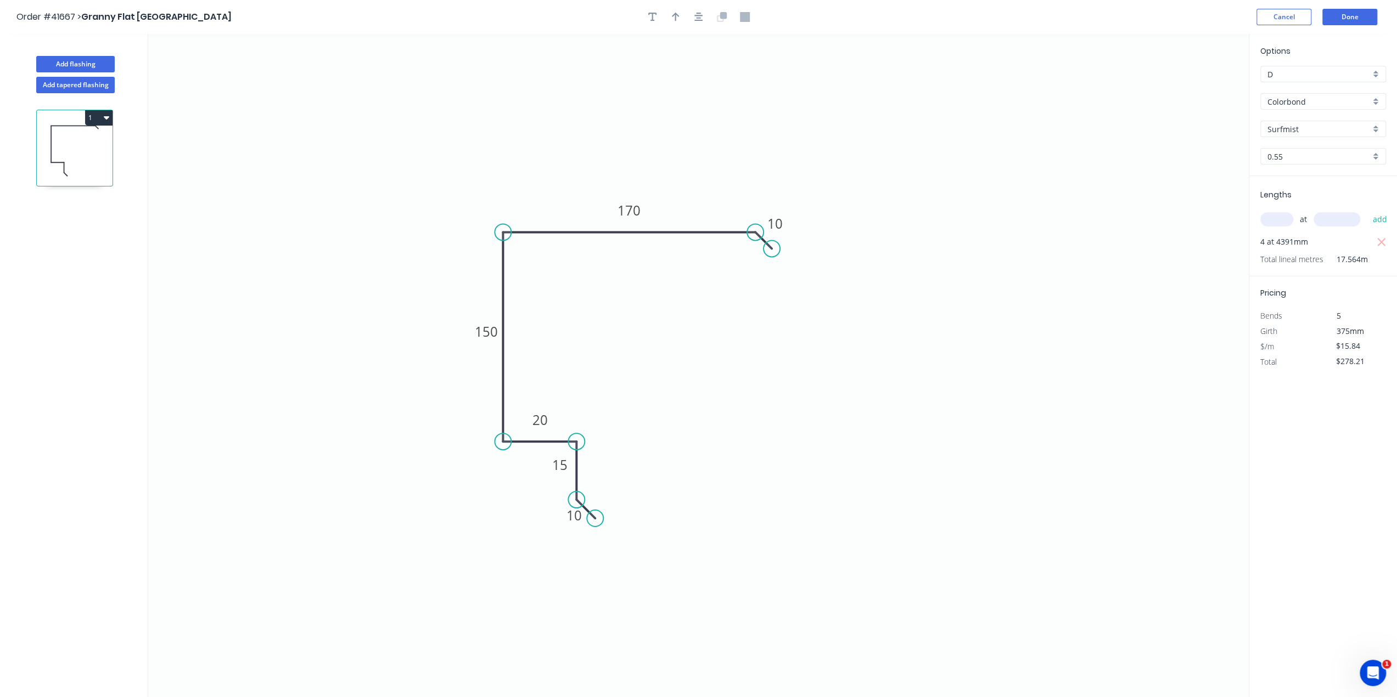
click at [772, 250] on circle at bounding box center [771, 248] width 16 height 16
click at [1327, 22] on button "Done" at bounding box center [1349, 17] width 55 height 16
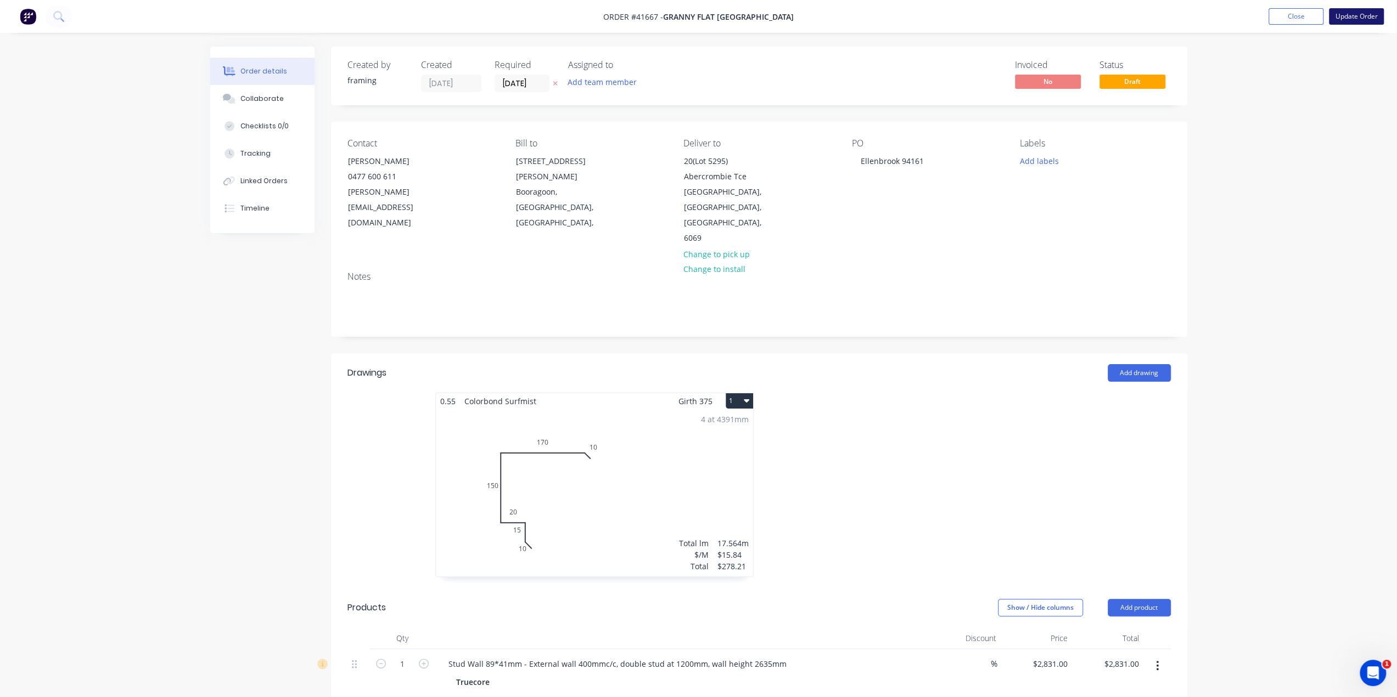
click at [1346, 23] on button "Update Order" at bounding box center [1356, 16] width 55 height 16
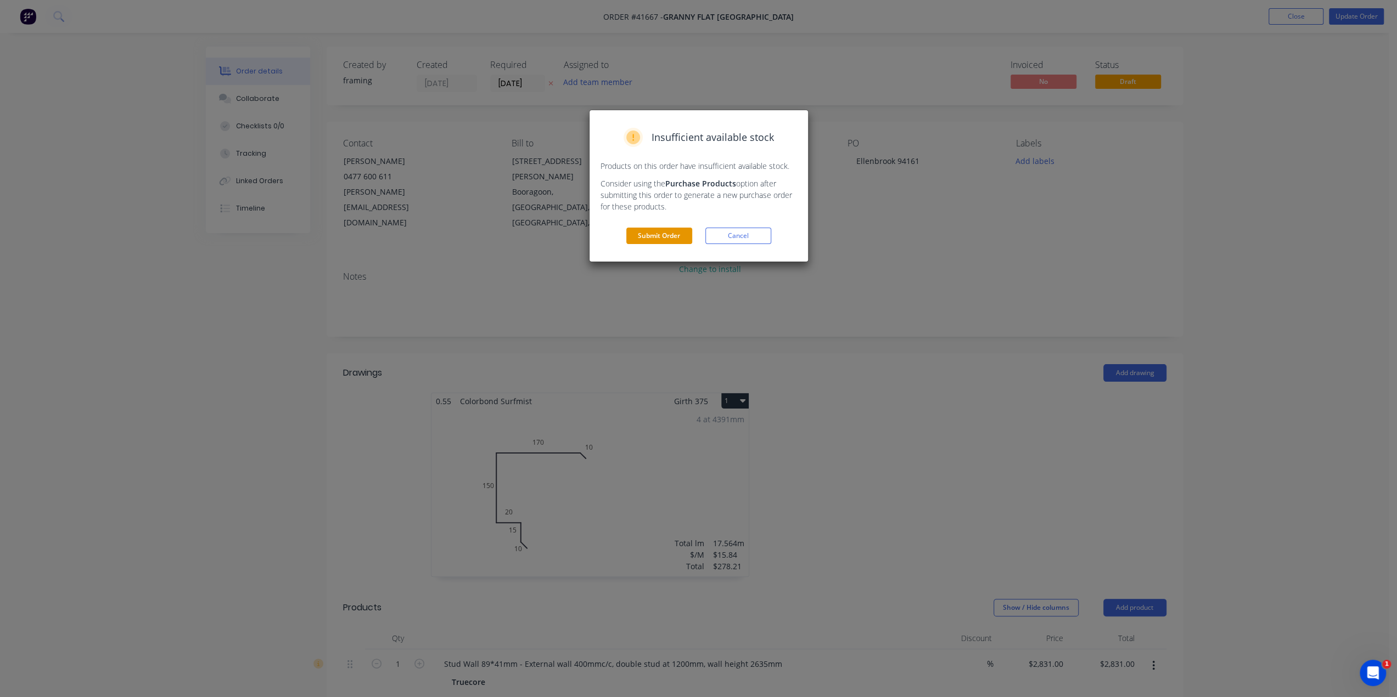
click at [650, 234] on button "Submit Order" at bounding box center [659, 236] width 66 height 16
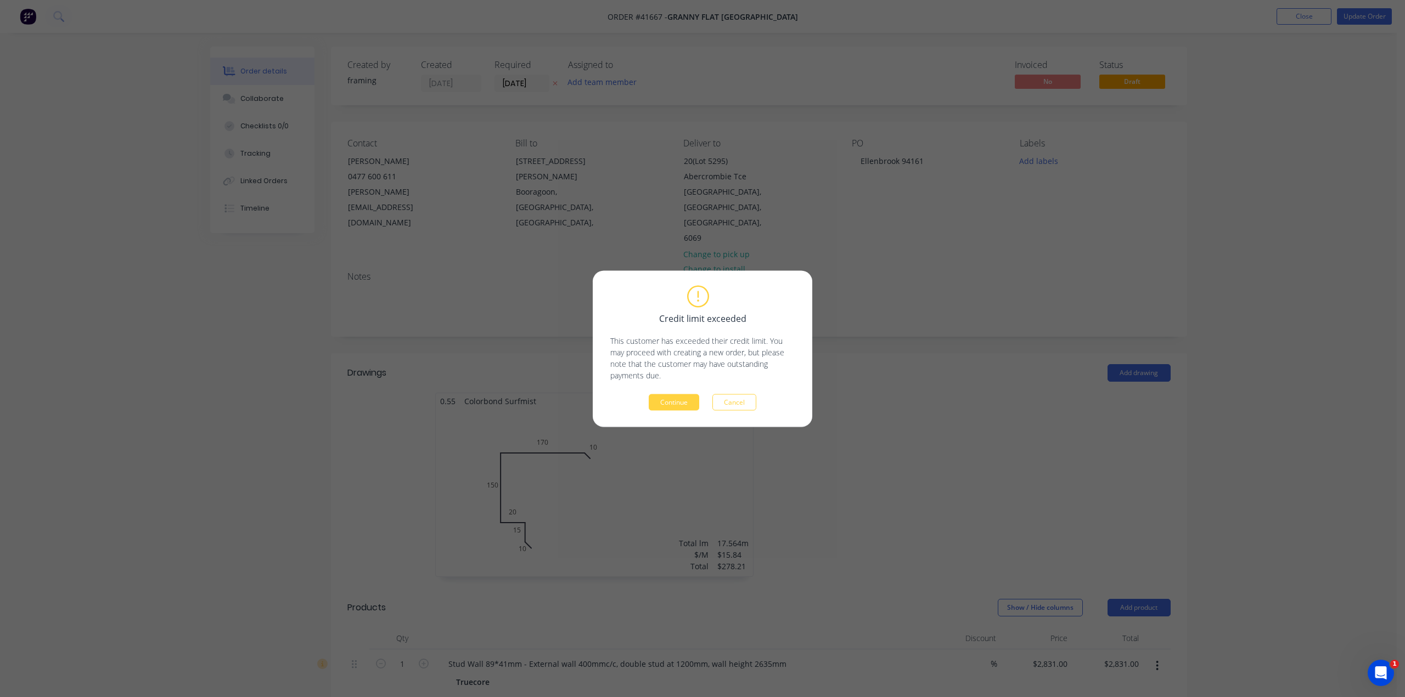
click at [687, 406] on button "Continue" at bounding box center [674, 402] width 50 height 16
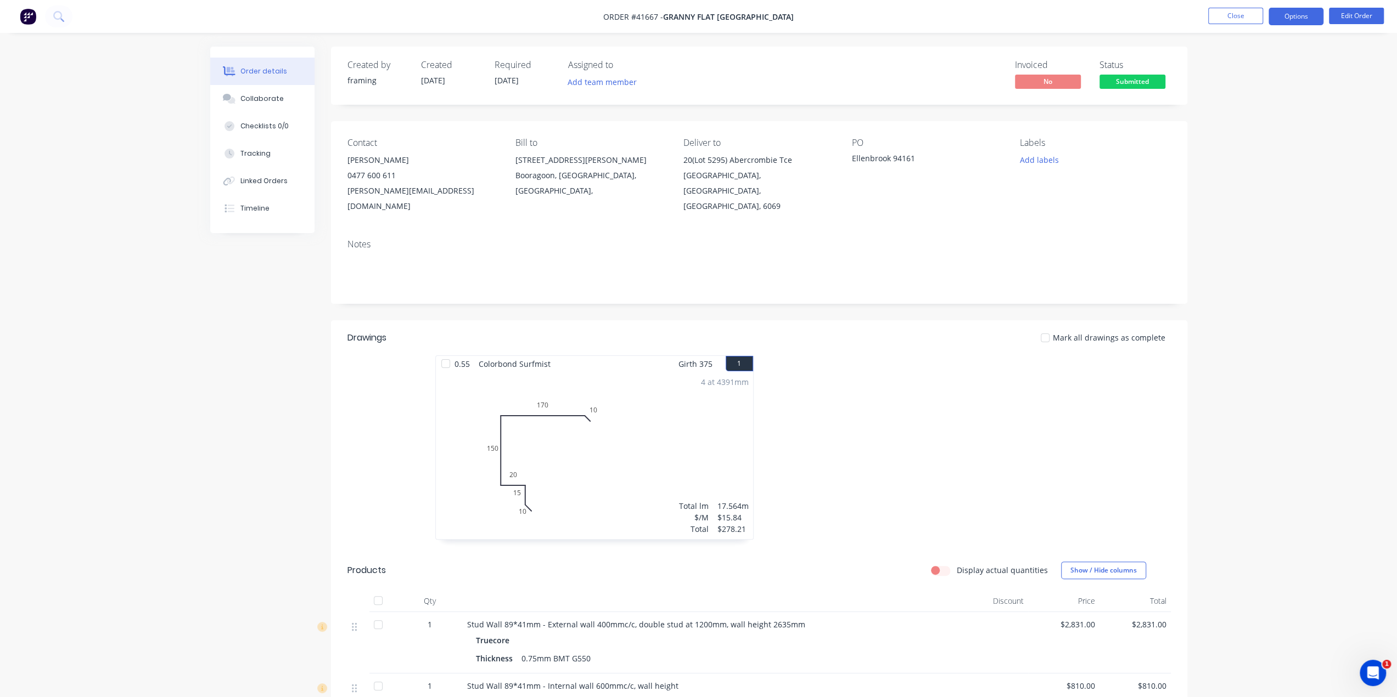
click at [1283, 17] on button "Options" at bounding box center [1295, 17] width 55 height 18
click at [1259, 132] on div "Work Order" at bounding box center [1262, 133] width 101 height 16
click at [1252, 129] on div "Custom" at bounding box center [1262, 133] width 101 height 16
click at [1247, 112] on div "Without pricing" at bounding box center [1262, 111] width 101 height 16
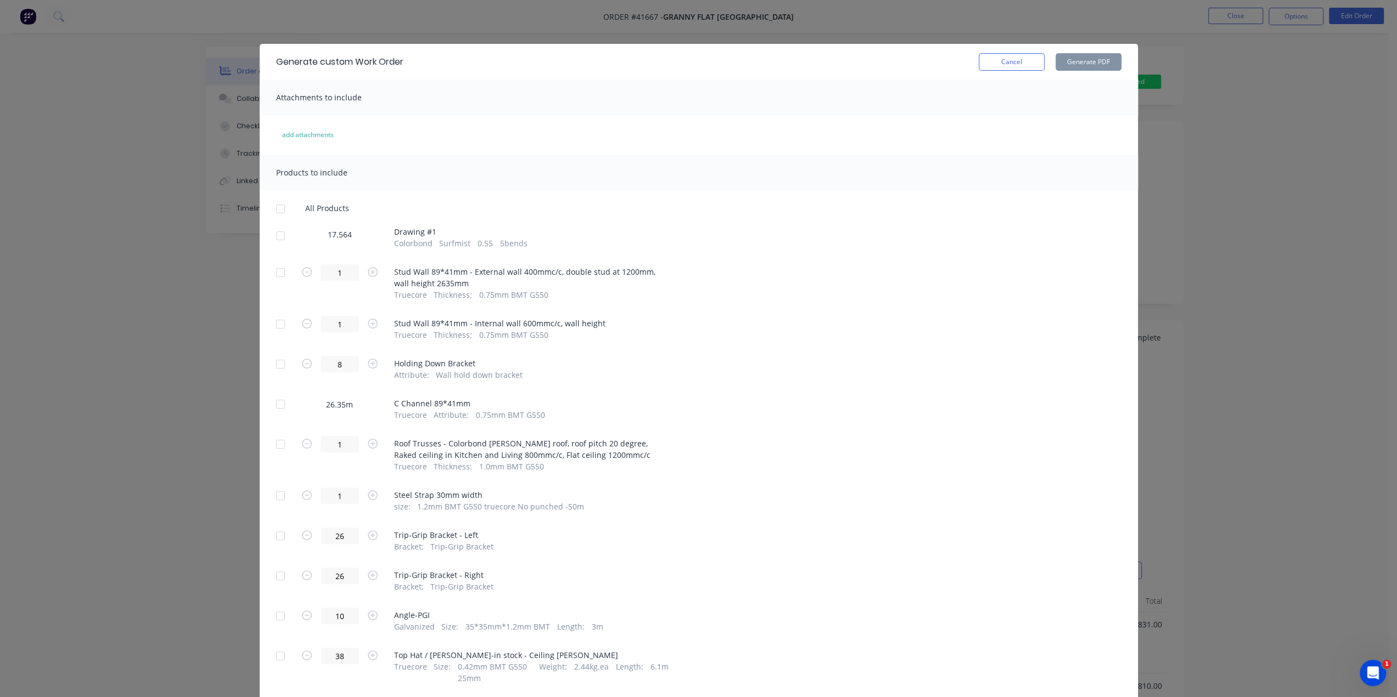
click at [275, 238] on div at bounding box center [280, 236] width 22 height 22
click at [1075, 61] on button "Generate PDF" at bounding box center [1088, 62] width 66 height 18
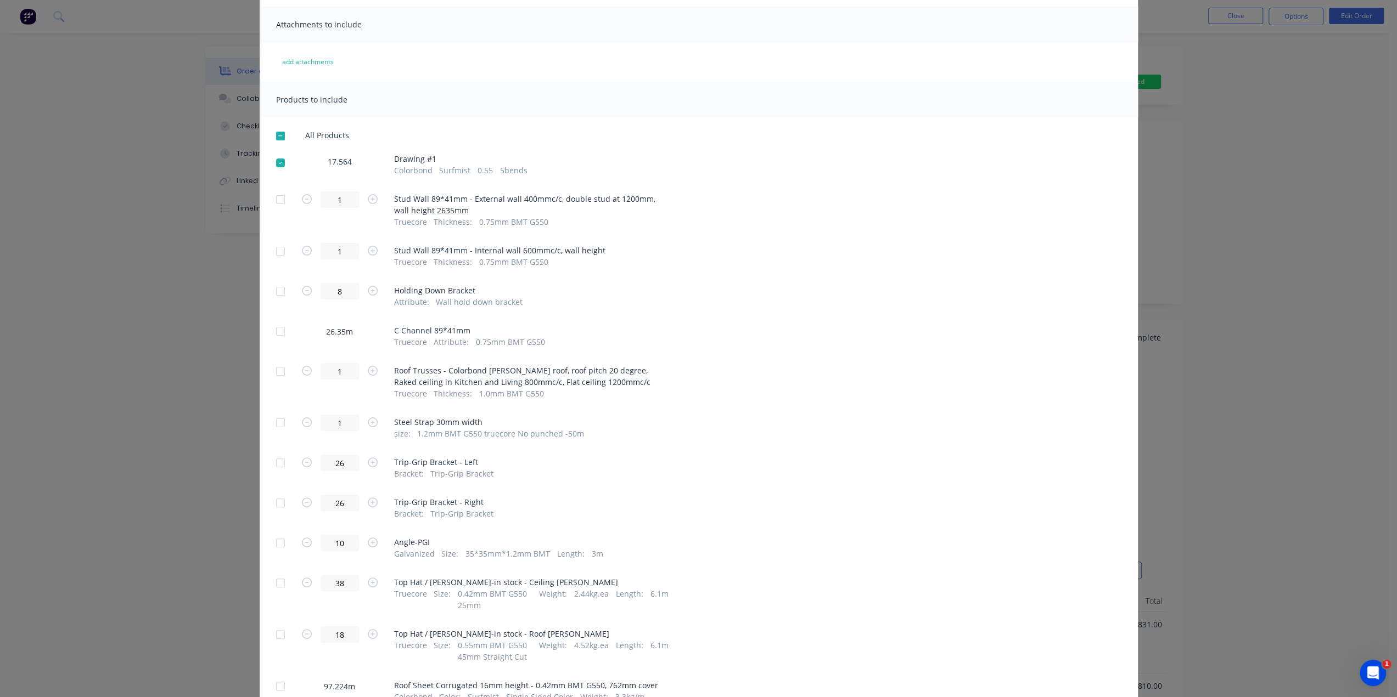
click at [275, 162] on div at bounding box center [280, 163] width 22 height 22
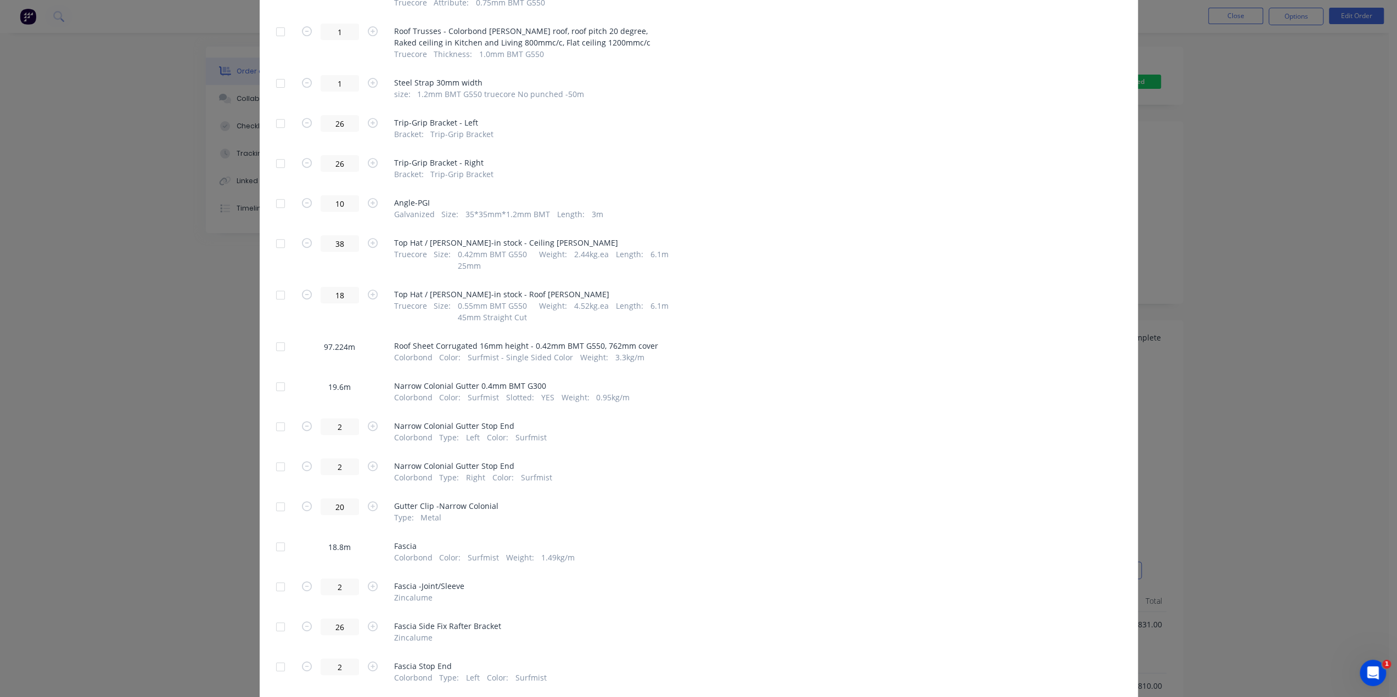
scroll to position [420, 0]
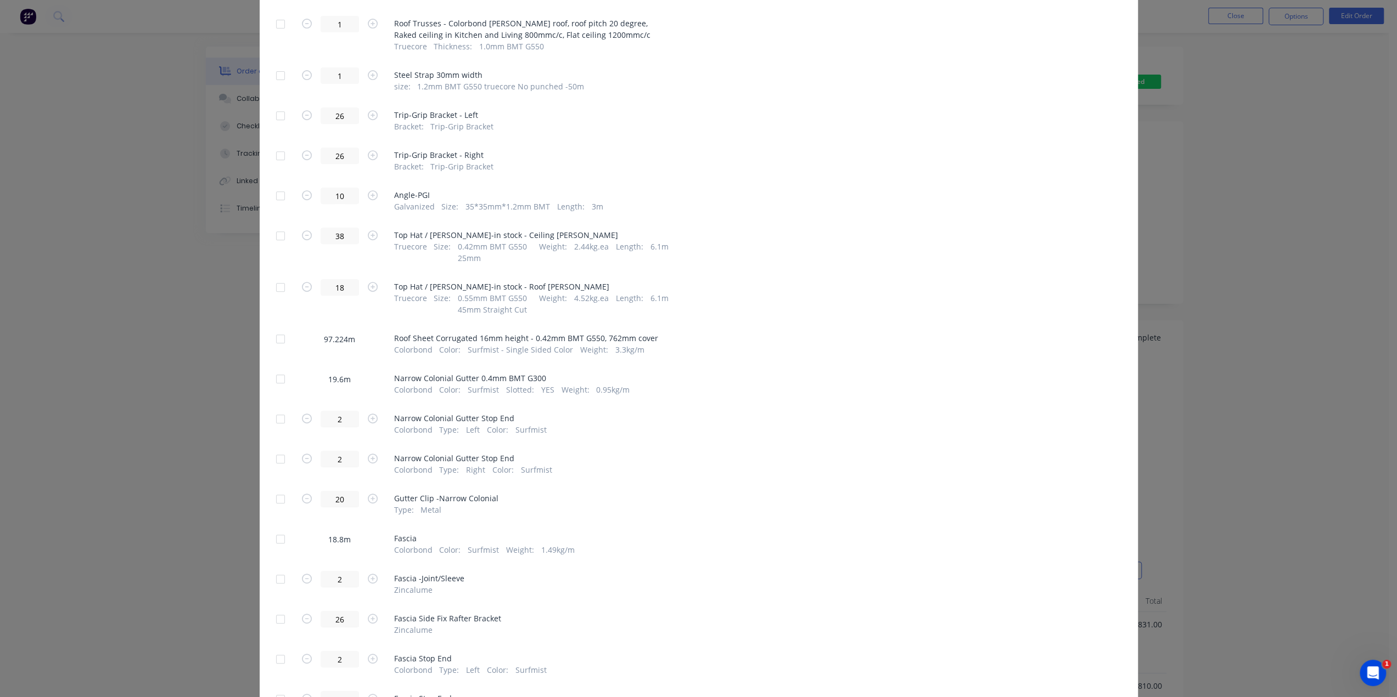
click at [272, 340] on div at bounding box center [280, 339] width 22 height 22
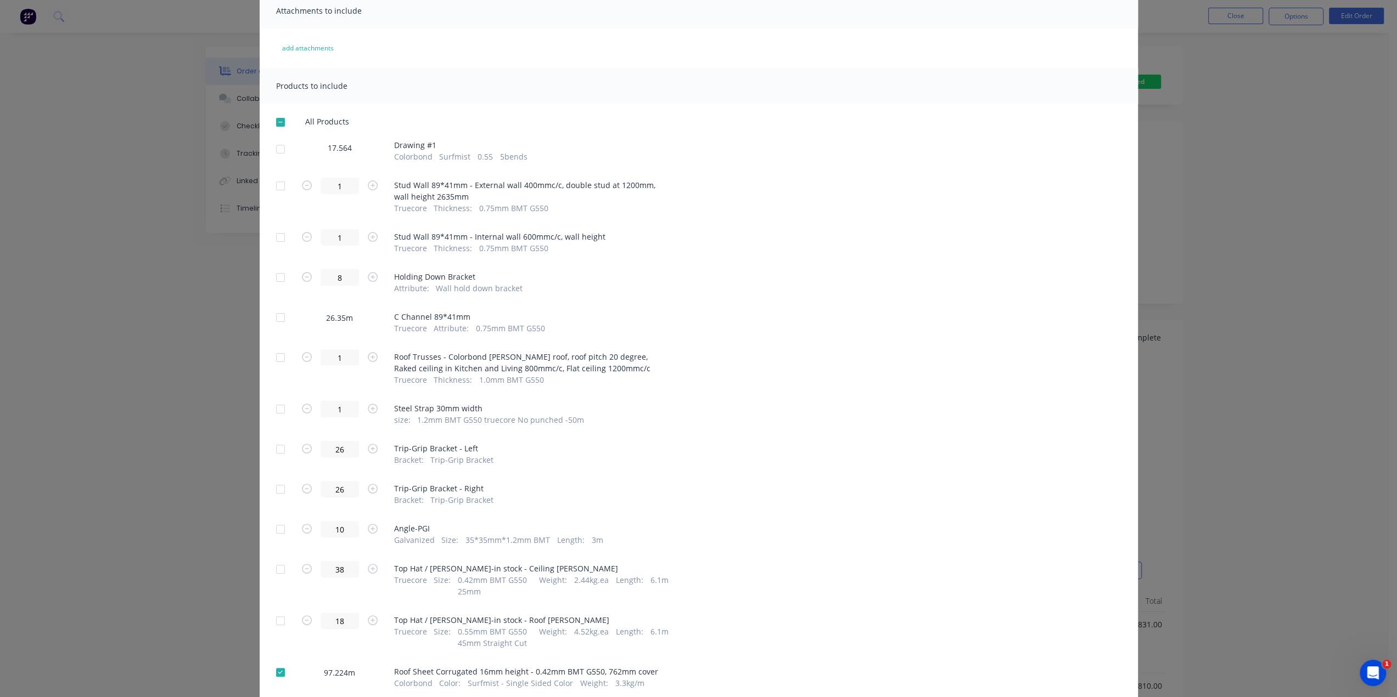
scroll to position [0, 0]
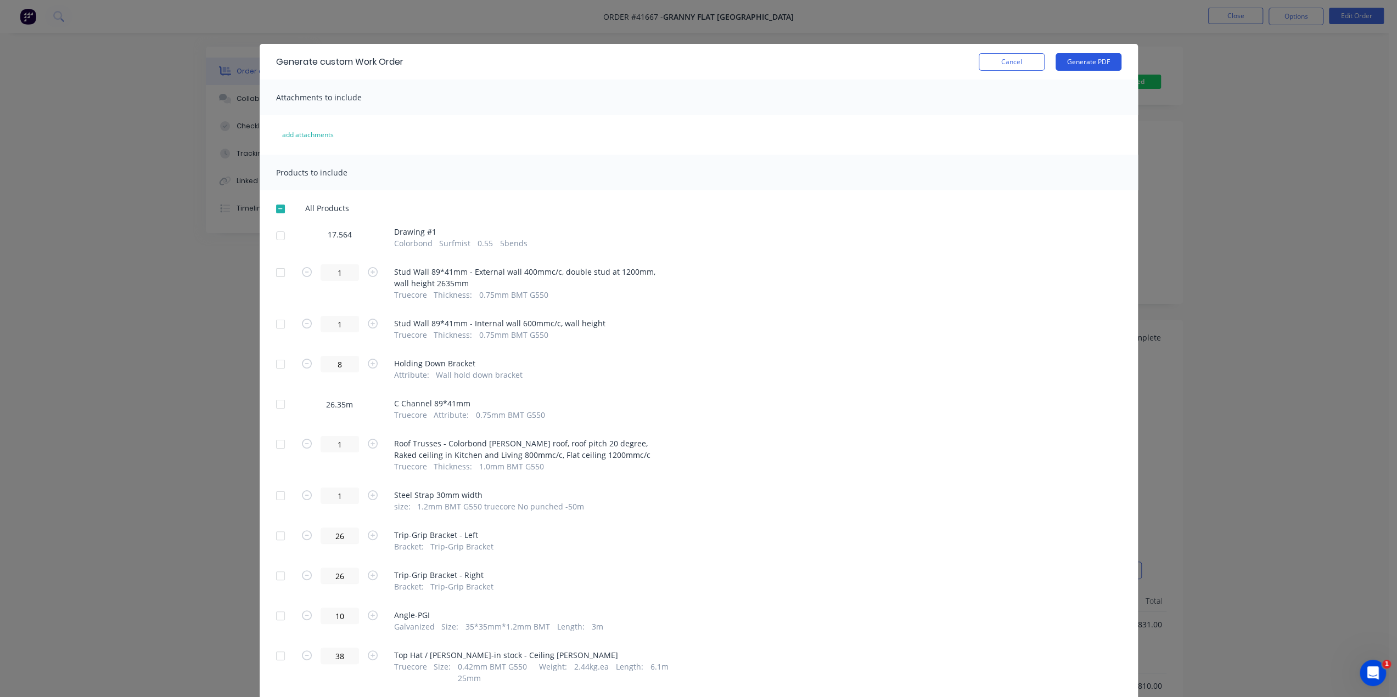
click at [1083, 60] on button "Generate PDF" at bounding box center [1088, 62] width 66 height 18
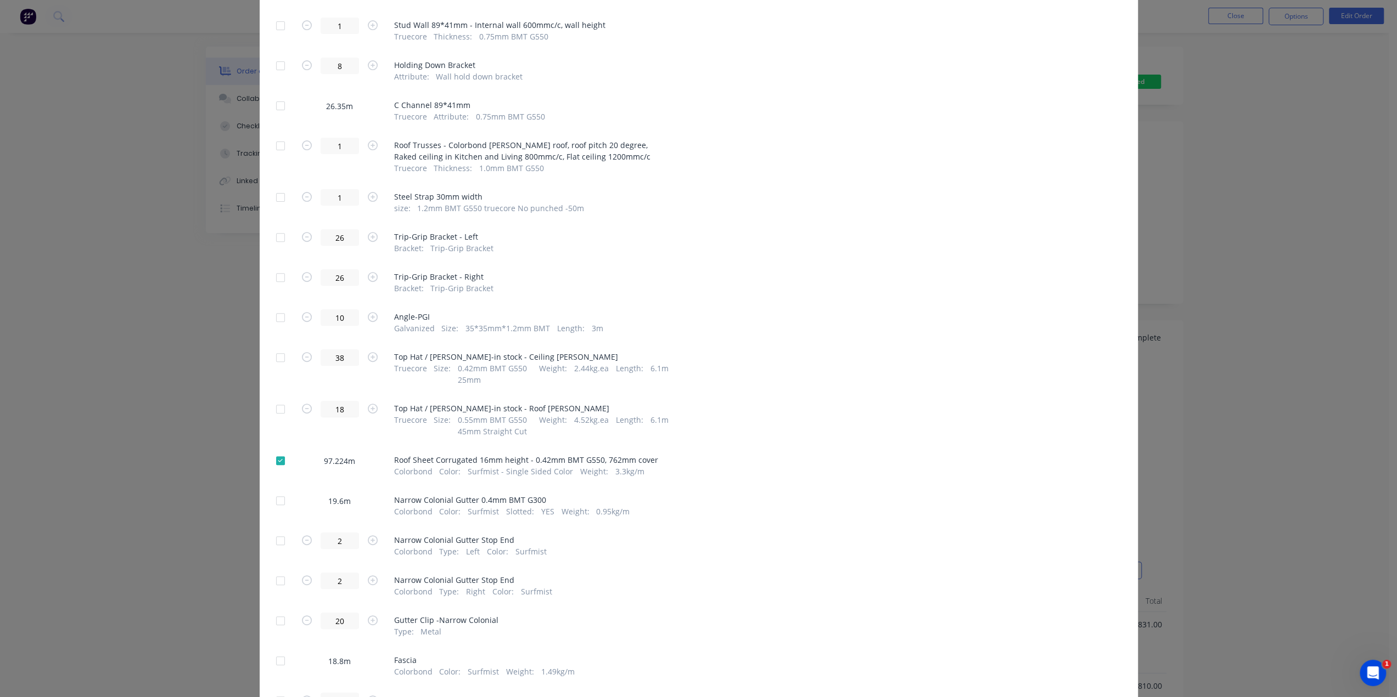
scroll to position [384, 0]
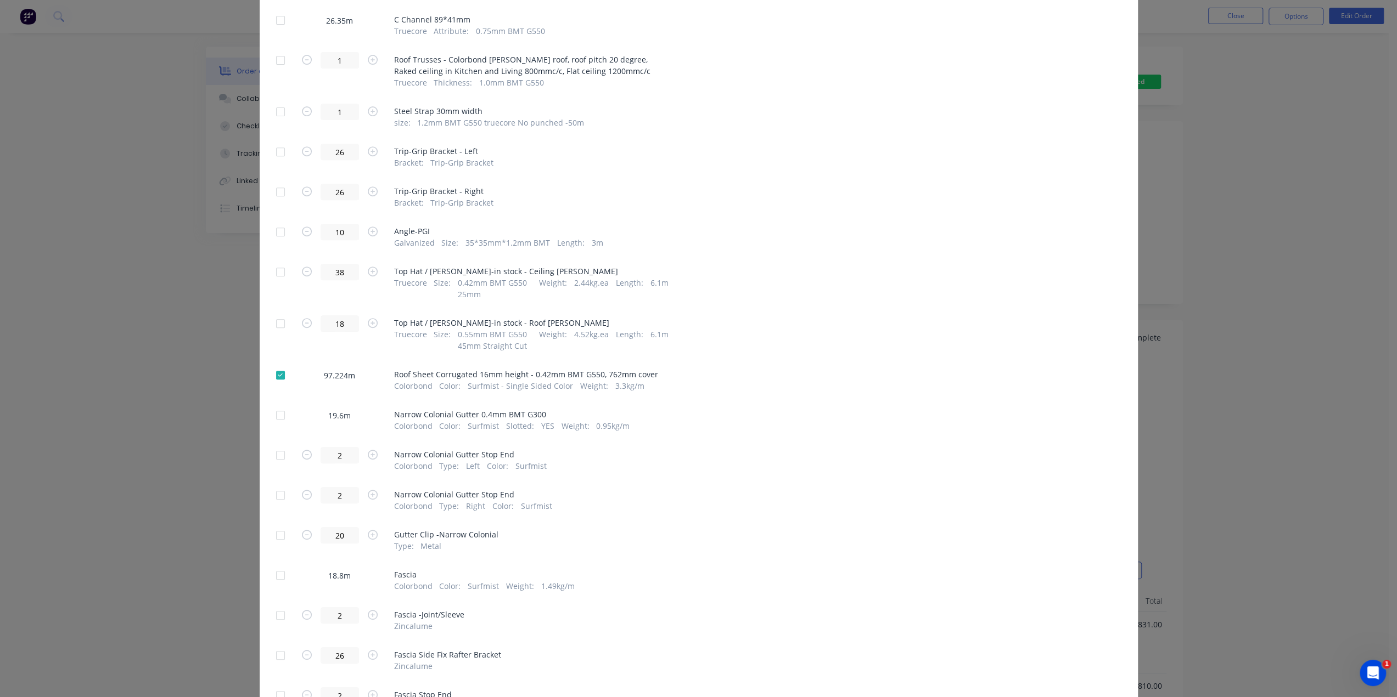
click at [279, 379] on div at bounding box center [280, 375] width 22 height 22
click at [278, 415] on div at bounding box center [280, 415] width 22 height 22
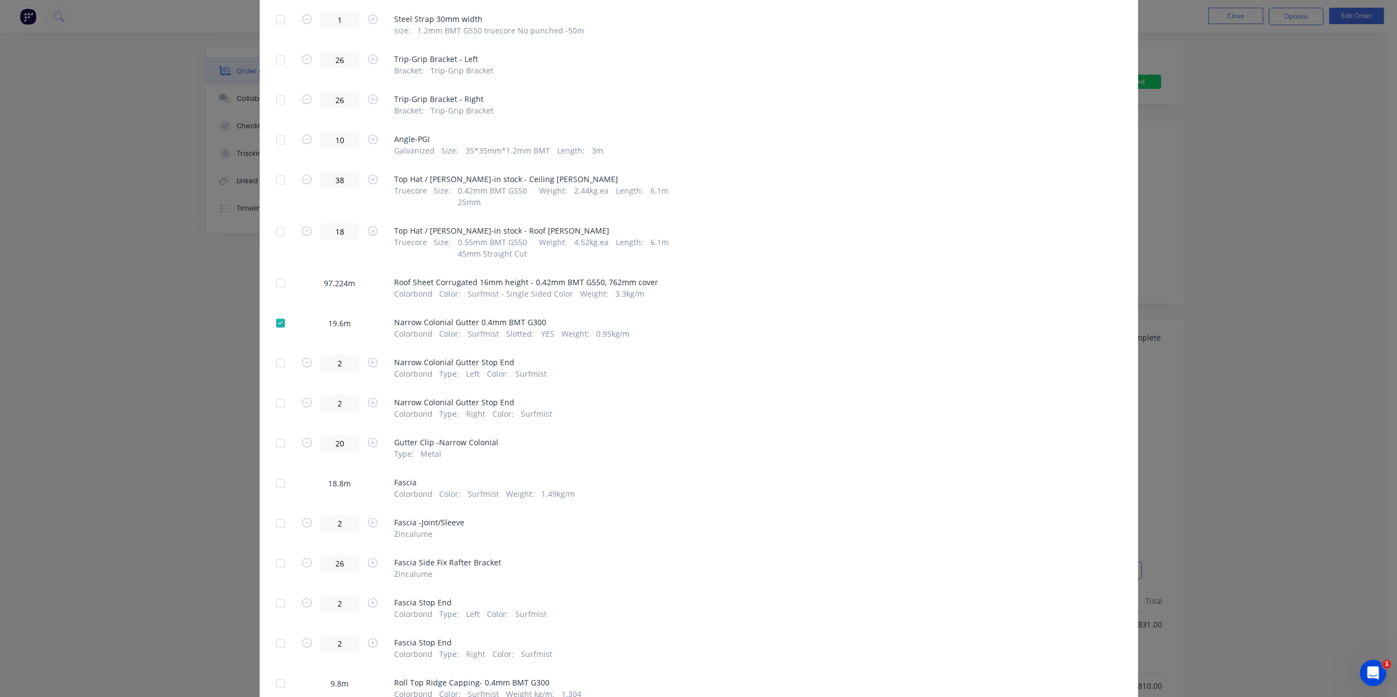
scroll to position [494, 0]
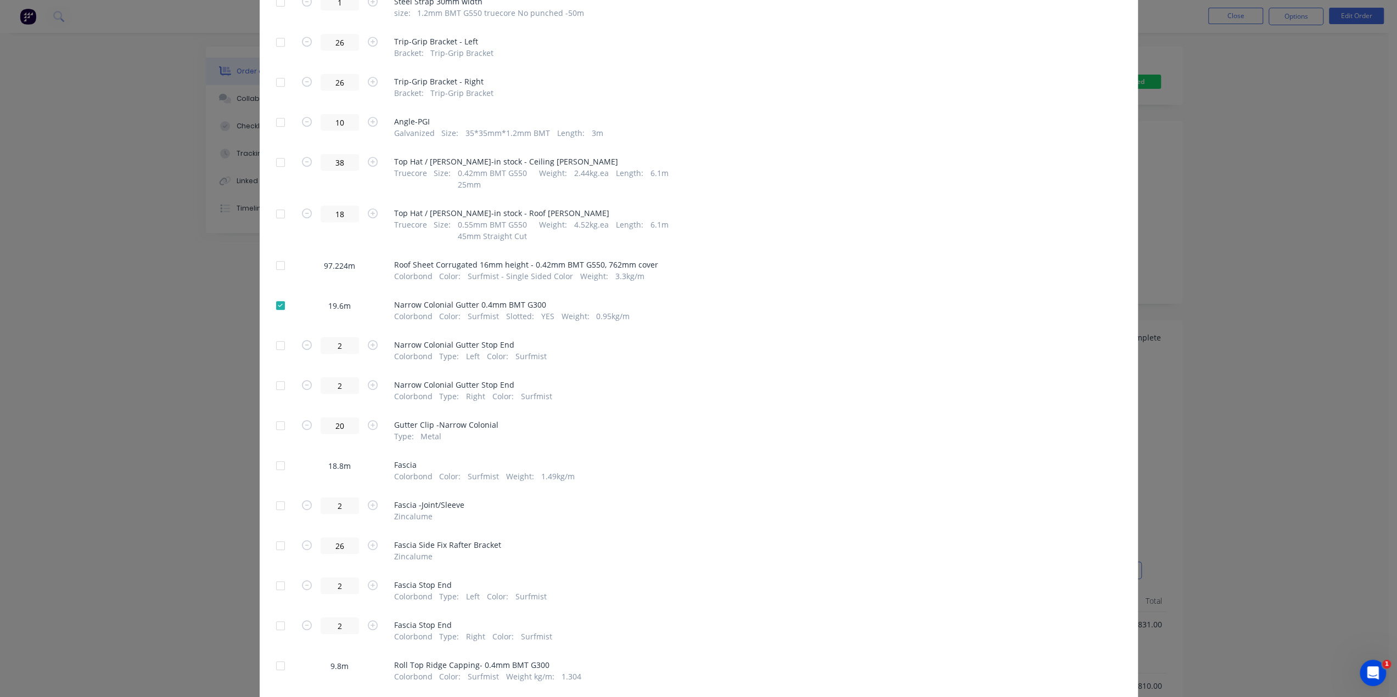
click at [269, 462] on div at bounding box center [280, 466] width 22 height 22
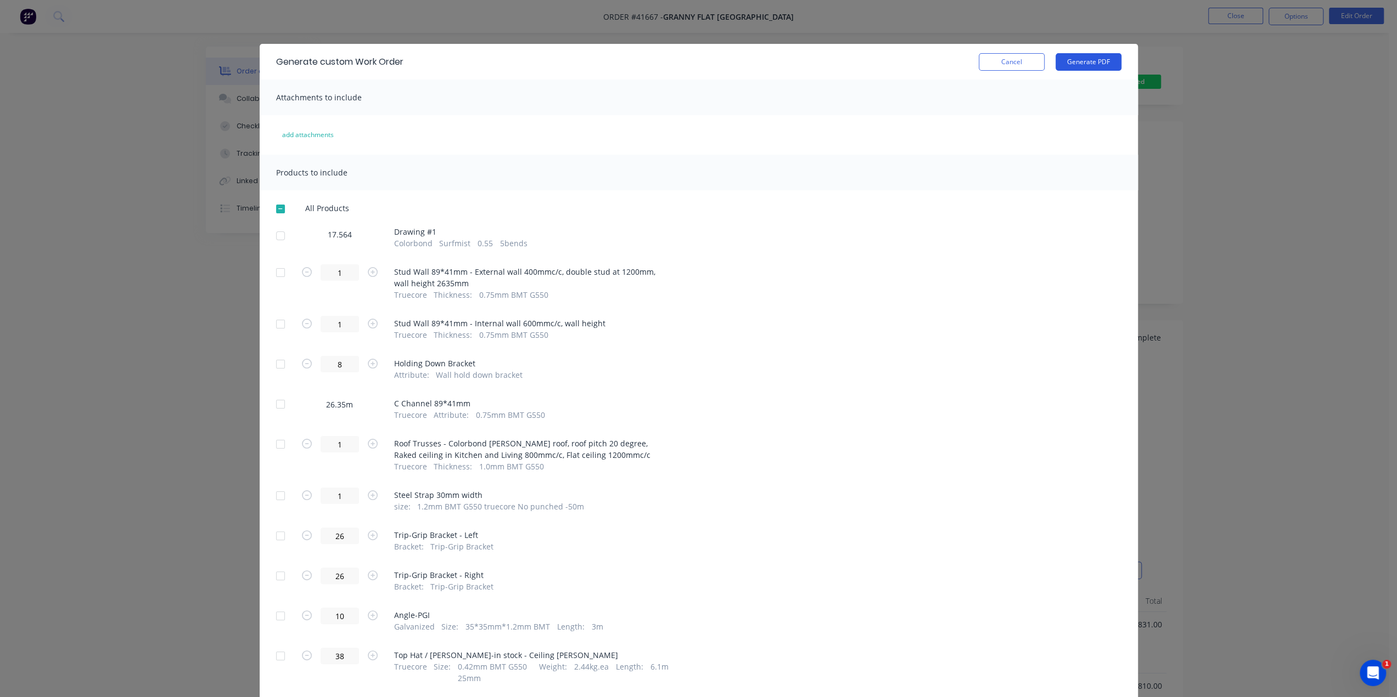
scroll to position [0, 0]
click at [1090, 64] on button "Generate PDF" at bounding box center [1088, 62] width 66 height 18
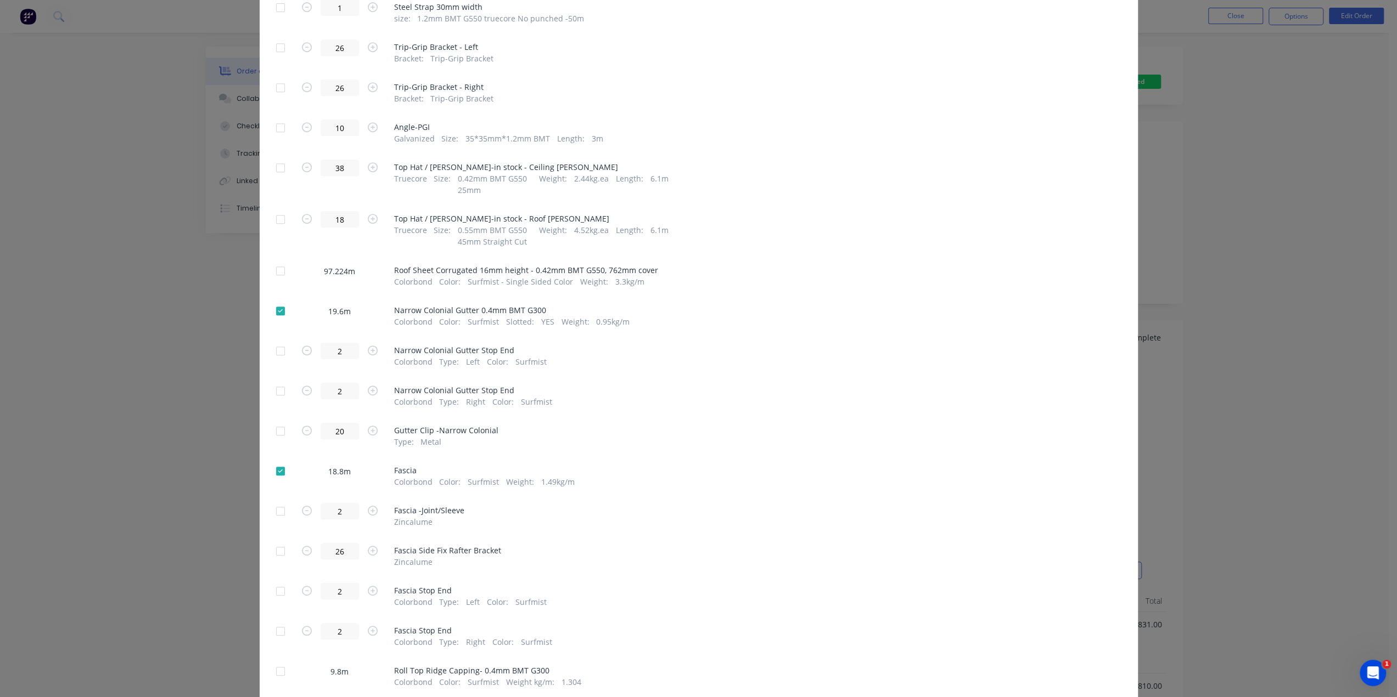
scroll to position [567, 0]
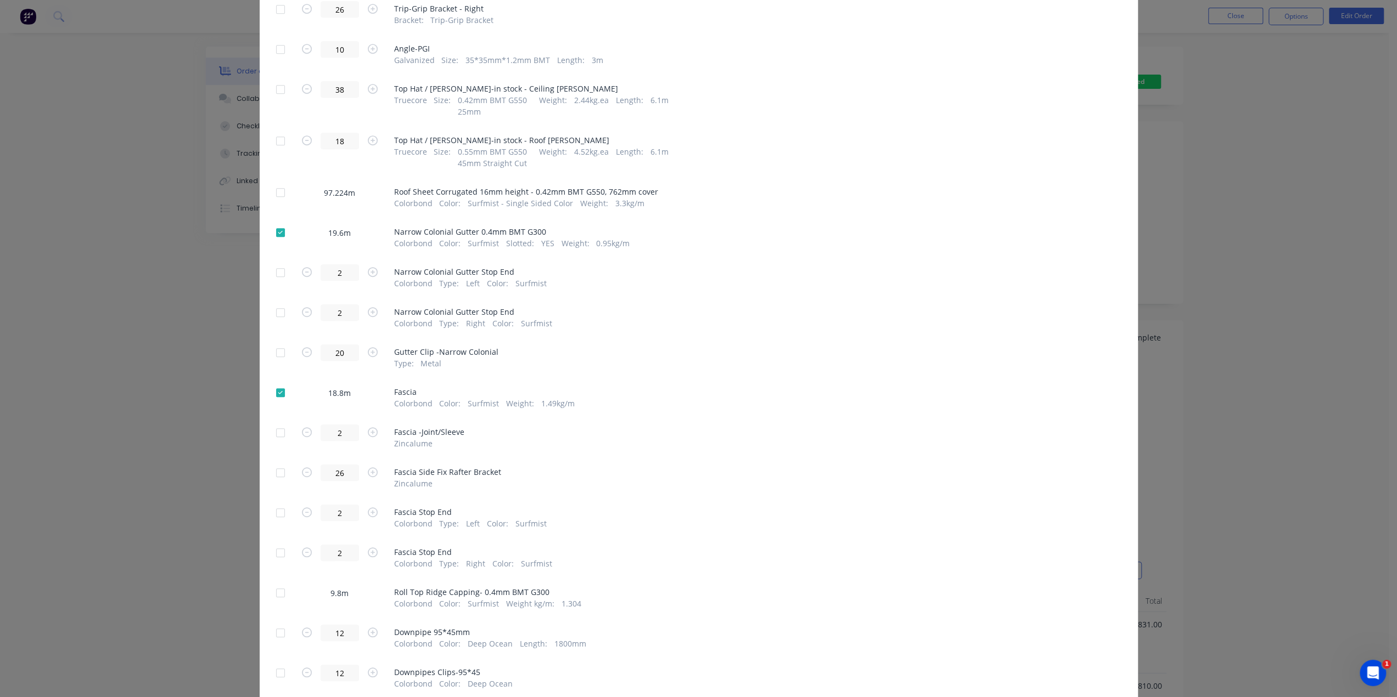
click at [276, 237] on div at bounding box center [280, 233] width 22 height 22
click at [278, 391] on div at bounding box center [280, 393] width 22 height 22
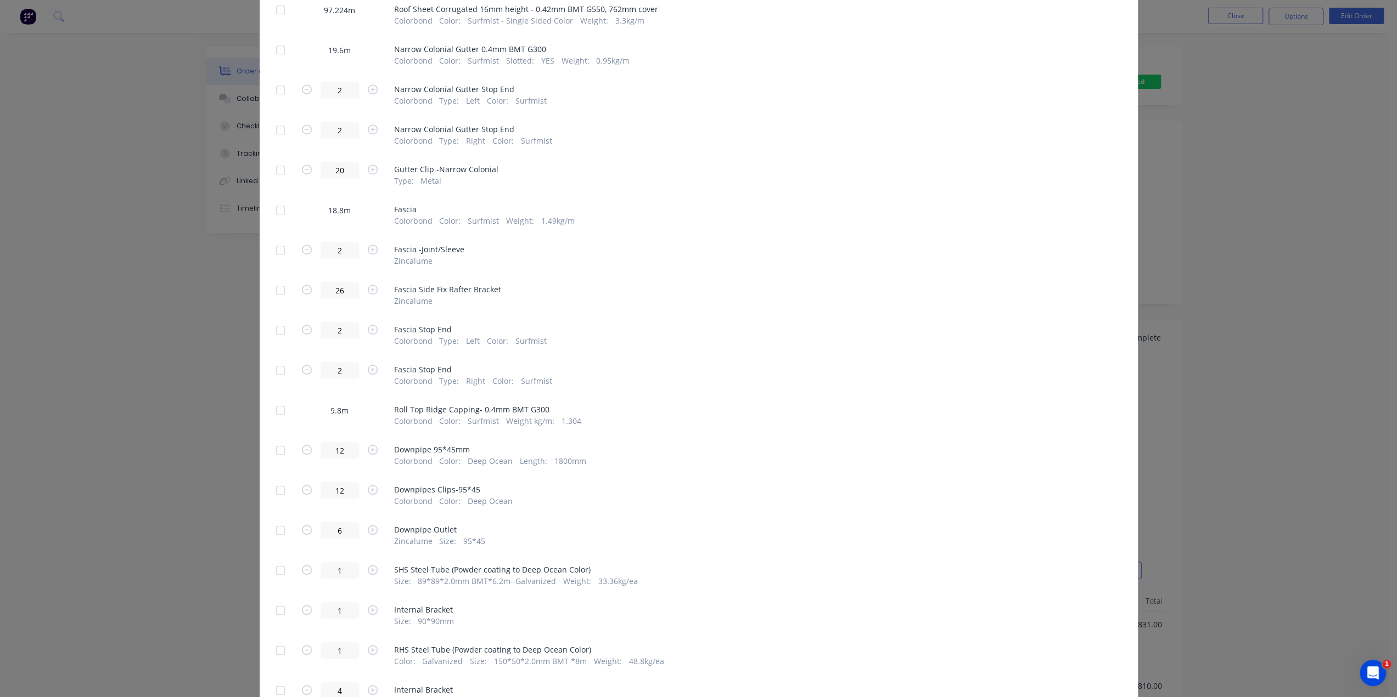
click at [274, 412] on div at bounding box center [280, 411] width 22 height 22
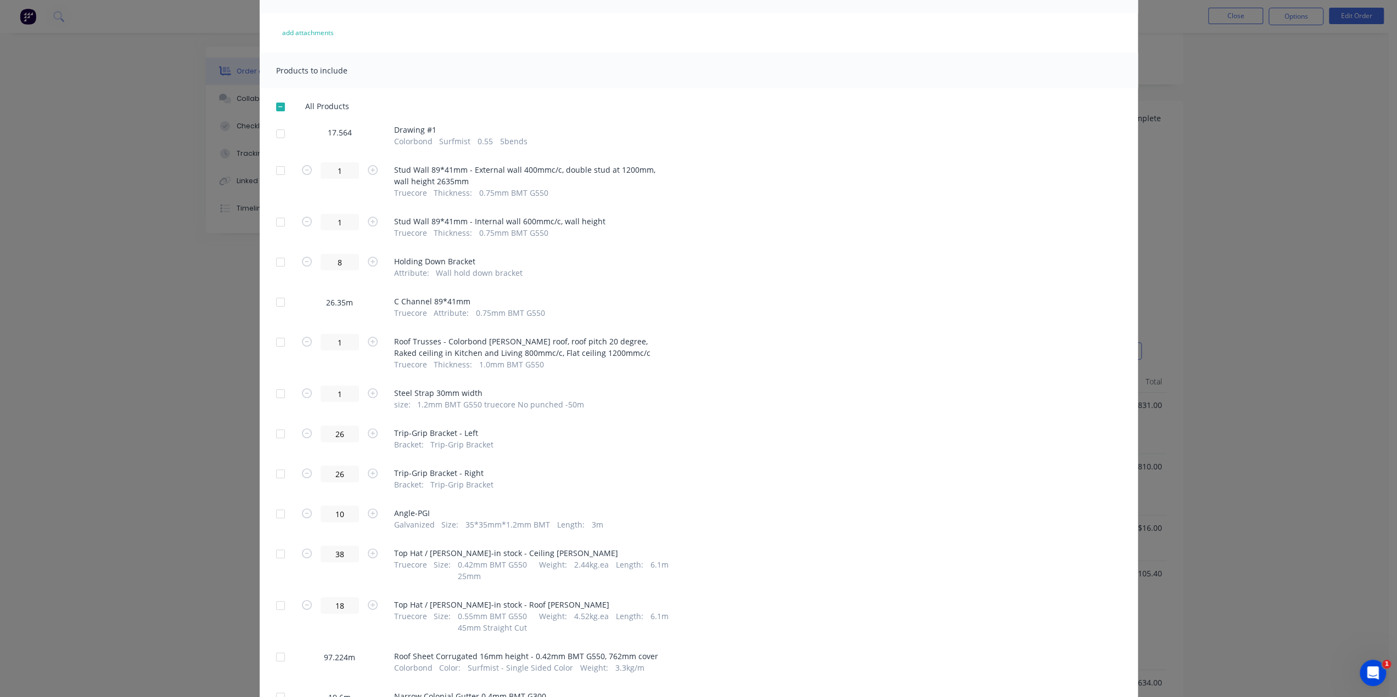
scroll to position [2, 0]
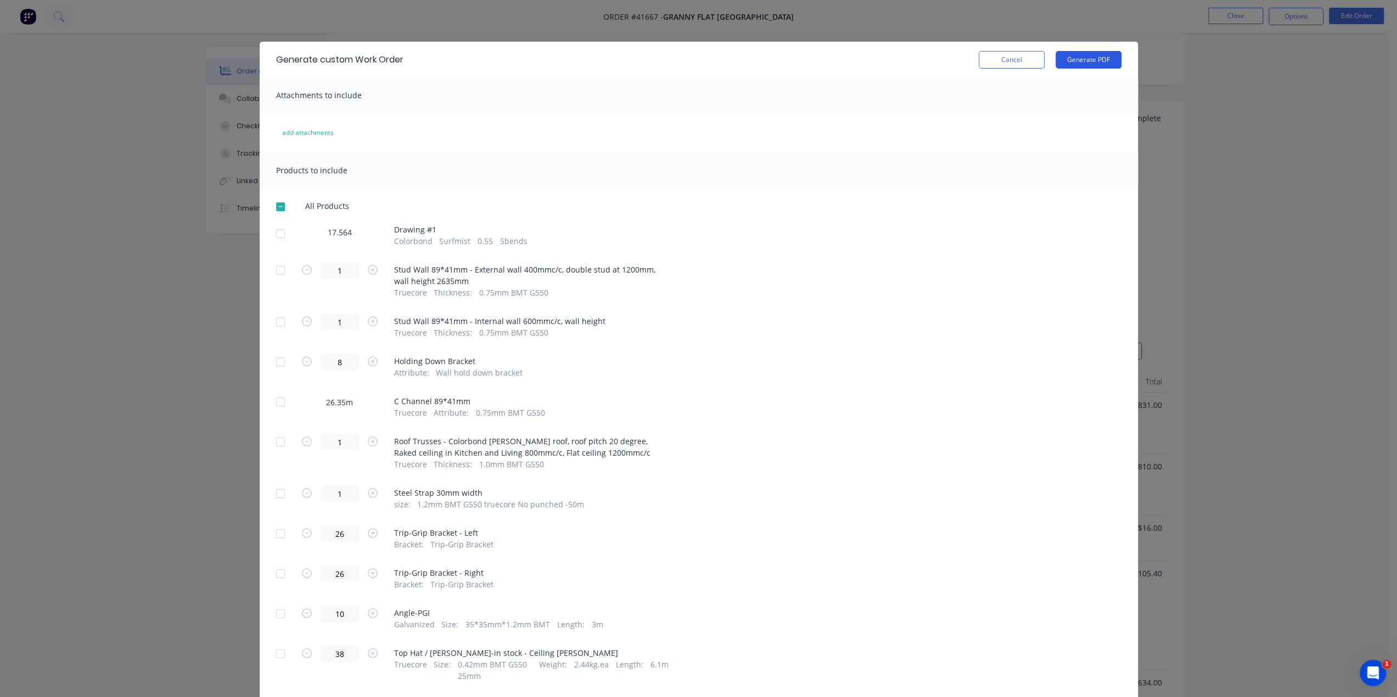
click at [1067, 57] on button "Generate PDF" at bounding box center [1088, 60] width 66 height 18
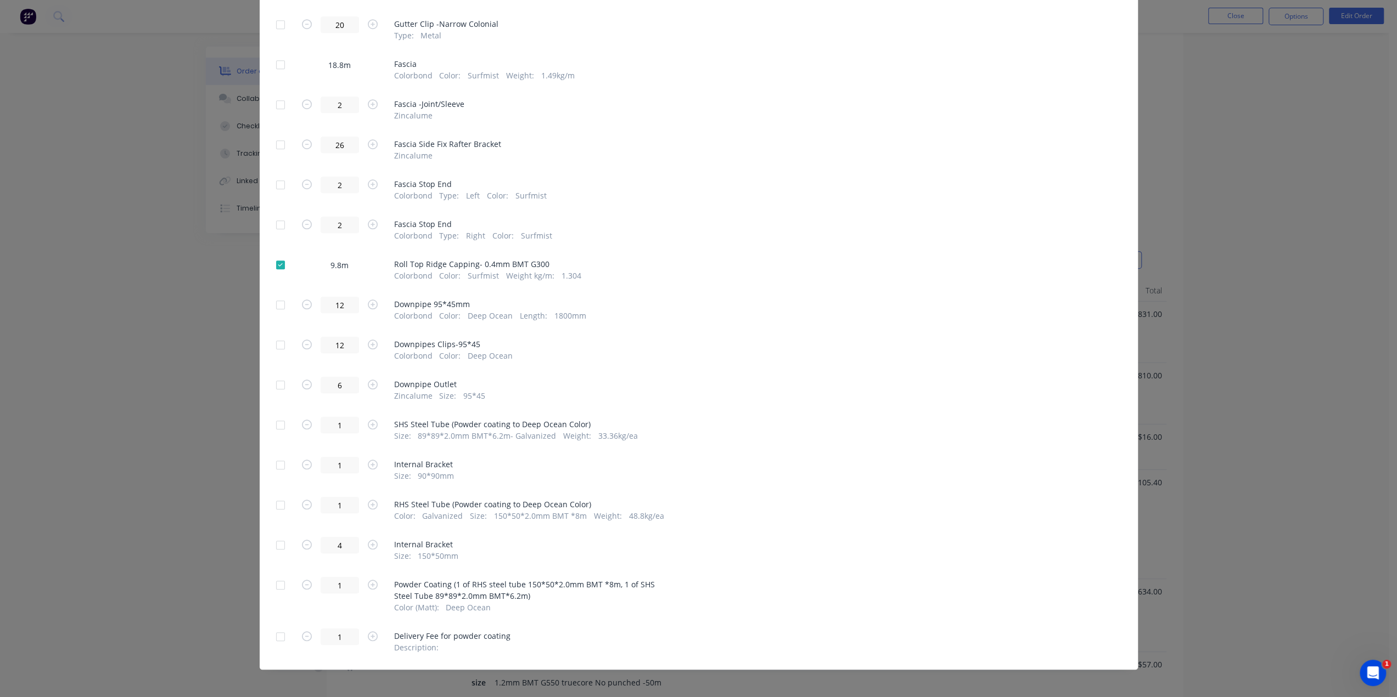
scroll to position [899, 0]
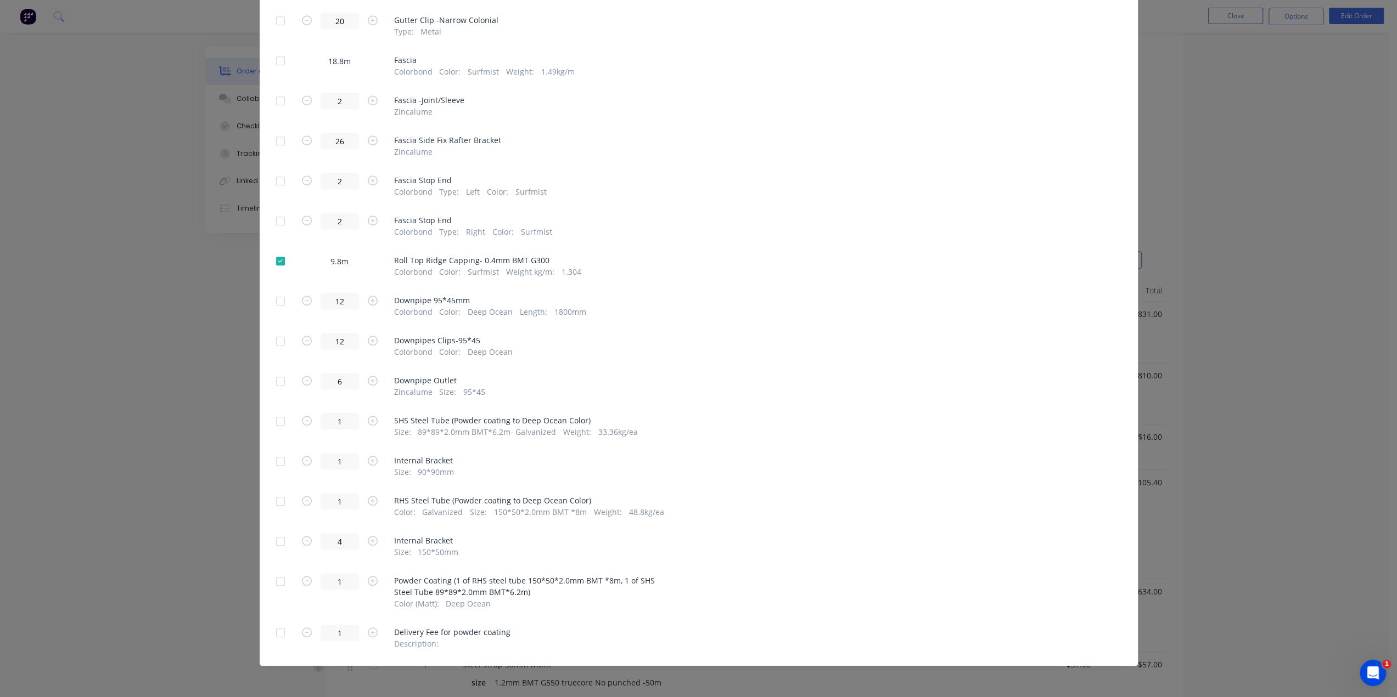
drag, startPoint x: 1246, startPoint y: 84, endPoint x: 1112, endPoint y: 36, distance: 142.3
click at [1248, 81] on div "Generate custom Work Order Cancel Generate PDF Attachments to include add attac…" at bounding box center [698, 348] width 1397 height 697
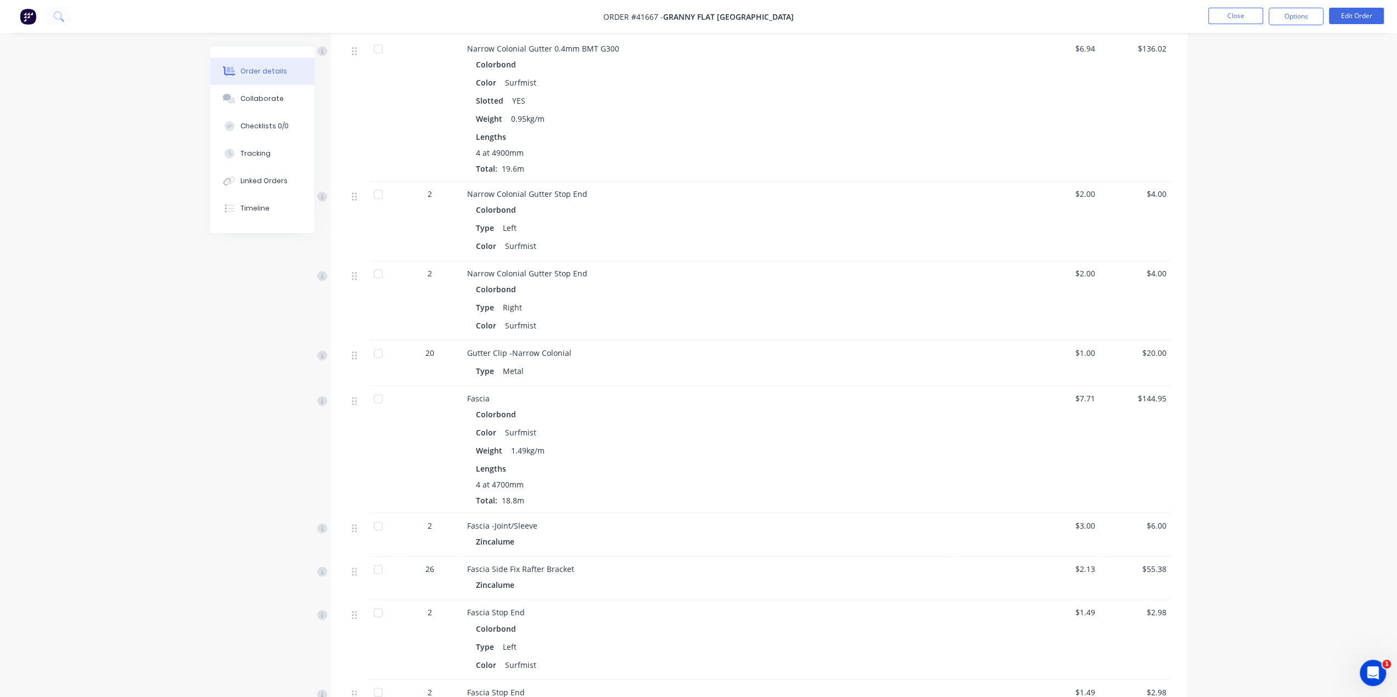
scroll to position [1433, 0]
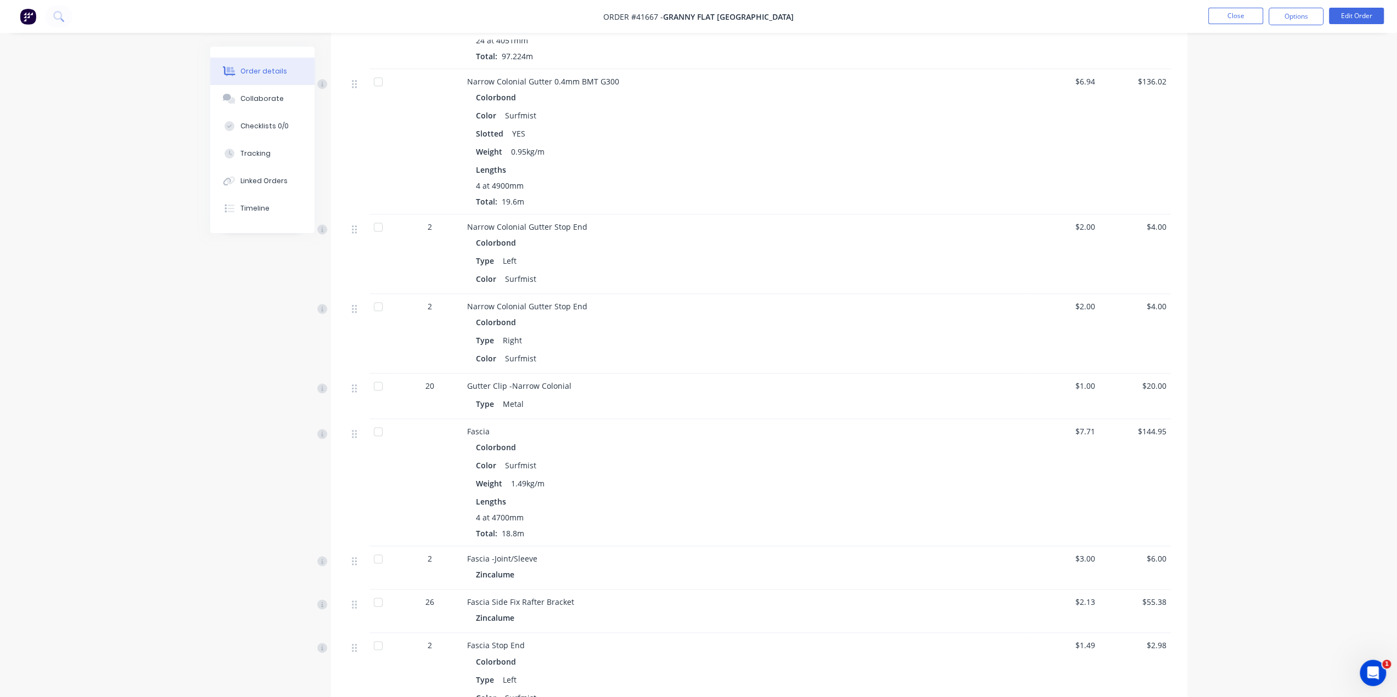
click at [159, 336] on div "Order details Collaborate Checklists 0/0 Tracking Linked Orders Timeline Order …" at bounding box center [698, 106] width 1397 height 3078
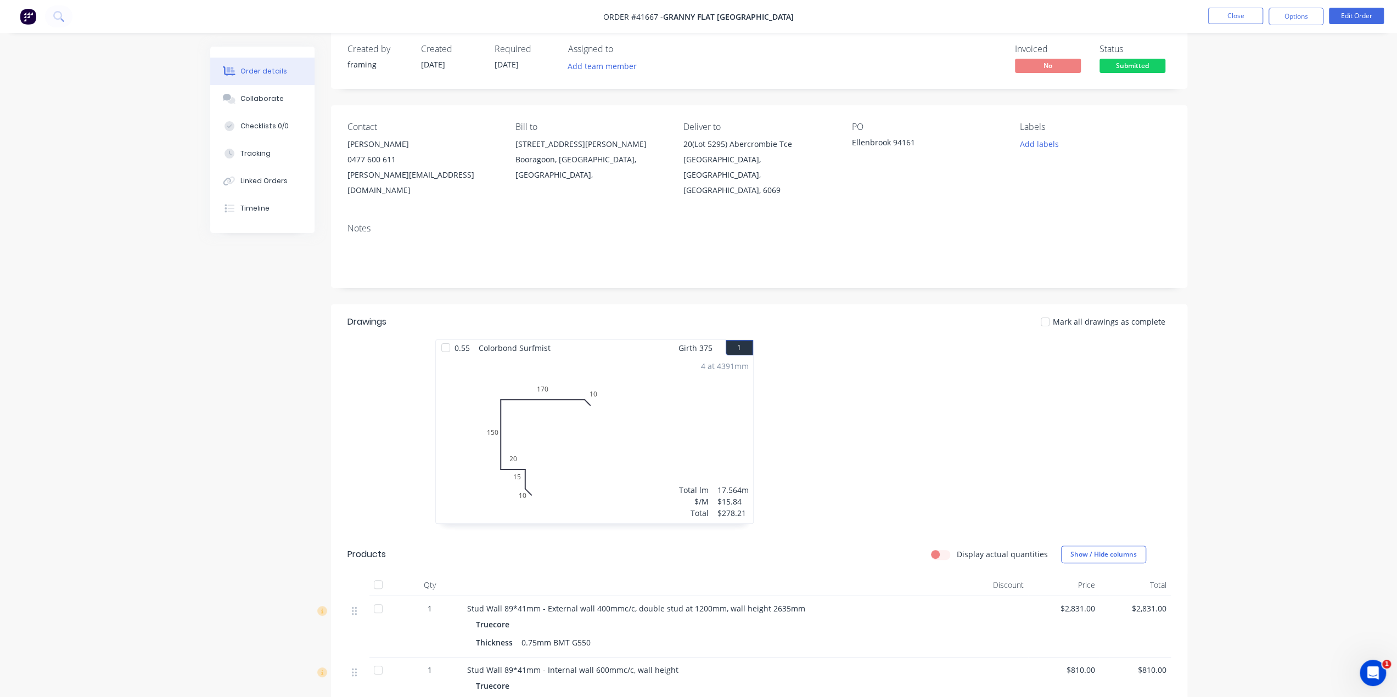
scroll to position [0, 0]
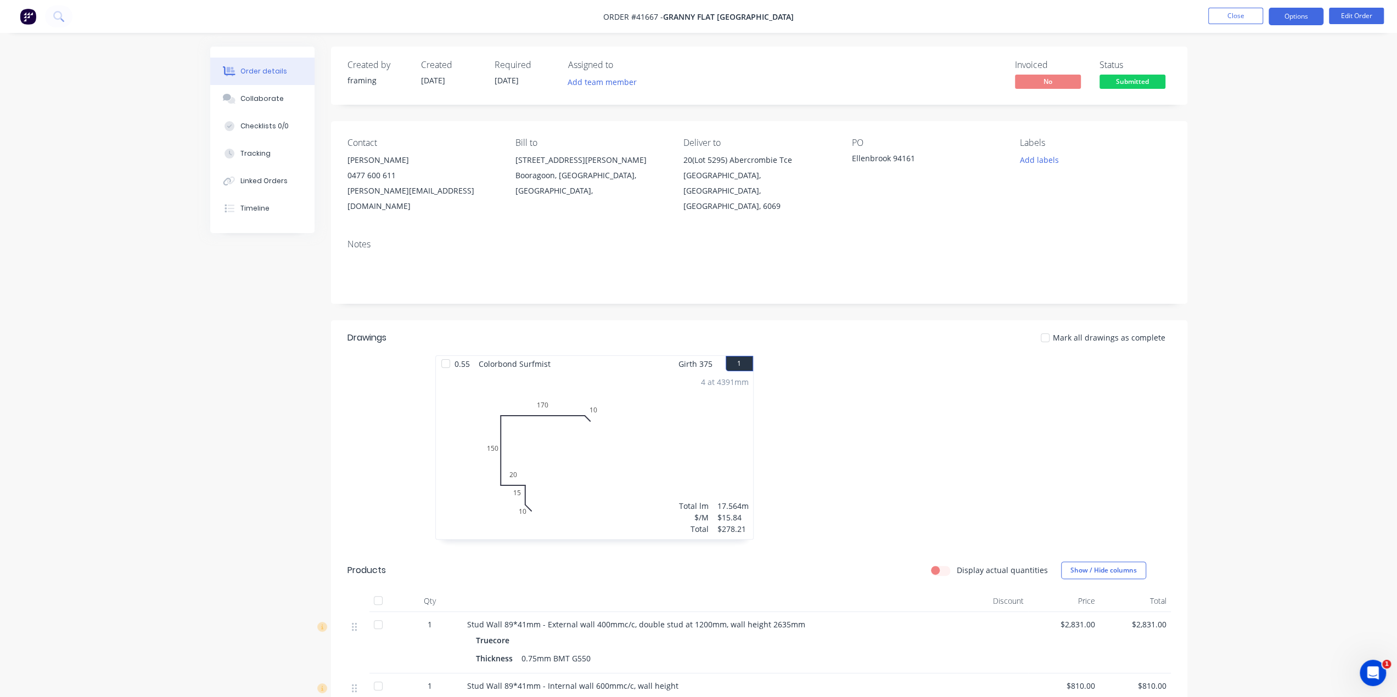
click at [1284, 16] on button "Options" at bounding box center [1295, 17] width 55 height 18
click at [1258, 179] on div "Purchase Products" at bounding box center [1262, 182] width 101 height 16
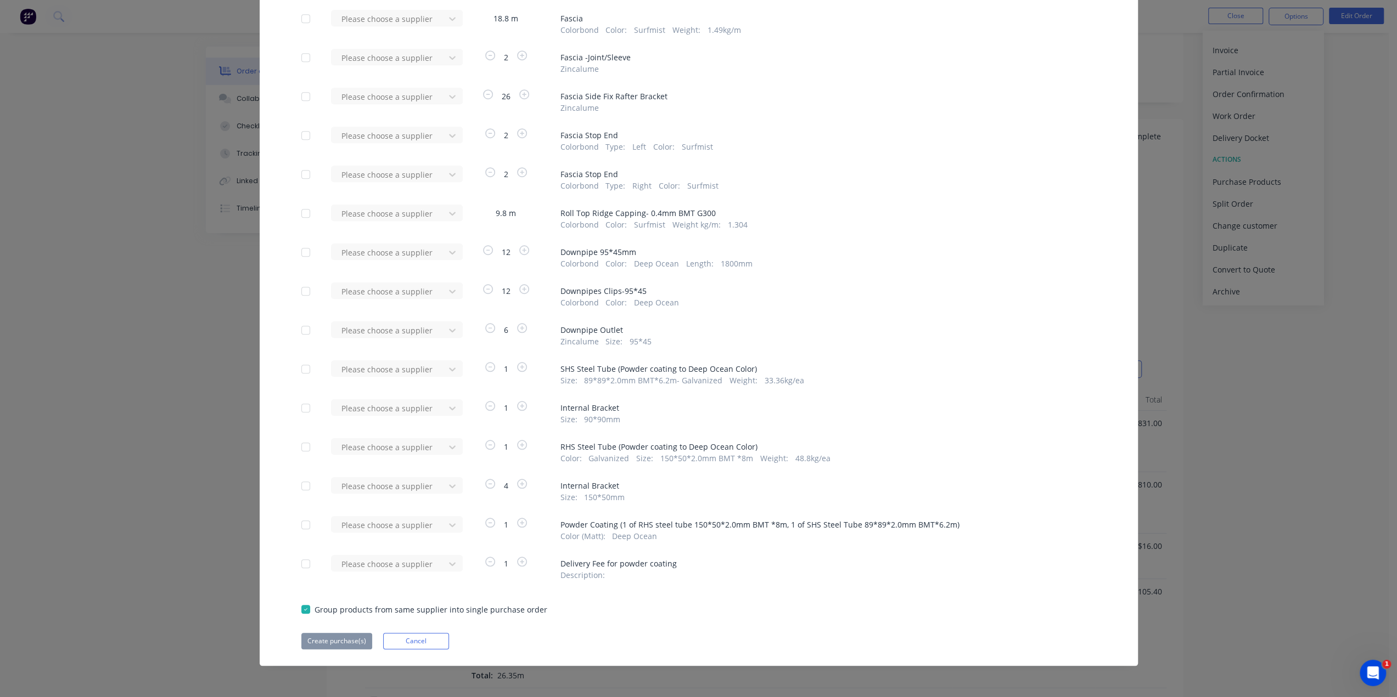
scroll to position [238, 0]
click at [303, 526] on div at bounding box center [306, 525] width 22 height 22
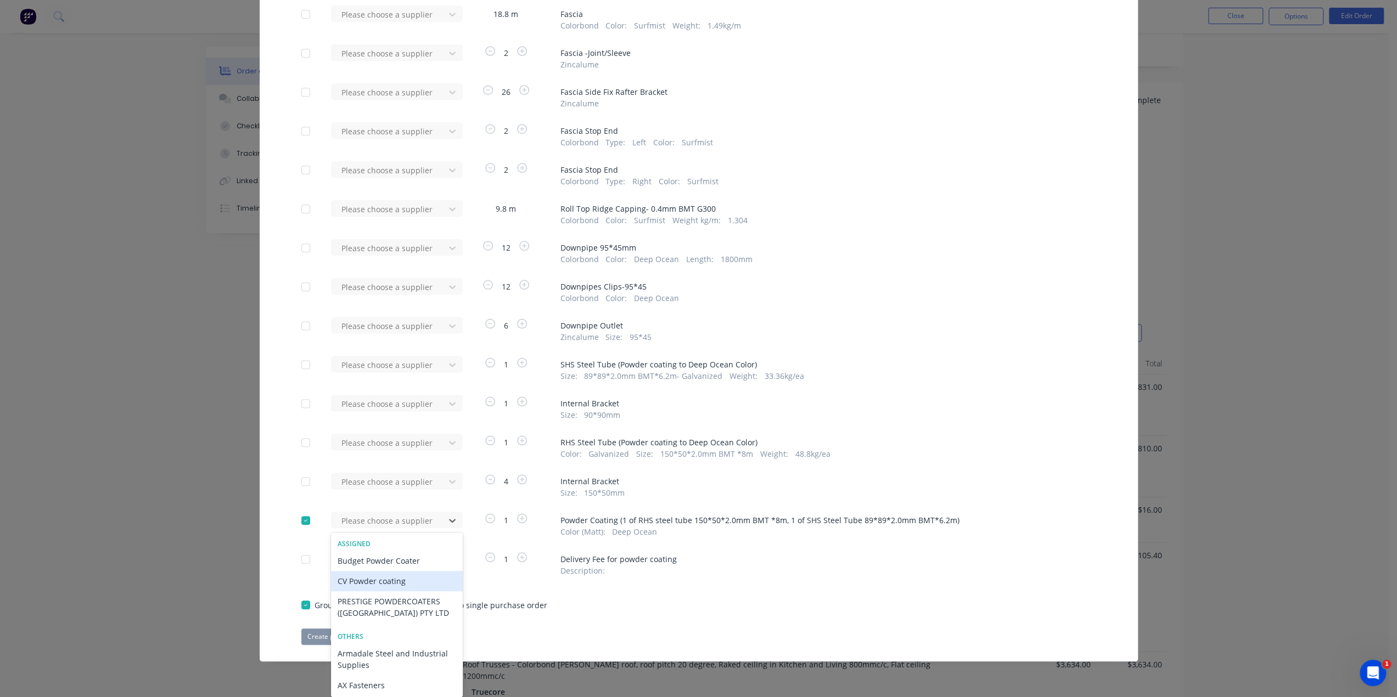
click at [365, 580] on div "CV Powder coating" at bounding box center [397, 581] width 132 height 20
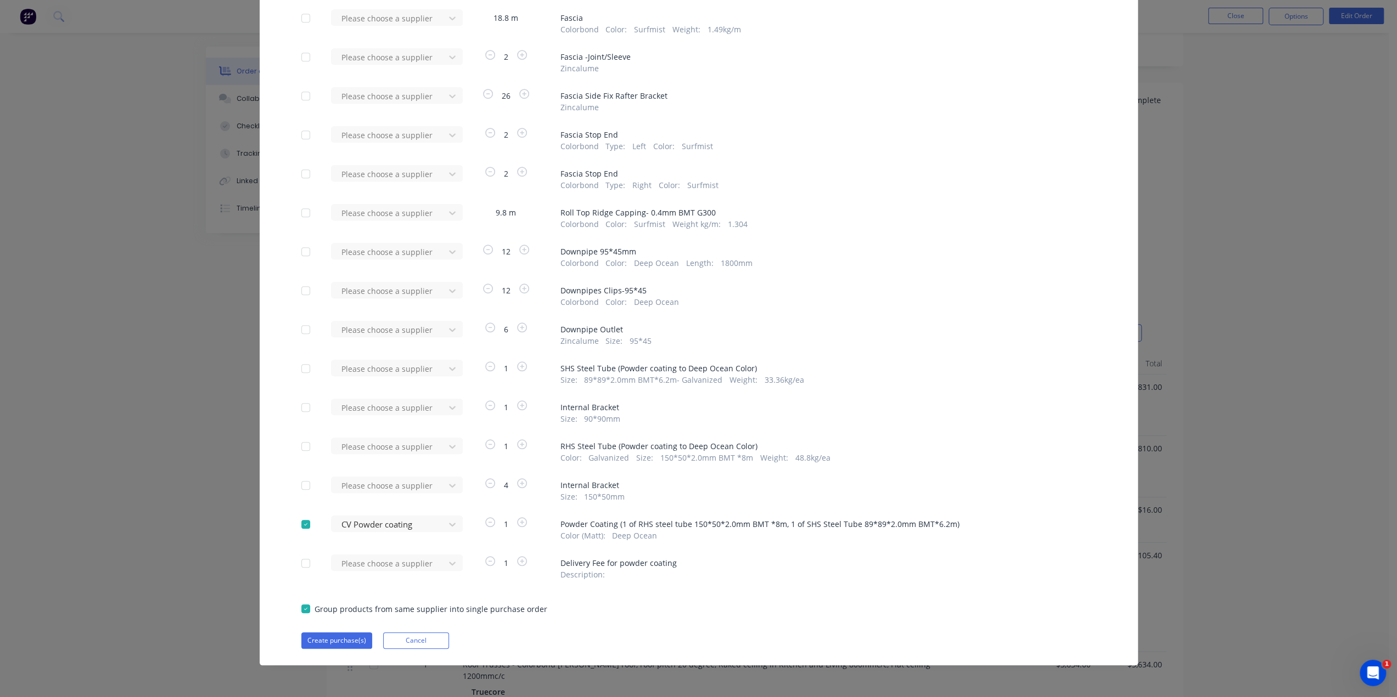
scroll to position [773, 0]
click at [333, 645] on button "Create purchase(s)" at bounding box center [336, 641] width 71 height 16
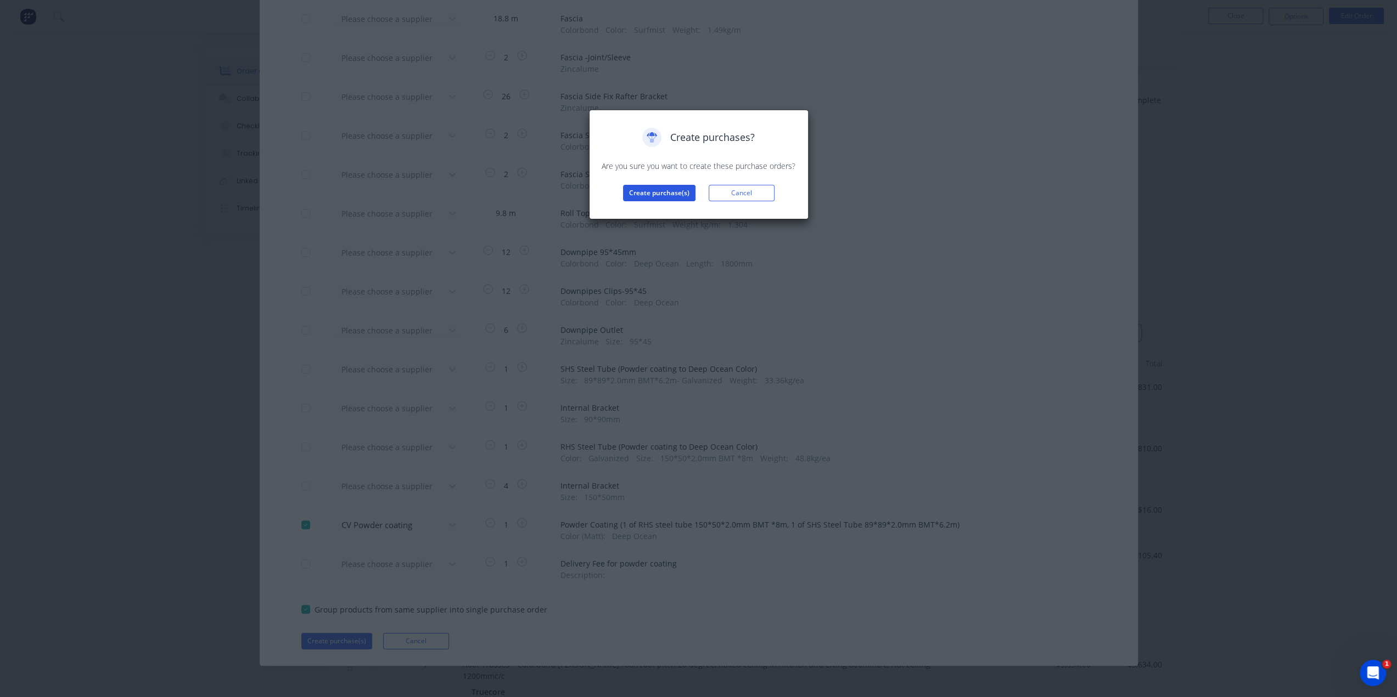
click at [664, 198] on button "Create purchase(s)" at bounding box center [659, 193] width 72 height 16
click at [675, 211] on button "View purchase(s)" at bounding box center [659, 210] width 66 height 16
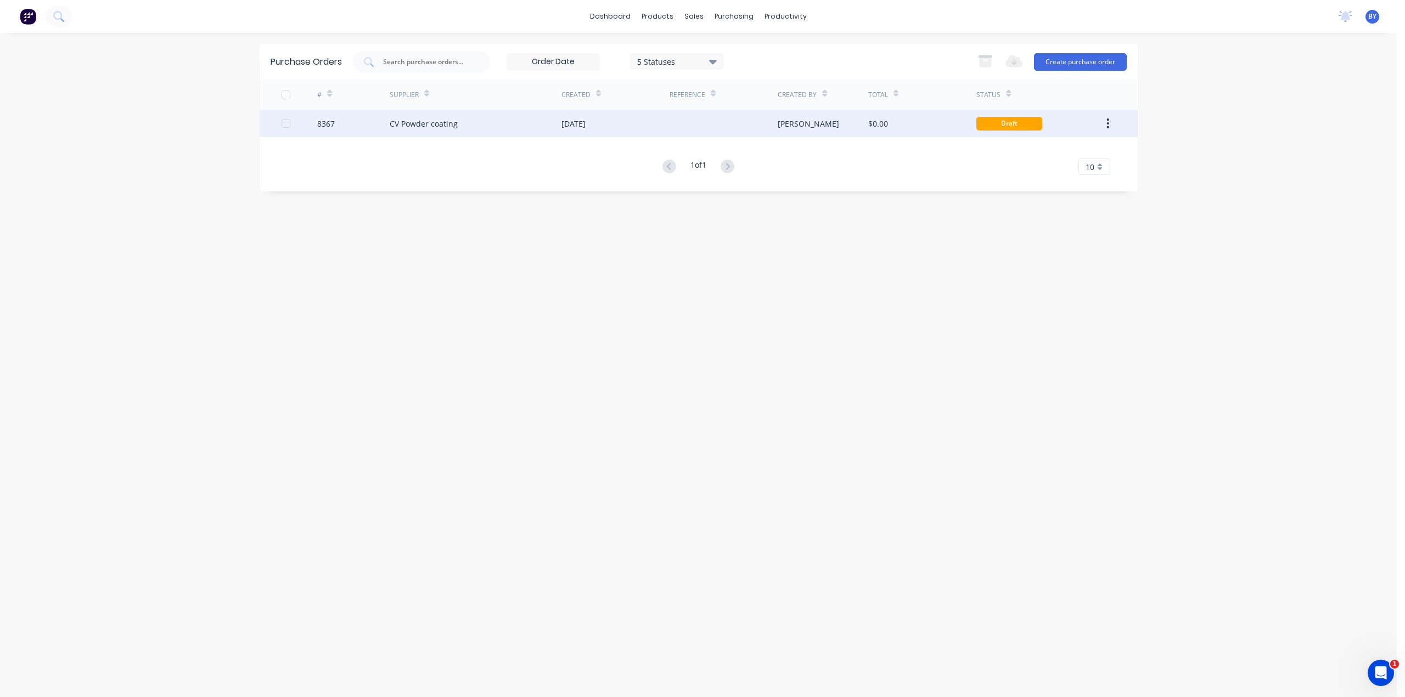
click at [921, 126] on div "$0.00" at bounding box center [922, 123] width 108 height 27
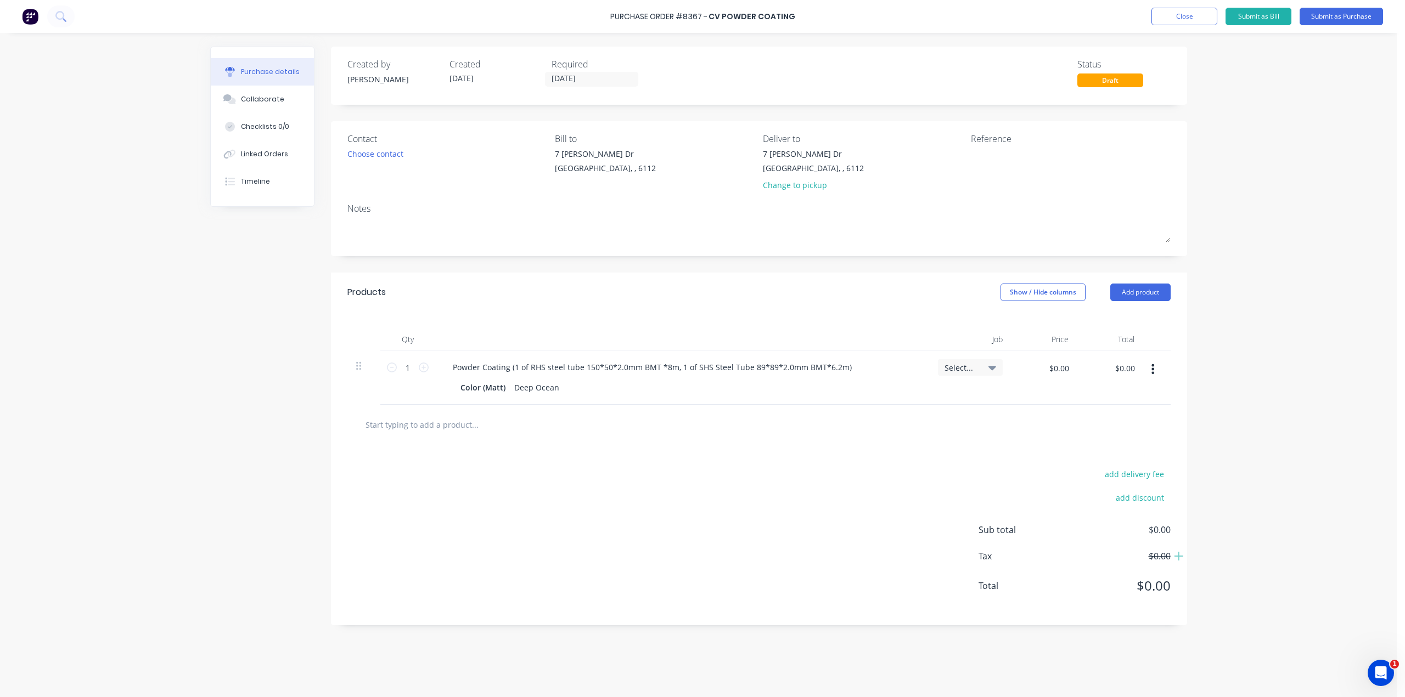
click at [985, 365] on div "Select..." at bounding box center [970, 368] width 52 height 10
drag, startPoint x: 1224, startPoint y: 398, endPoint x: 1182, endPoint y: 396, distance: 41.8
click at [1223, 398] on div "Purchase Order #8367 - CV Powder coating Add product Close Submit as Bill Submi…" at bounding box center [698, 348] width 1397 height 697
drag, startPoint x: 590, startPoint y: 525, endPoint x: 571, endPoint y: 505, distance: 27.6
click at [590, 525] on div "add delivery fee add discount Sub total $0.00 Tax $0.00 Total $0.00" at bounding box center [759, 535] width 856 height 181
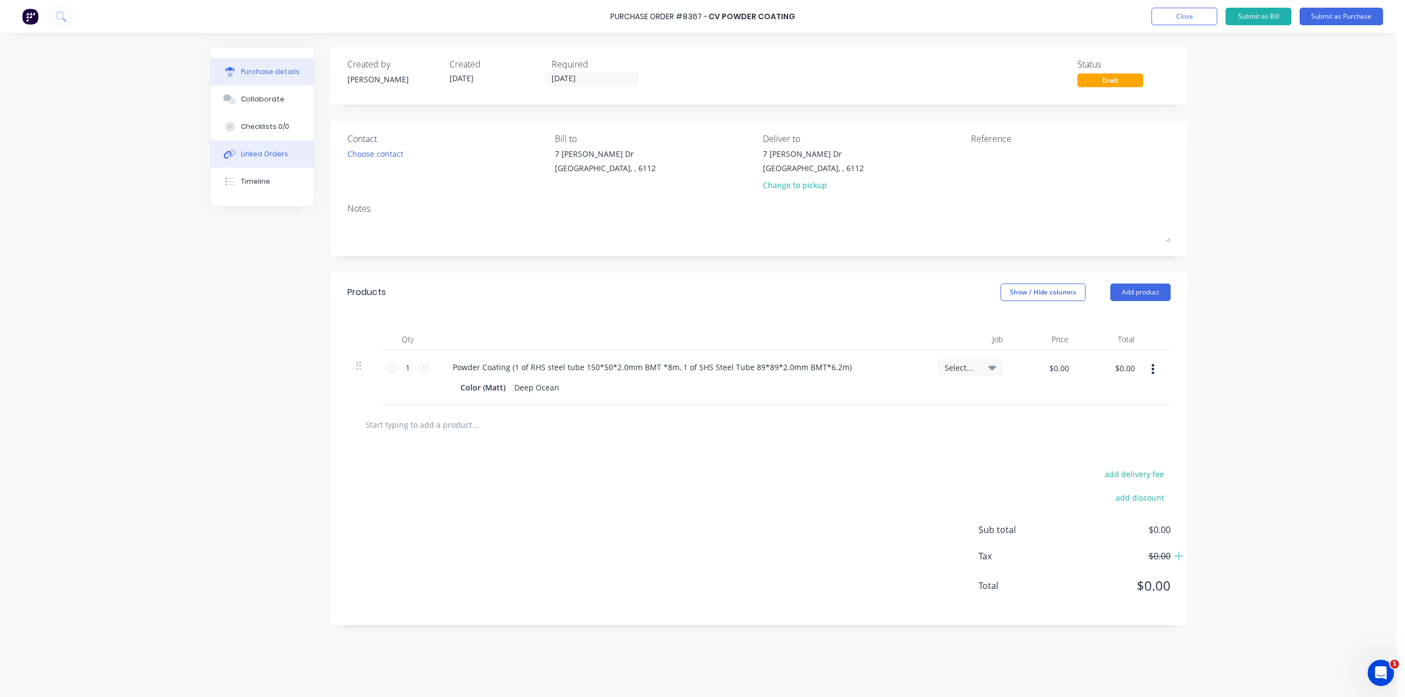
click at [268, 159] on button "Linked Orders" at bounding box center [262, 153] width 103 height 27
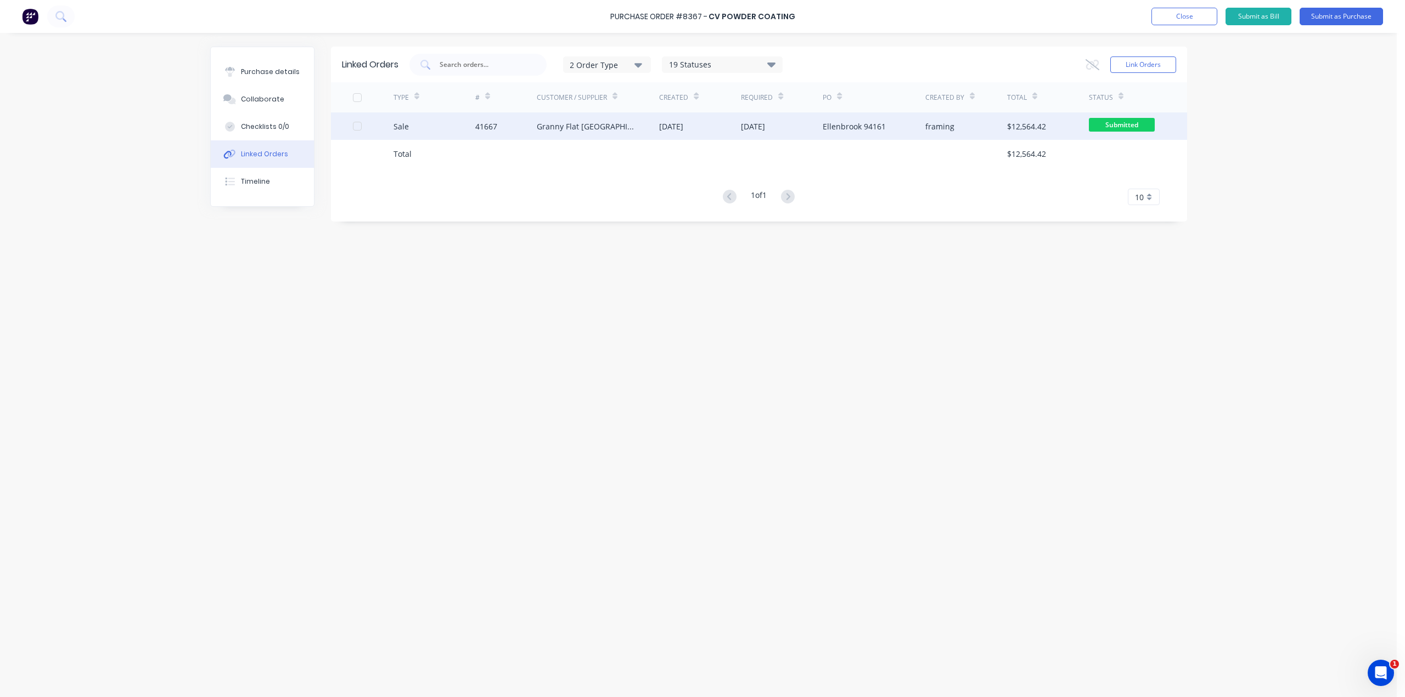
click at [437, 122] on div "Sale" at bounding box center [434, 125] width 82 height 27
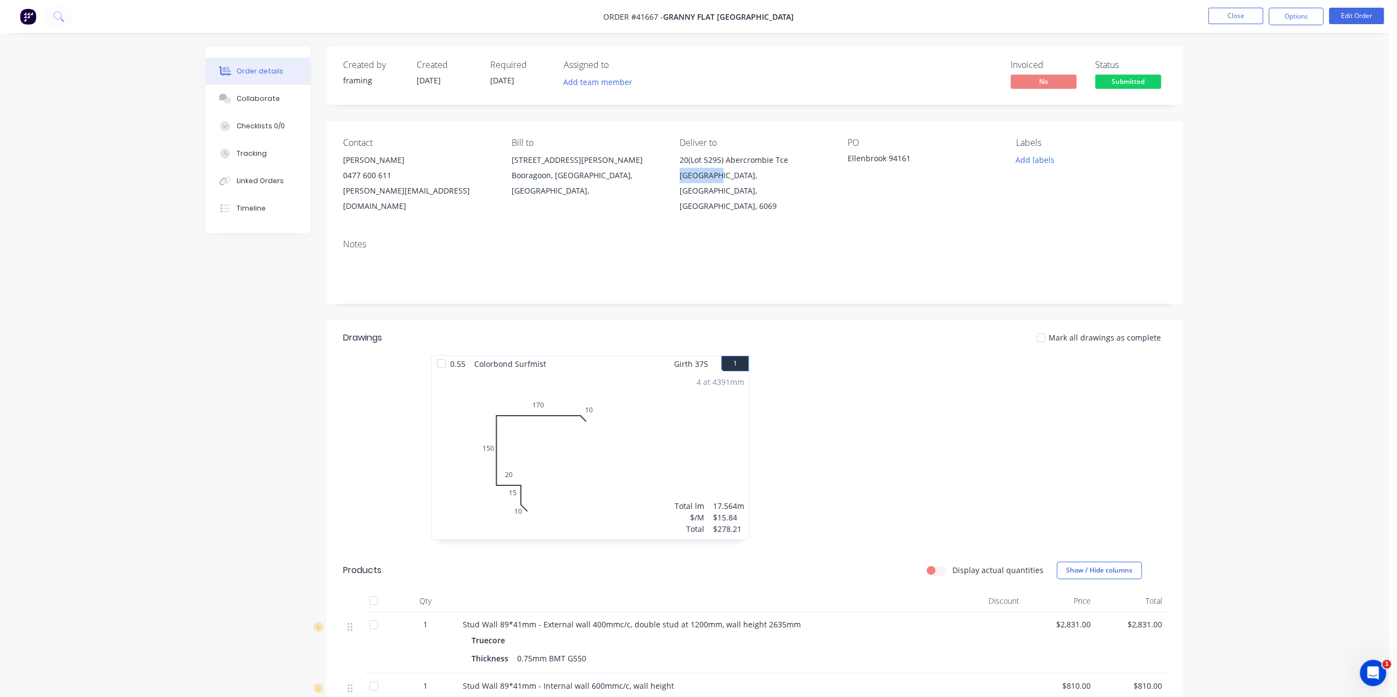
drag, startPoint x: 674, startPoint y: 176, endPoint x: 715, endPoint y: 179, distance: 40.7
click at [715, 179] on div "Contact Karl Chandler 0477 600 611 karl@grannyflatswa.com Bill to 92 McCoy st B…" at bounding box center [755, 175] width 856 height 109
copy div "Ellenbroo"
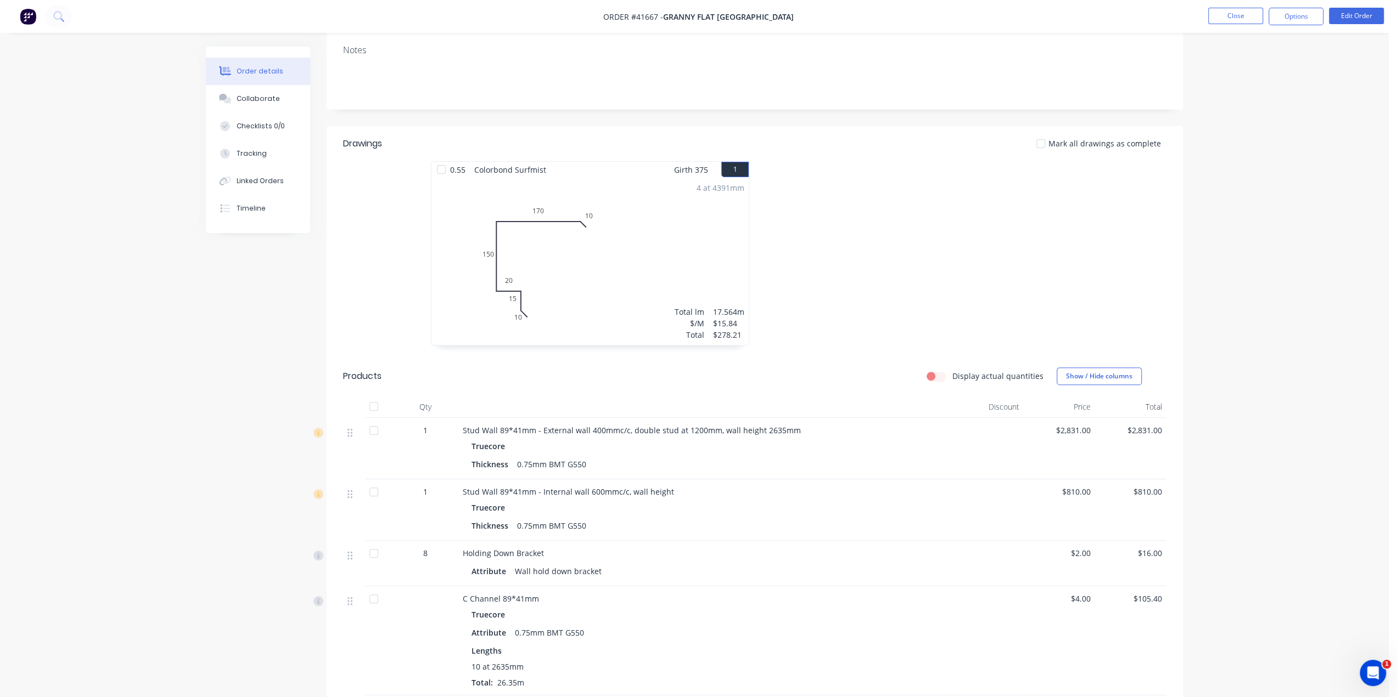
scroll to position [189, 0]
click at [278, 181] on div "Linked Orders" at bounding box center [260, 181] width 47 height 10
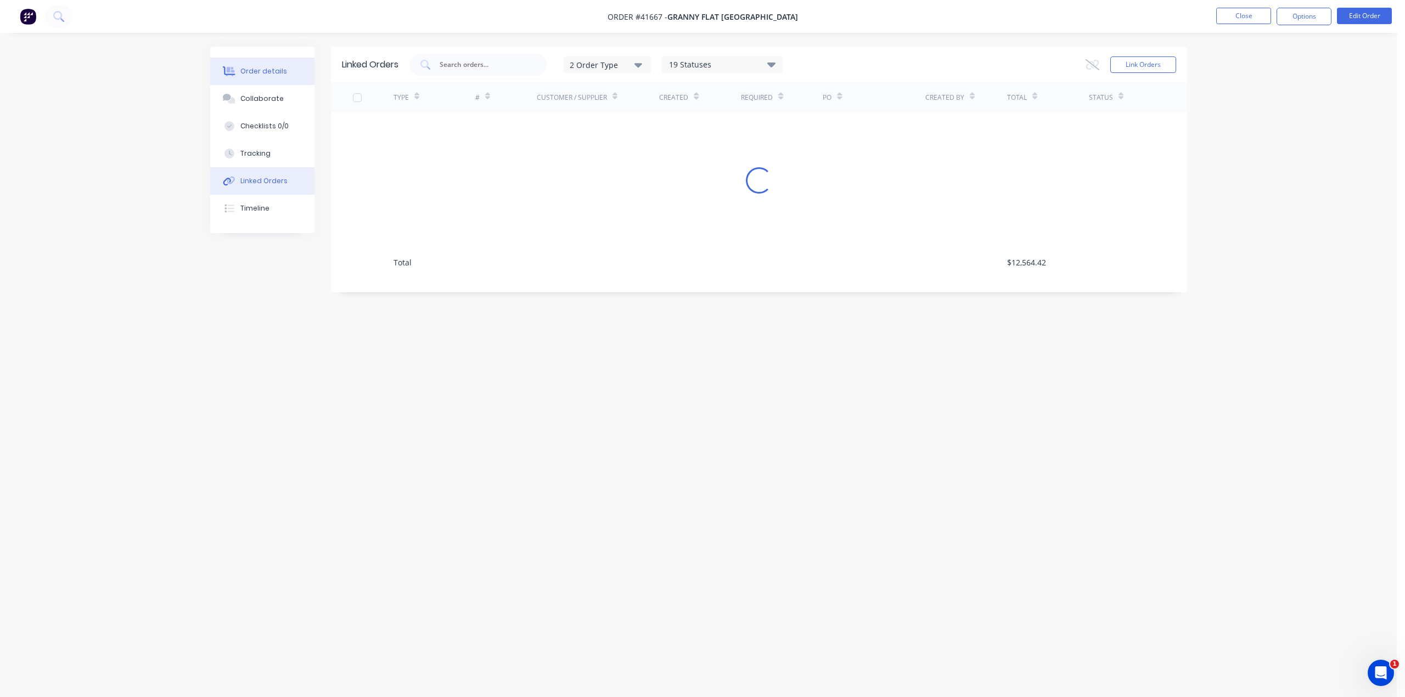
click at [261, 77] on button "Order details" at bounding box center [262, 71] width 104 height 27
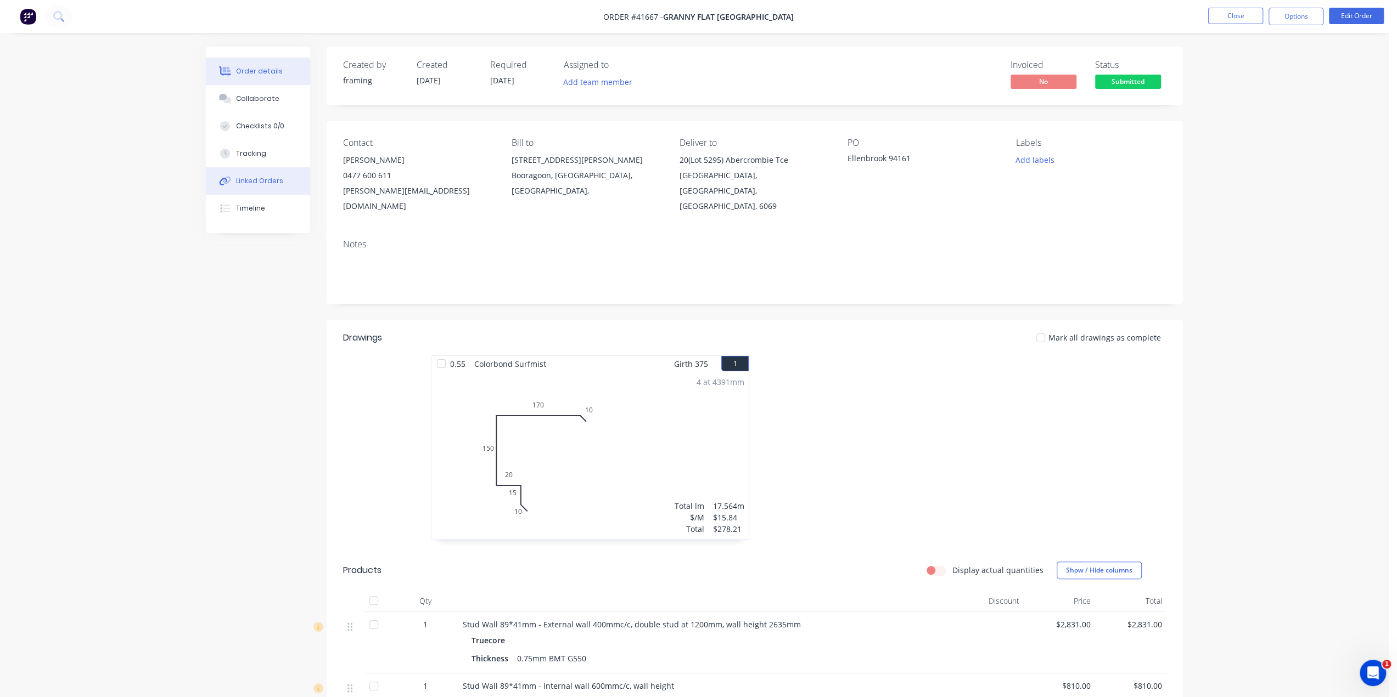
click at [262, 183] on div "Linked Orders" at bounding box center [260, 181] width 47 height 10
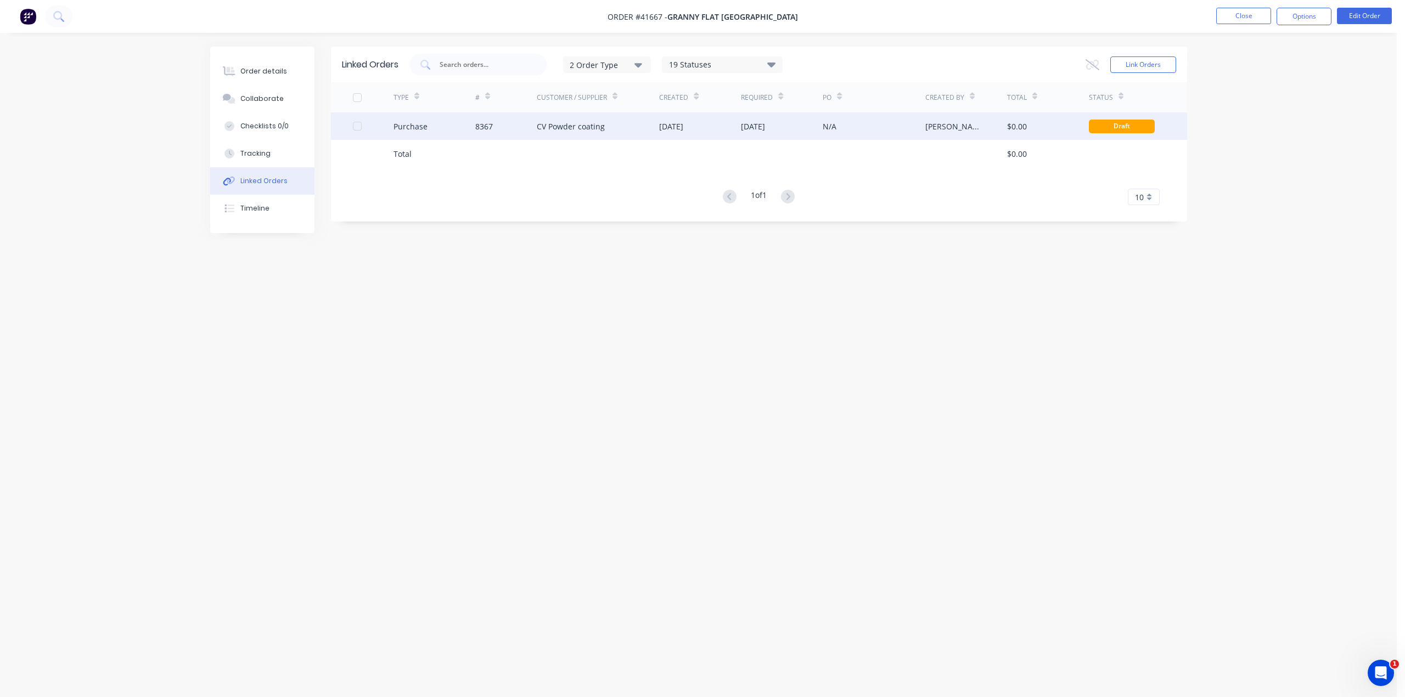
click at [875, 125] on div "N/A" at bounding box center [874, 125] width 102 height 27
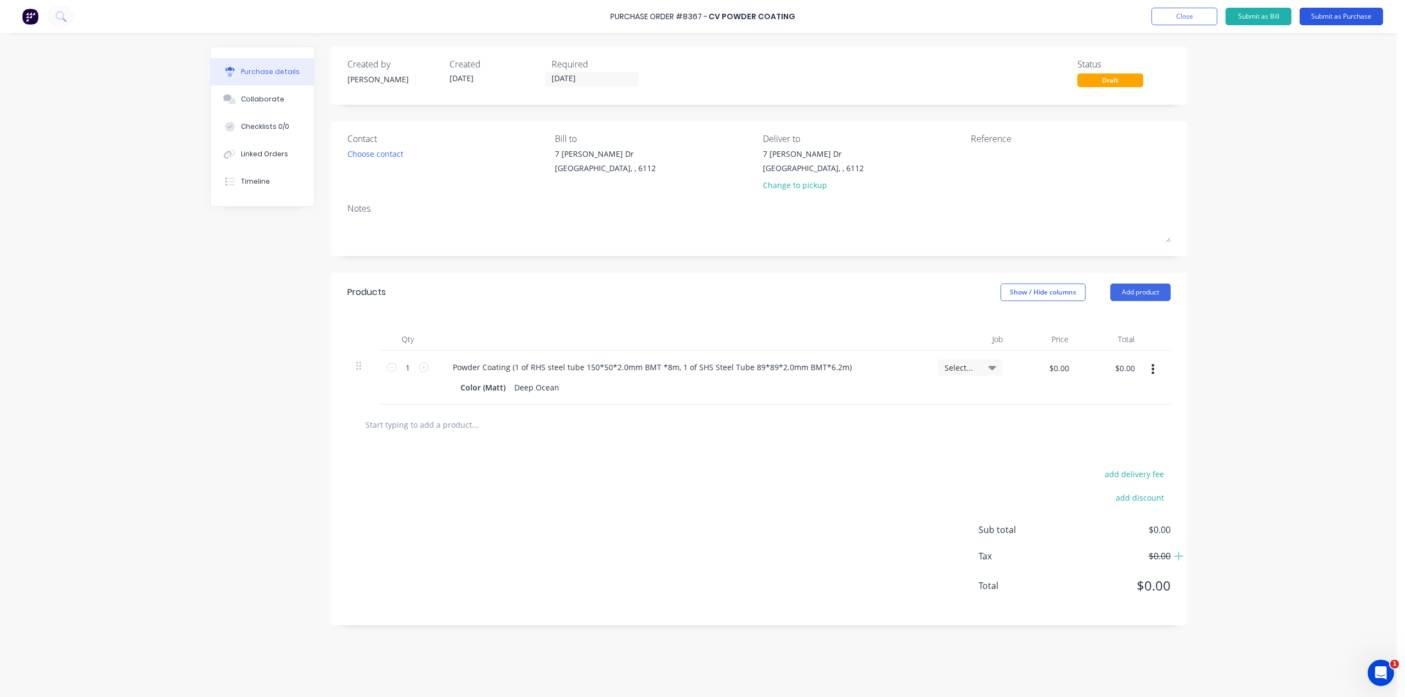
click at [1351, 18] on button "Submit as Purchase" at bounding box center [1340, 17] width 83 height 18
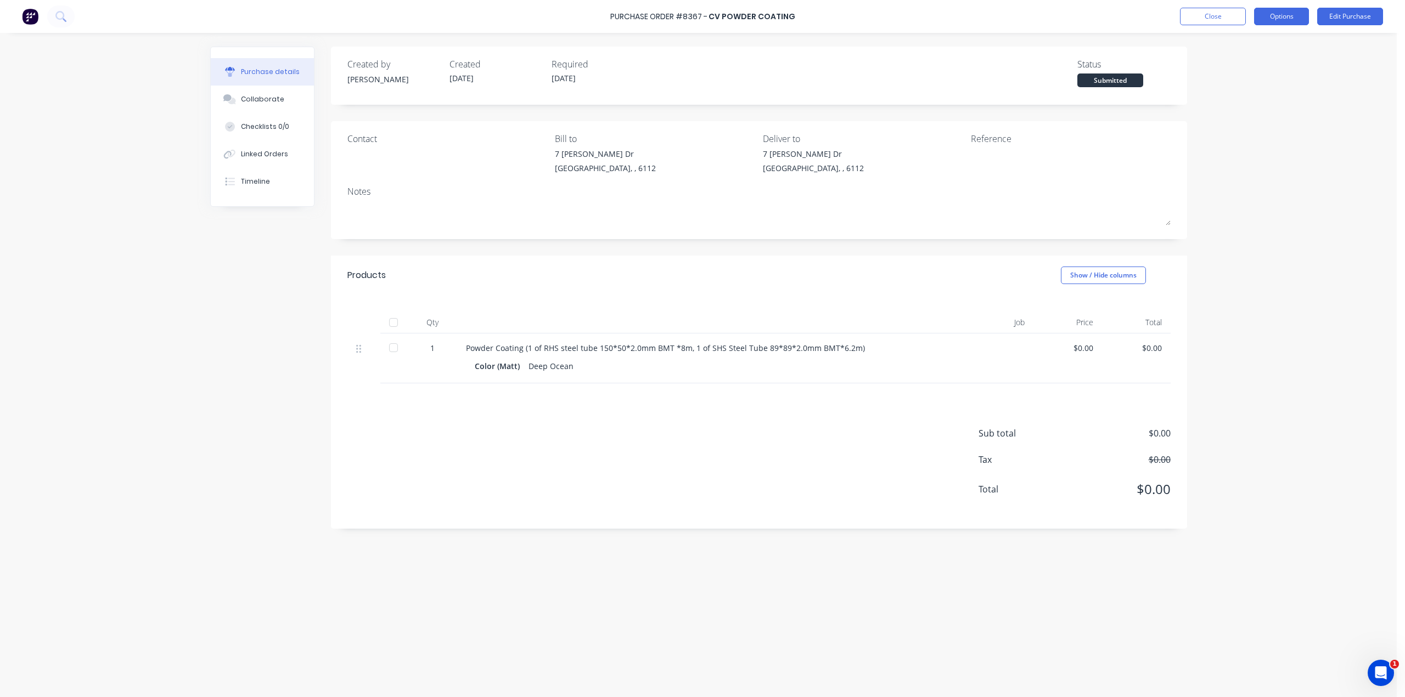
click at [1269, 19] on button "Options" at bounding box center [1281, 17] width 55 height 18
click at [1254, 47] on div "Print / Email" at bounding box center [1256, 45] width 85 height 16
click at [1252, 93] on div "Without pricing" at bounding box center [1256, 89] width 85 height 16
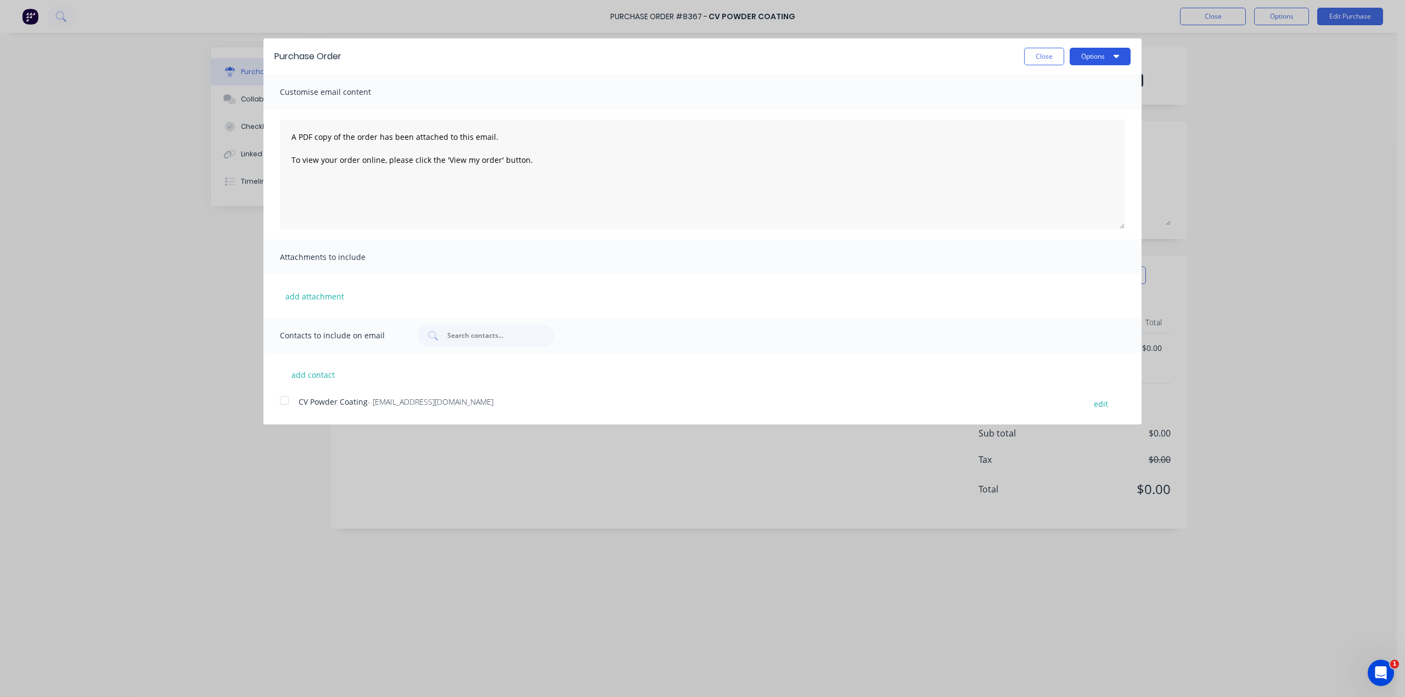
click at [1102, 59] on button "Options" at bounding box center [1100, 57] width 61 height 18
click at [1068, 86] on div "Print" at bounding box center [1078, 84] width 85 height 16
click at [1209, 95] on div "Purchase Order Close Options Print Email Customise email content A PDF copy of …" at bounding box center [702, 348] width 1405 height 697
drag, startPoint x: 1228, startPoint y: 64, endPoint x: 1175, endPoint y: 63, distance: 52.7
click at [1229, 64] on div "Purchase Order Close Options Customise email content A PDF copy of the order ha…" at bounding box center [702, 348] width 1405 height 697
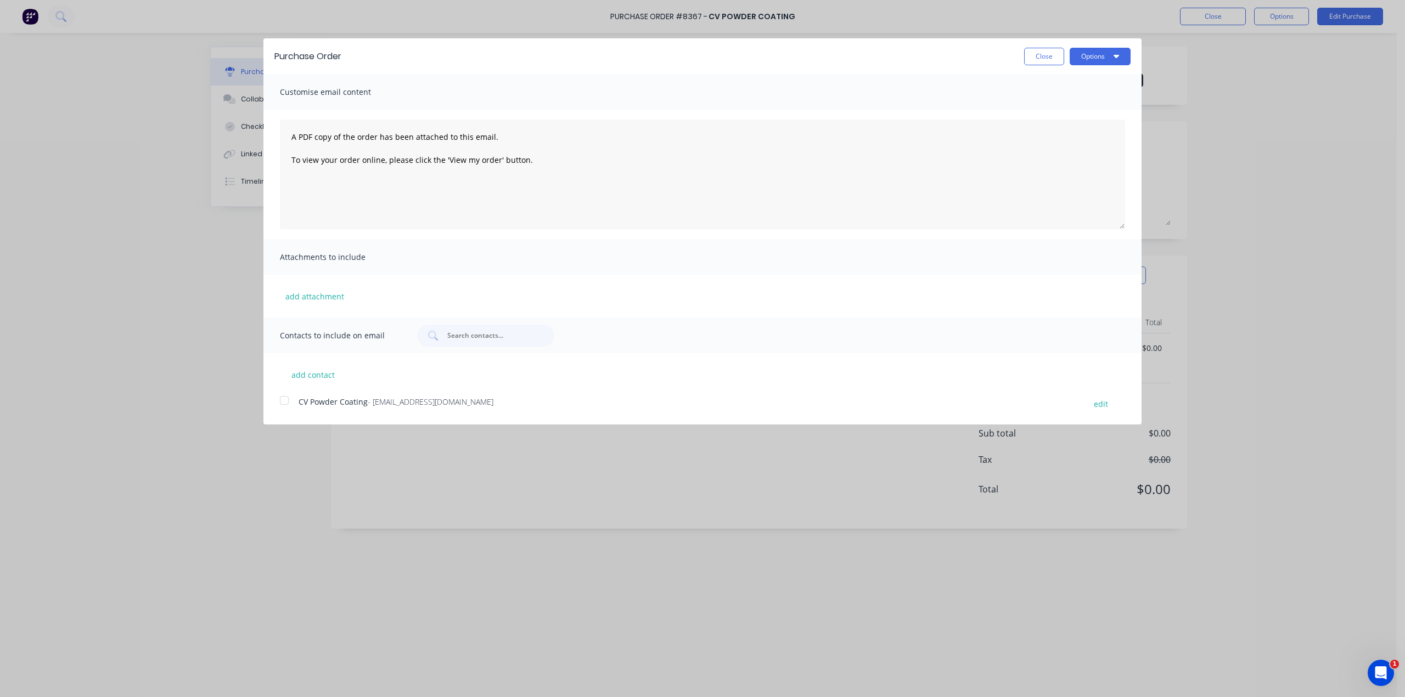
click at [1048, 57] on button "Close" at bounding box center [1044, 57] width 40 height 18
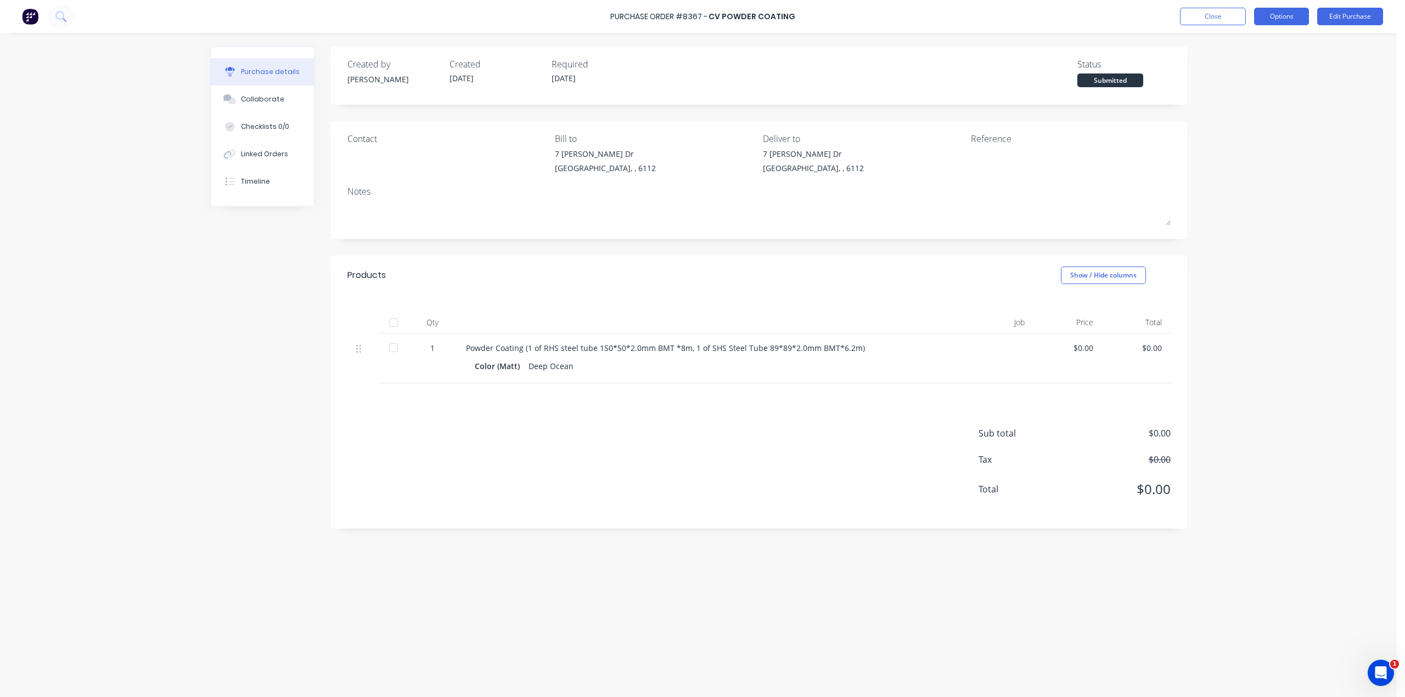
click at [1274, 21] on button "Options" at bounding box center [1281, 17] width 55 height 18
click at [1256, 47] on div "Print / Email" at bounding box center [1256, 45] width 85 height 16
click at [1281, 185] on div "Purchase Order #8367 - CV Powder coating Close Options Back With pricing Withou…" at bounding box center [698, 348] width 1397 height 697
click at [1282, 16] on button "Options" at bounding box center [1281, 17] width 55 height 18
click at [1258, 168] on div "Purchase Order #8367 - CV Powder coating Close Options Edit Purchase Purchase d…" at bounding box center [698, 348] width 1397 height 697
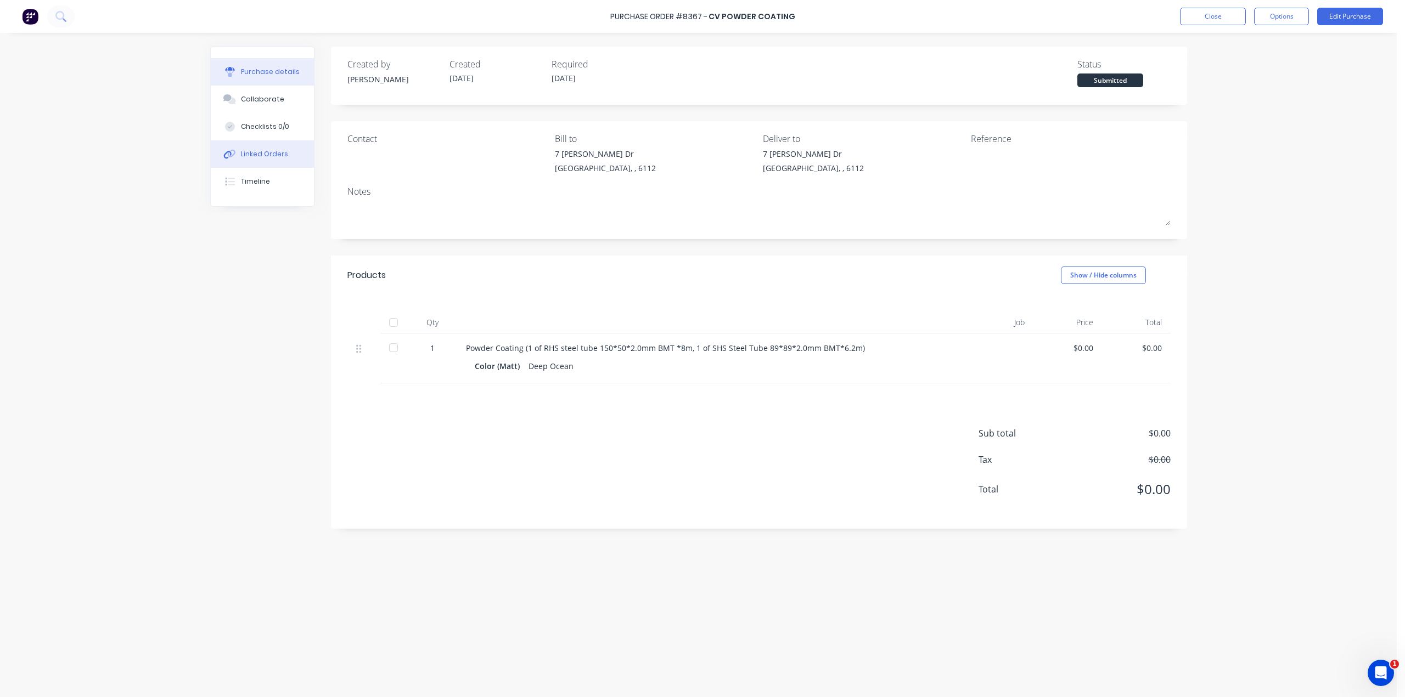
click at [255, 154] on div "Linked Orders" at bounding box center [264, 154] width 47 height 10
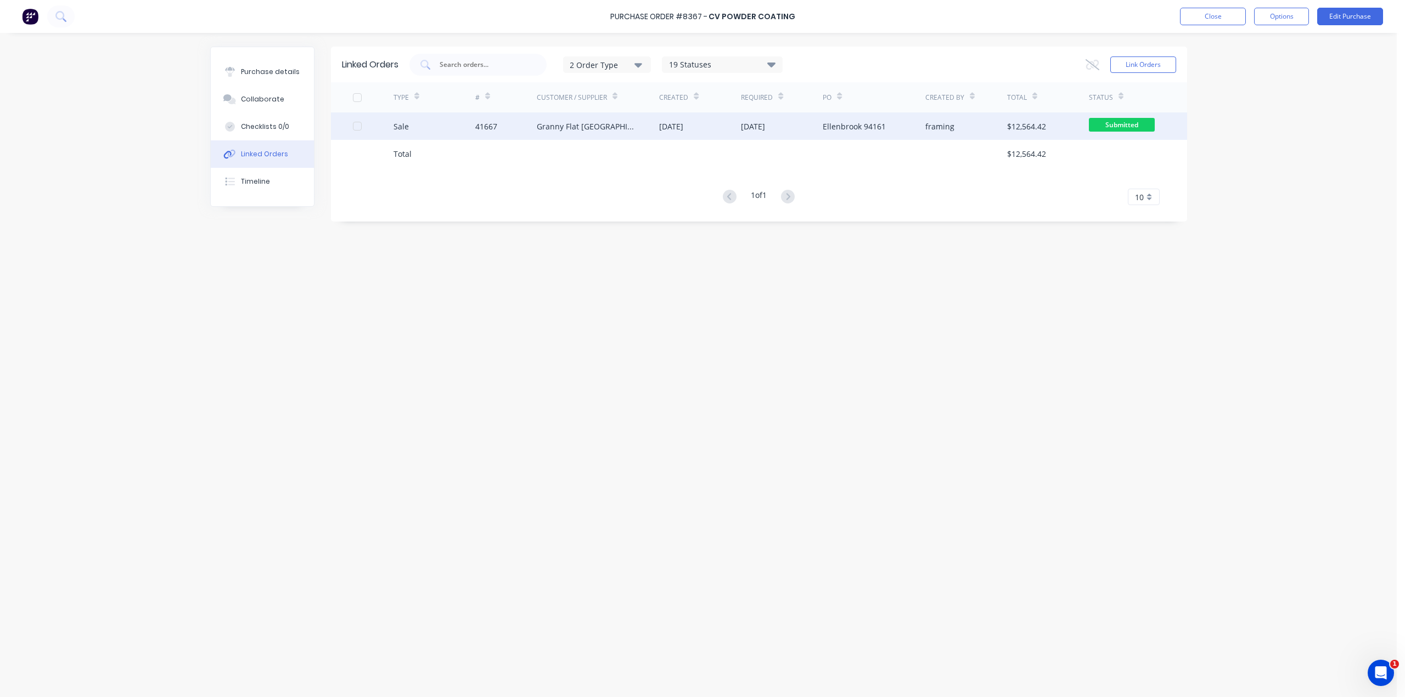
click at [617, 128] on div "Granny Flat [GEOGRAPHIC_DATA]" at bounding box center [598, 125] width 123 height 27
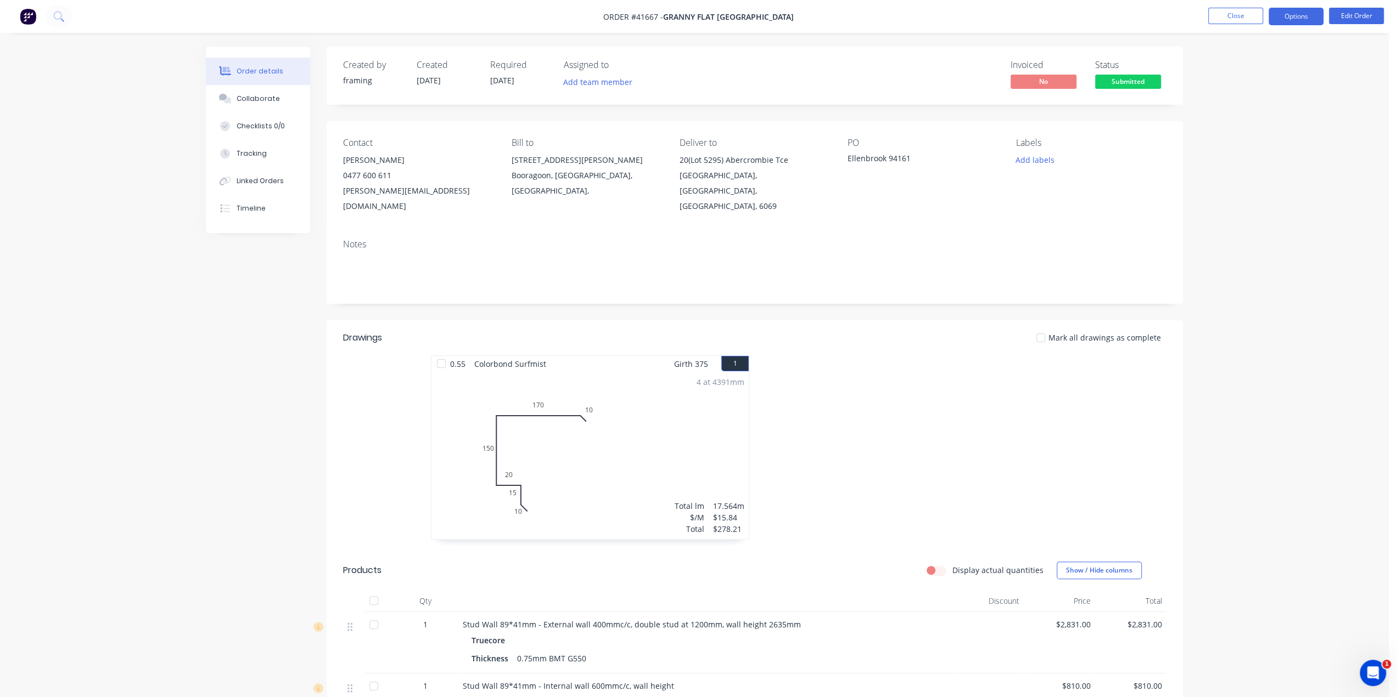
click at [1289, 21] on button "Options" at bounding box center [1295, 17] width 55 height 18
click at [1269, 136] on div "Delivery Docket" at bounding box center [1262, 138] width 101 height 16
click at [1245, 131] on div "Custom" at bounding box center [1262, 133] width 101 height 16
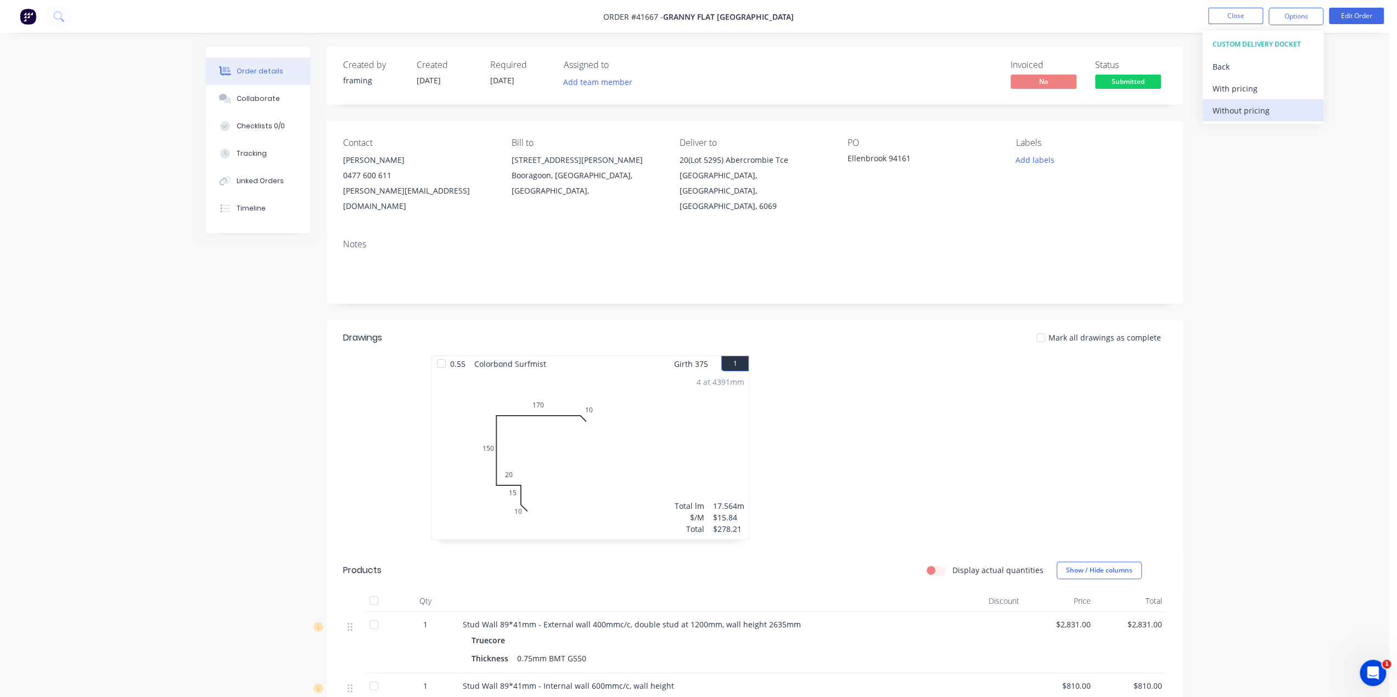
click at [1247, 112] on div "Without pricing" at bounding box center [1262, 111] width 101 height 16
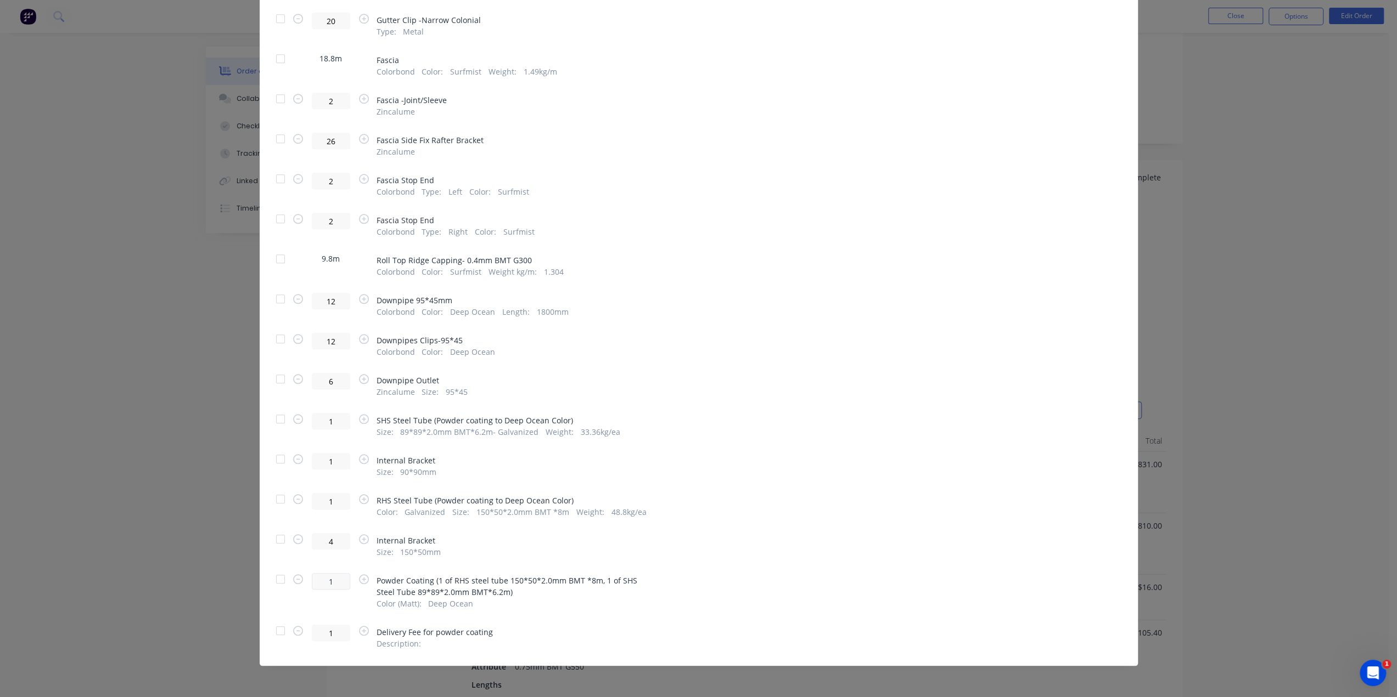
scroll to position [292, 0]
click at [277, 581] on div at bounding box center [280, 580] width 22 height 22
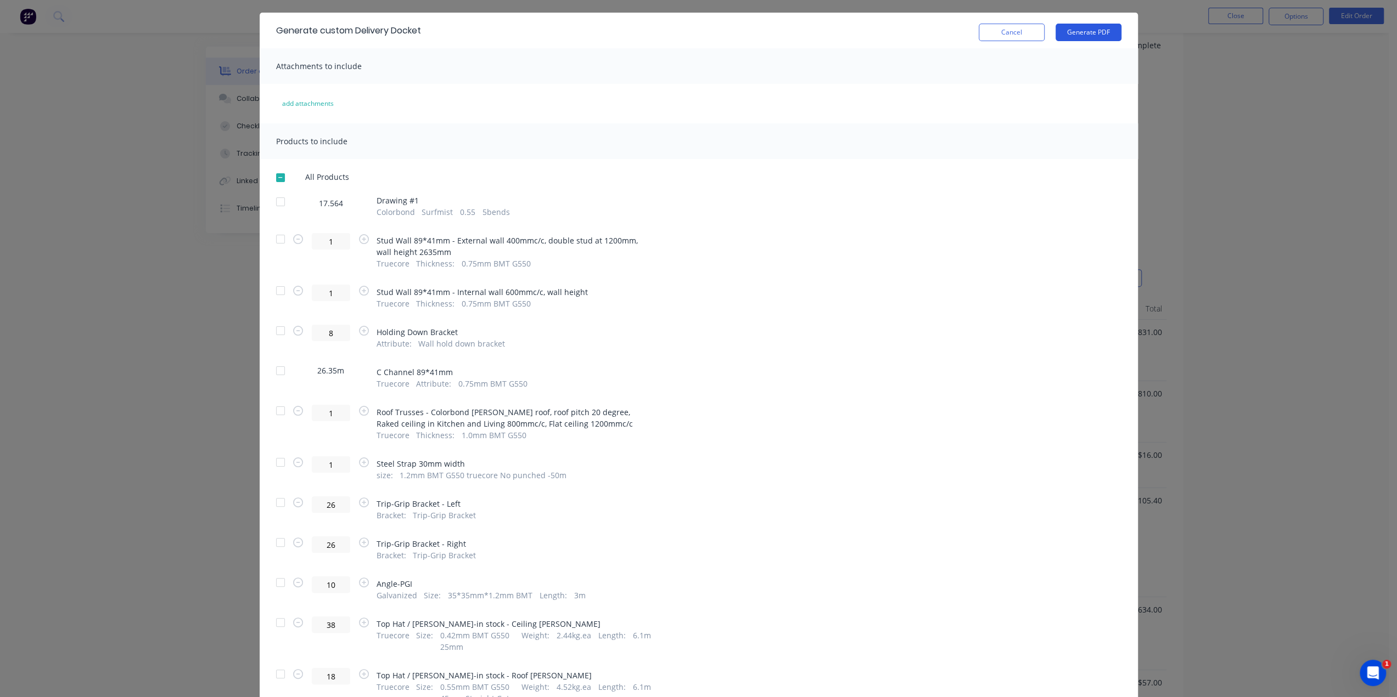
scroll to position [0, 0]
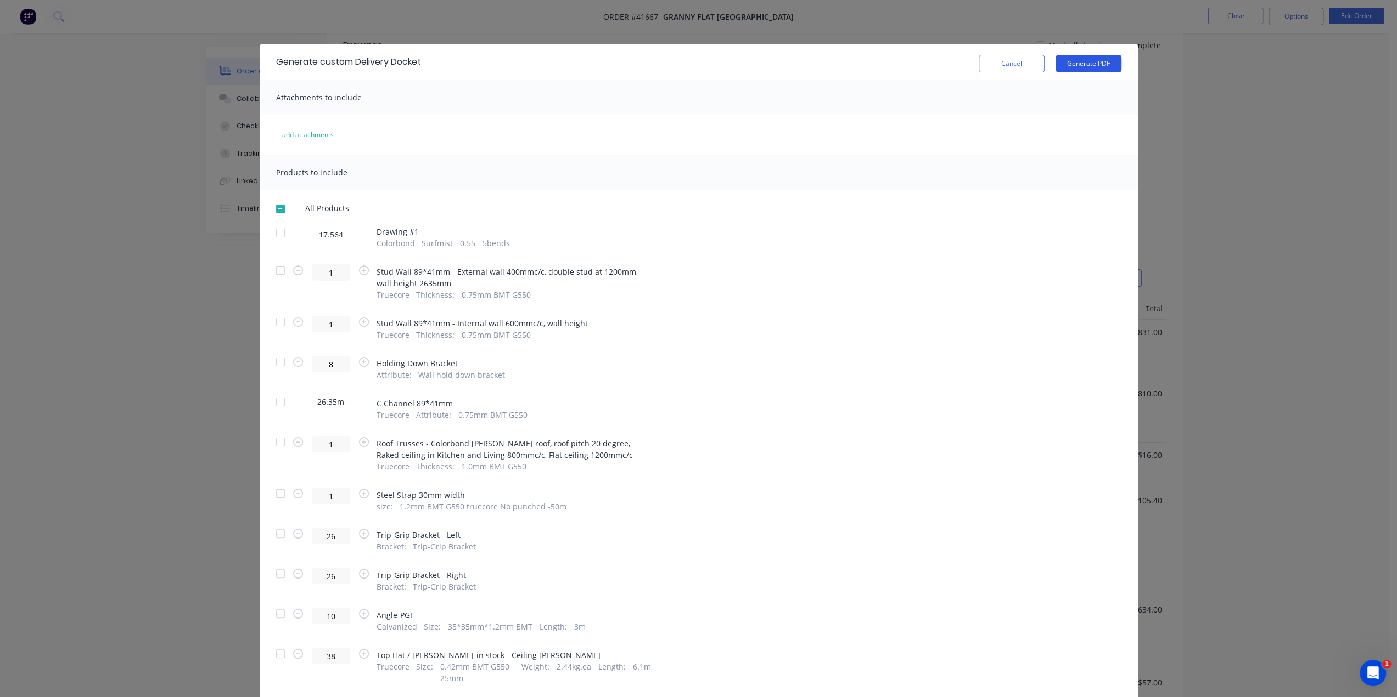
click at [1077, 57] on button "Generate PDF" at bounding box center [1088, 64] width 66 height 18
click at [749, 14] on div "Generate custom Delivery Docket Cancel Generate PDF Attachments to include add …" at bounding box center [698, 348] width 1397 height 697
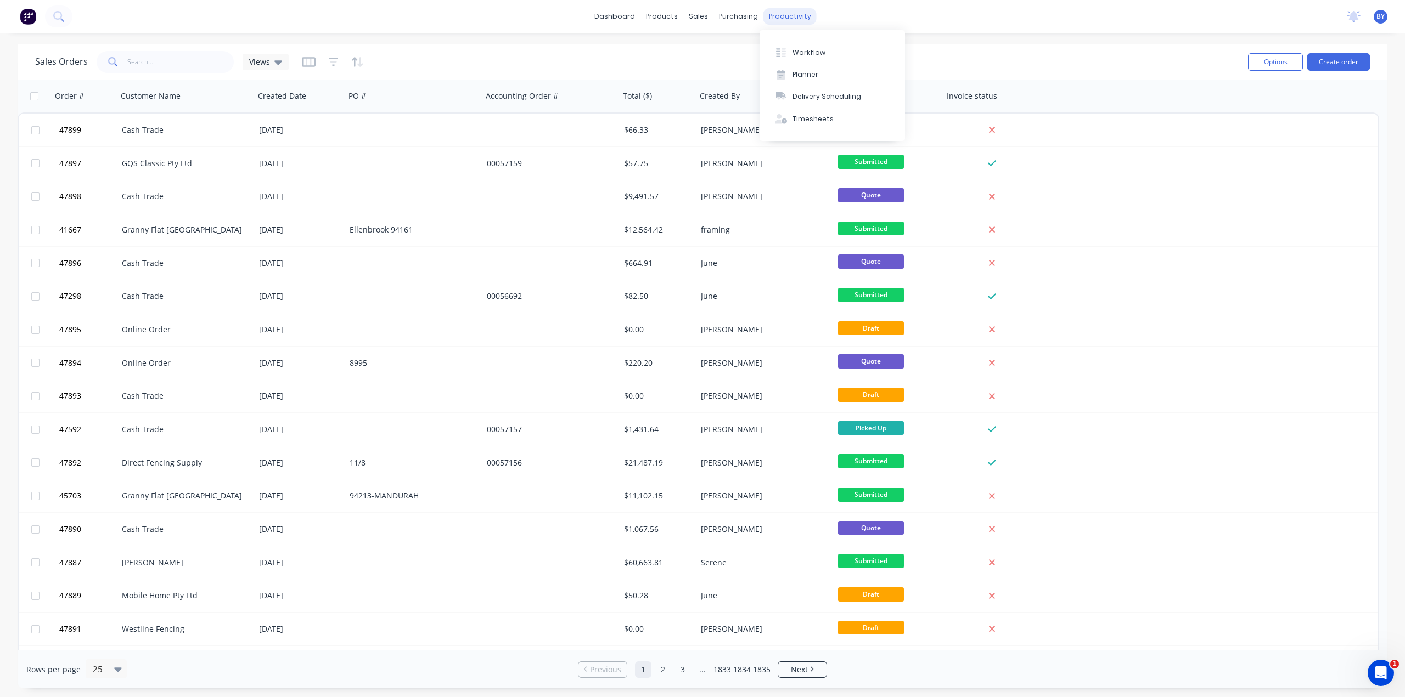
click at [781, 17] on div "productivity" at bounding box center [789, 16] width 53 height 16
click at [807, 96] on div "Delivery Scheduling" at bounding box center [826, 97] width 69 height 10
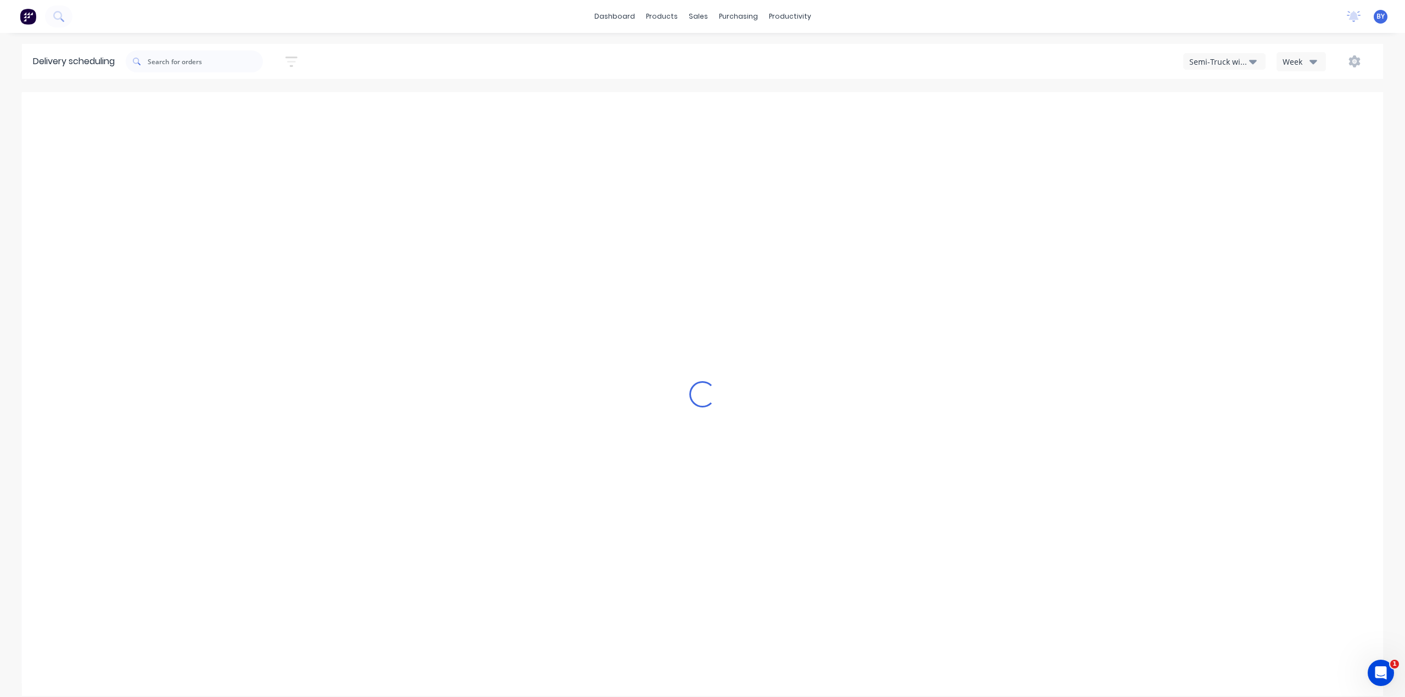
type input "[DATE] - [DATE]"
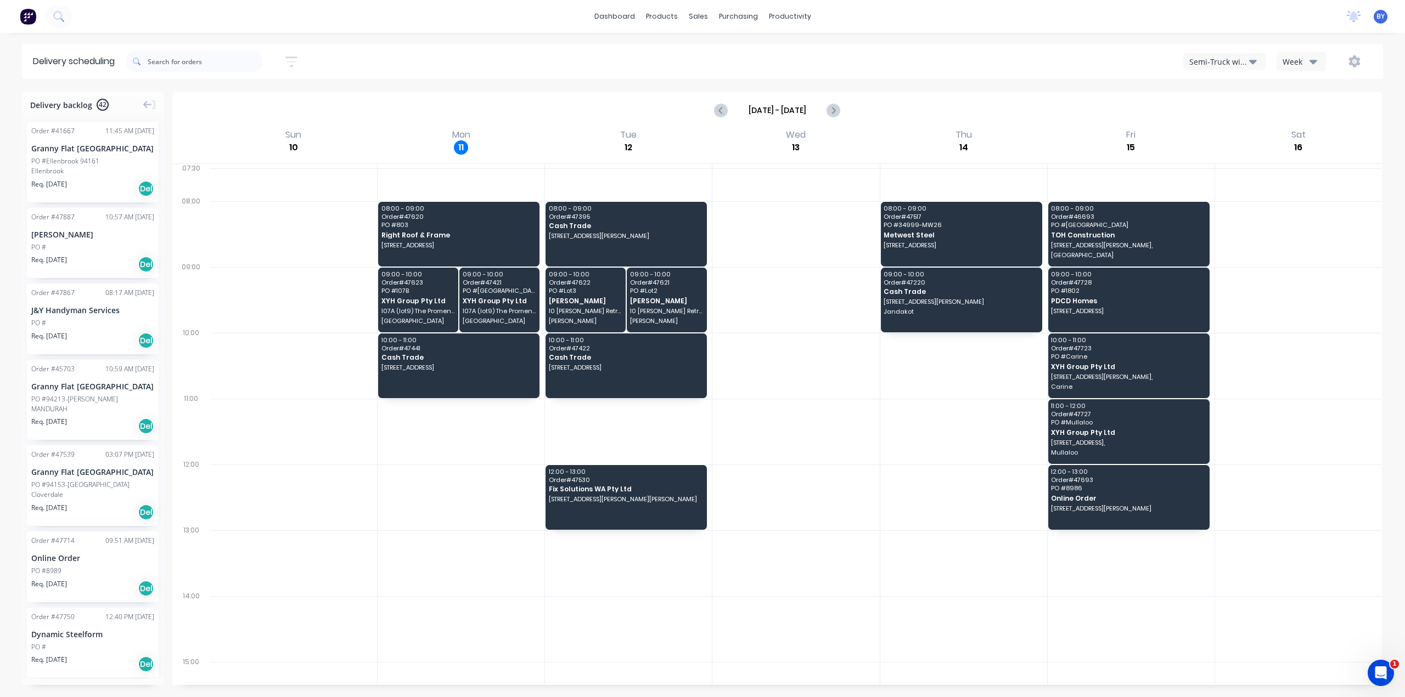
click at [1234, 62] on div "Semi-Truck with Hiab" at bounding box center [1219, 62] width 60 height 12
click at [1231, 132] on div "Utes Delivery" at bounding box center [1238, 133] width 109 height 22
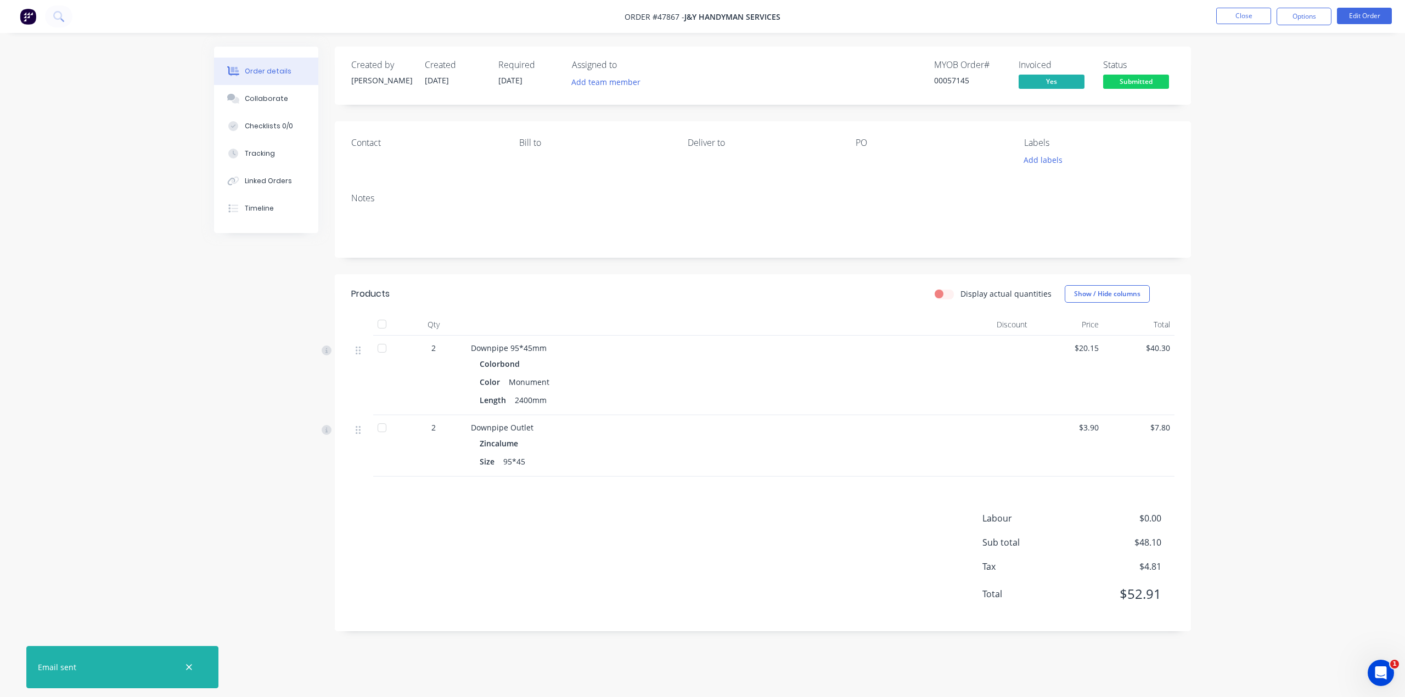
click at [33, 20] on img at bounding box center [28, 16] width 16 height 16
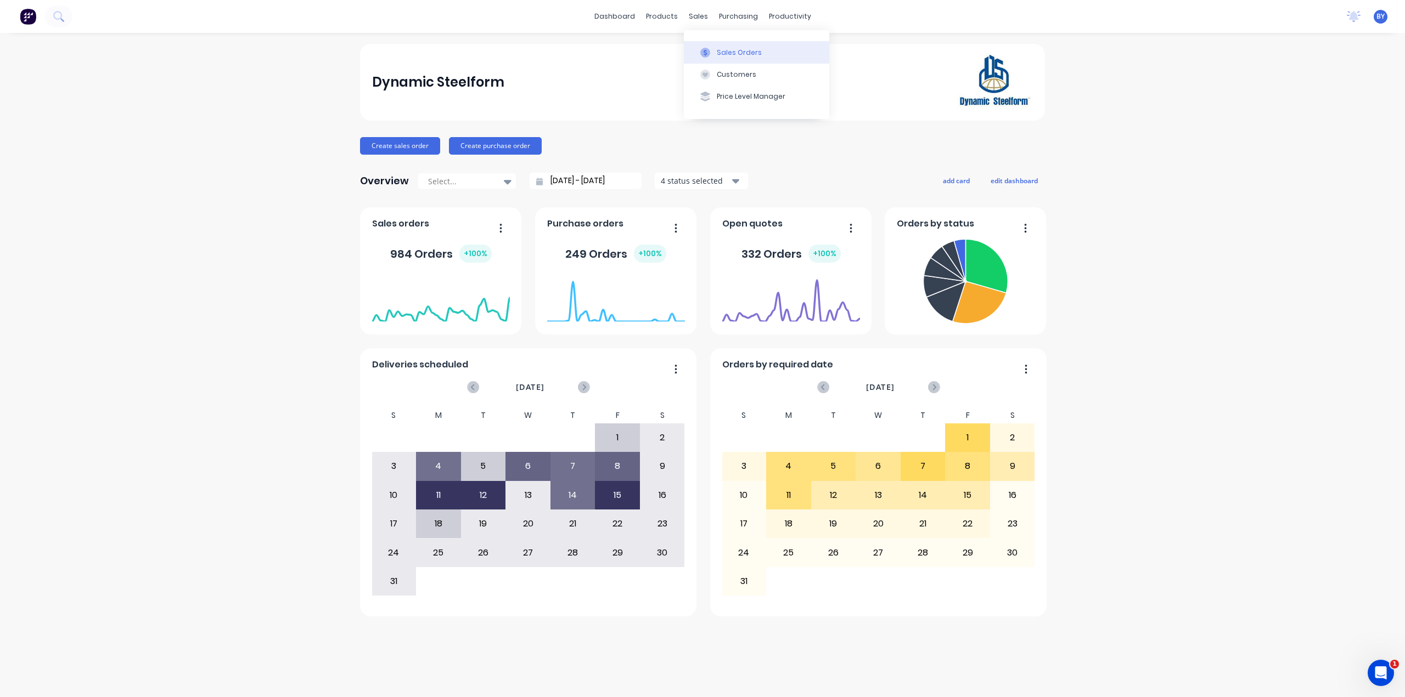
click at [712, 51] on div at bounding box center [705, 53] width 16 height 10
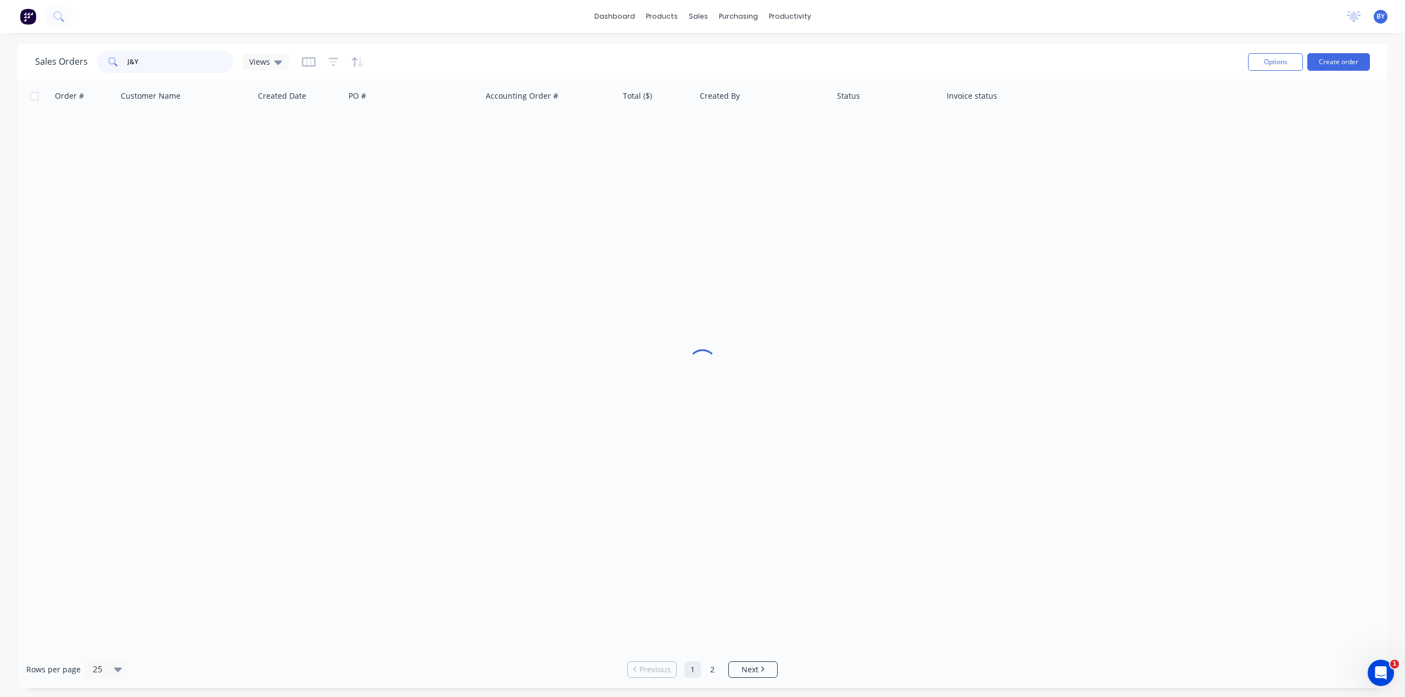
drag, startPoint x: 180, startPoint y: 65, endPoint x: 100, endPoint y: 63, distance: 80.2
click at [100, 63] on div "J&Y" at bounding box center [165, 62] width 137 height 22
type input "47204"
click at [188, 74] on div "Sales Orders 47204 Views" at bounding box center [637, 61] width 1204 height 27
click at [189, 65] on input "47204" at bounding box center [180, 62] width 107 height 22
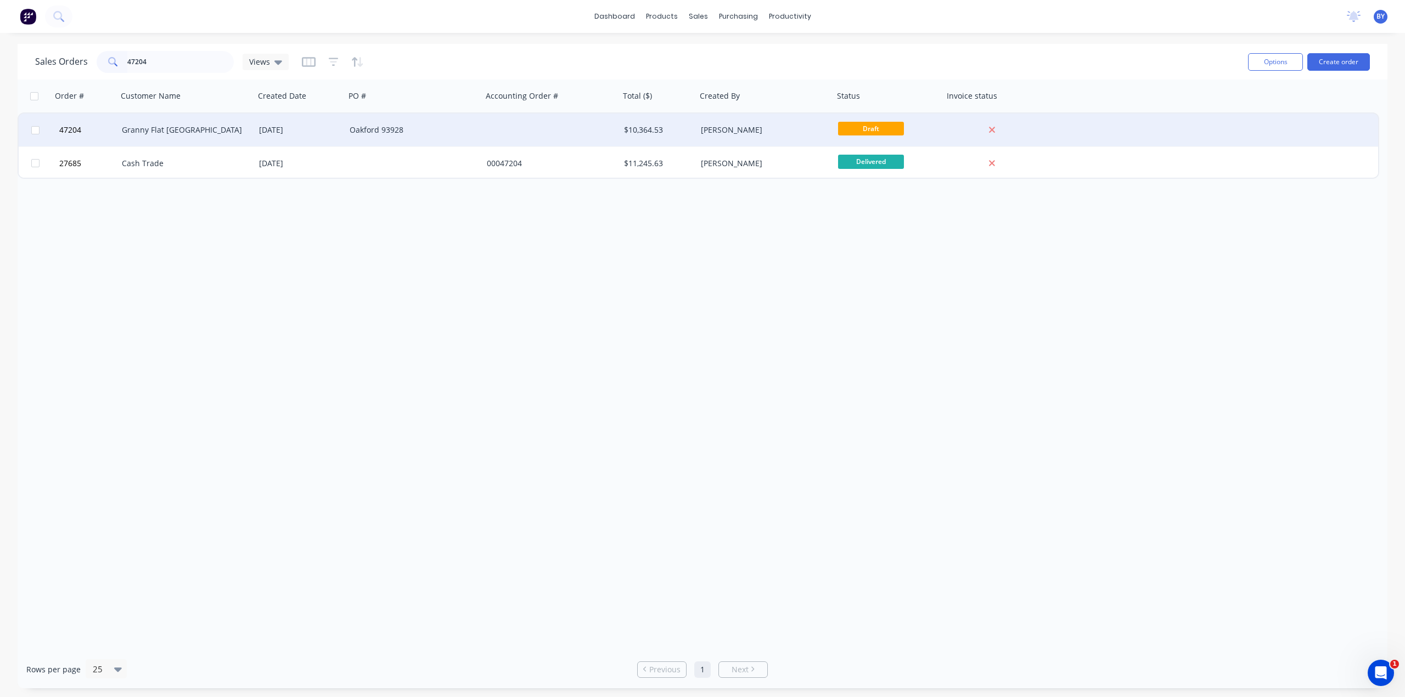
click at [244, 131] on div "Granny Flat [GEOGRAPHIC_DATA]" at bounding box center [186, 130] width 128 height 11
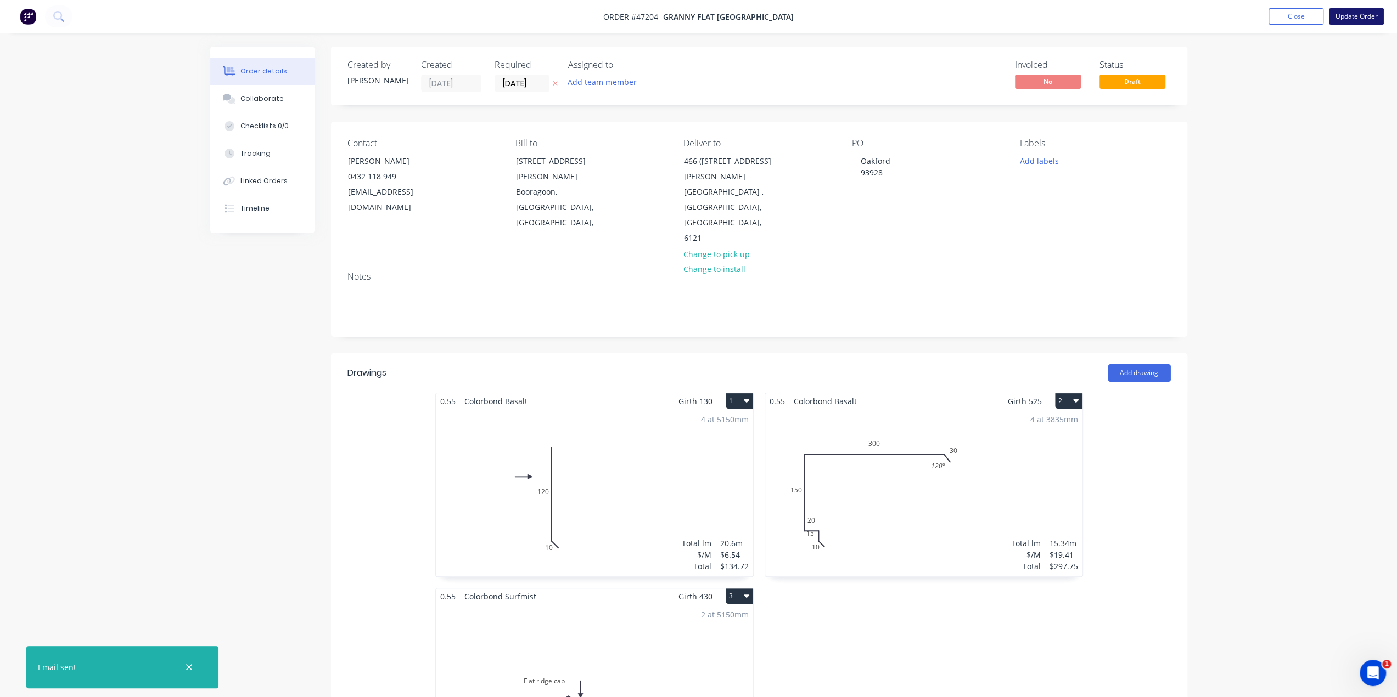
click at [1335, 16] on button "Update Order" at bounding box center [1356, 16] width 55 height 16
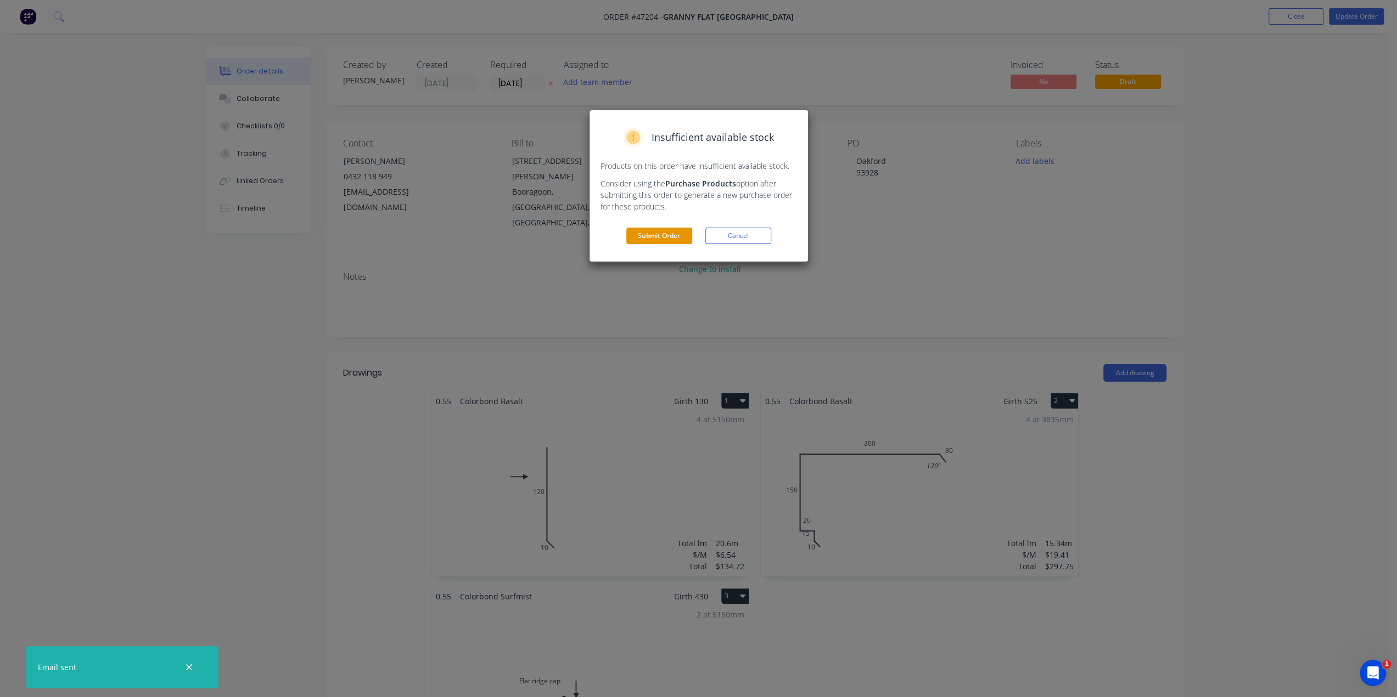
click at [659, 235] on button "Submit Order" at bounding box center [659, 236] width 66 height 16
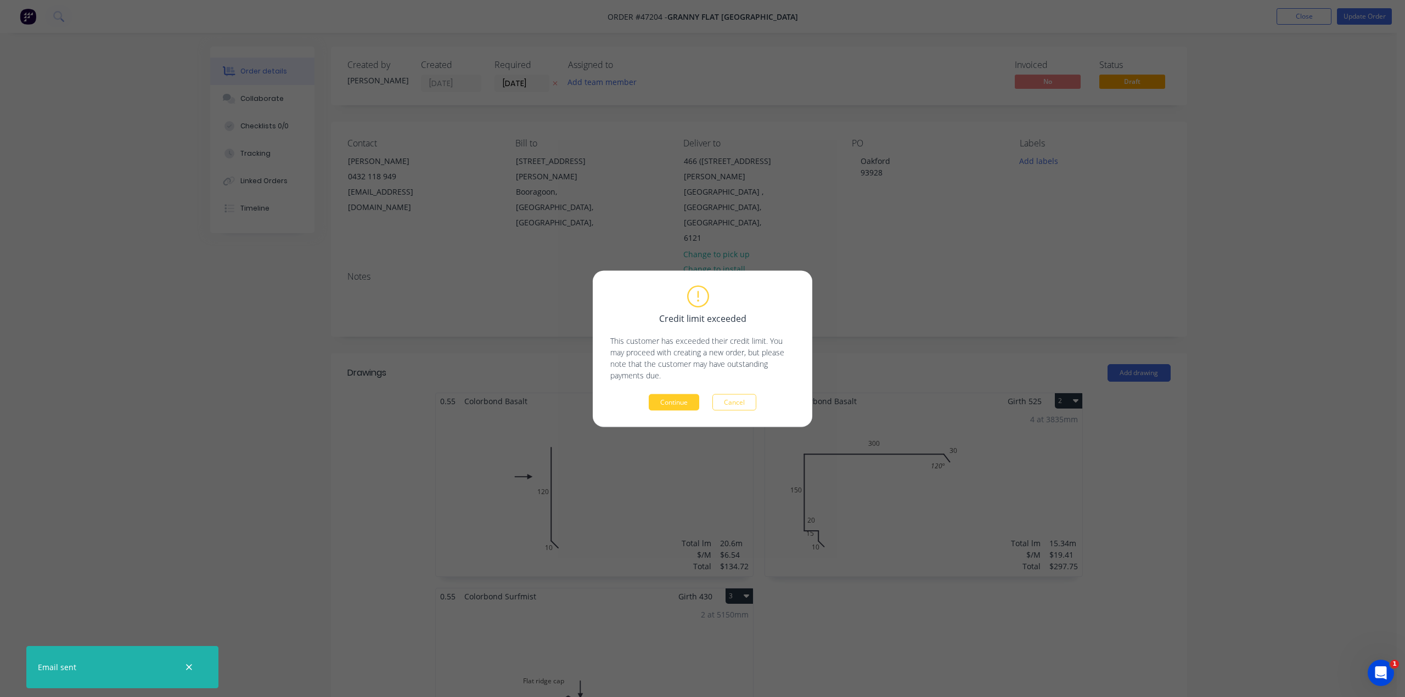
click at [662, 403] on button "Continue" at bounding box center [674, 402] width 50 height 16
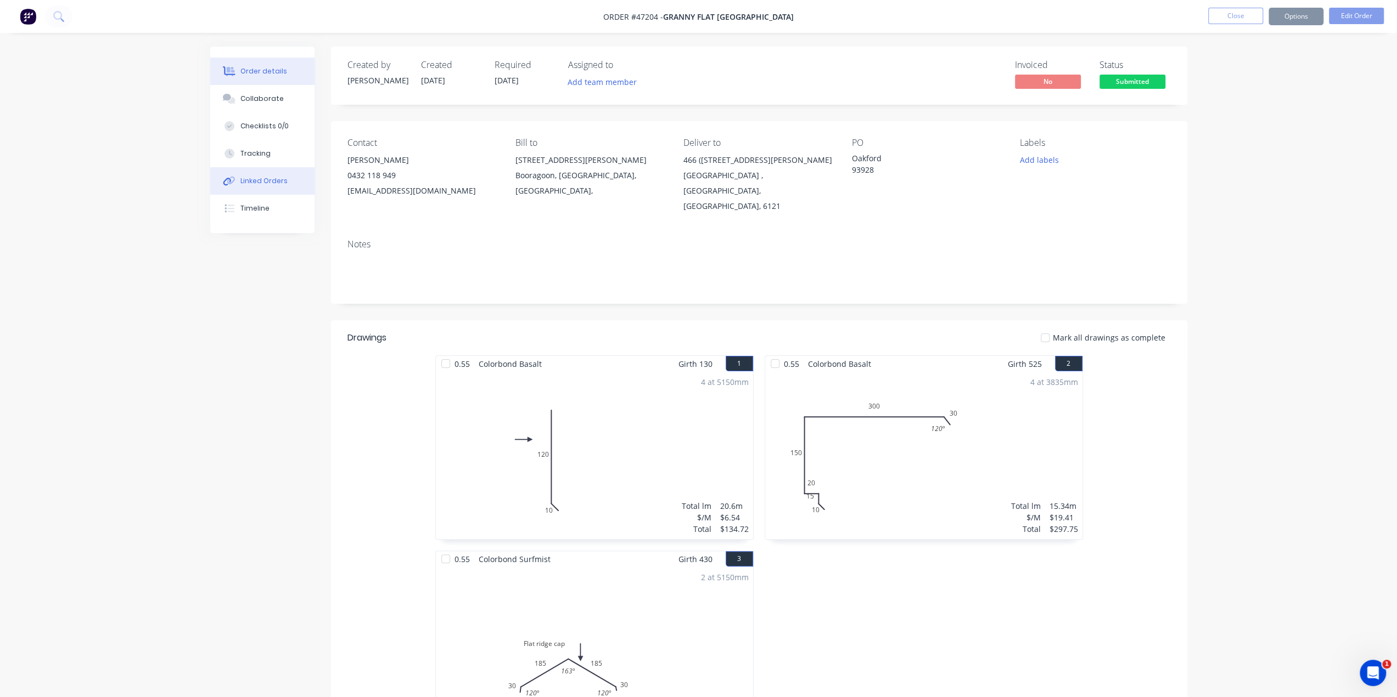
click at [237, 176] on button "Linked Orders" at bounding box center [262, 180] width 104 height 27
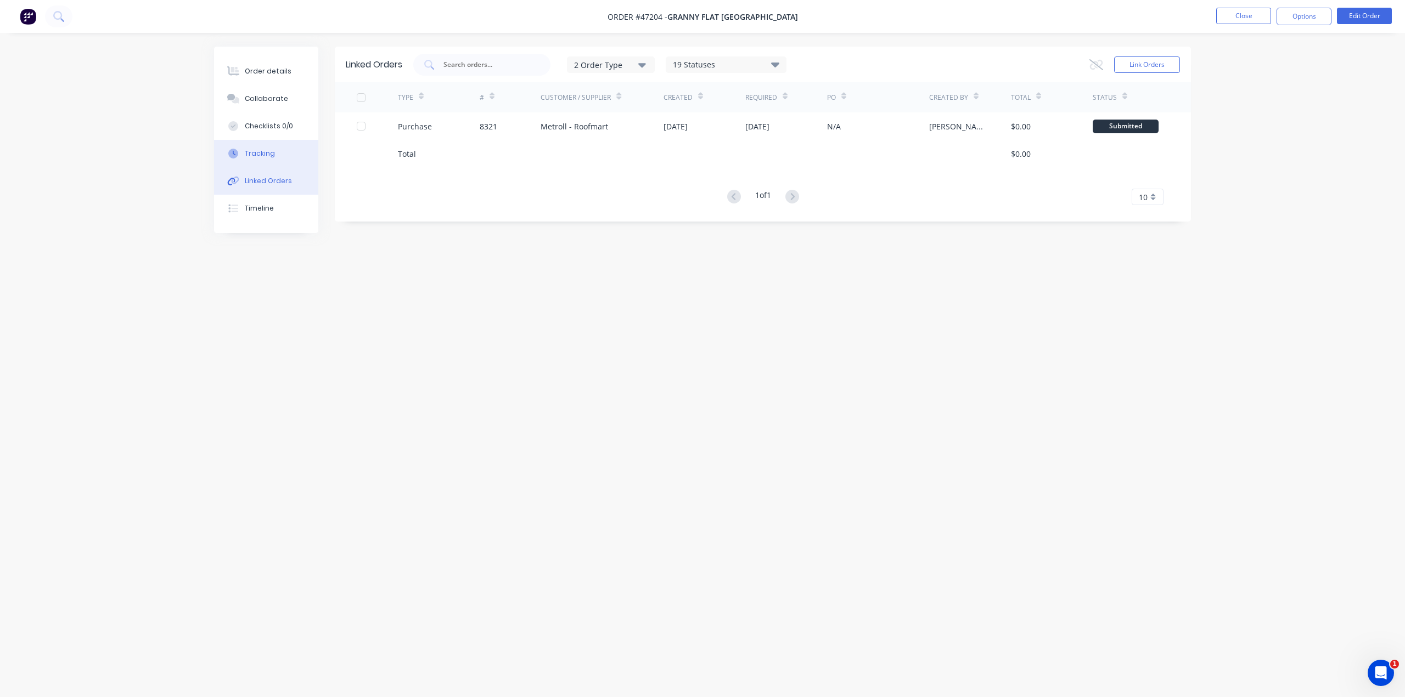
click at [282, 162] on button "Tracking" at bounding box center [266, 153] width 104 height 27
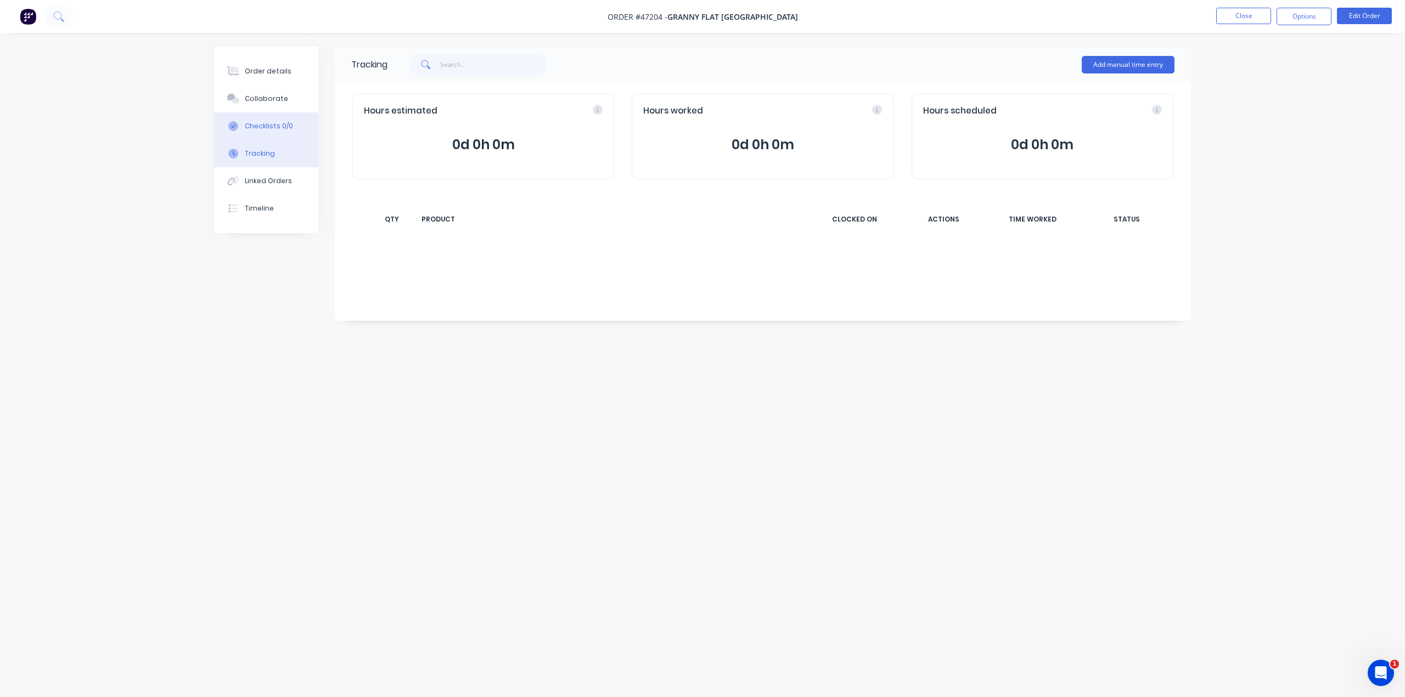
click at [288, 126] on div "Checklists 0/0" at bounding box center [269, 126] width 48 height 10
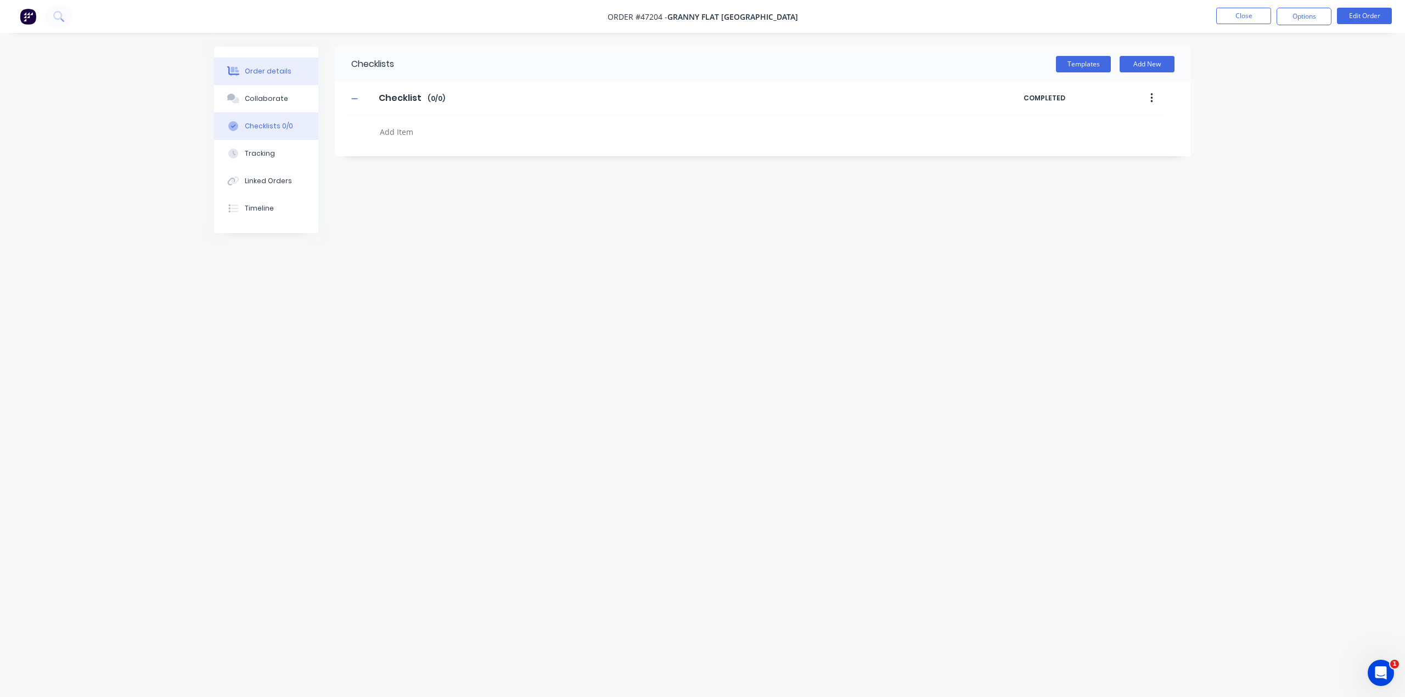
click at [278, 74] on div "Order details" at bounding box center [268, 71] width 47 height 10
